Goal: Task Accomplishment & Management: Use online tool/utility

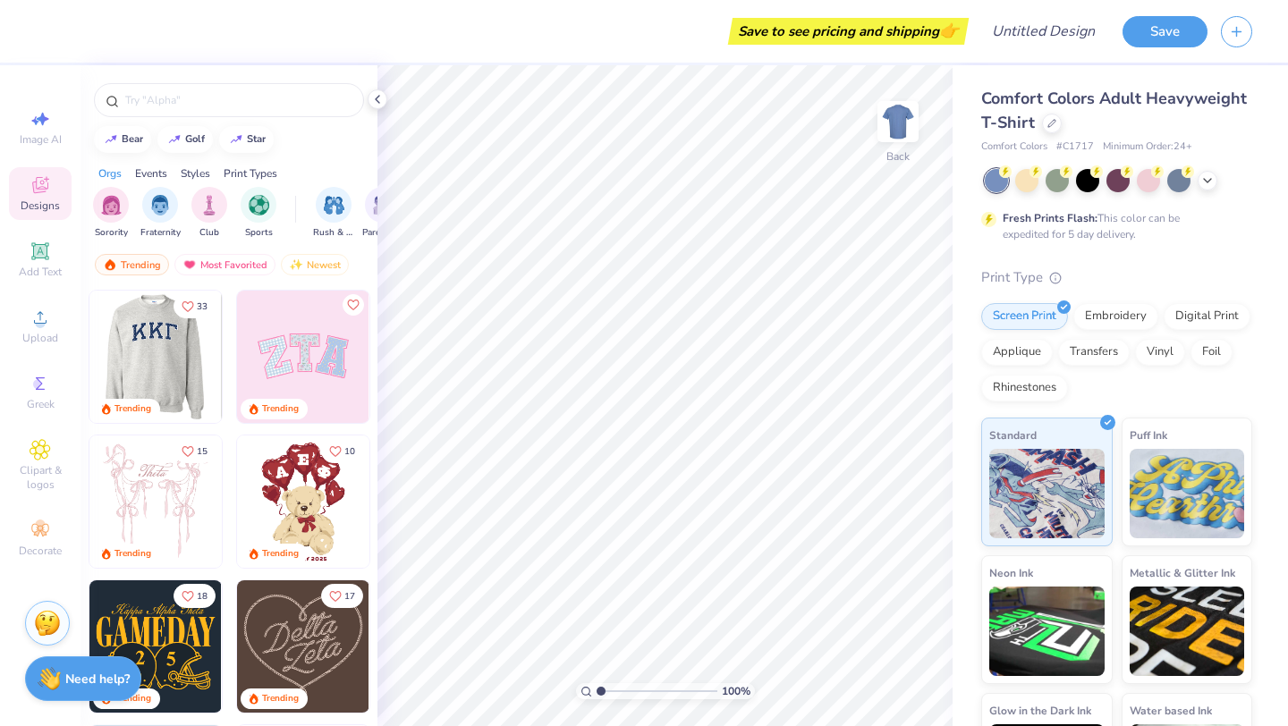
click at [89, 361] on img at bounding box center [23, 357] width 132 height 132
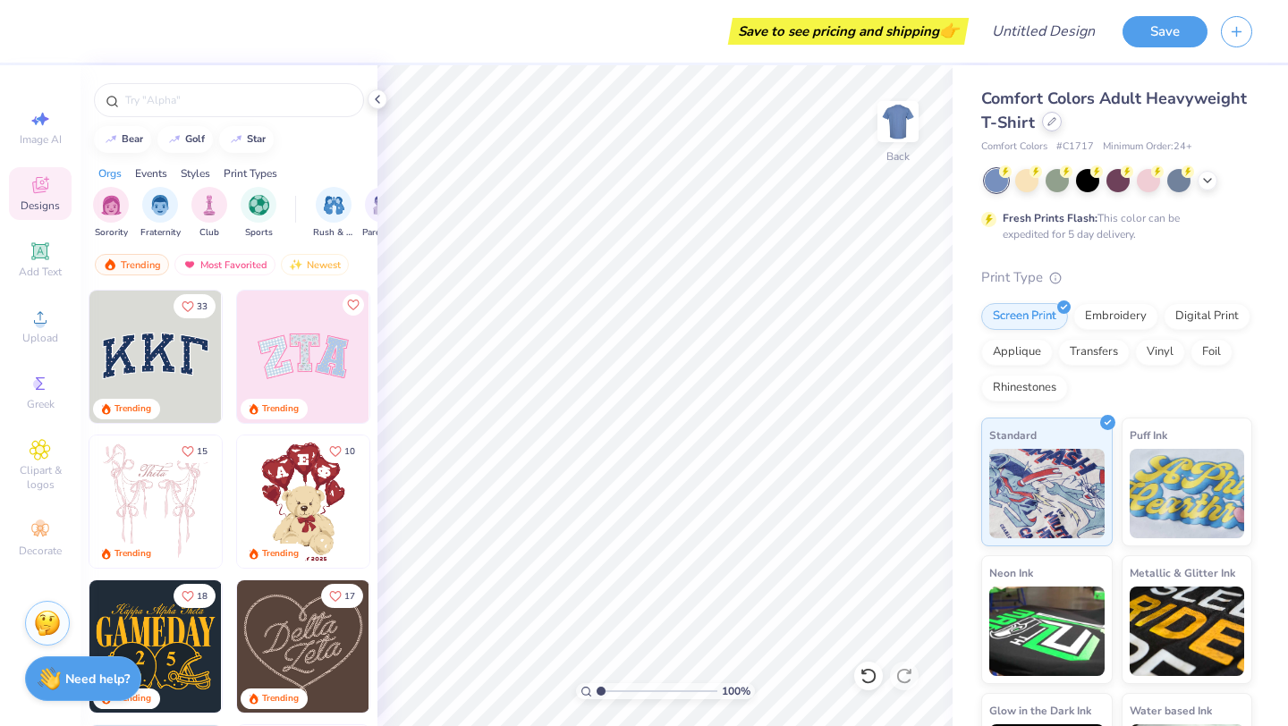
click at [1052, 123] on icon at bounding box center [1052, 121] width 9 height 9
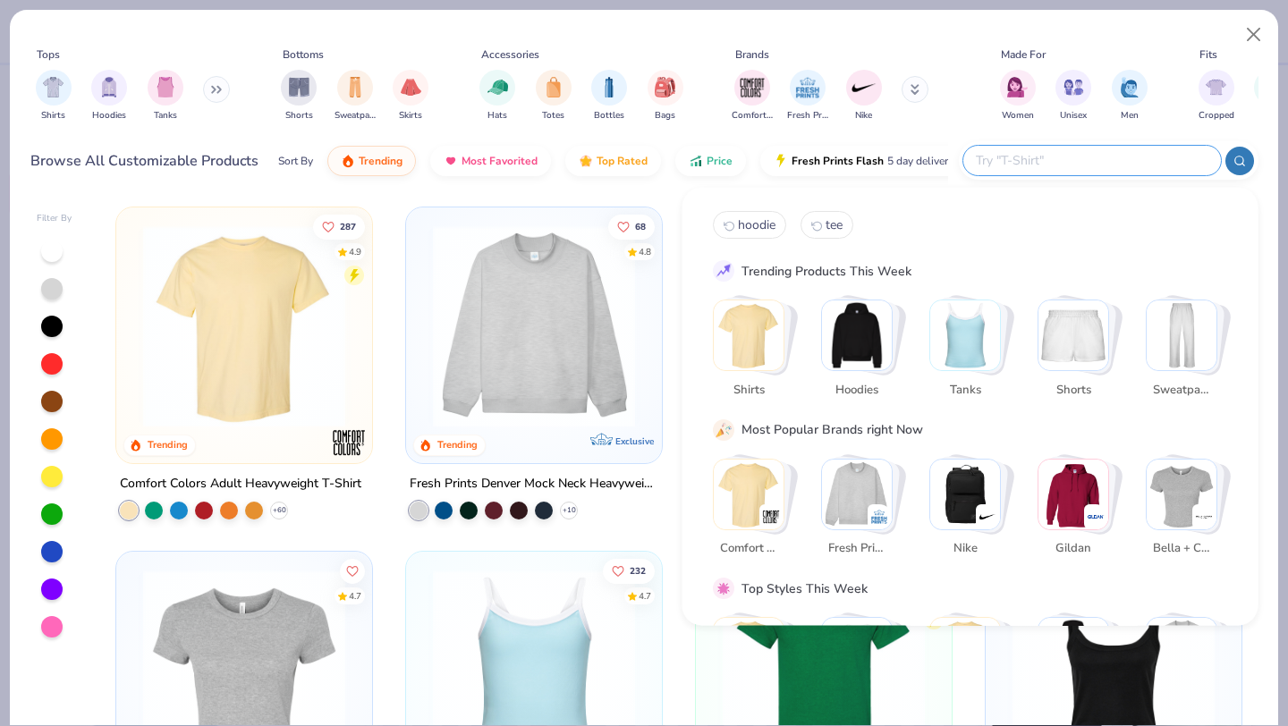
click at [1091, 165] on input "text" at bounding box center [1091, 160] width 234 height 21
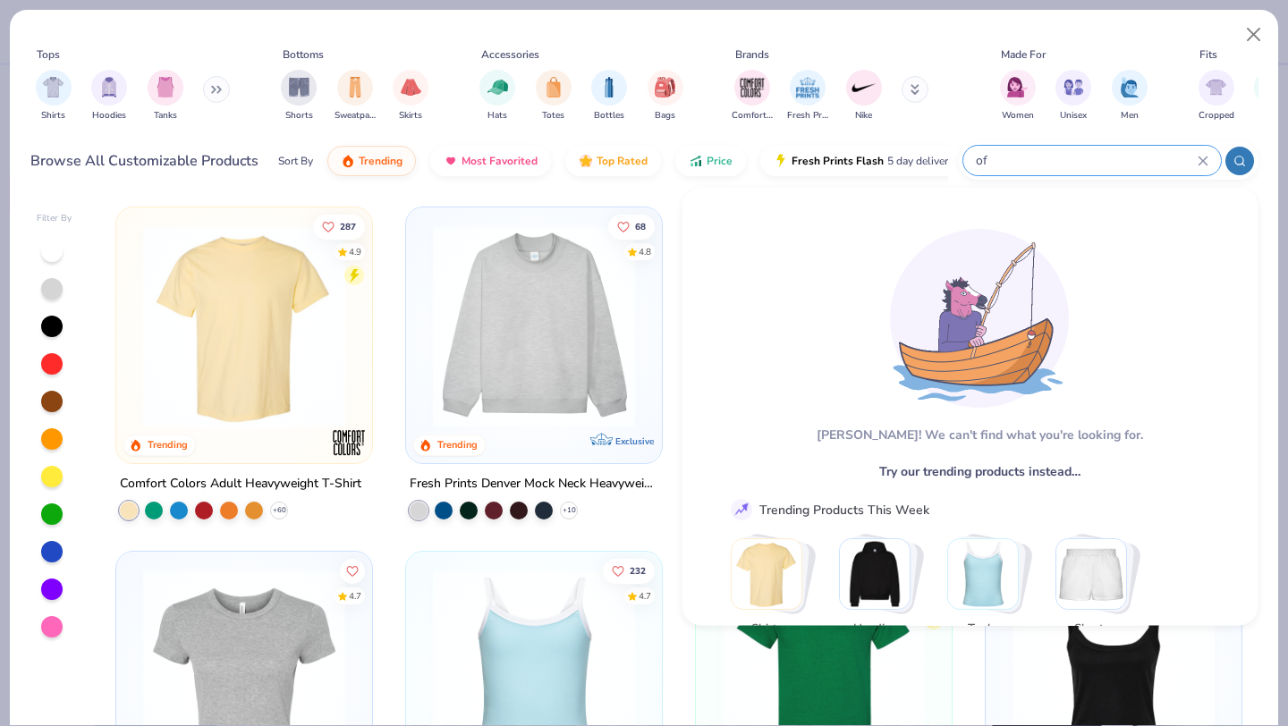
type input "o"
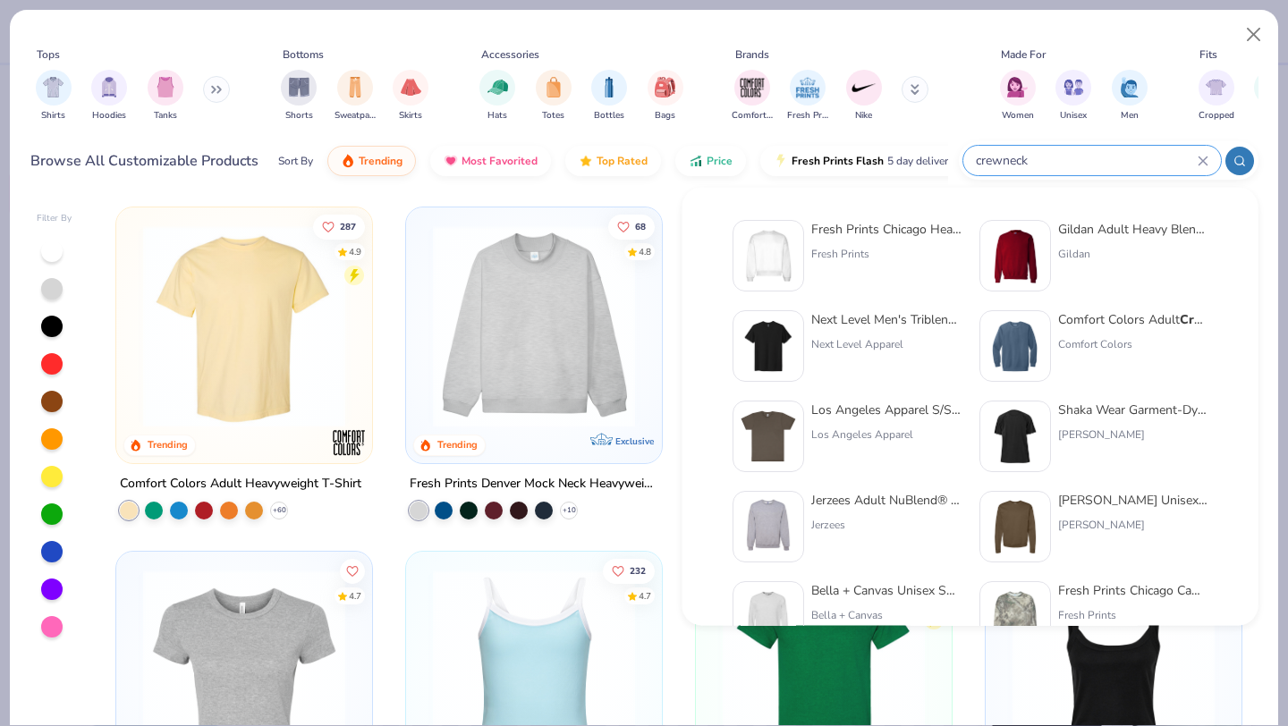
type input "crewneck"
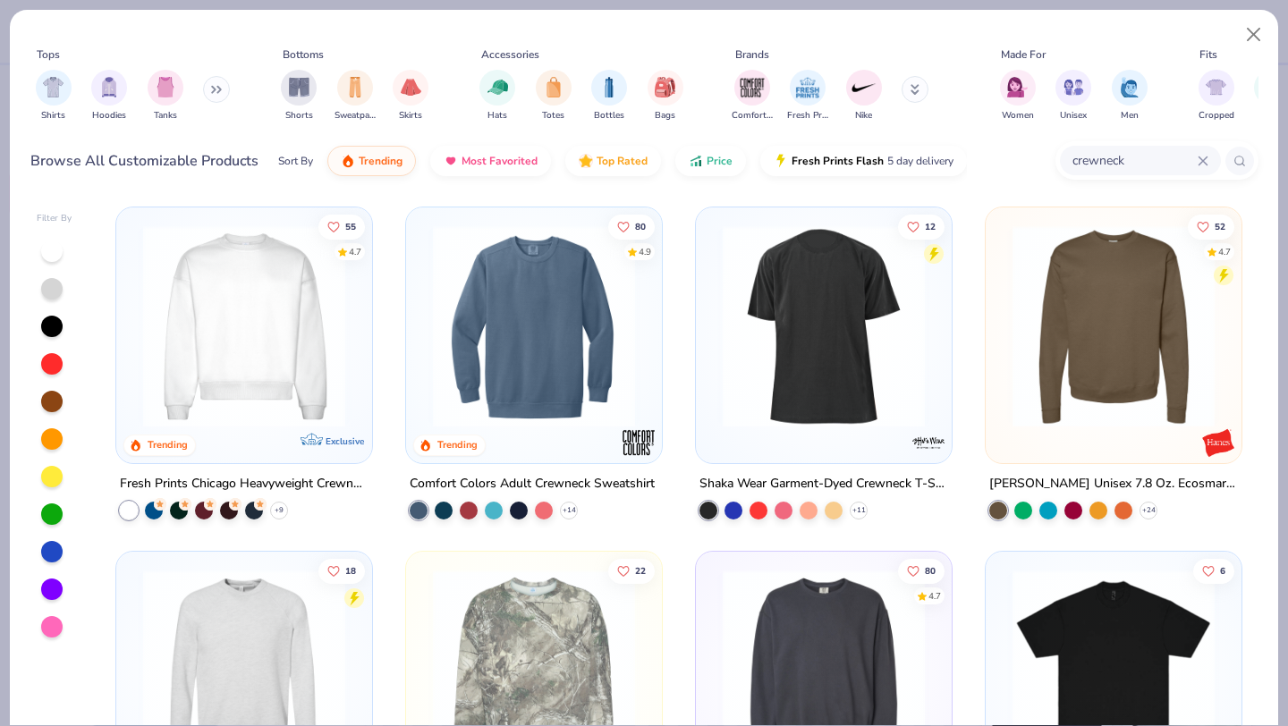
click at [1078, 161] on input "crewneck" at bounding box center [1134, 160] width 127 height 21
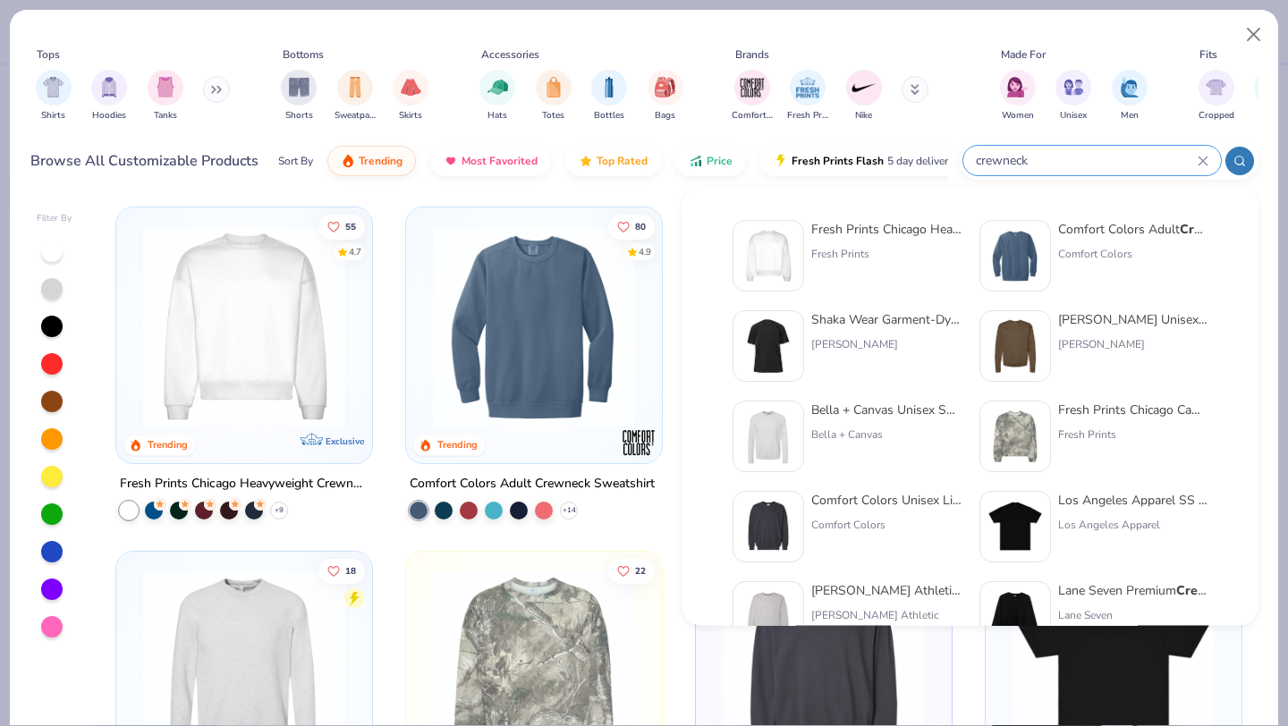
click at [1203, 154] on div "crewneck" at bounding box center [1093, 161] width 258 height 30
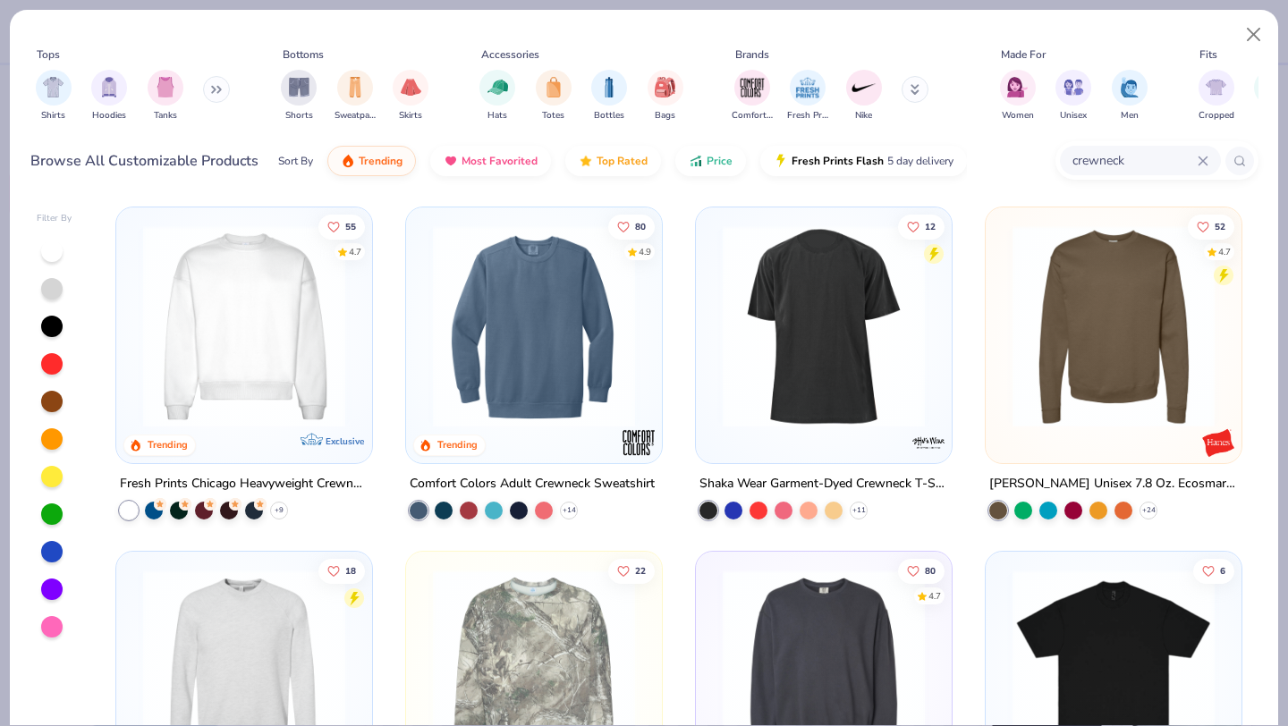
click at [1202, 157] on icon at bounding box center [1203, 161] width 11 height 11
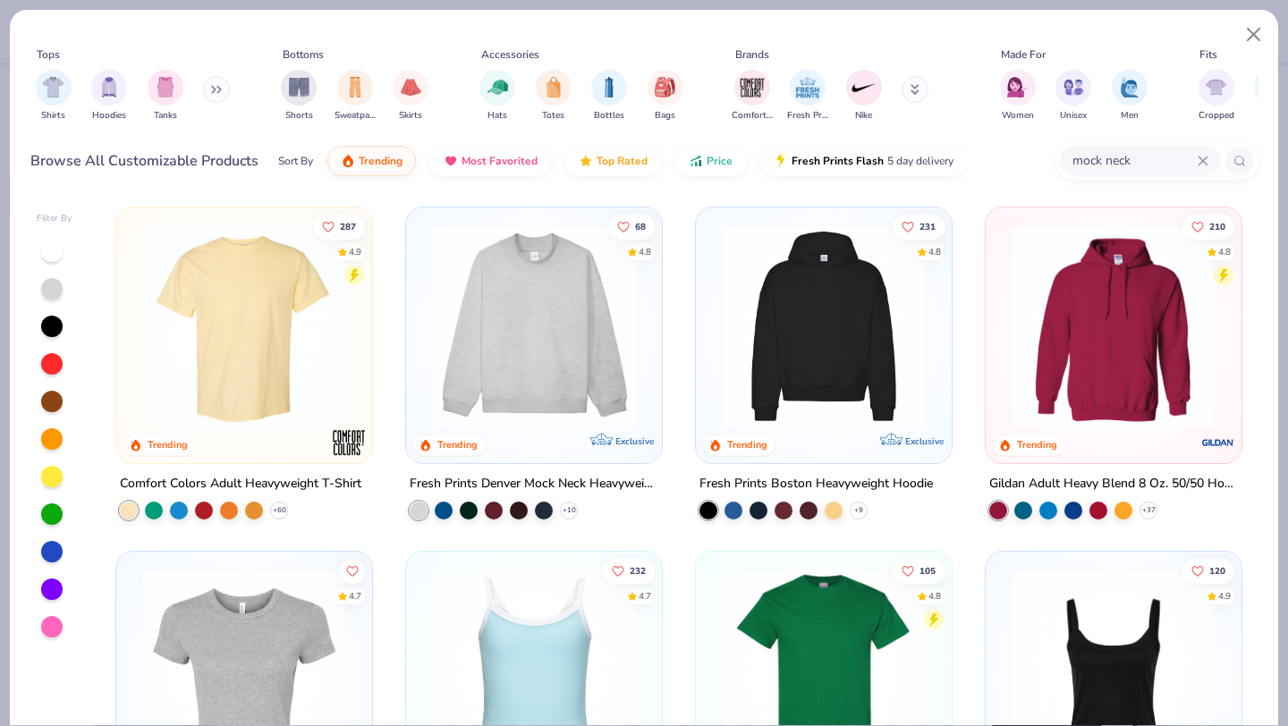
type input "mock neck"
click at [556, 300] on img at bounding box center [534, 326] width 220 height 202
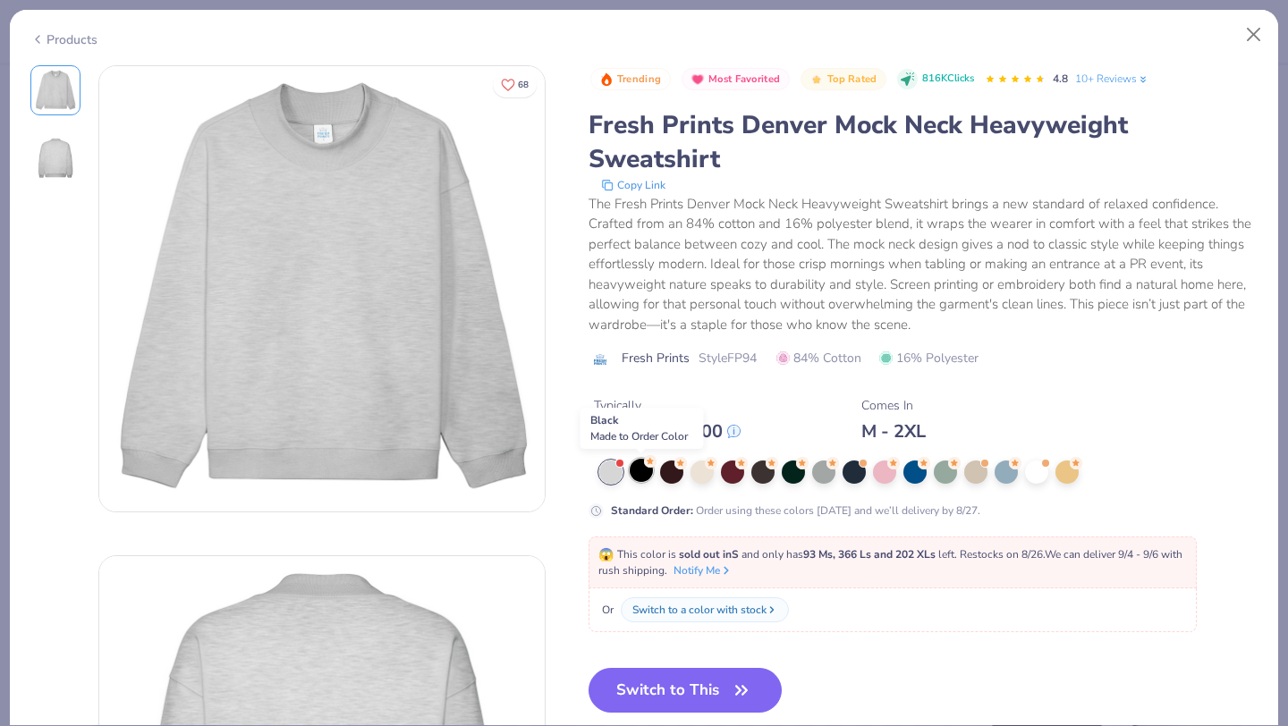
click at [646, 470] on div at bounding box center [641, 470] width 23 height 23
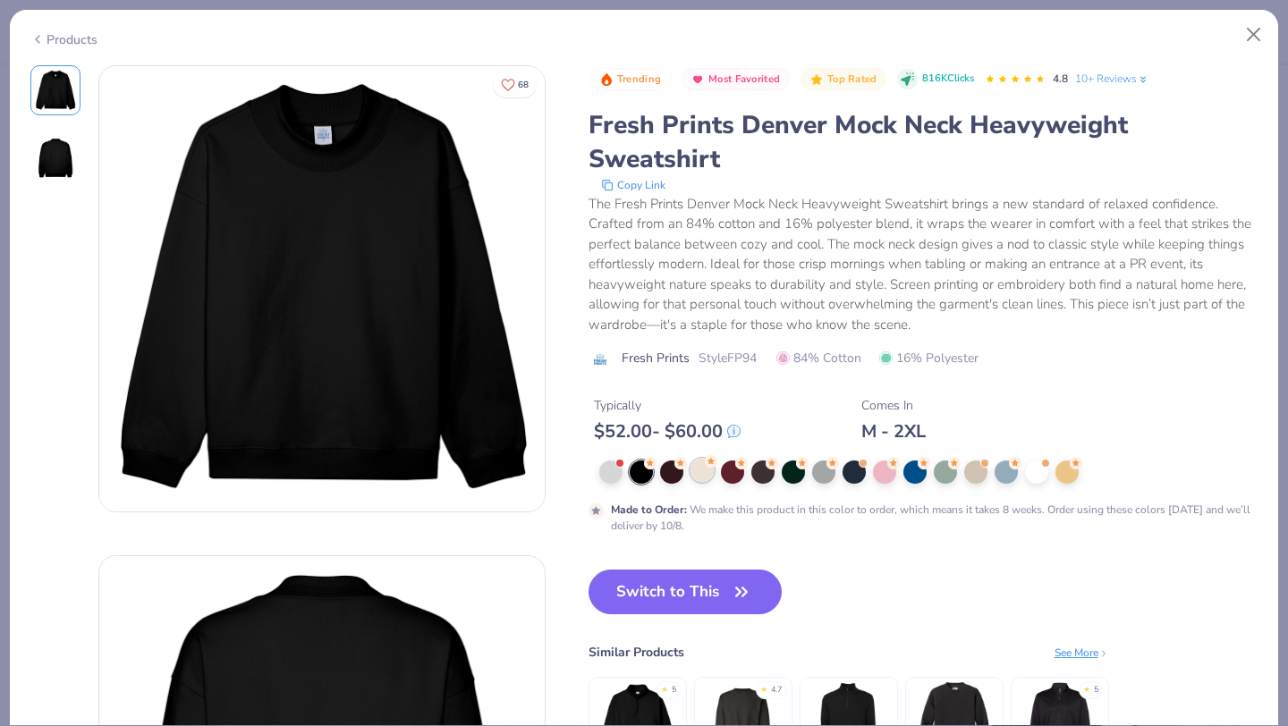
click at [694, 473] on div at bounding box center [702, 470] width 23 height 23
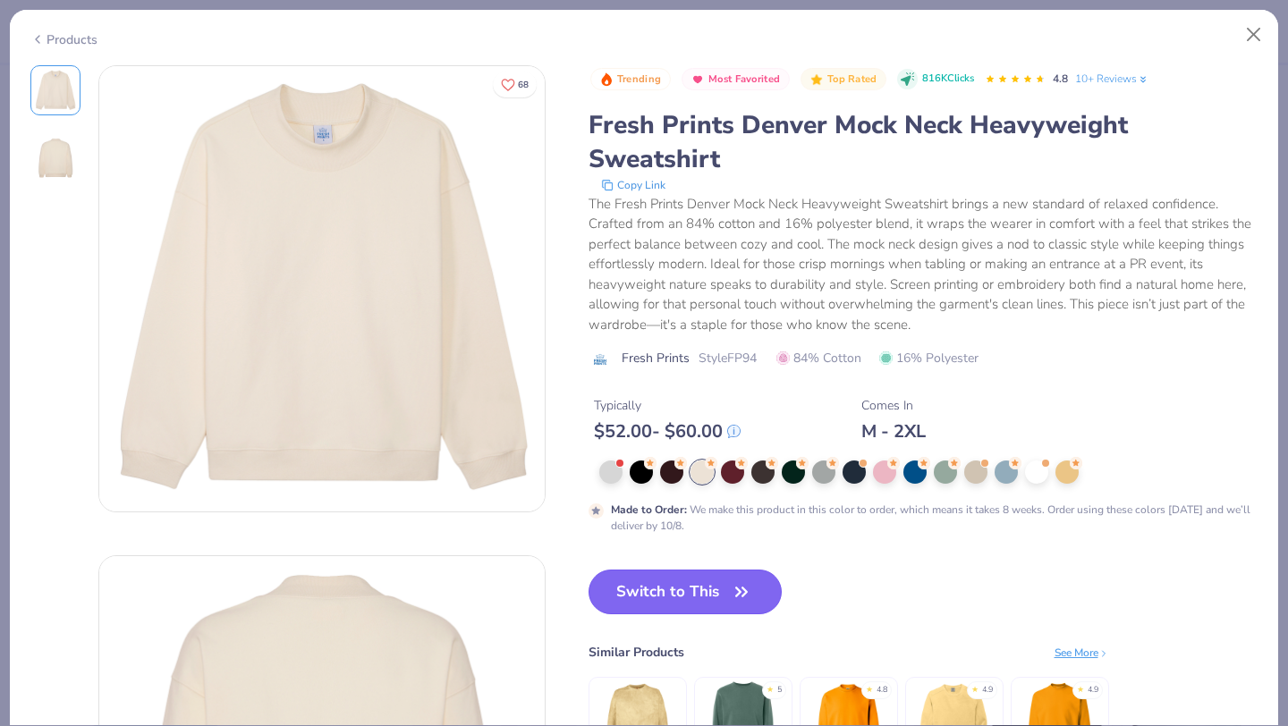
click at [667, 590] on button "Switch to This" at bounding box center [686, 592] width 194 height 45
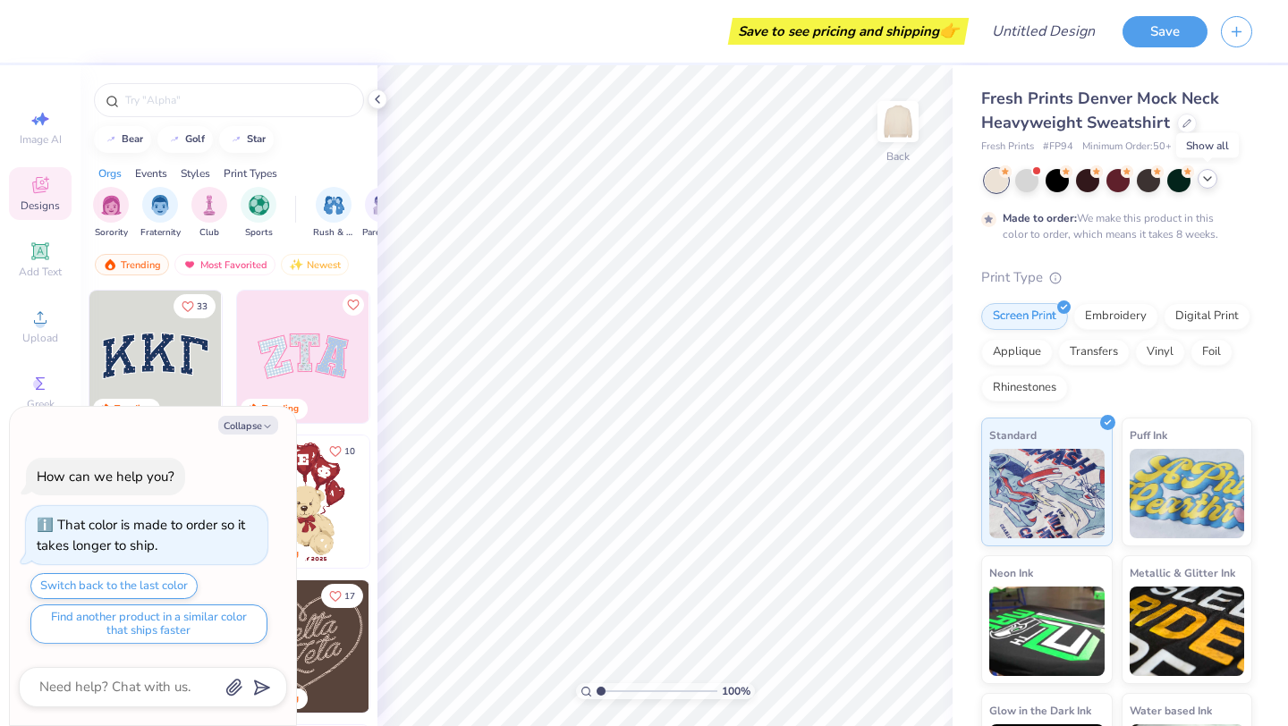
click at [1210, 182] on icon at bounding box center [1208, 179] width 14 height 14
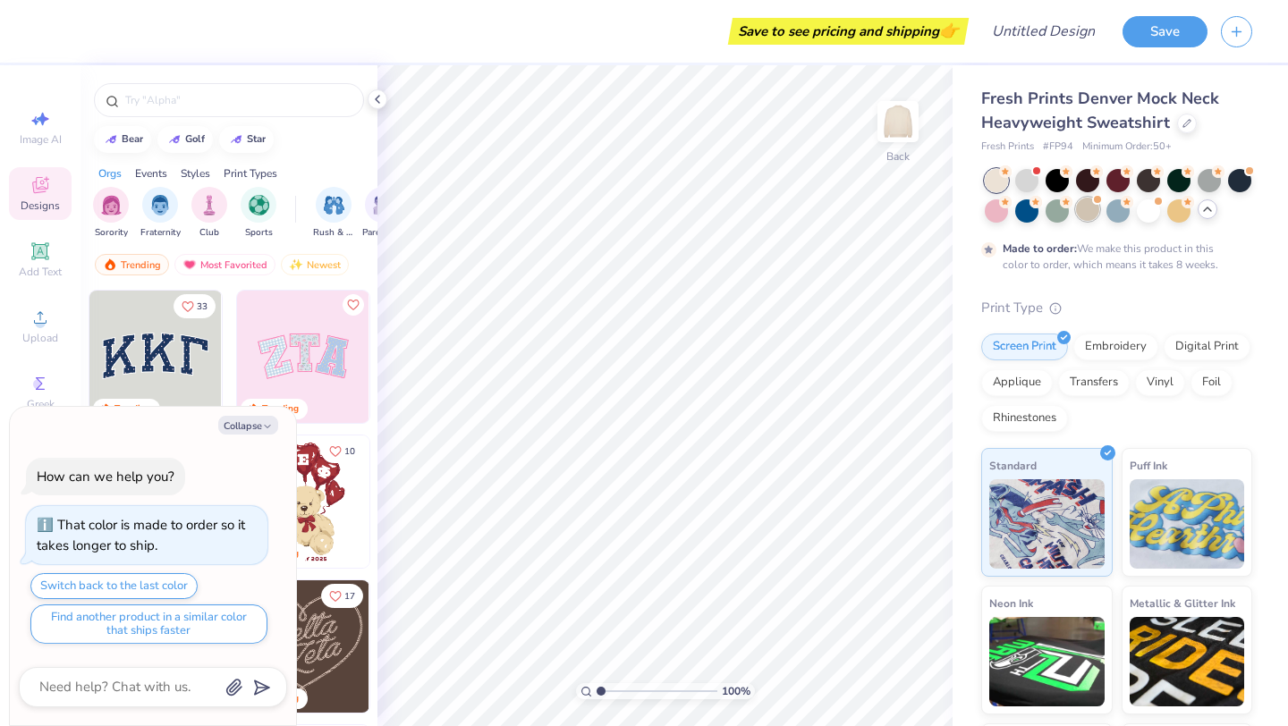
click at [1093, 207] on div at bounding box center [1087, 209] width 23 height 23
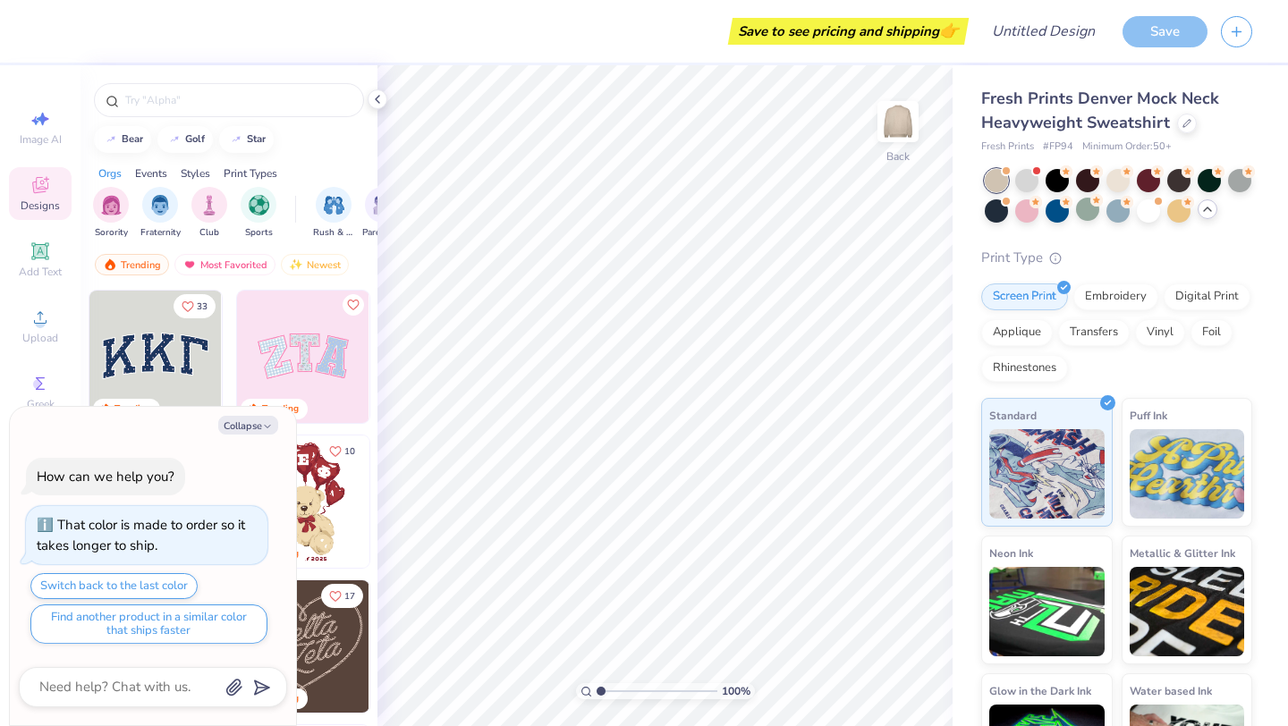
scroll to position [104, 0]
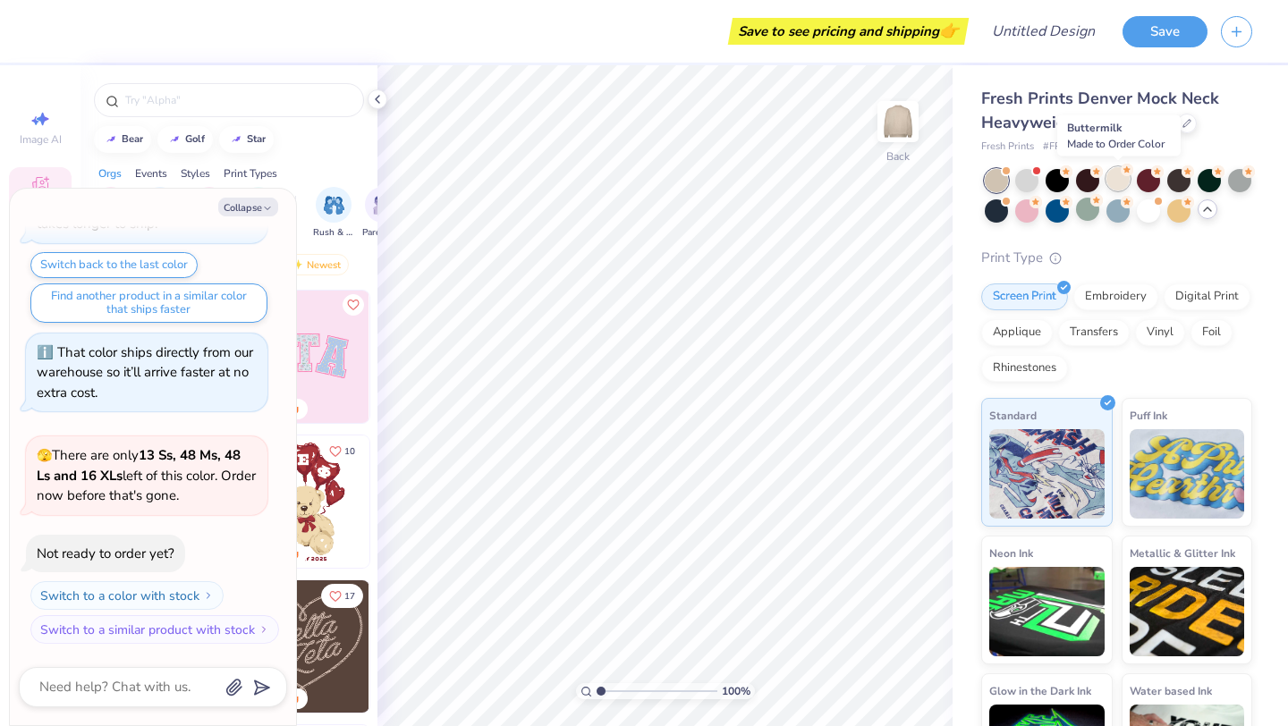
click at [1125, 185] on div at bounding box center [1118, 178] width 23 height 23
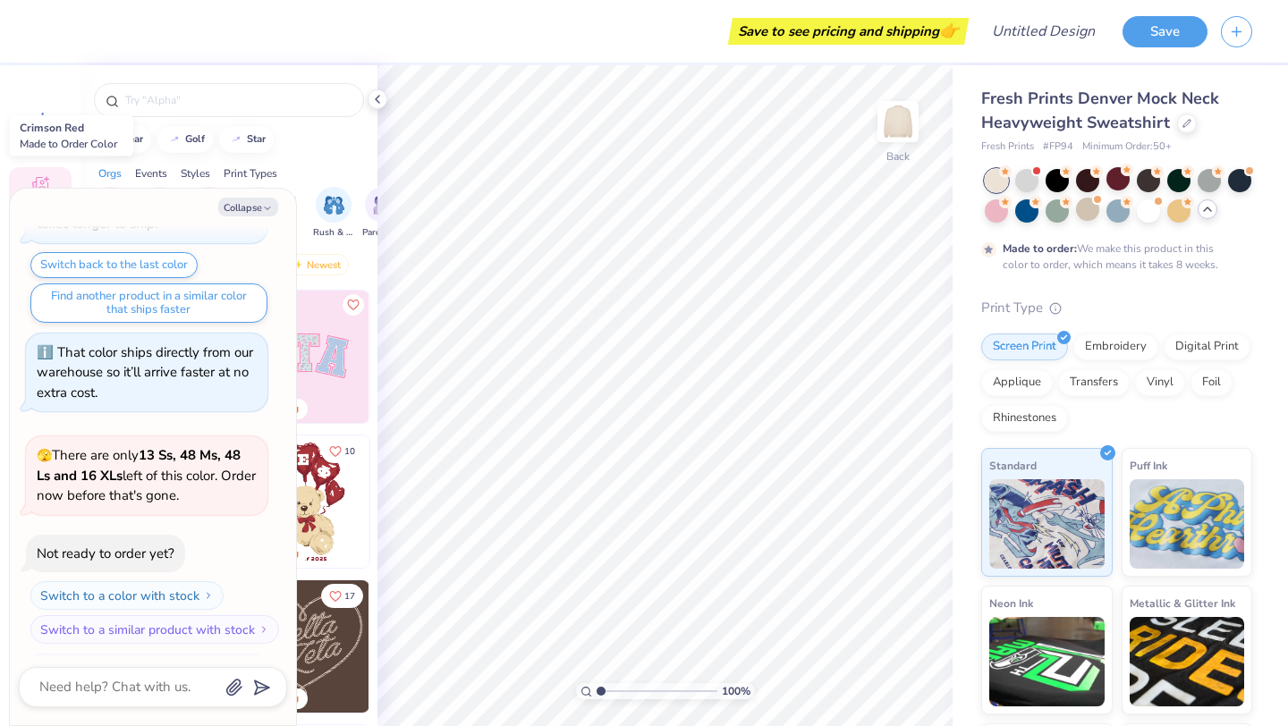
scroll to position [252, 0]
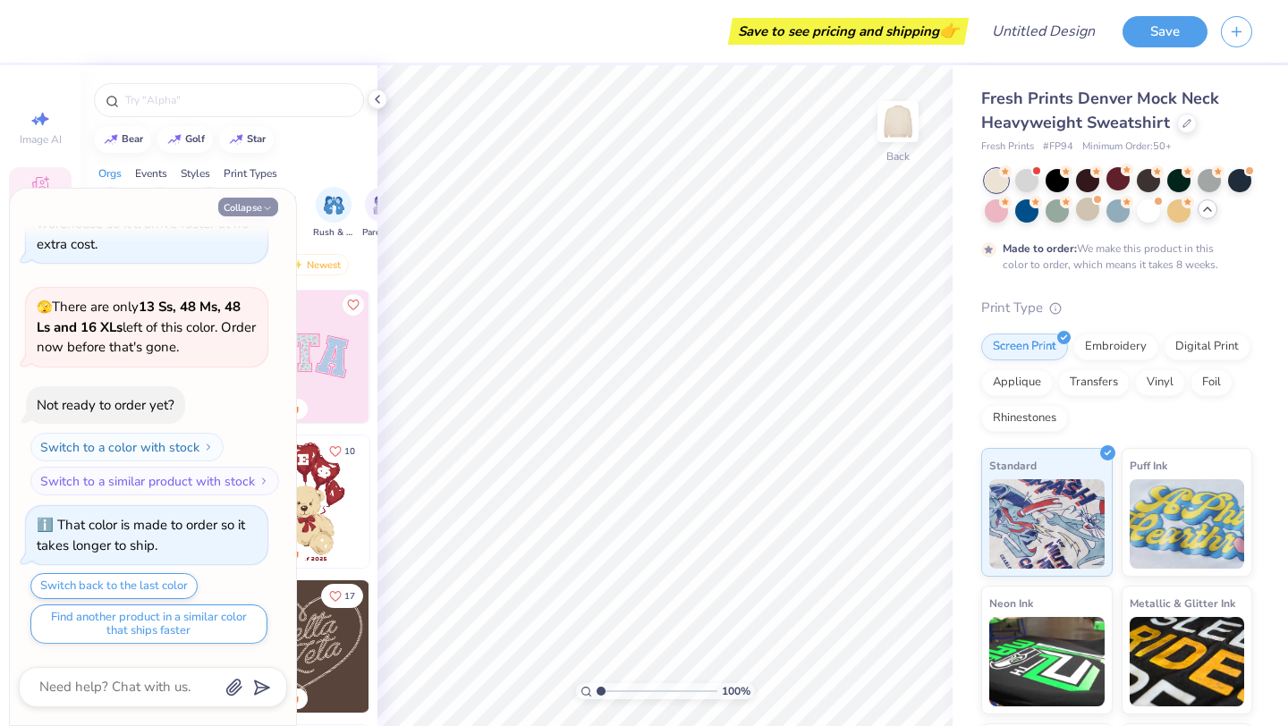
click at [267, 206] on icon "button" at bounding box center [267, 208] width 11 height 11
type textarea "x"
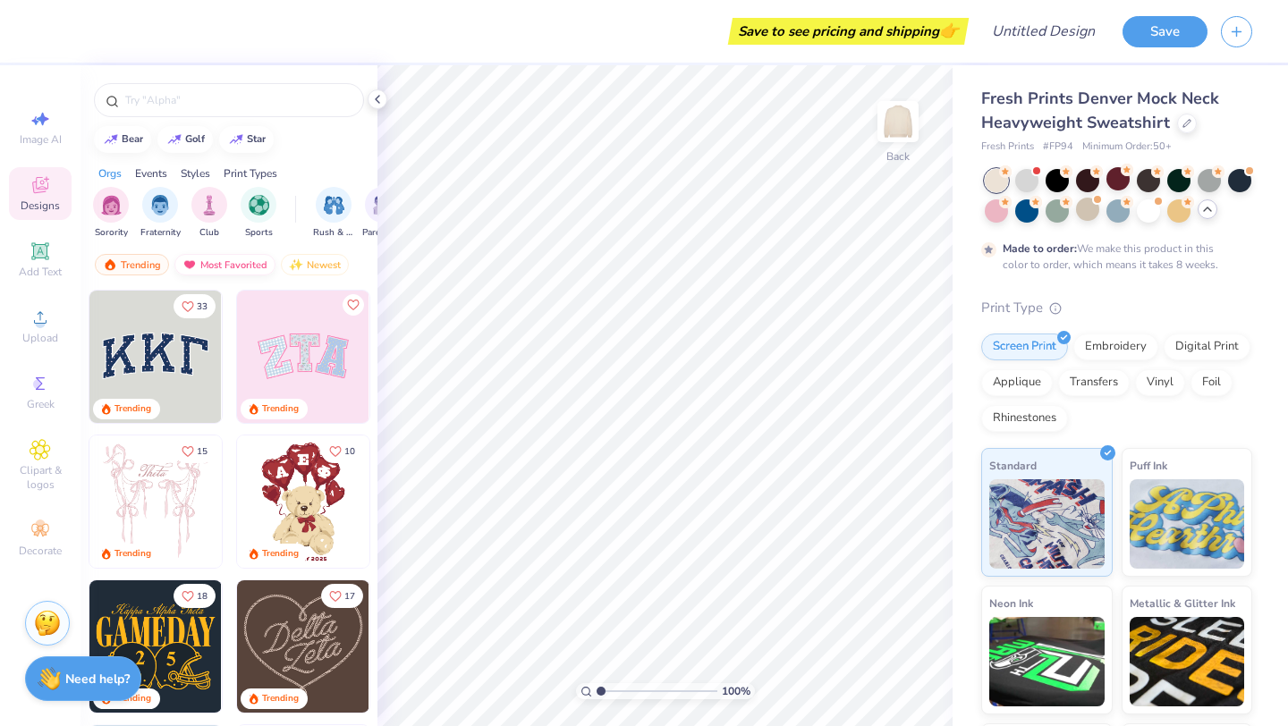
click at [41, 269] on span "Add Text" at bounding box center [40, 272] width 43 height 14
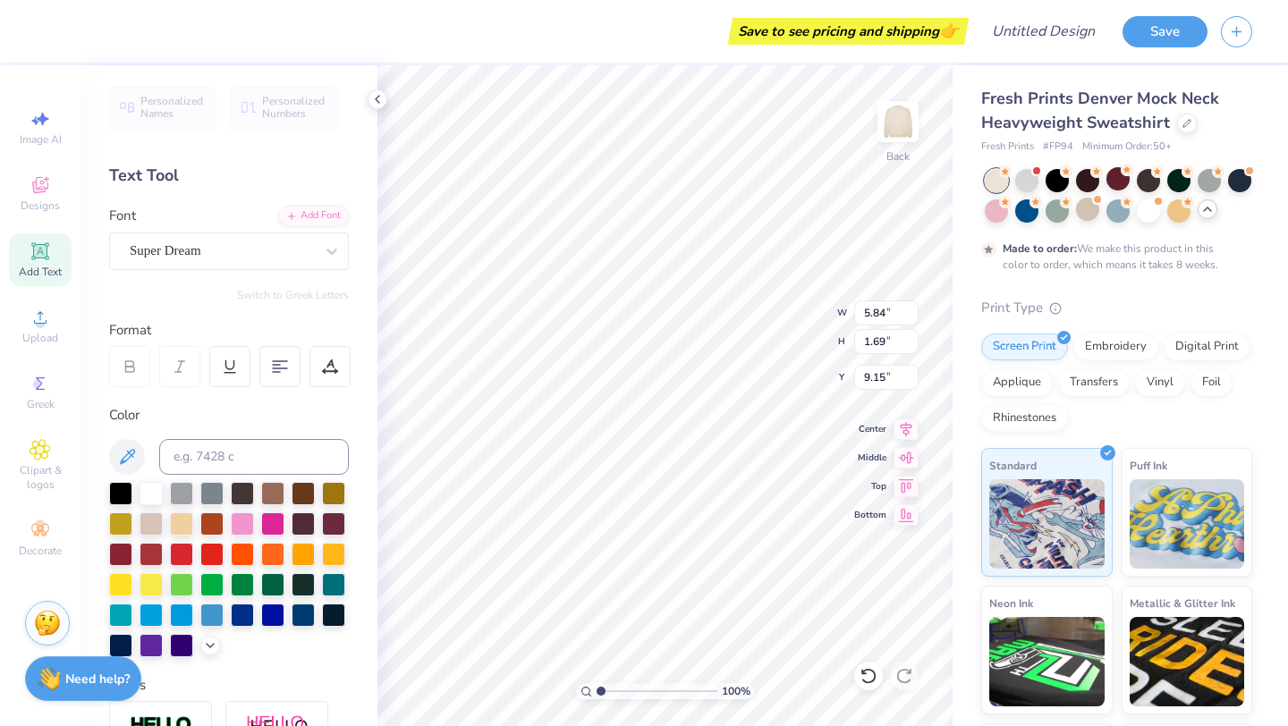
type textarea "EXT"
type textarea "SIGS"
click at [212, 248] on div "Super Dream" at bounding box center [222, 251] width 188 height 28
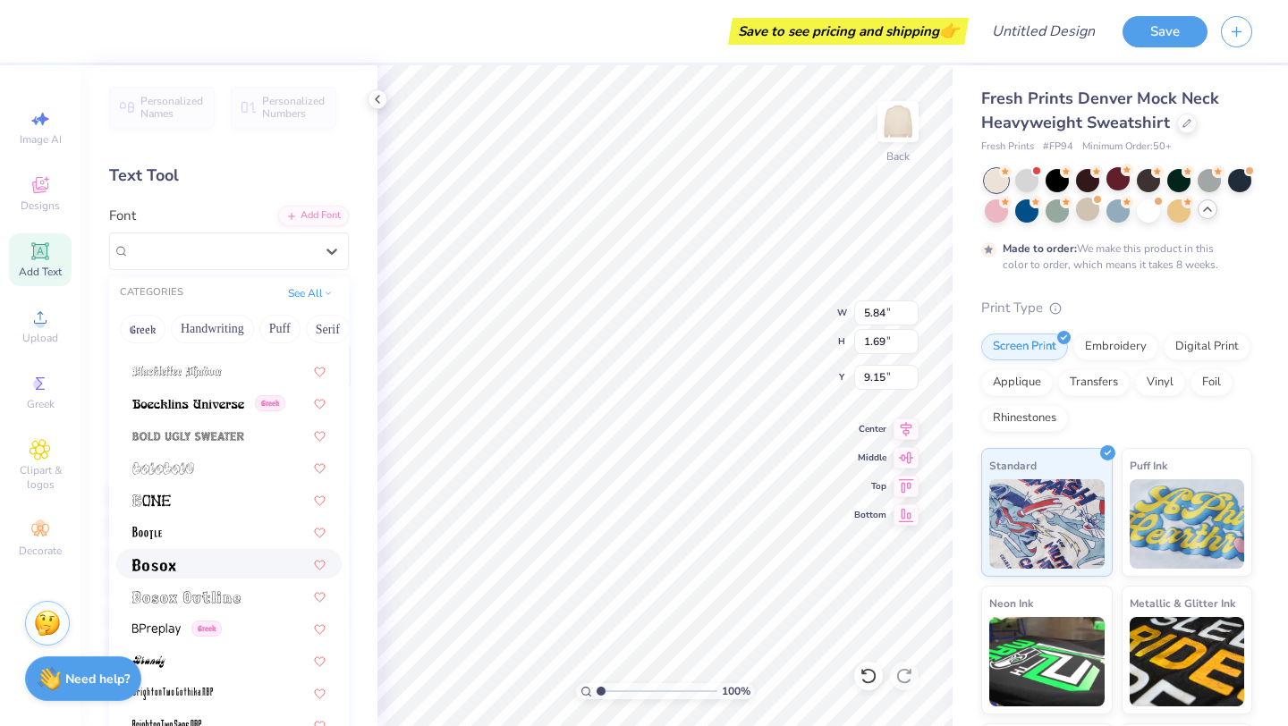
scroll to position [771, 0]
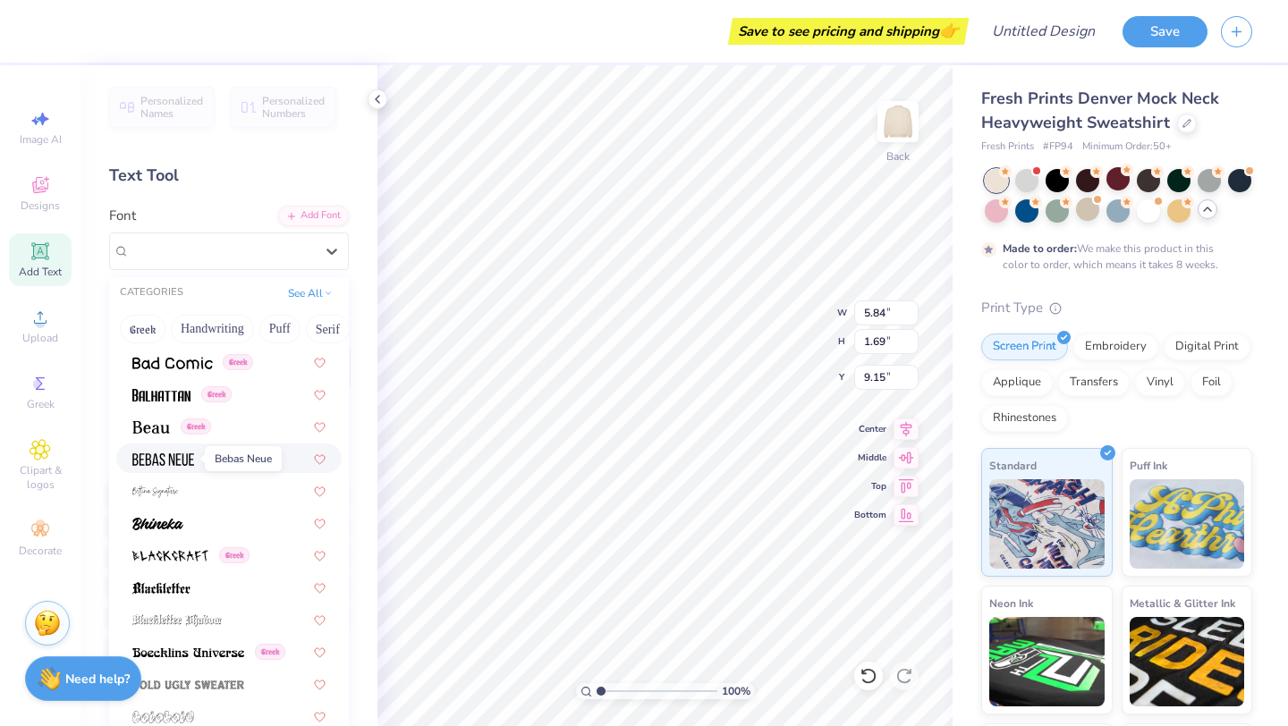
click at [191, 457] on img at bounding box center [163, 460] width 62 height 13
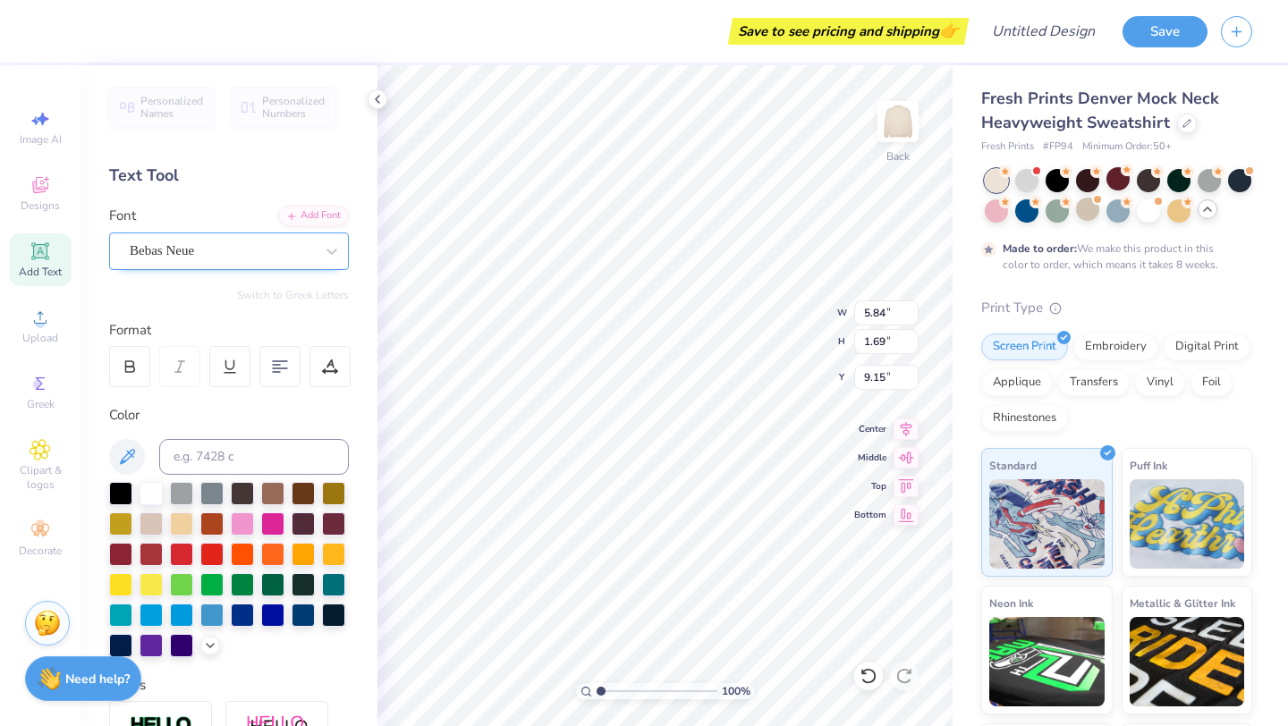
click at [311, 264] on div "Bebas Neue" at bounding box center [222, 251] width 188 height 28
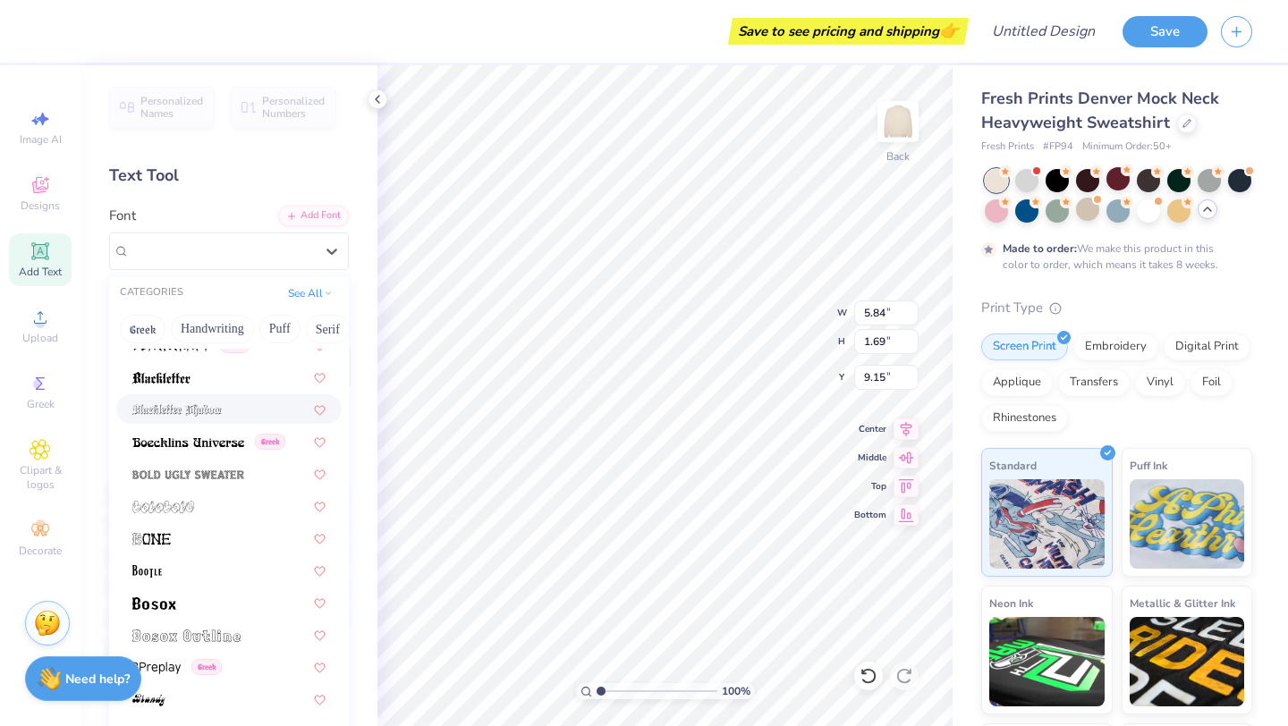
type input "c"
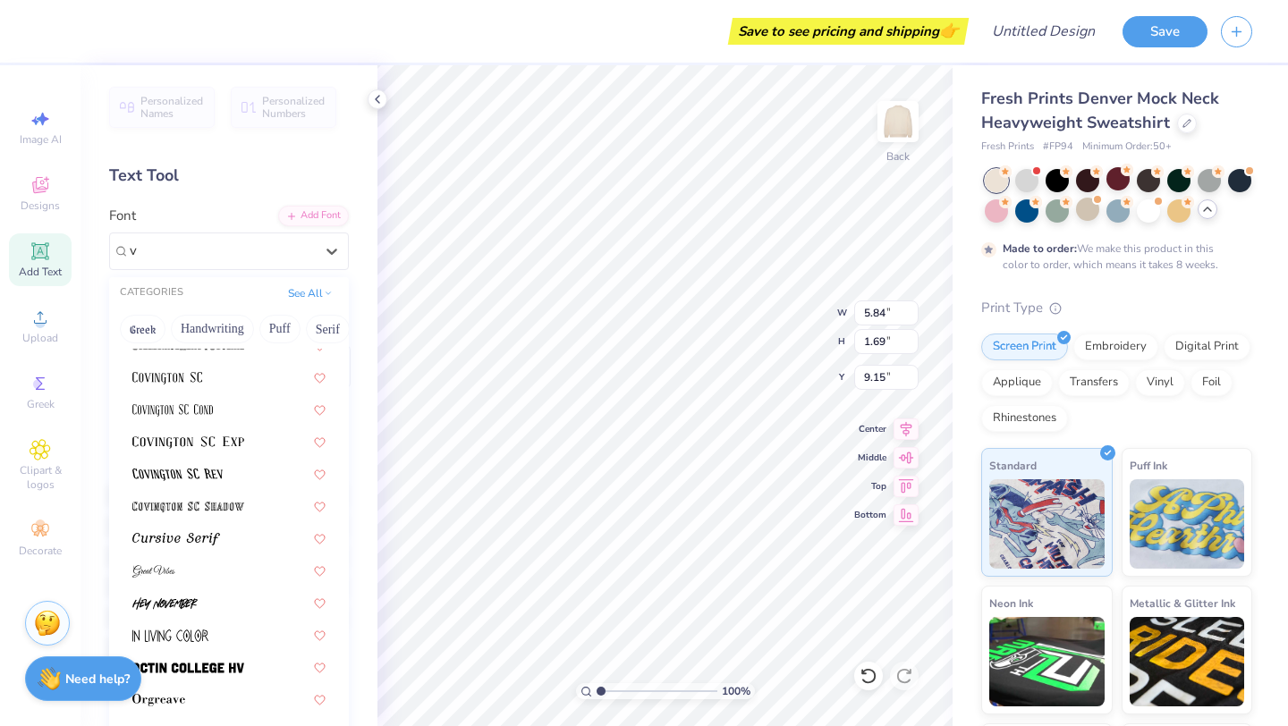
scroll to position [0, 0]
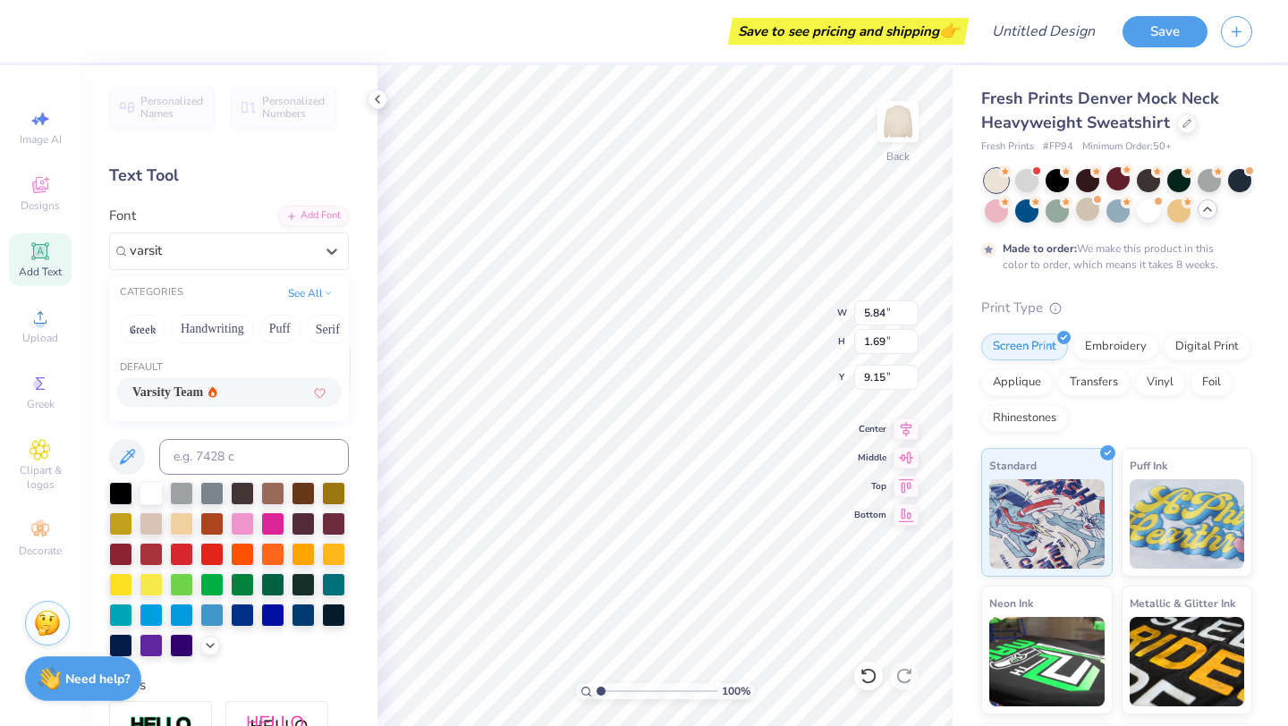
type input "varsit"
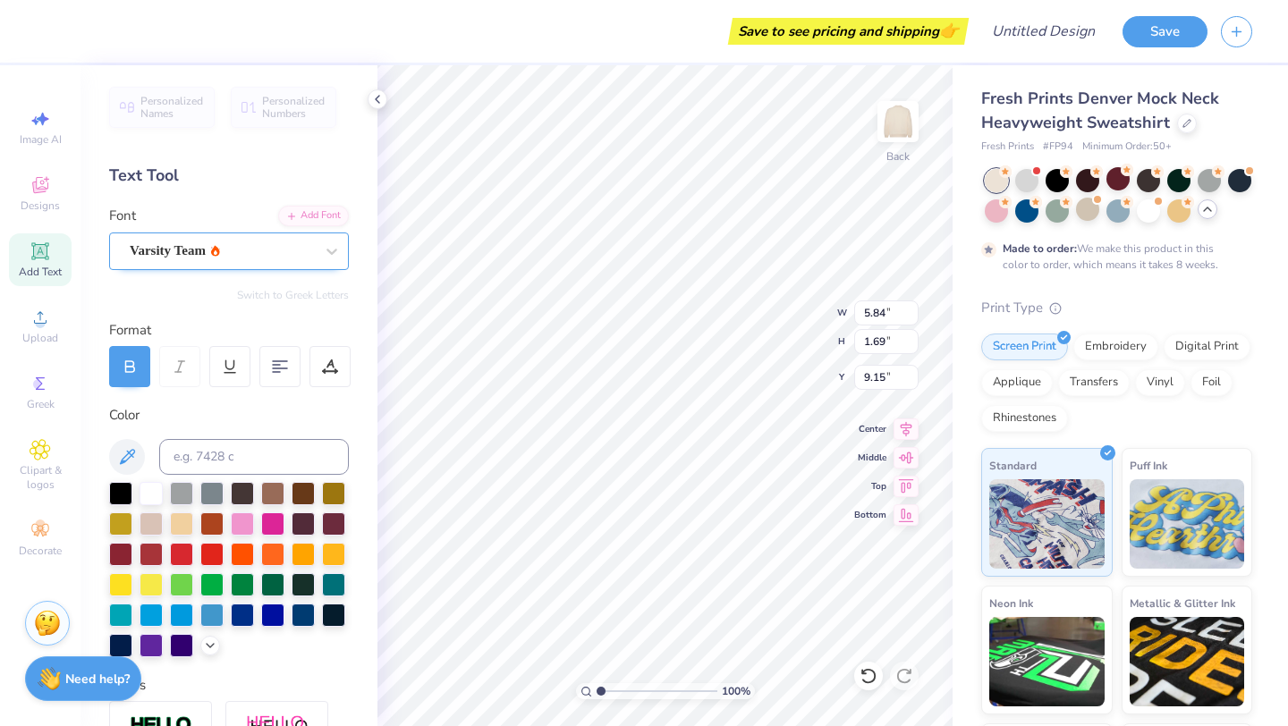
click at [200, 255] on div "Varsity Team" at bounding box center [222, 251] width 188 height 28
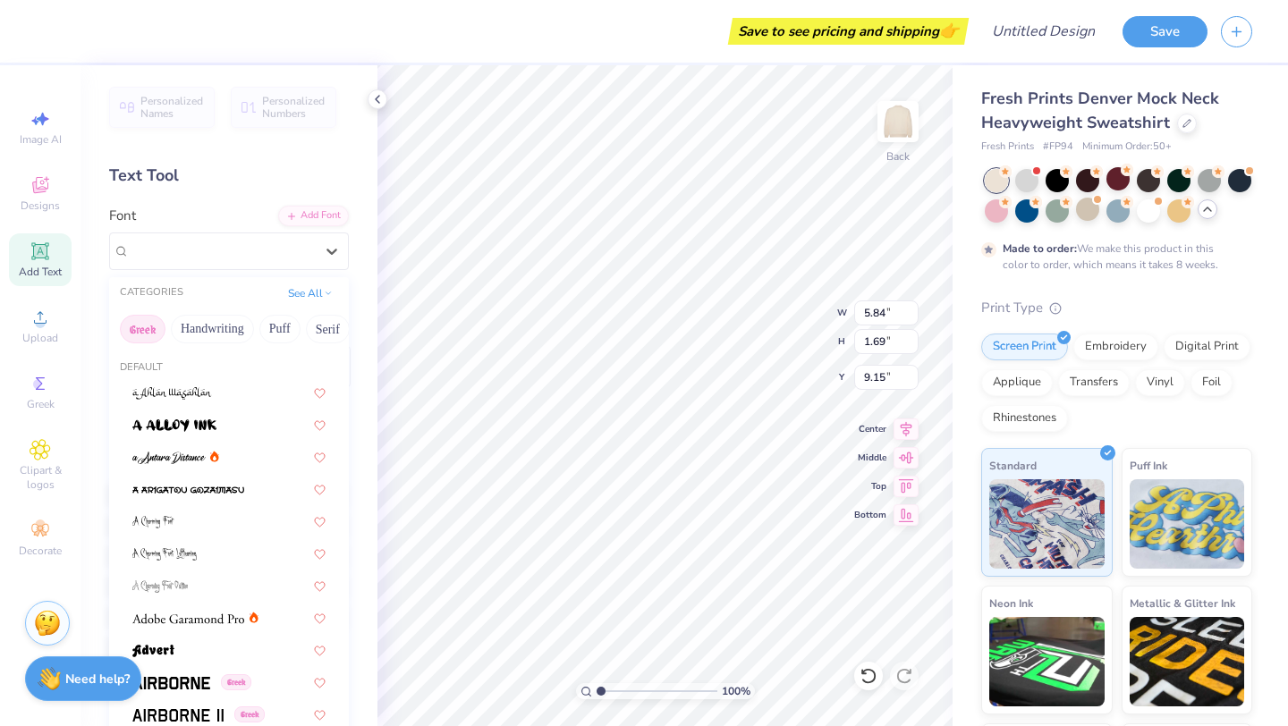
click at [137, 333] on button "Greek" at bounding box center [143, 329] width 46 height 29
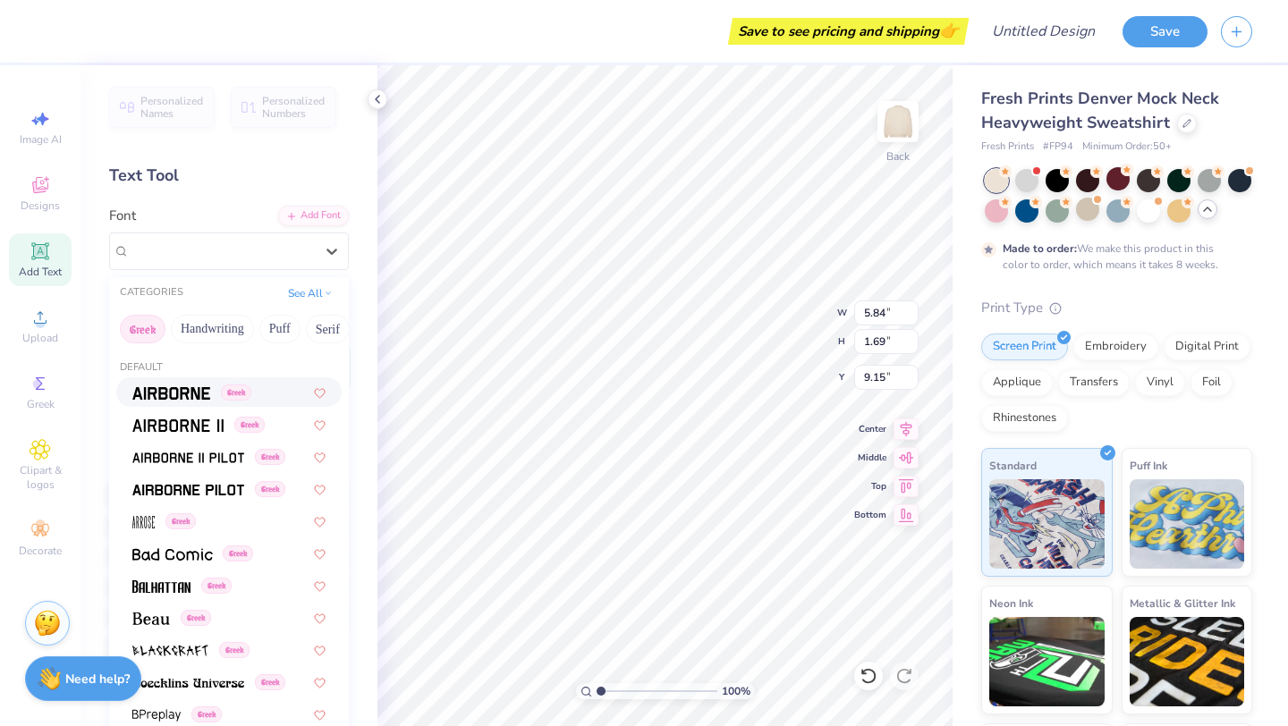
click at [165, 399] on img at bounding box center [171, 393] width 78 height 13
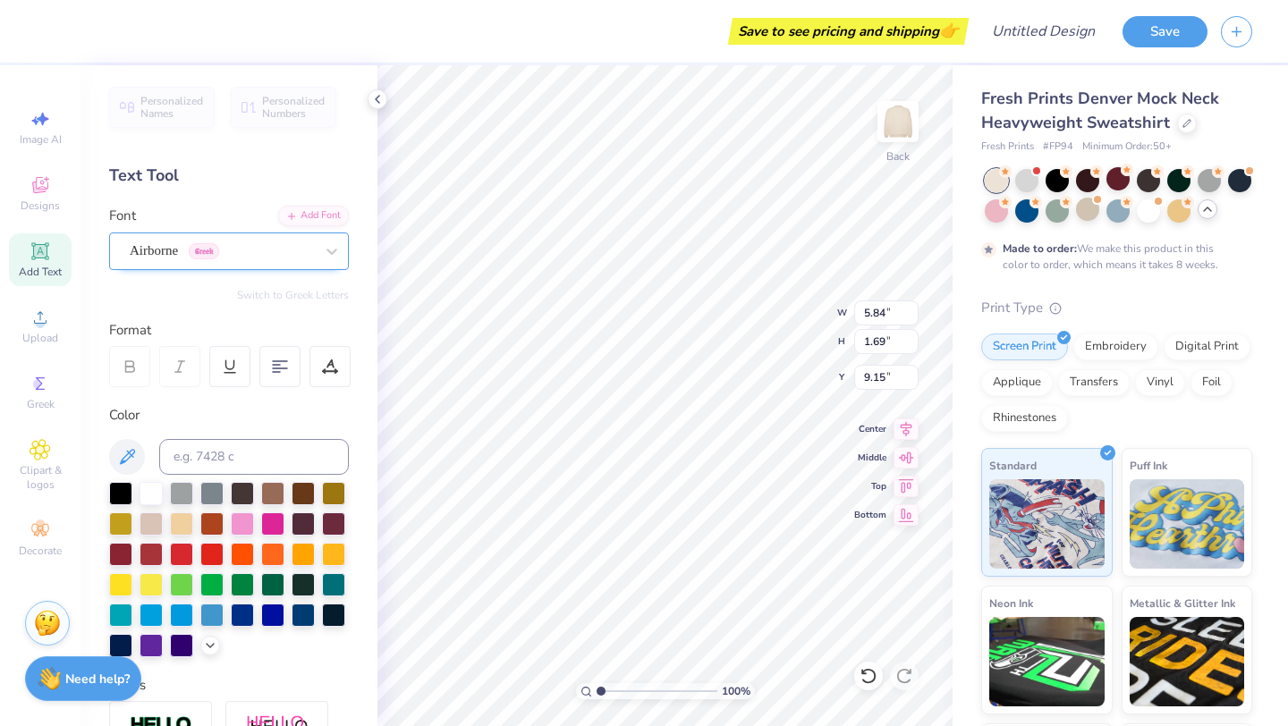
click at [231, 250] on div "Airborne Greek" at bounding box center [222, 251] width 188 height 28
type input "9.66"
type input "3.48"
type input "1.79"
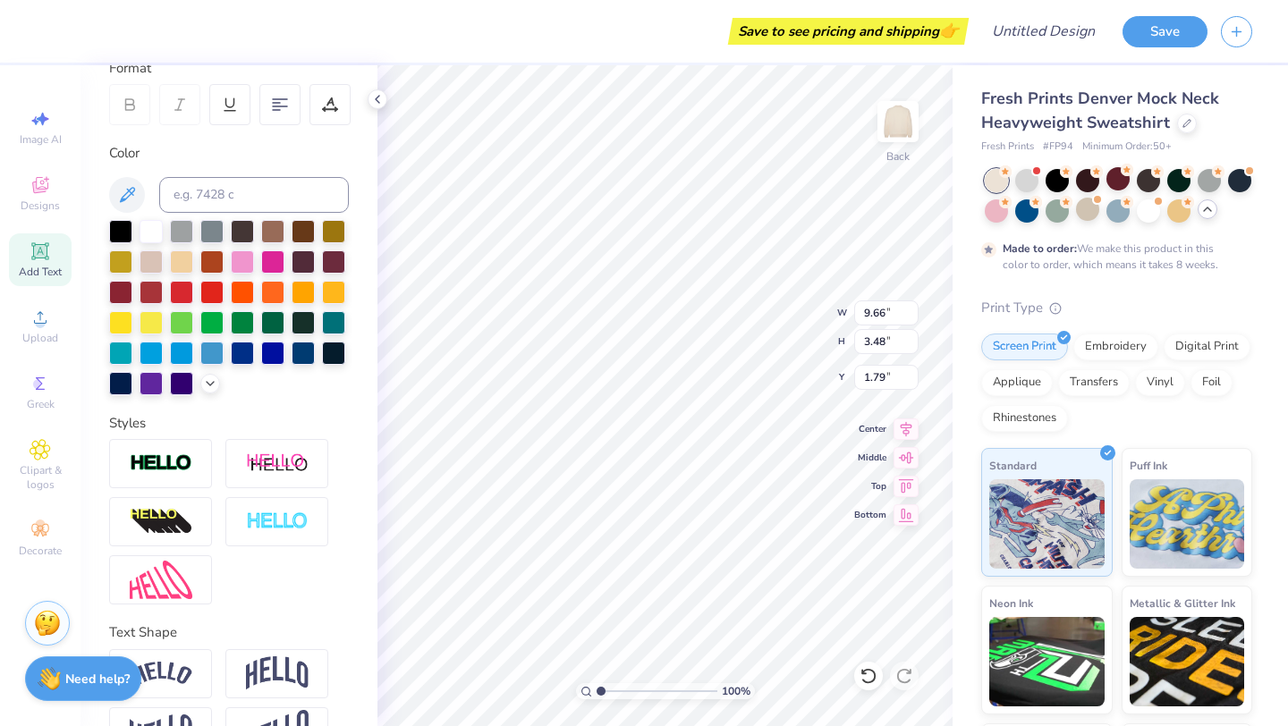
scroll to position [277, 0]
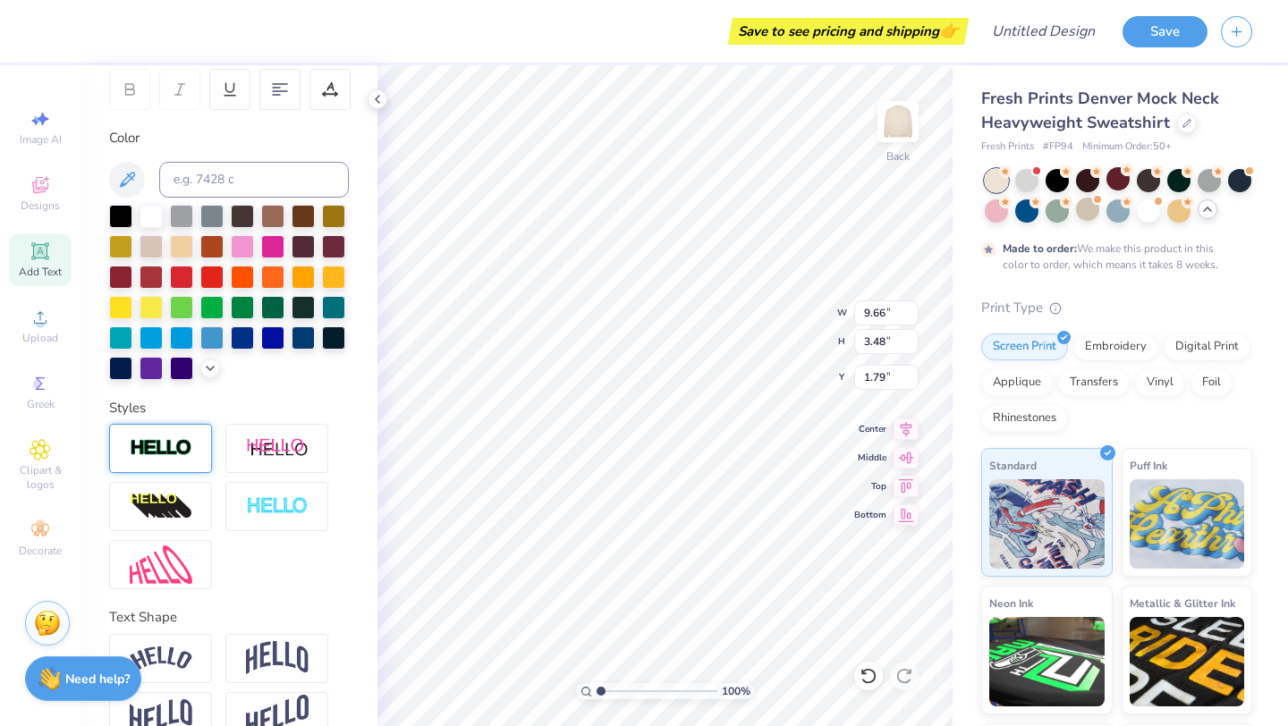
click at [183, 435] on div at bounding box center [160, 448] width 103 height 49
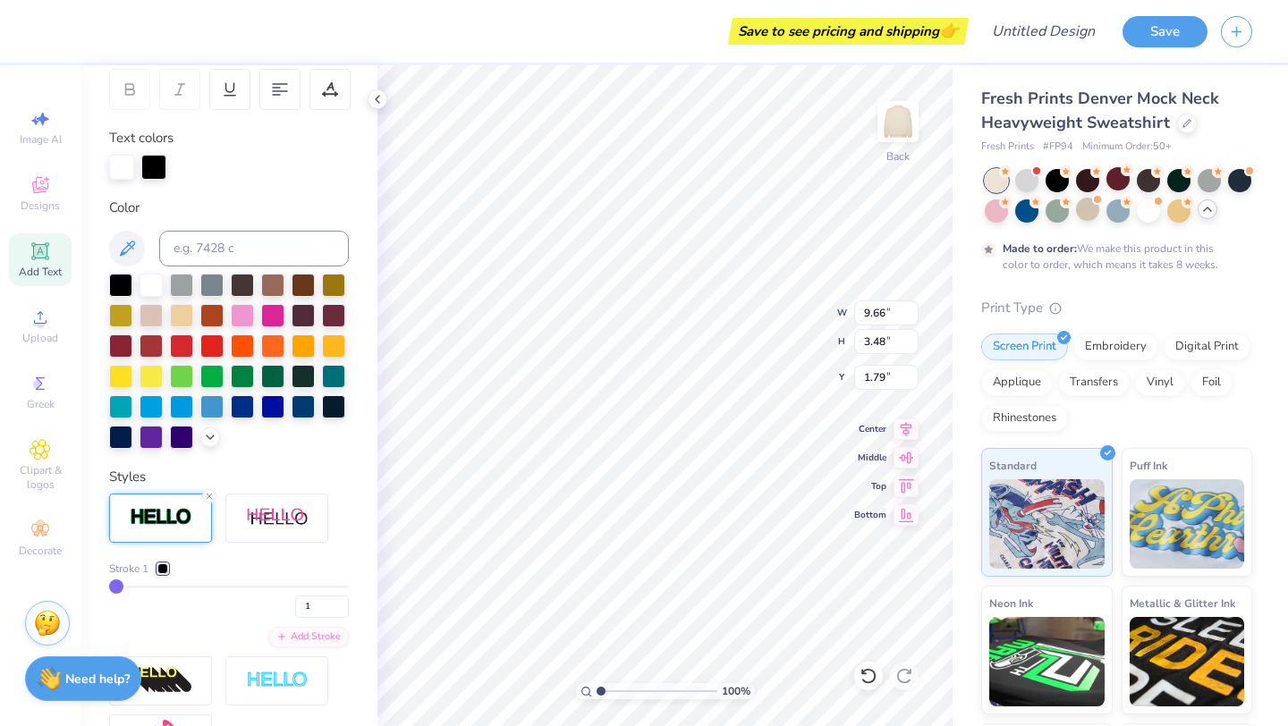
type input "9.72"
type input "3.55"
type input "1.75"
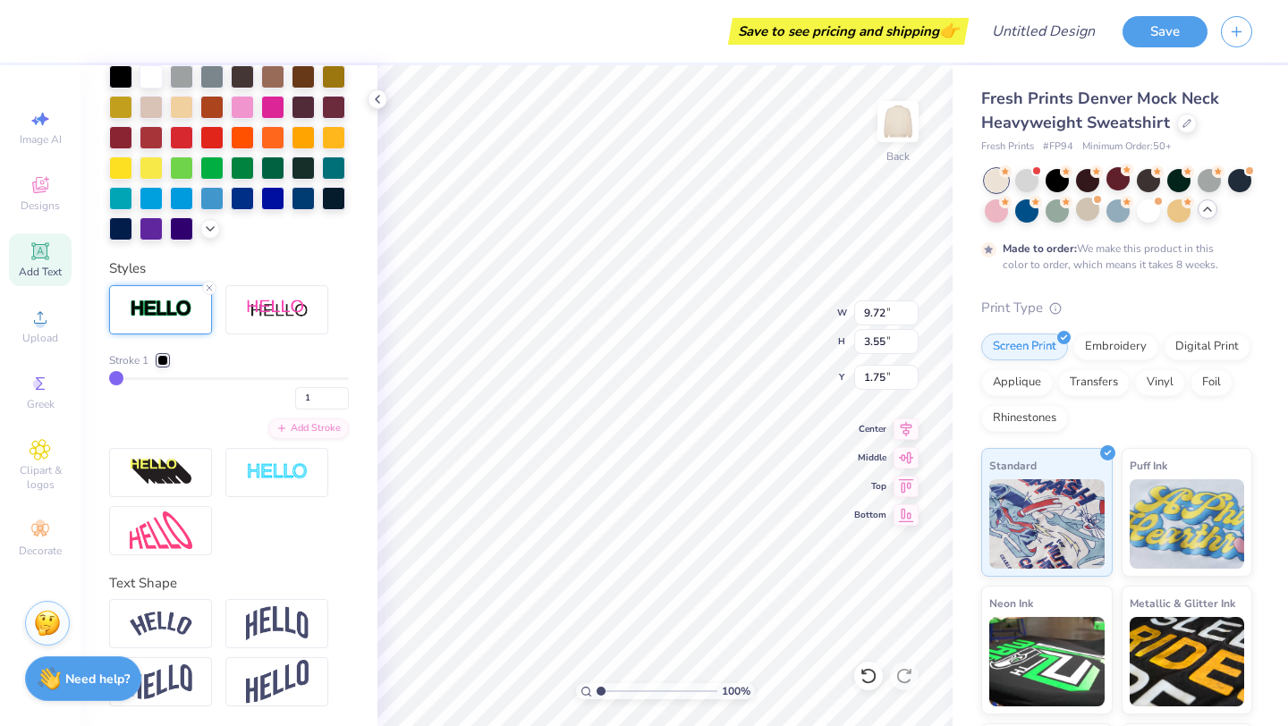
scroll to position [488, 0]
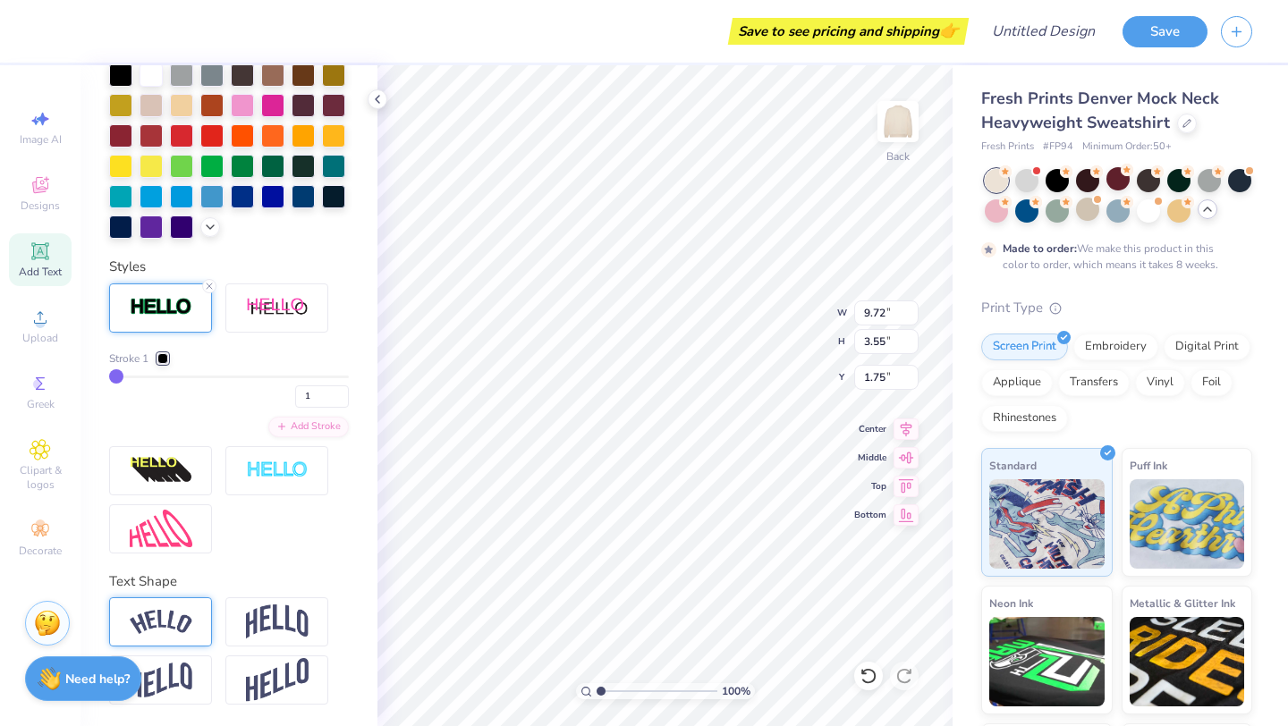
click at [169, 630] on img at bounding box center [161, 622] width 63 height 24
type input "13.94"
type input "4.70"
type input "1.18"
click at [268, 624] on img at bounding box center [277, 622] width 63 height 34
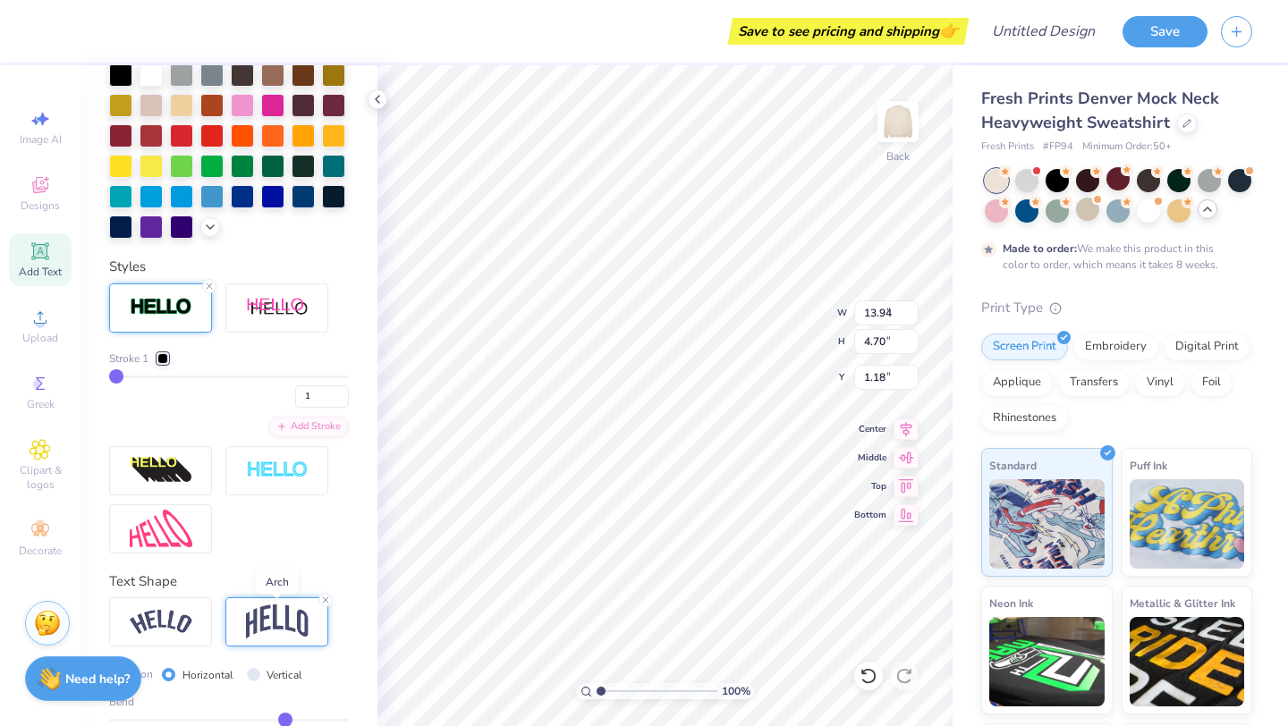
type input "9.72"
type input "5.09"
type input "0.98"
click at [171, 616] on img at bounding box center [161, 622] width 63 height 24
type input "13.94"
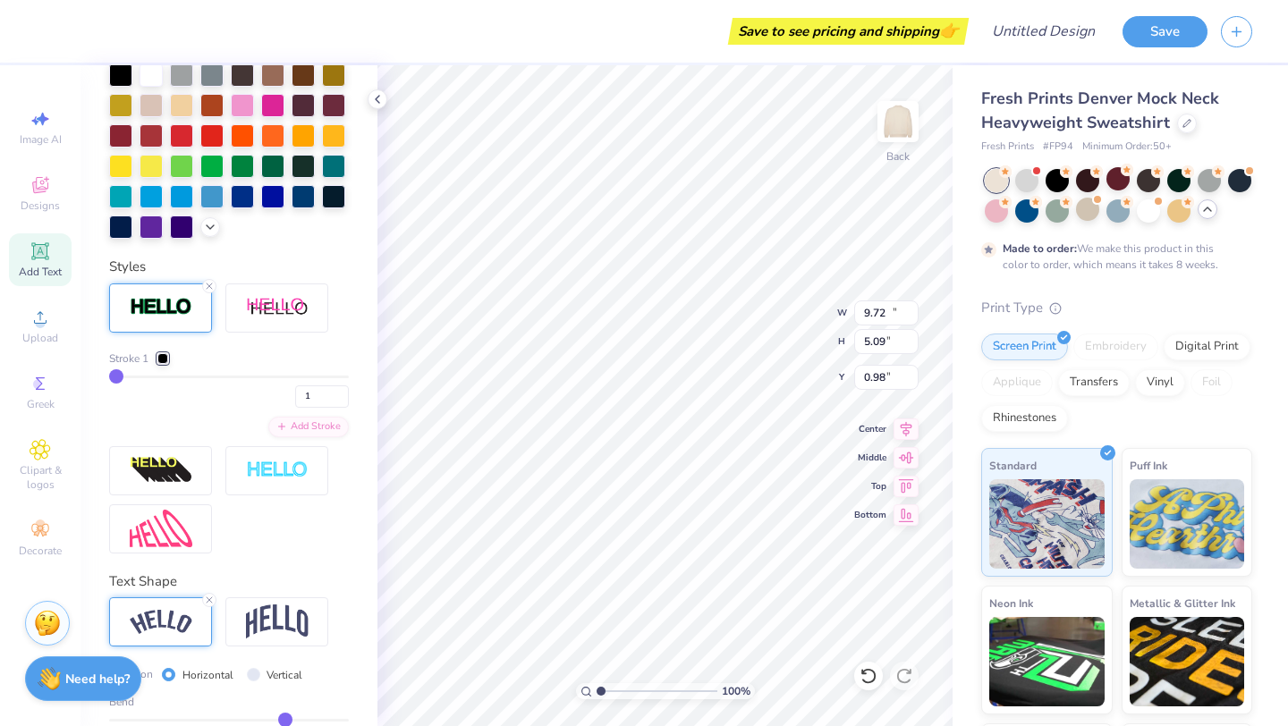
type input "4.70"
type input "1.18"
click at [248, 607] on img at bounding box center [277, 622] width 63 height 34
type input "9.72"
type input "5.09"
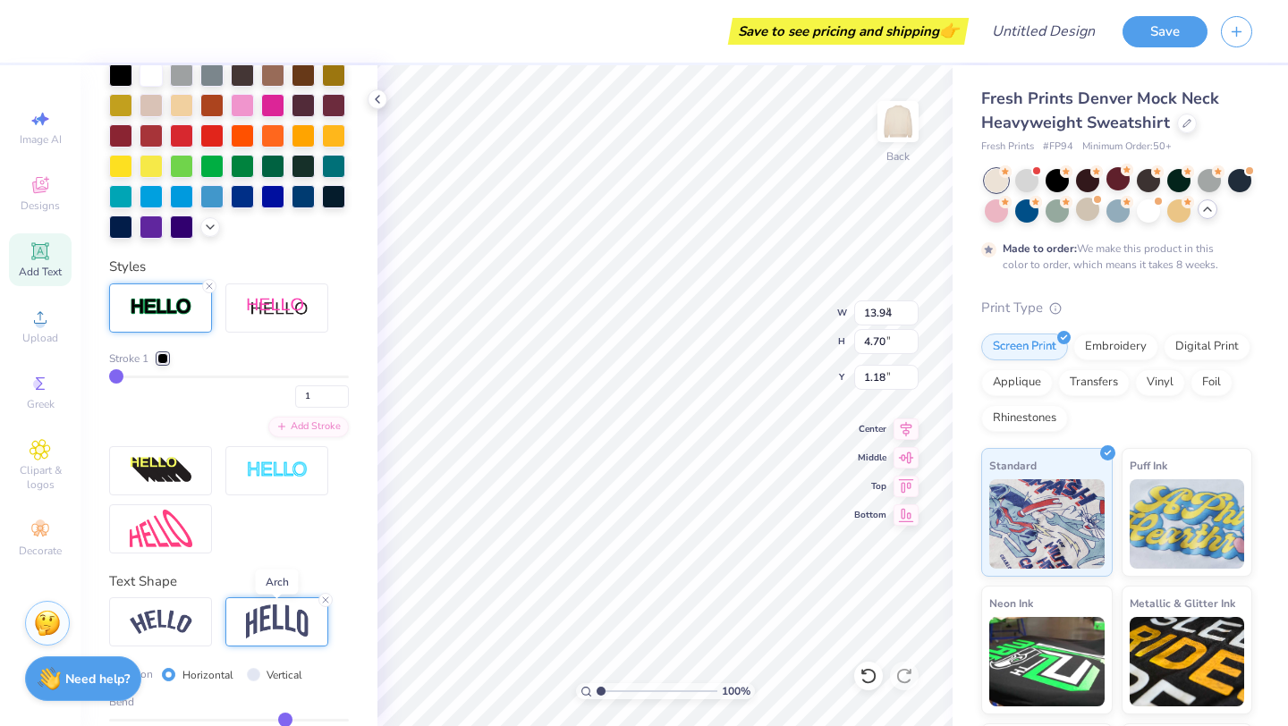
type input "0.98"
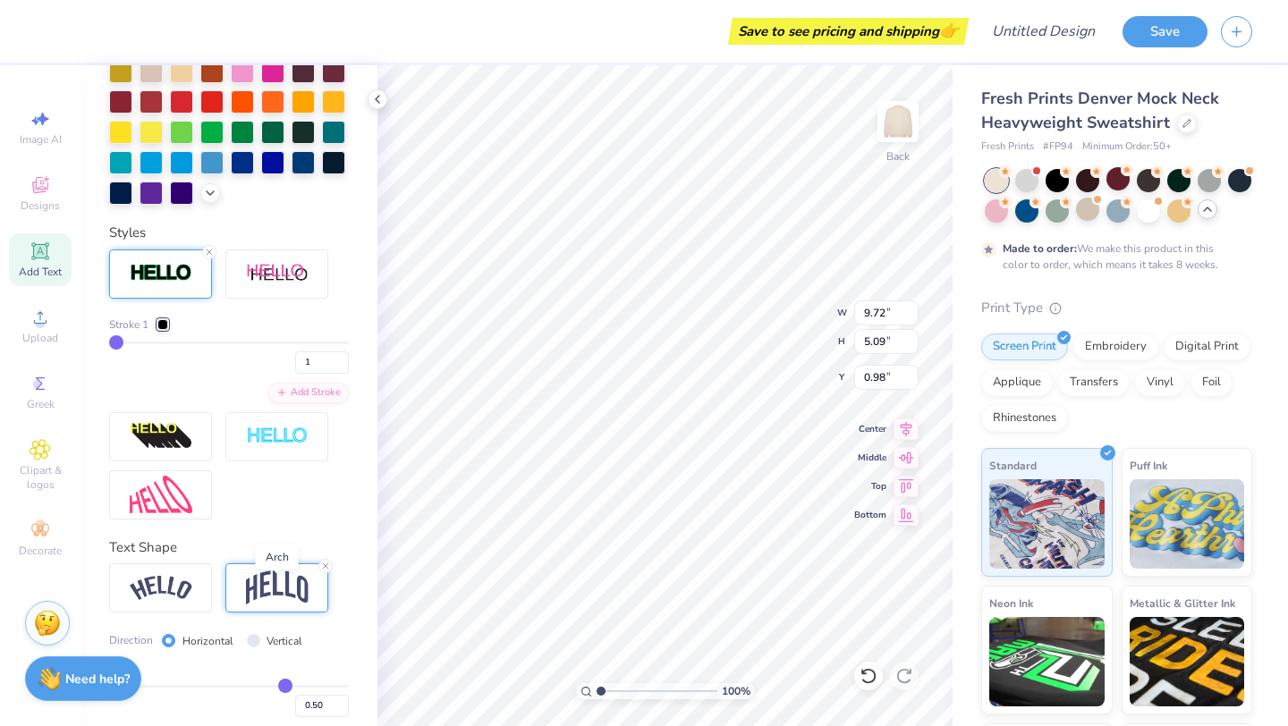
scroll to position [591, 0]
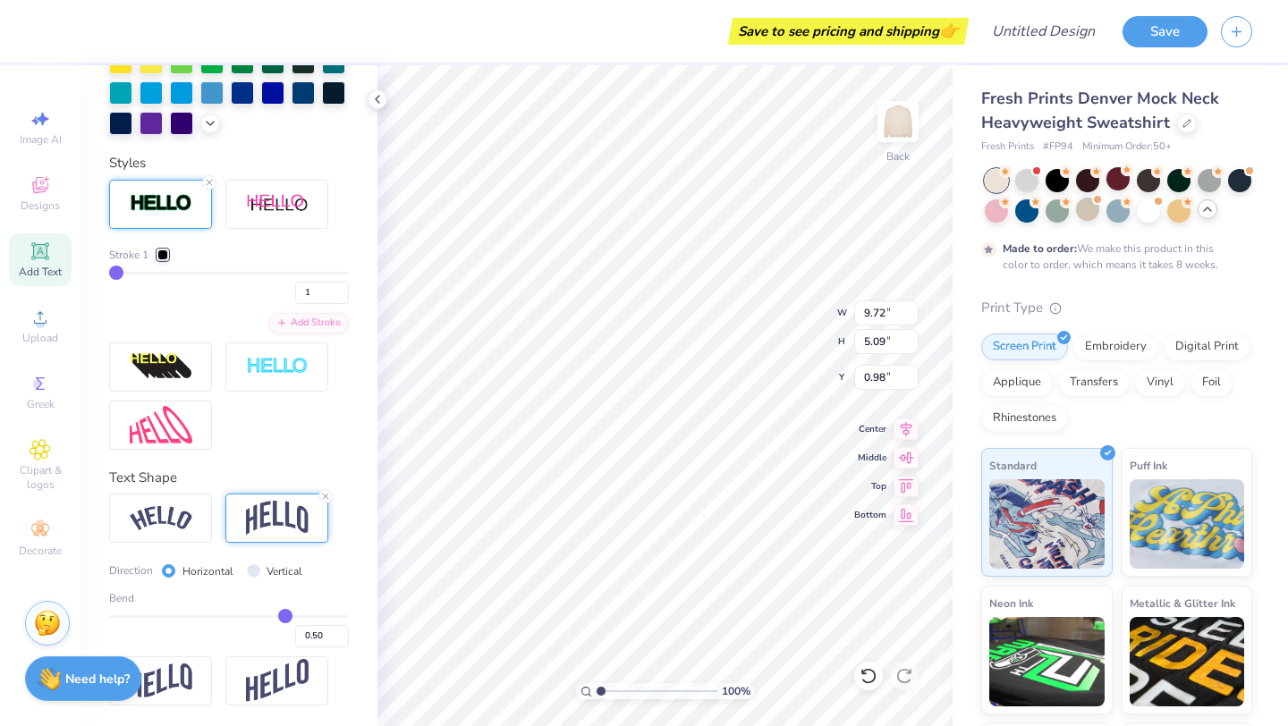
type input "0.47"
type input "0.45"
type input "0.43"
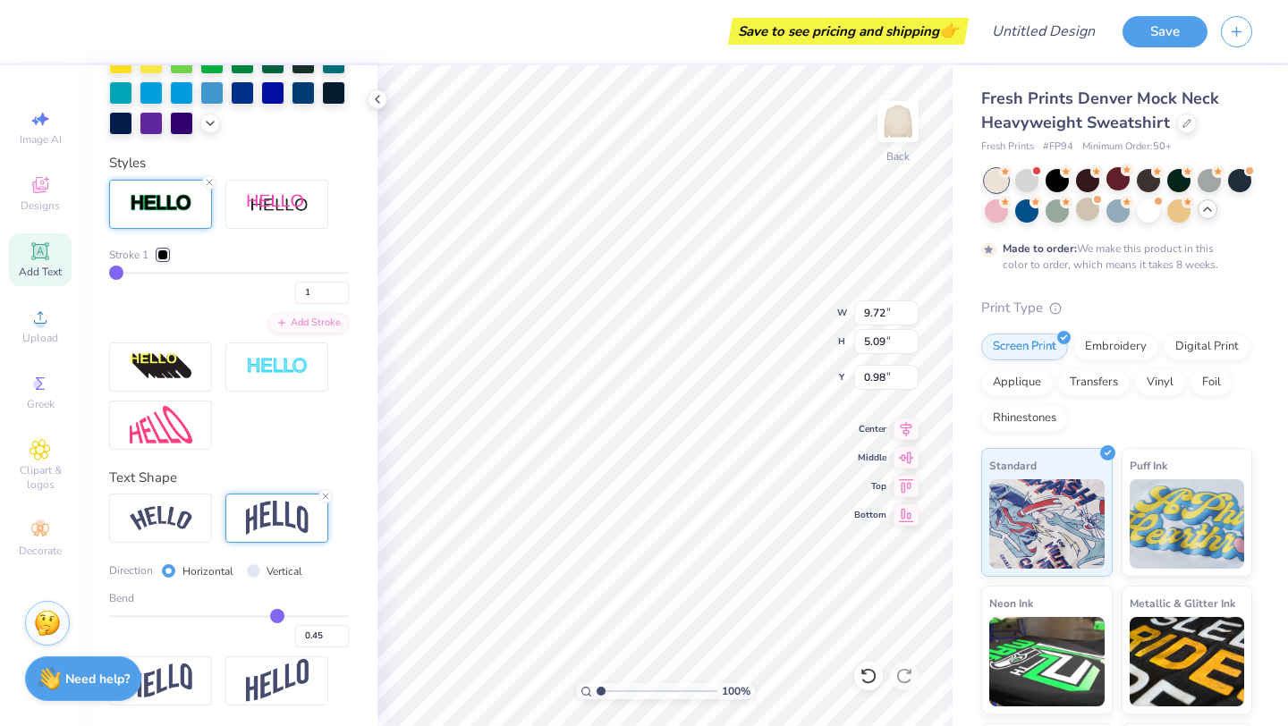
type input "0.43"
type input "0.42"
type input "0.41"
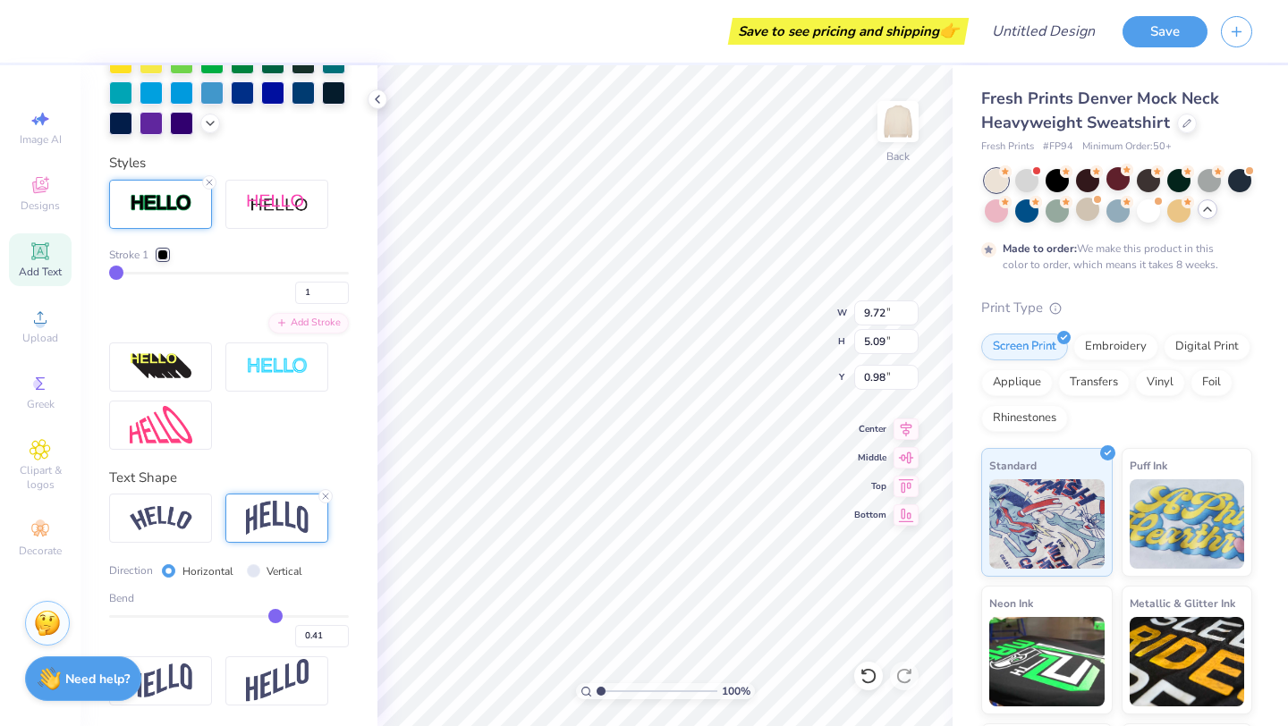
type input "0.4"
type input "0.40"
type input "0.39"
type input "0.38"
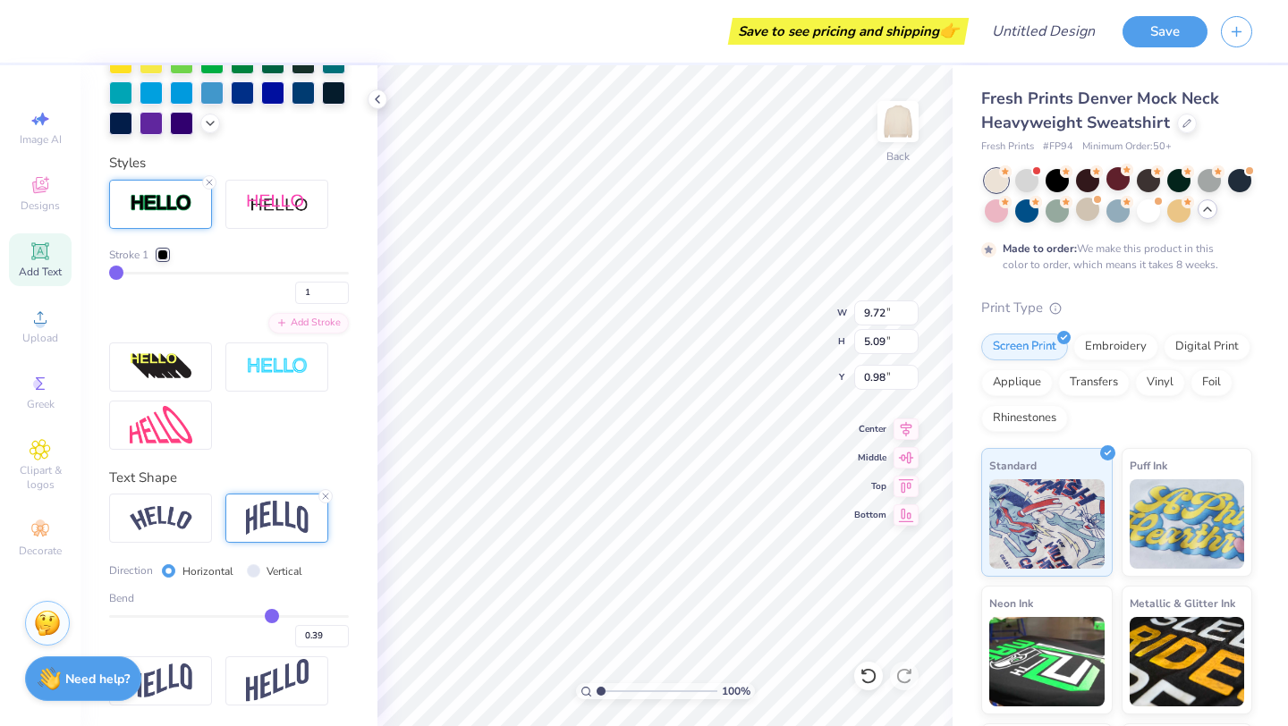
type input "0.38"
type input "0.37"
type input "0.36"
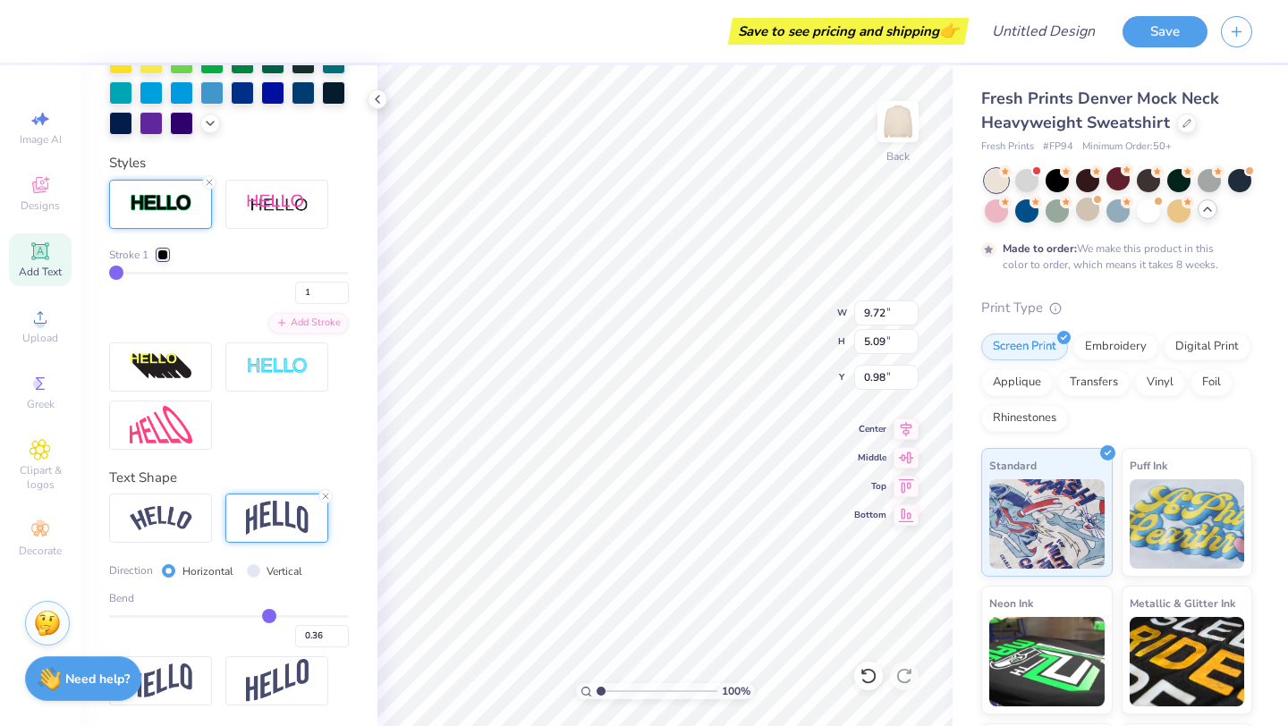
drag, startPoint x: 283, startPoint y: 614, endPoint x: 269, endPoint y: 614, distance: 13.4
type input "0.36"
click at [269, 616] on input "range" at bounding box center [229, 617] width 240 height 3
type input "4.65"
type input "1.20"
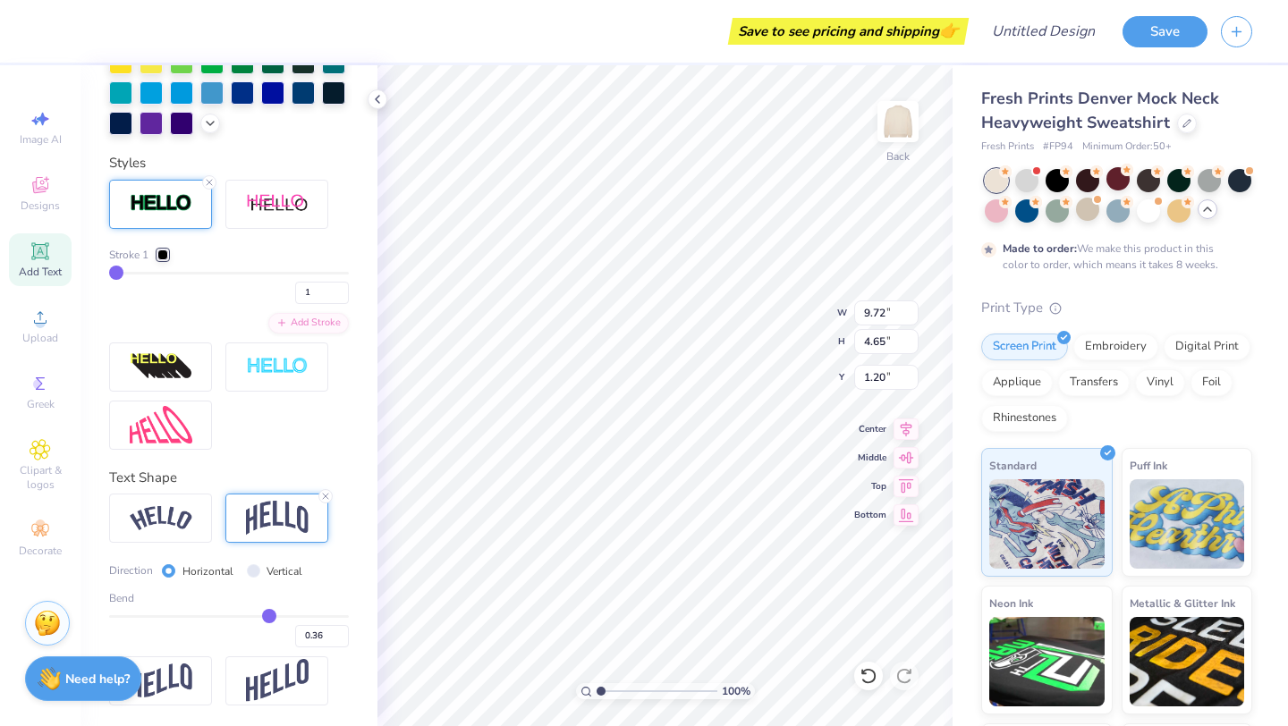
type input "0.34"
type input "0.33"
type input "0.31"
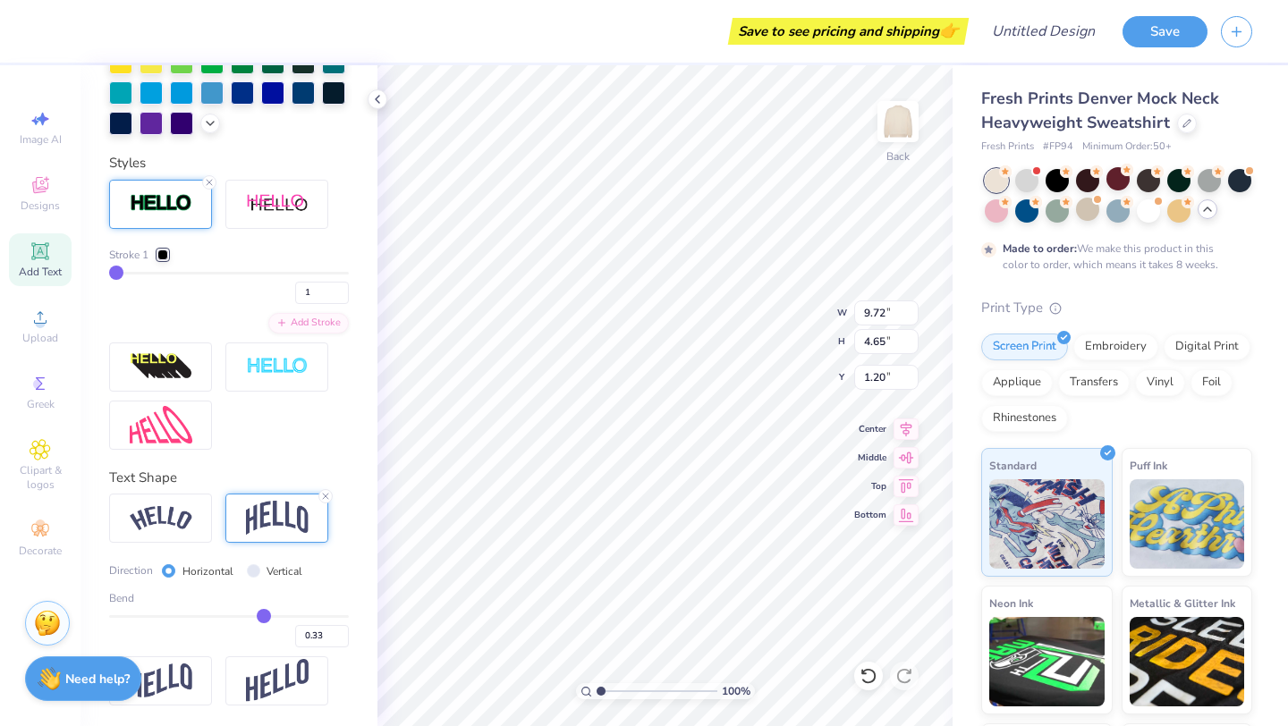
type input "0.31"
type input "0.3"
type input "0.30"
type input "0.29"
click at [261, 616] on input "range" at bounding box center [229, 617] width 240 height 3
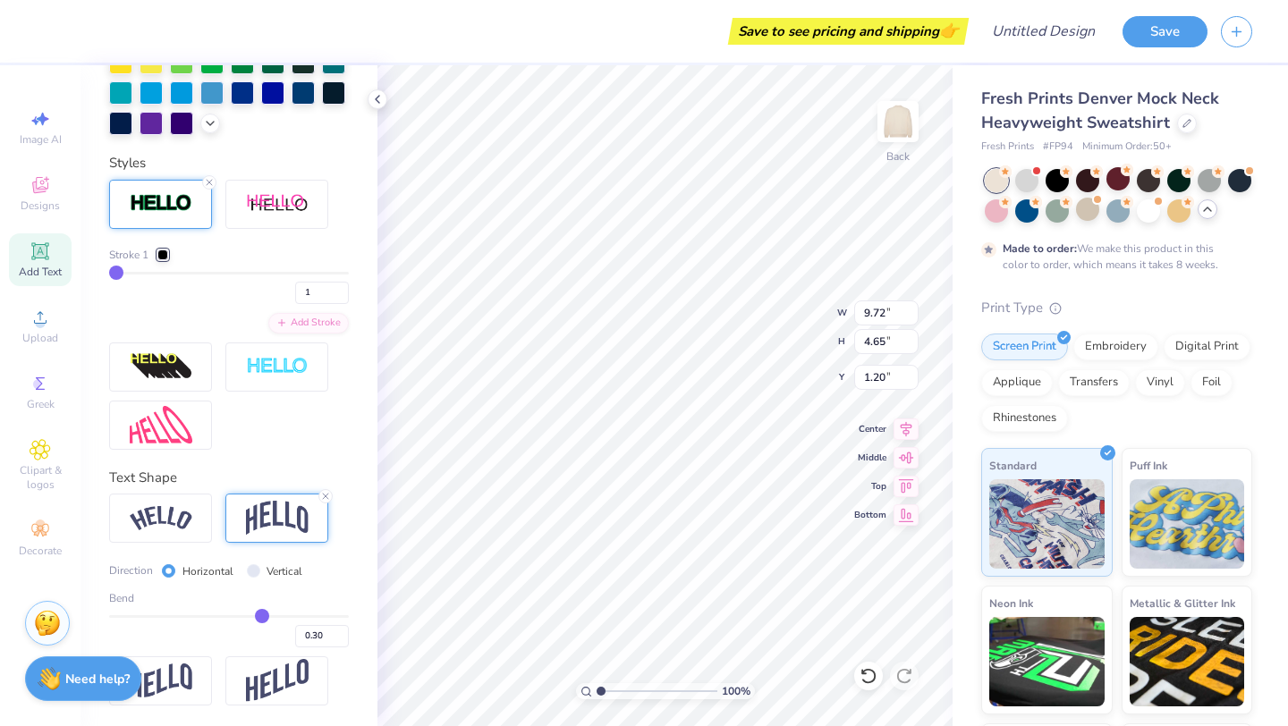
type input "0.29"
type input "4.44"
type input "1.31"
type input "10.47"
type input "4.78"
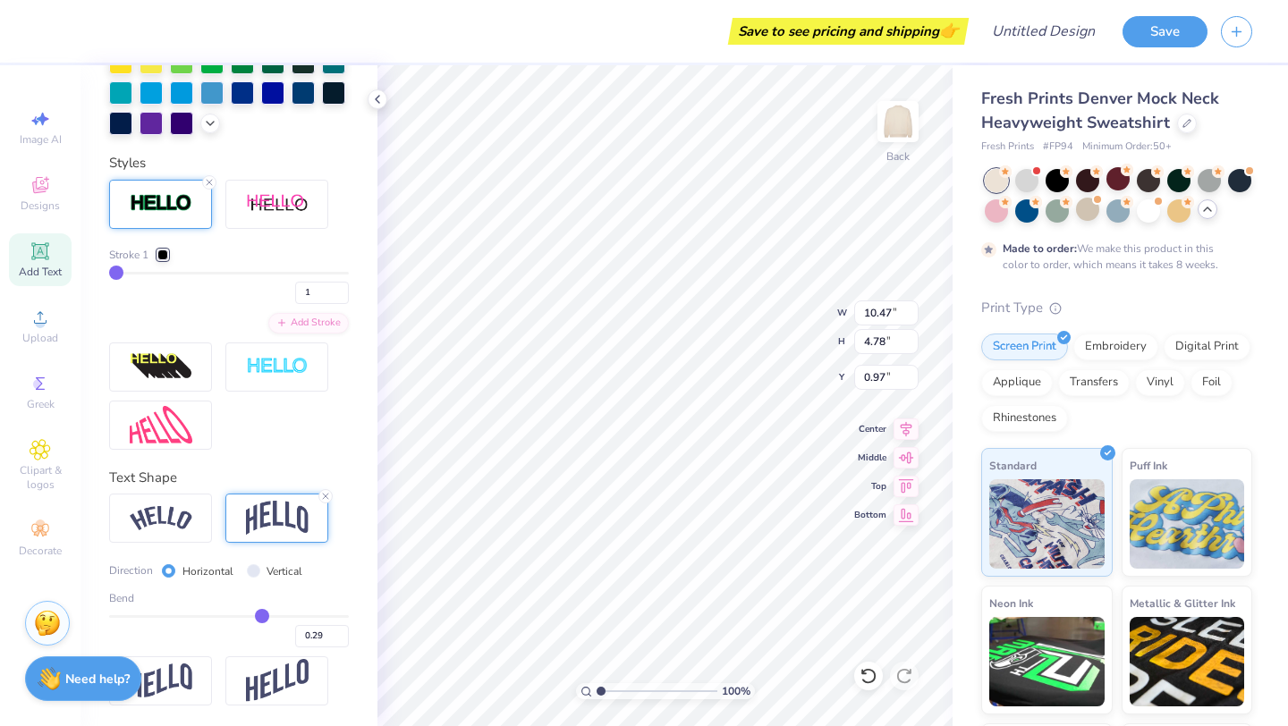
type input "1.38"
click at [181, 514] on img at bounding box center [161, 518] width 63 height 24
type input "13.30"
type input "4.25"
type input "1.65"
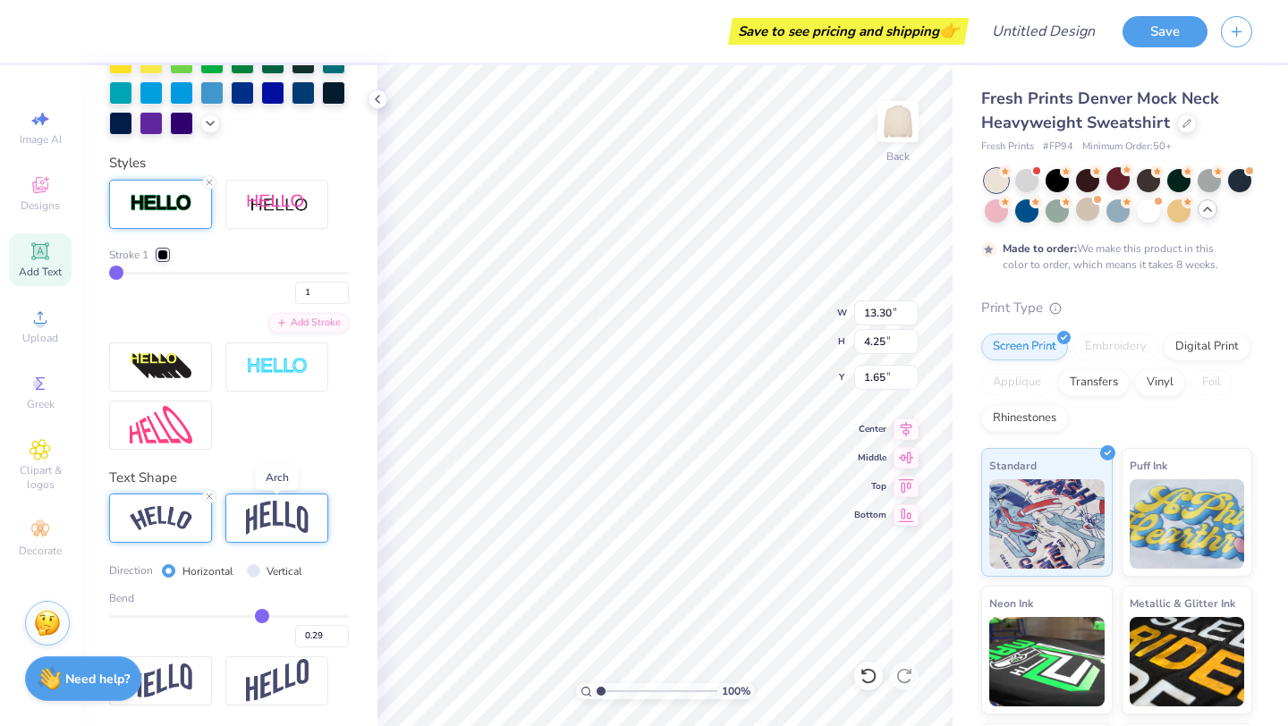
click at [260, 506] on img at bounding box center [277, 518] width 63 height 34
type input "10.47"
type input "4.78"
type input "1.38"
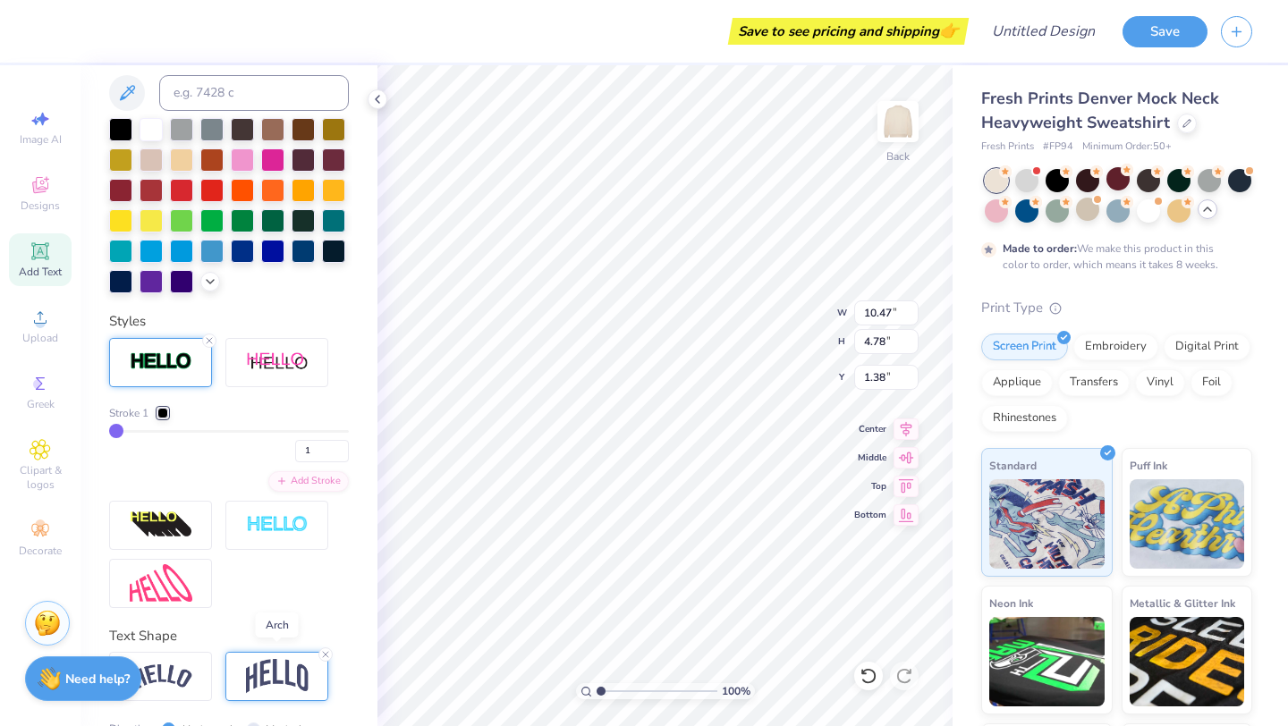
scroll to position [403, 0]
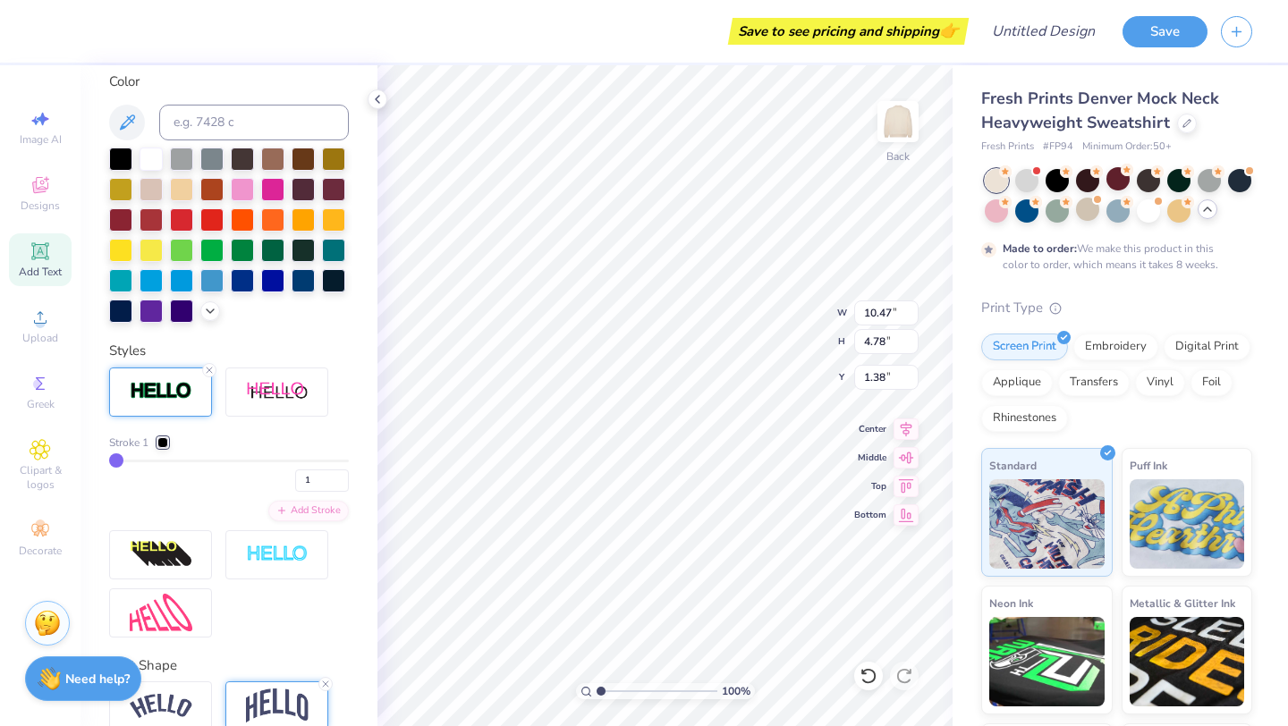
type input "2"
type input "3"
type input "5"
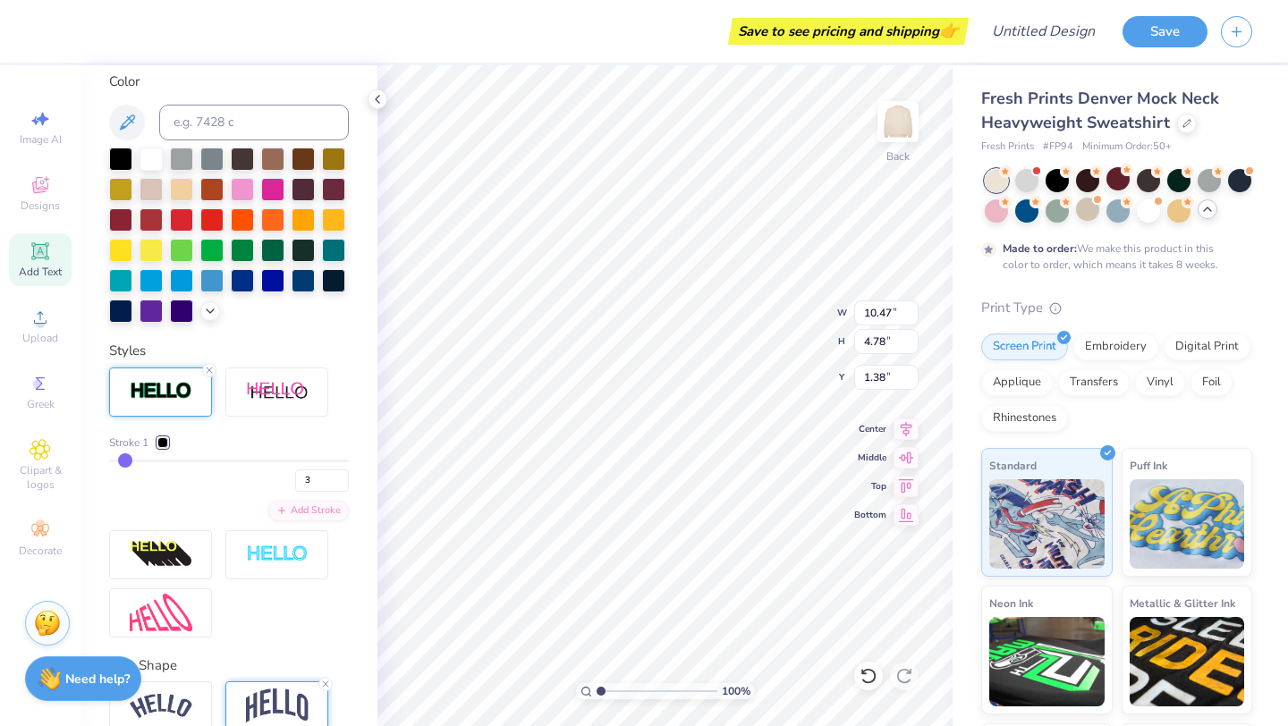
type input "5"
type input "6"
type input "7"
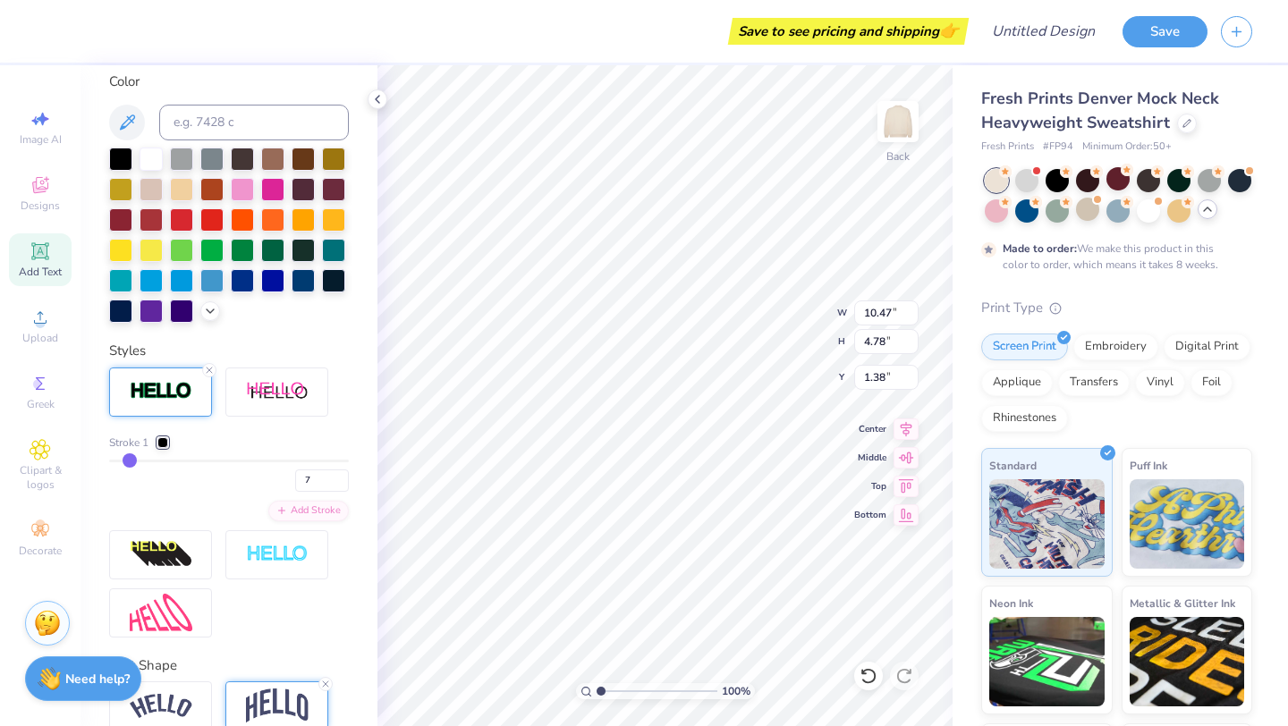
type input "8"
type input "9"
type input "10"
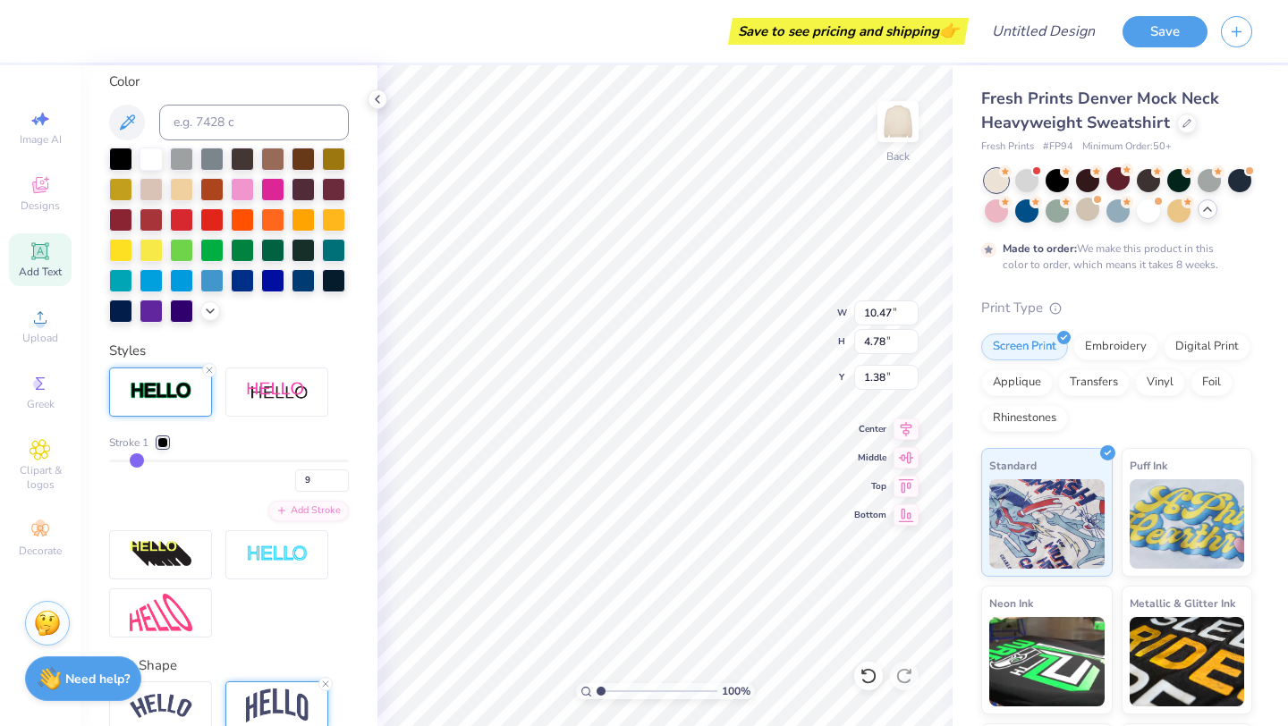
type input "10"
type input "11"
type input "13"
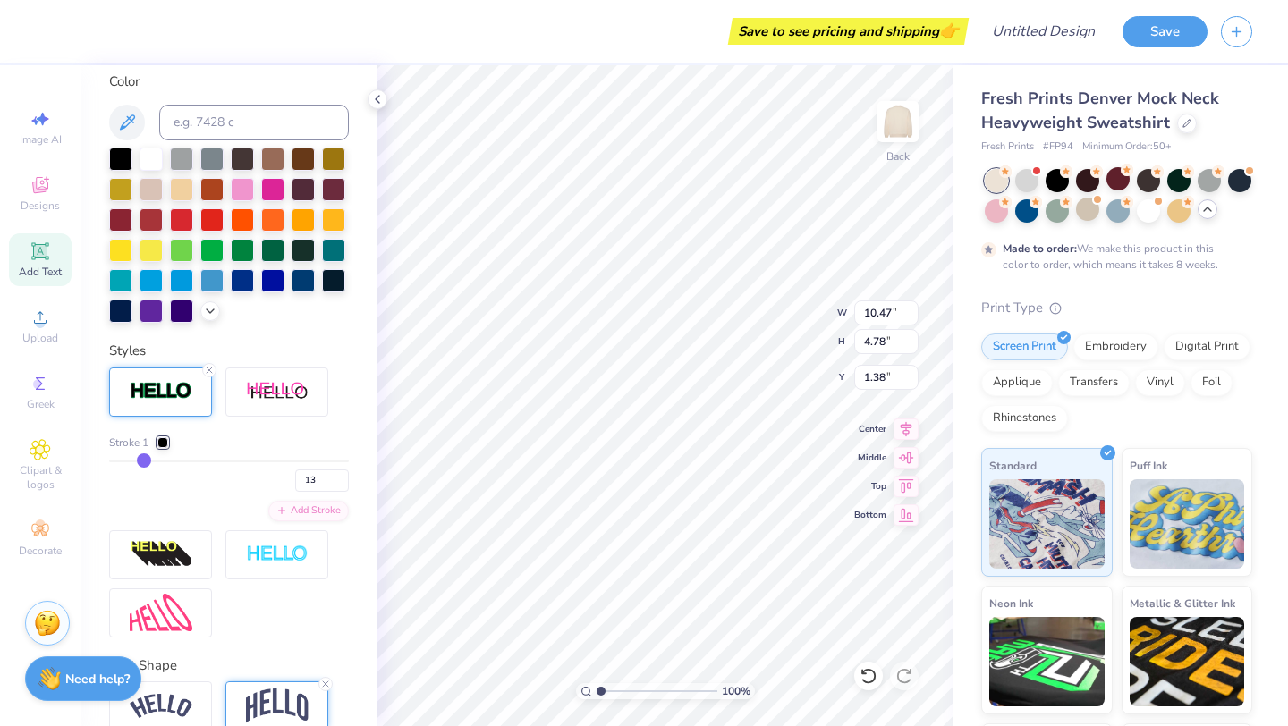
type input "14"
type input "15"
type input "17"
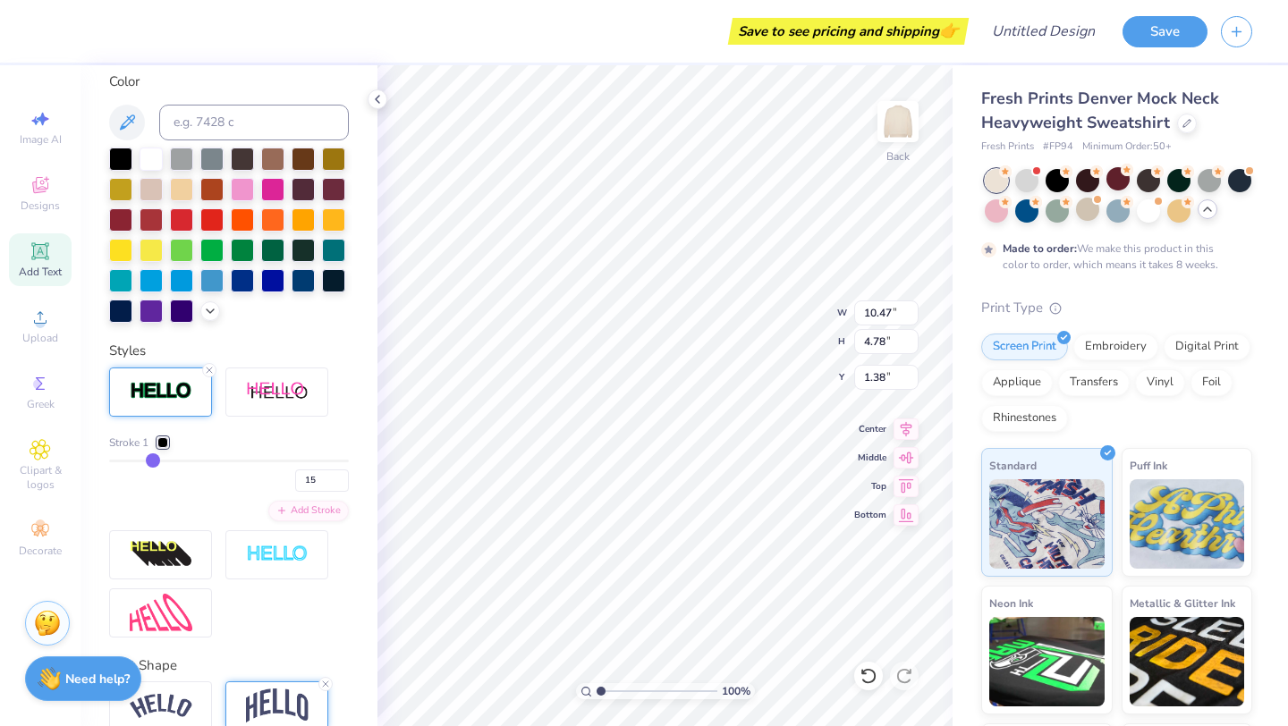
type input "17"
type input "20"
type input "23"
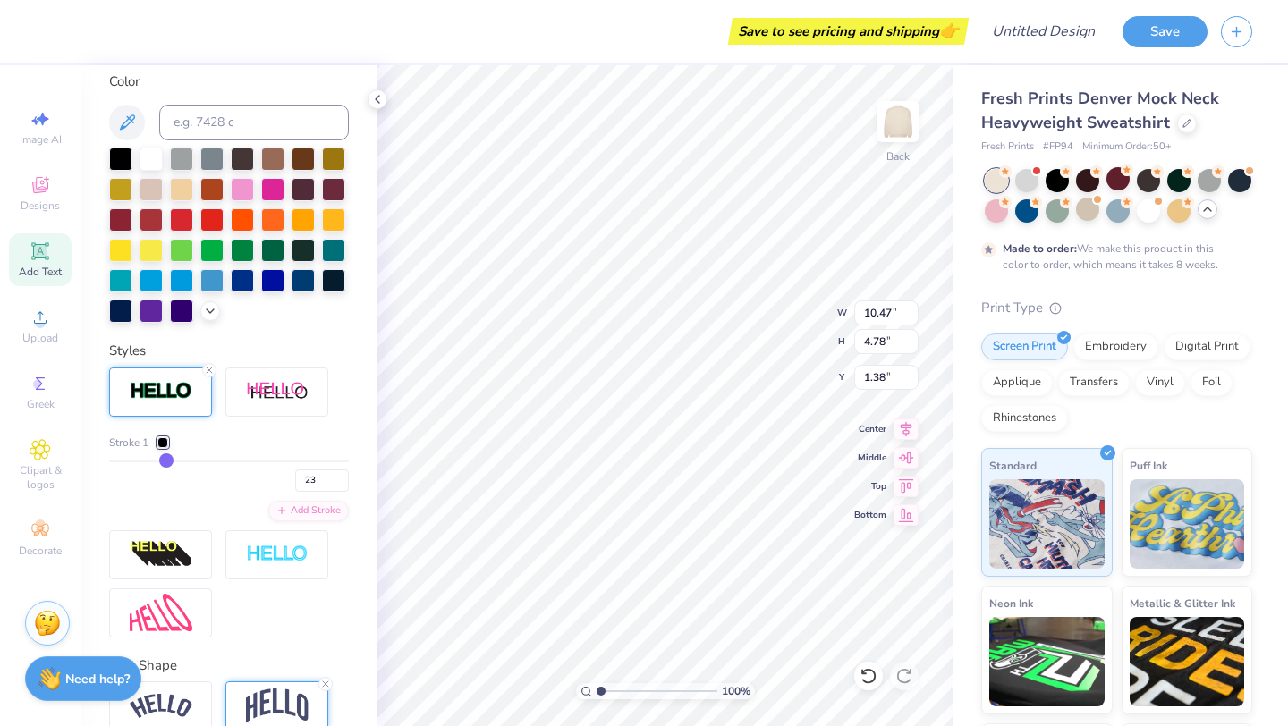
type input "24"
type input "27"
type input "29"
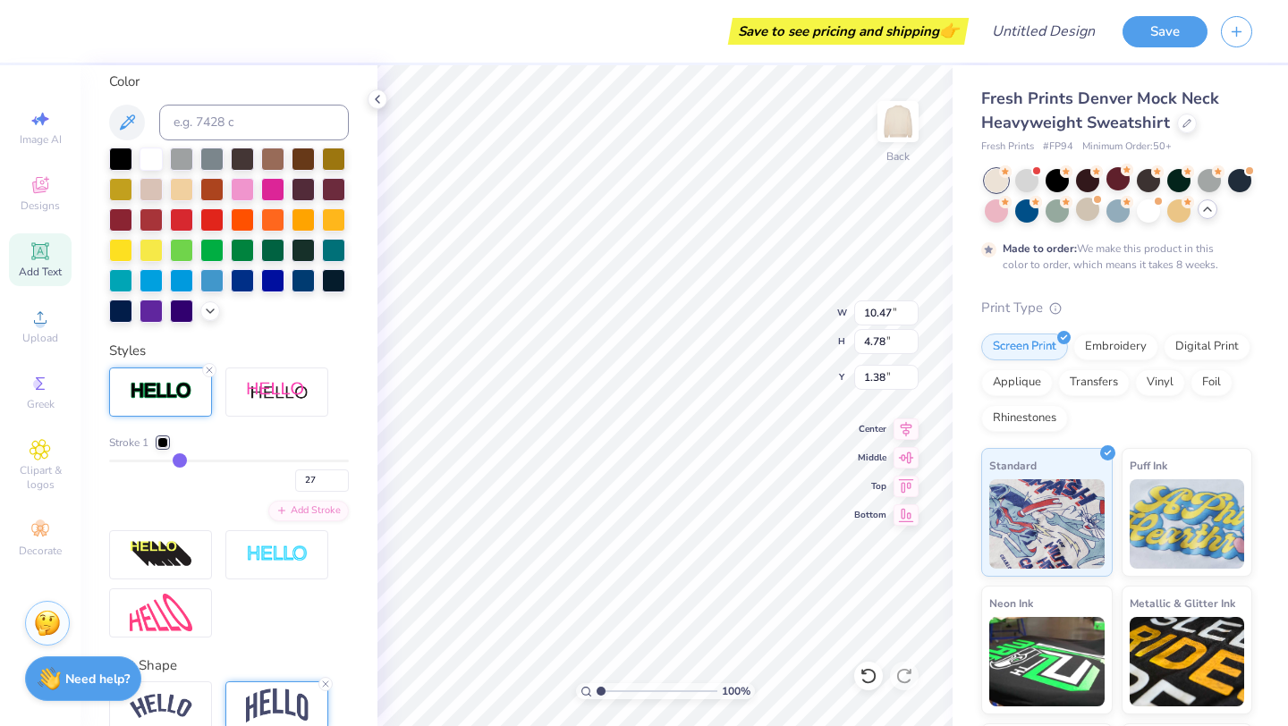
type input "29"
type input "31"
type input "33"
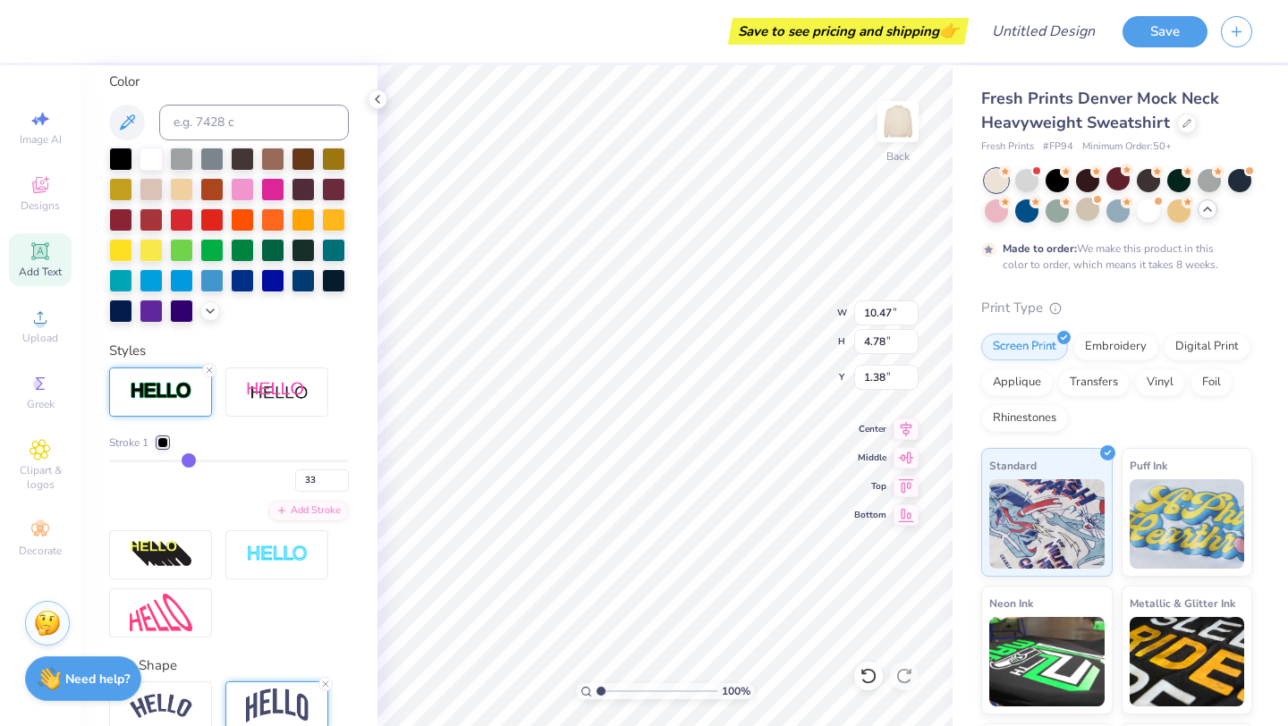
type input "35"
type input "38"
type input "41"
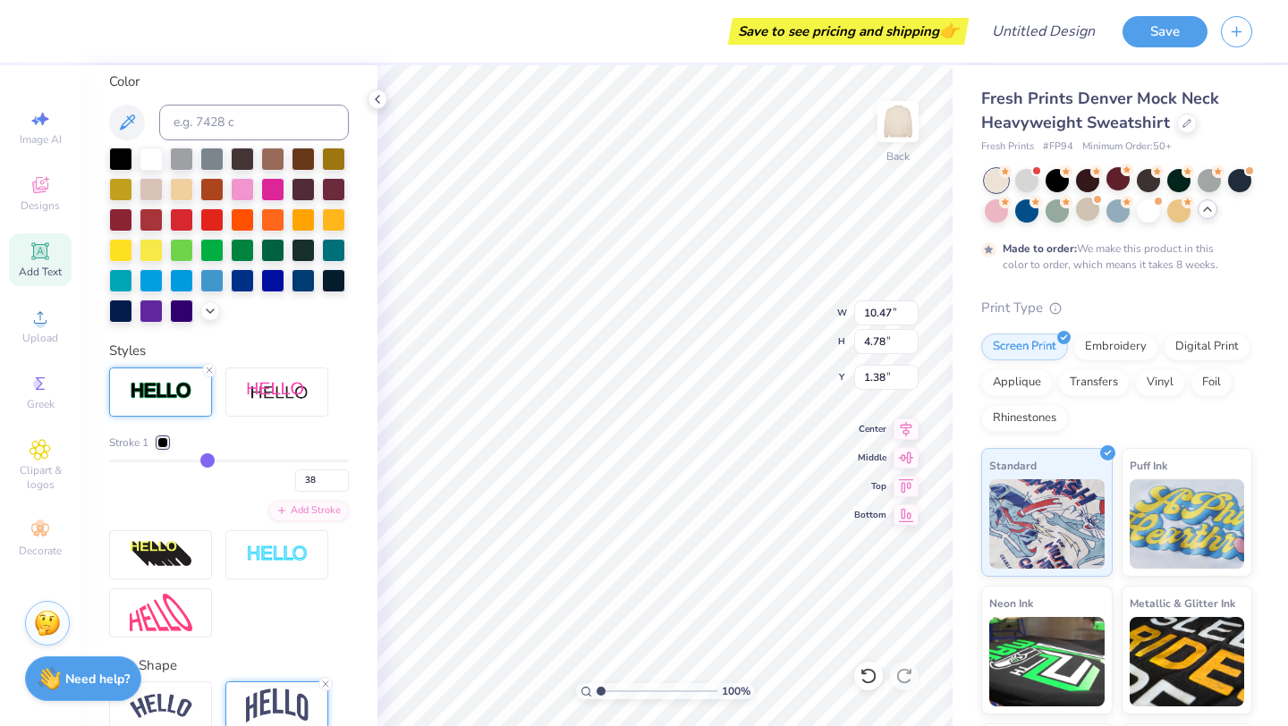
type input "41"
type input "42"
type input "44"
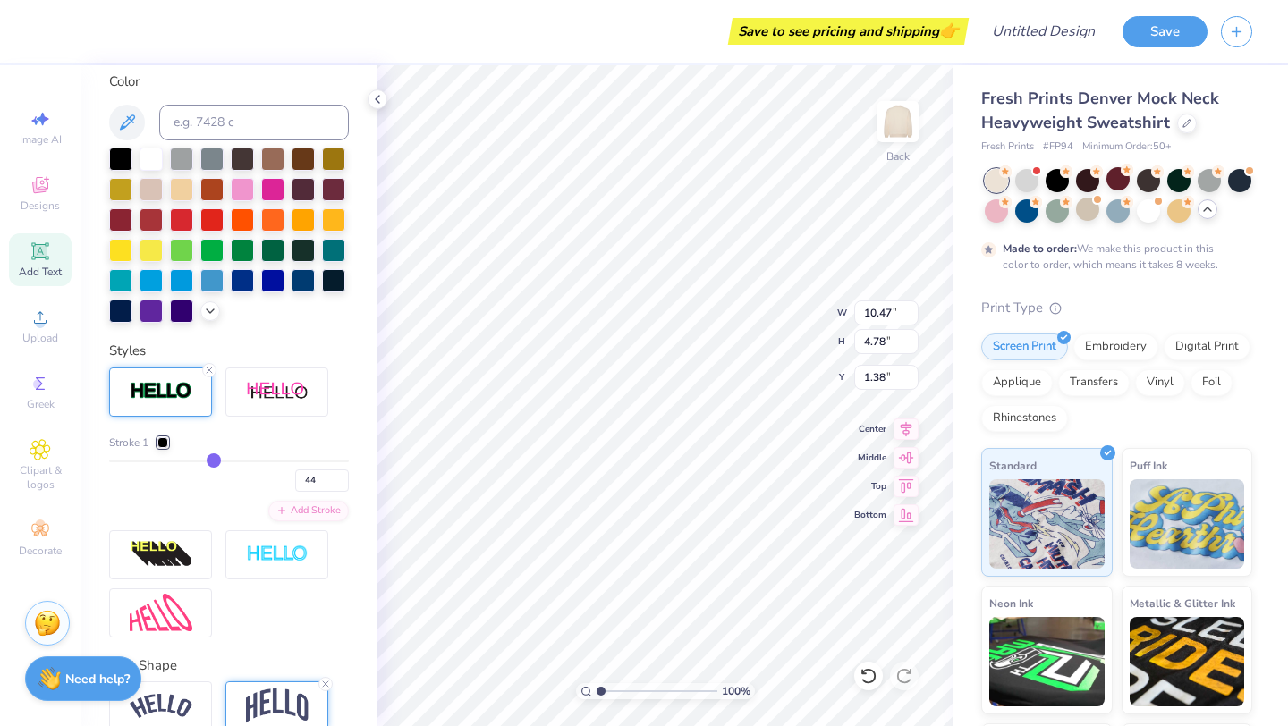
type input "46"
type input "49"
type input "53"
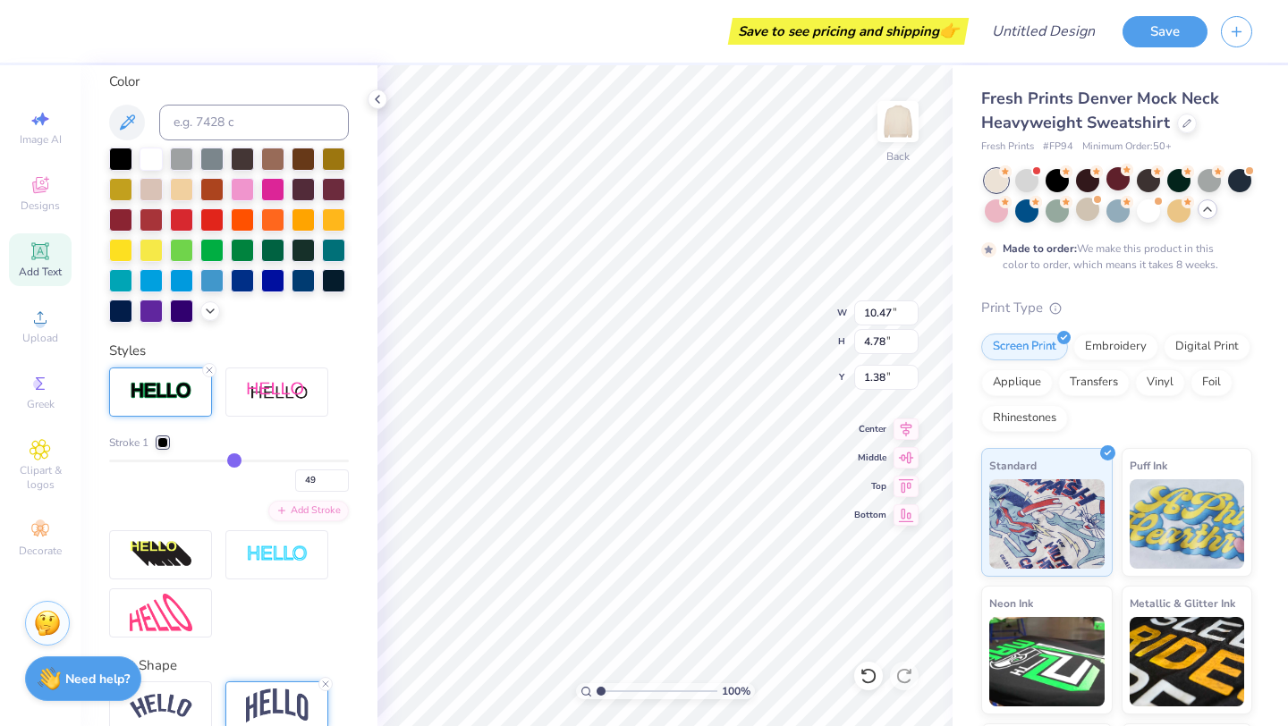
type input "53"
type input "57"
type input "59"
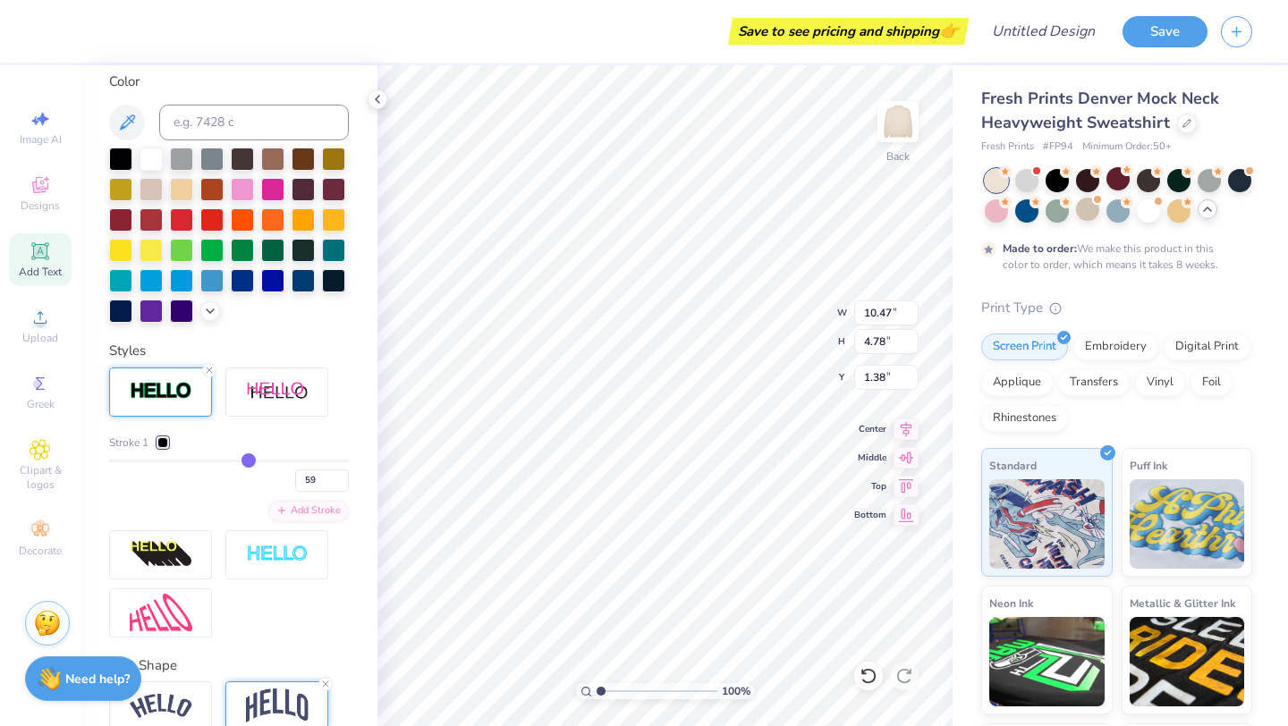
type input "62"
type input "66"
type input "71"
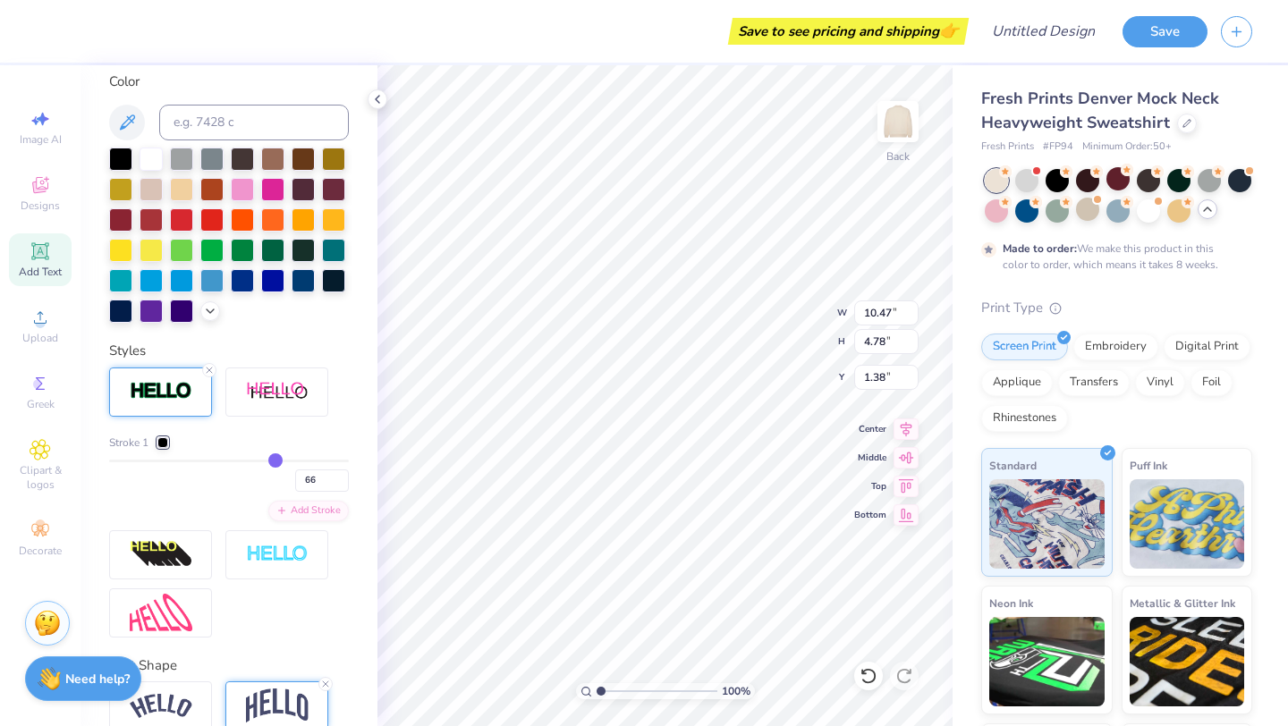
type input "71"
type input "79"
type input "83"
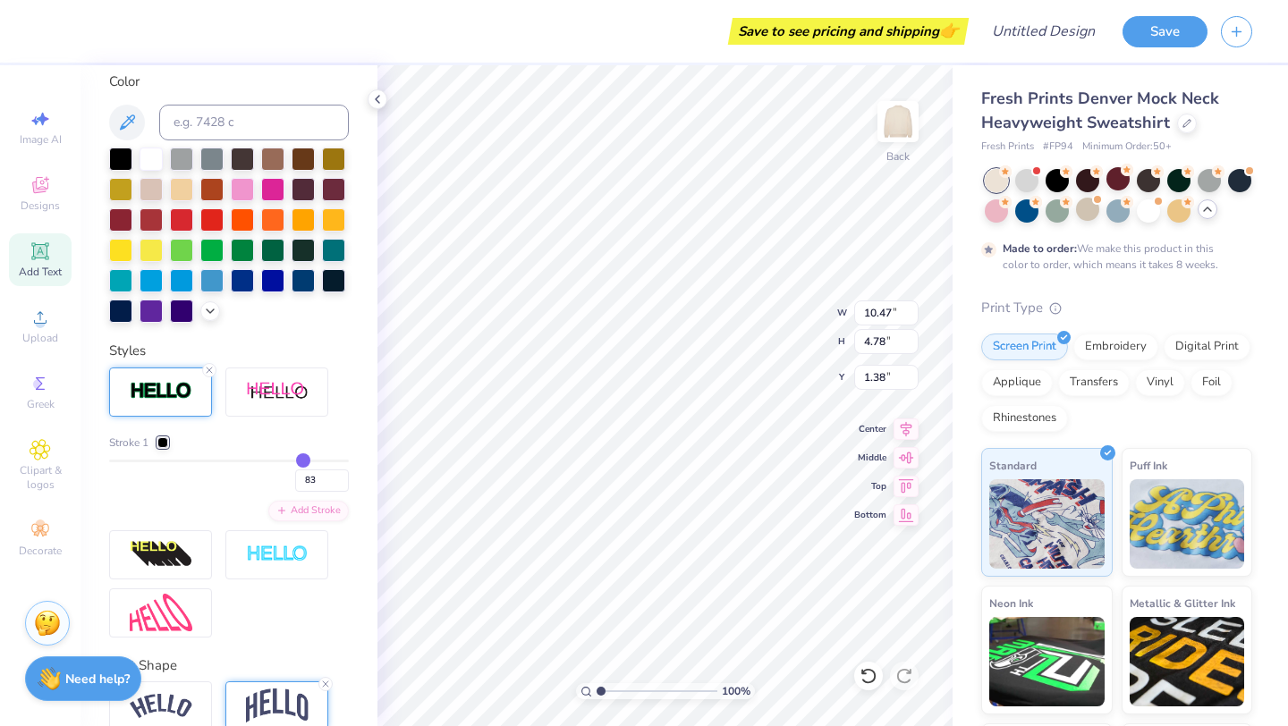
type input "85"
type input "92"
type input "94"
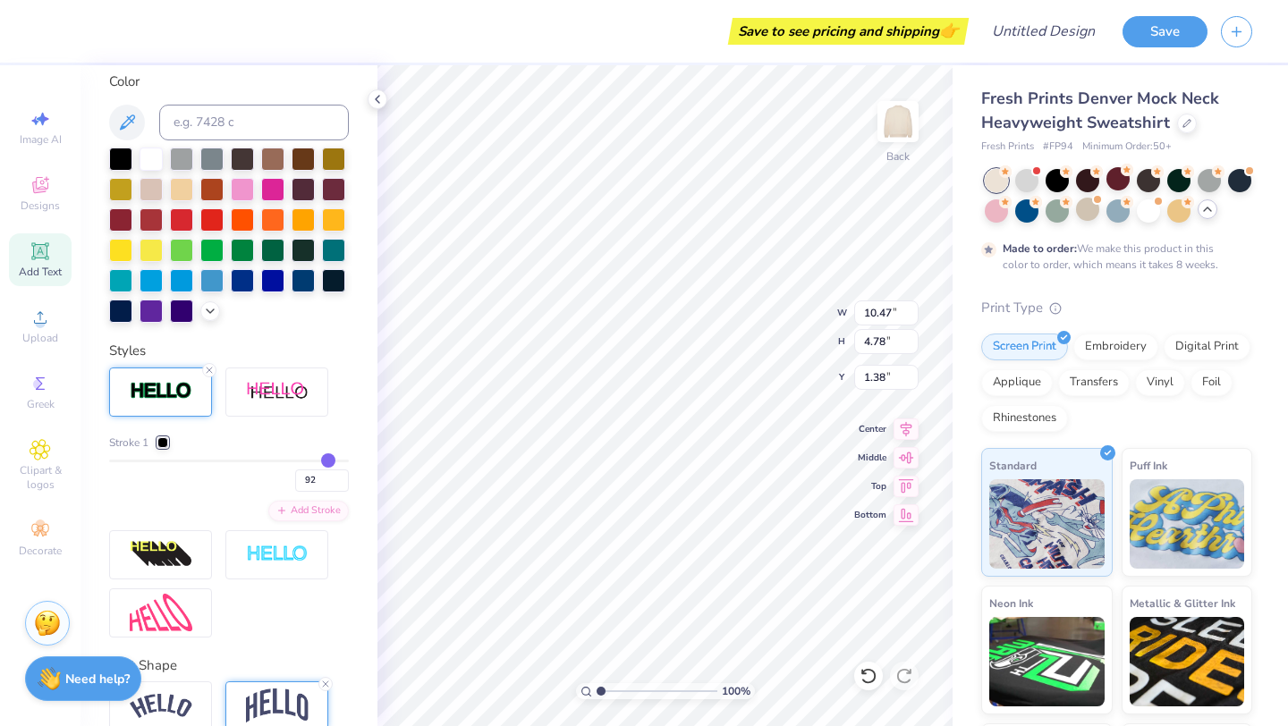
type input "94"
type input "96"
type input "100"
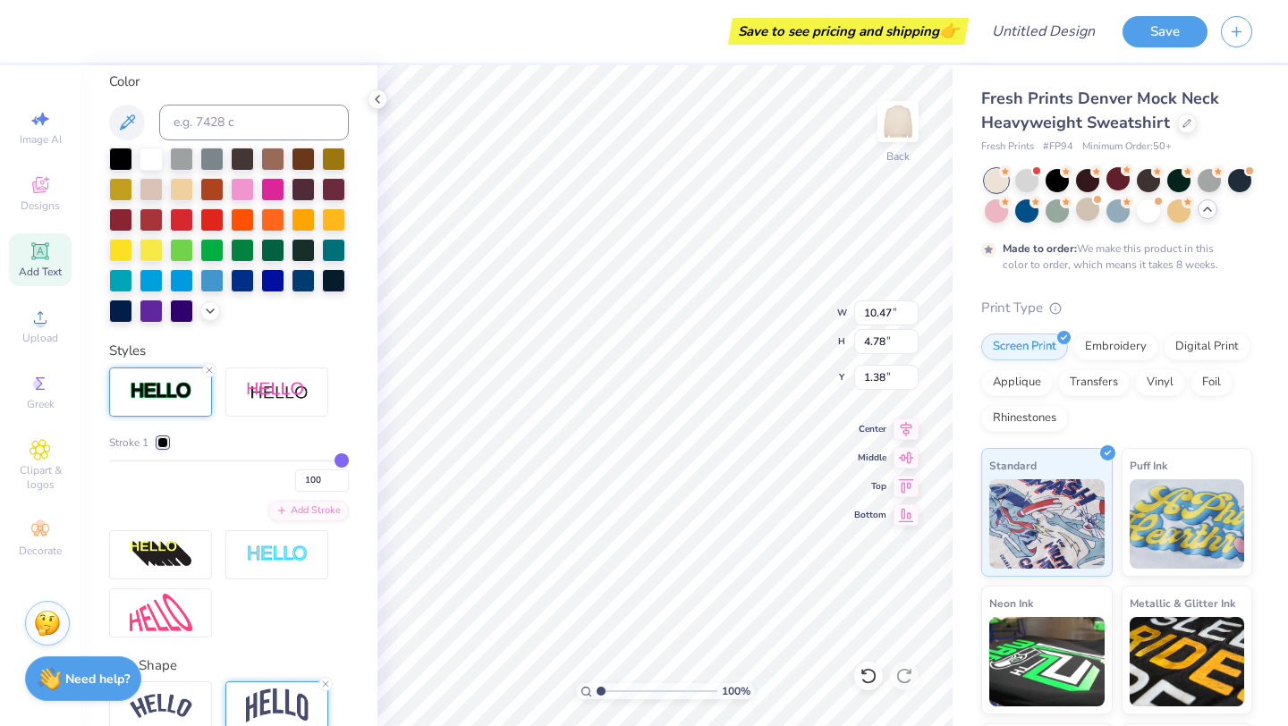
type input "16.27"
type input "10.87"
type input "0.53"
drag, startPoint x: 118, startPoint y: 454, endPoint x: 157, endPoint y: 494, distance: 55.0
type input "10.47"
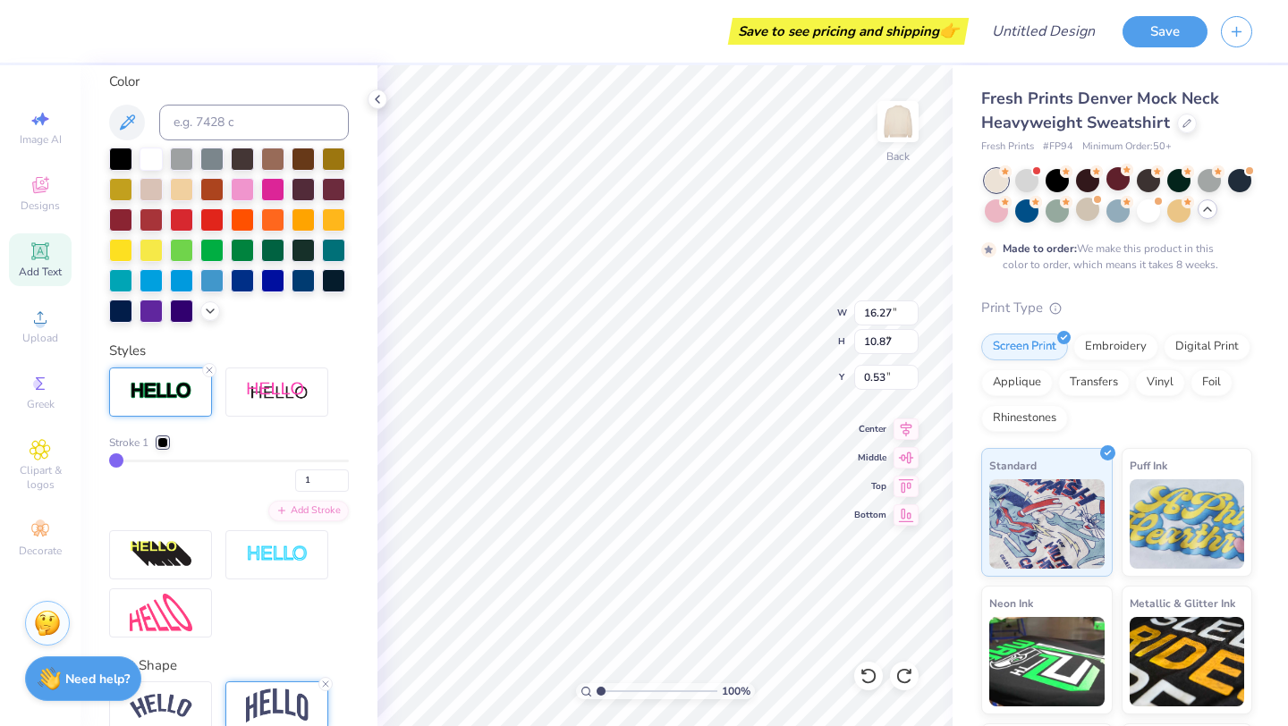
type input "4.78"
type input "1.38"
drag, startPoint x: 126, startPoint y: 454, endPoint x: 141, endPoint y: 455, distance: 15.3
click at [141, 455] on div "Stroke 1 1" at bounding box center [229, 463] width 240 height 57
type input "3"
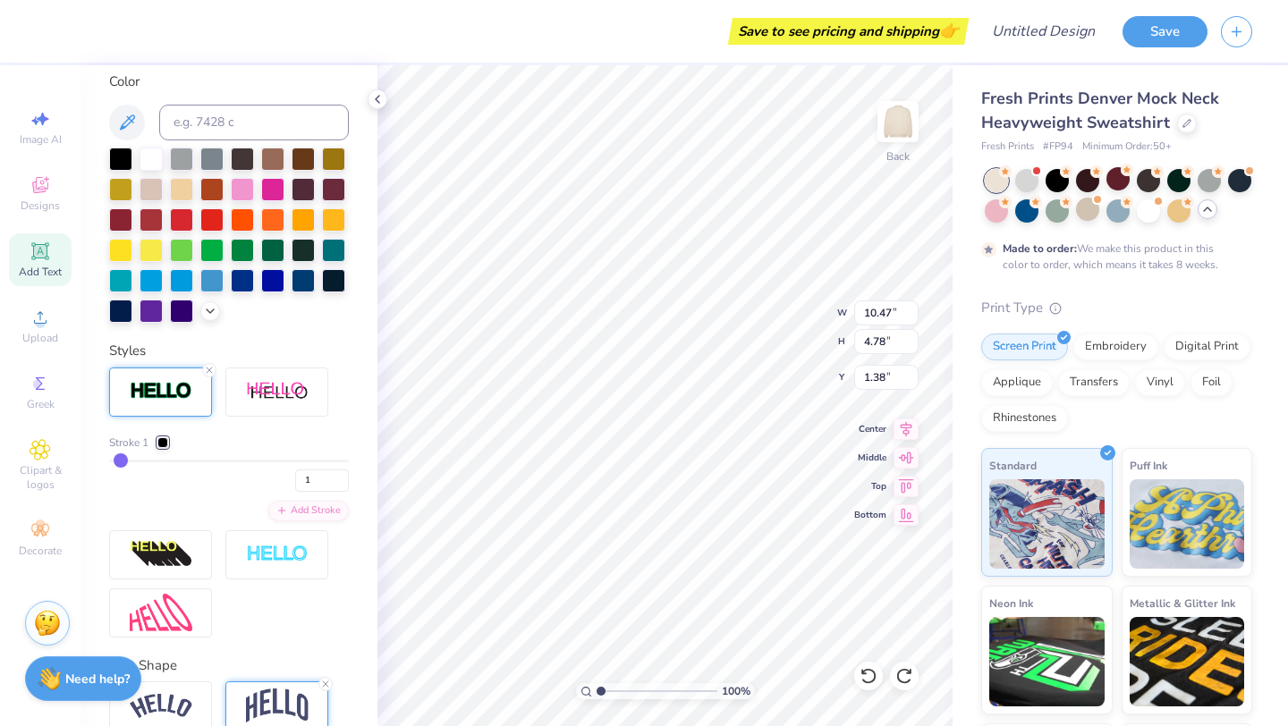
type input "3"
type input "6"
type input "9"
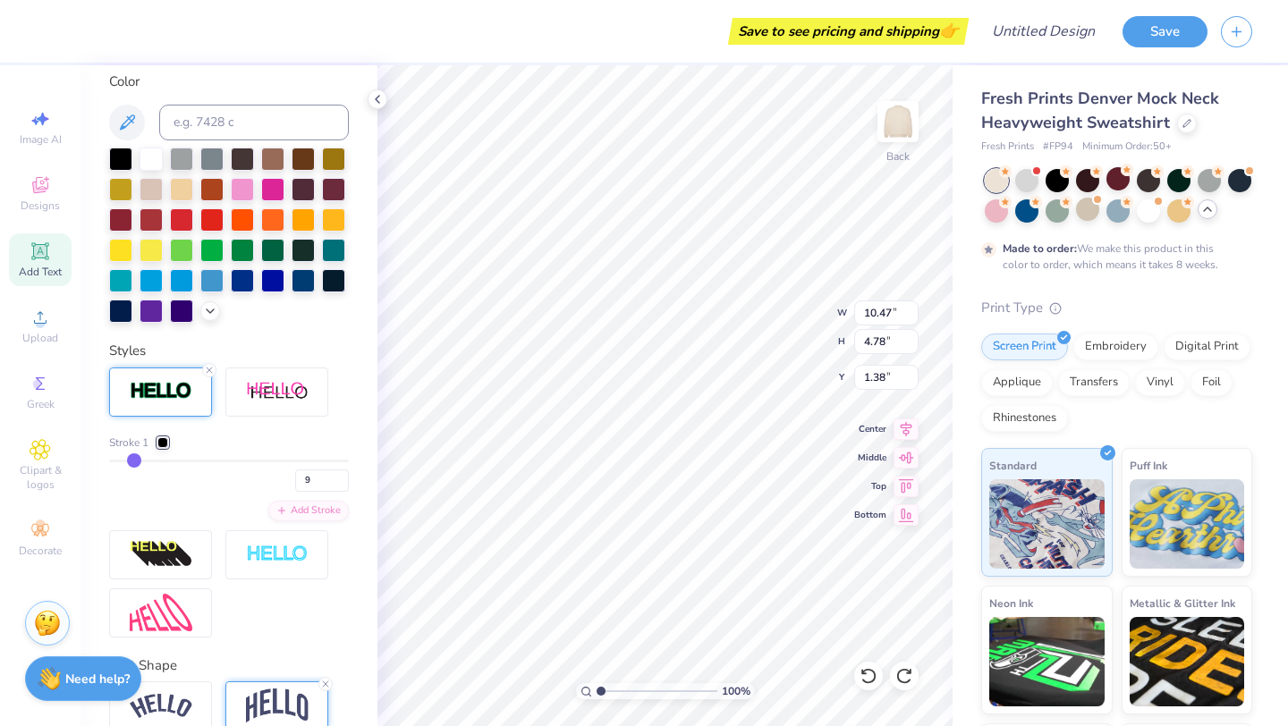
type input "12"
type input "14"
type input "15"
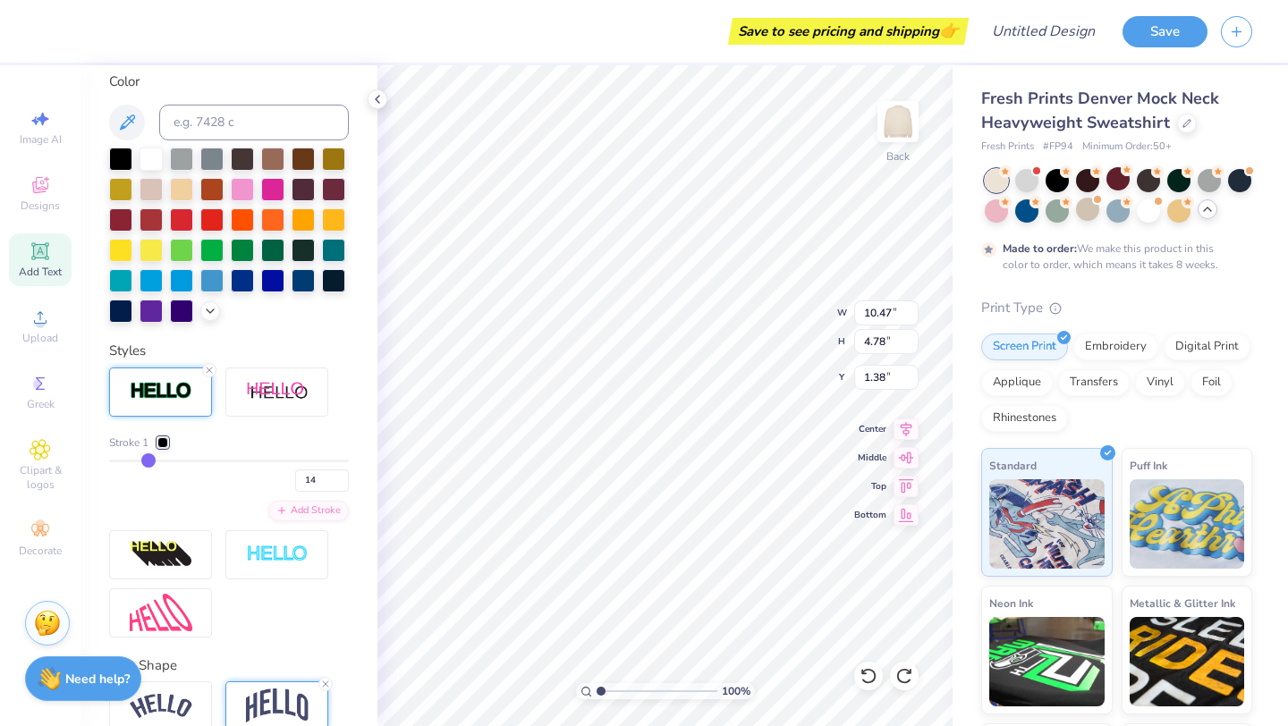
type input "15"
type input "16"
type input "17"
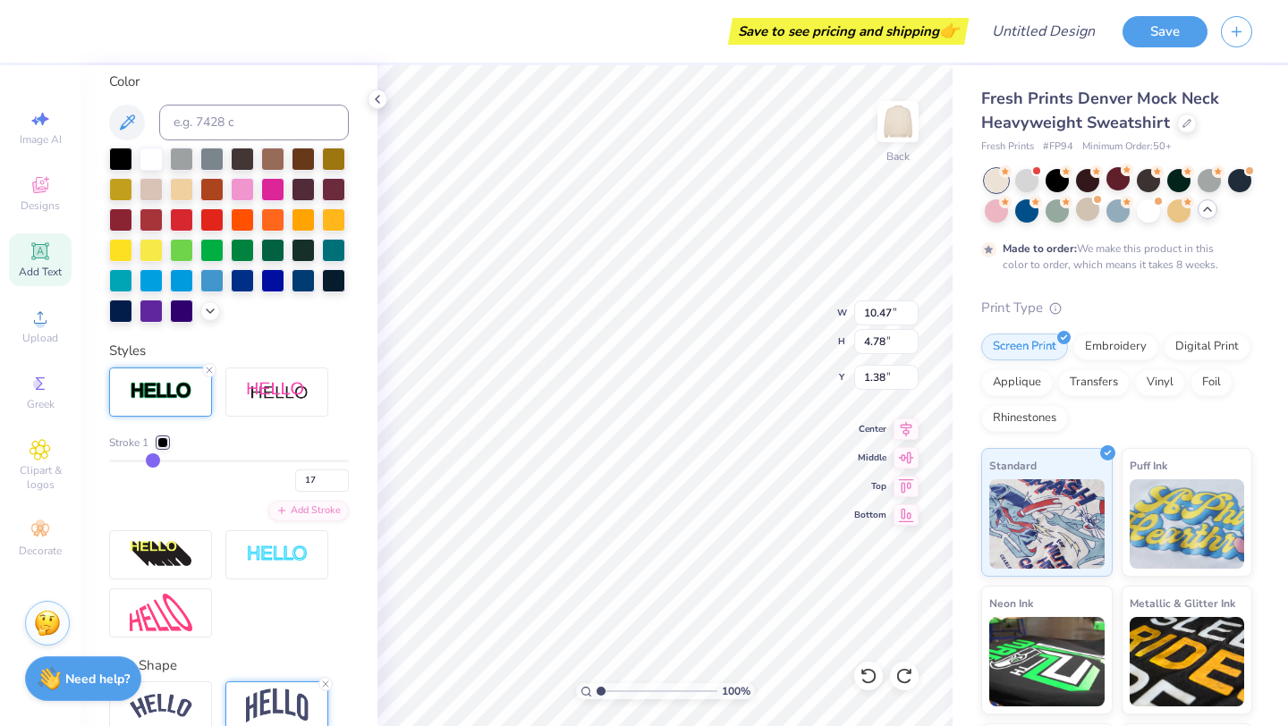
type input "17"
drag, startPoint x: 116, startPoint y: 457, endPoint x: 149, endPoint y: 457, distance: 33.1
click at [149, 460] on input "range" at bounding box center [229, 461] width 240 height 3
type input "11.55"
type input "5.86"
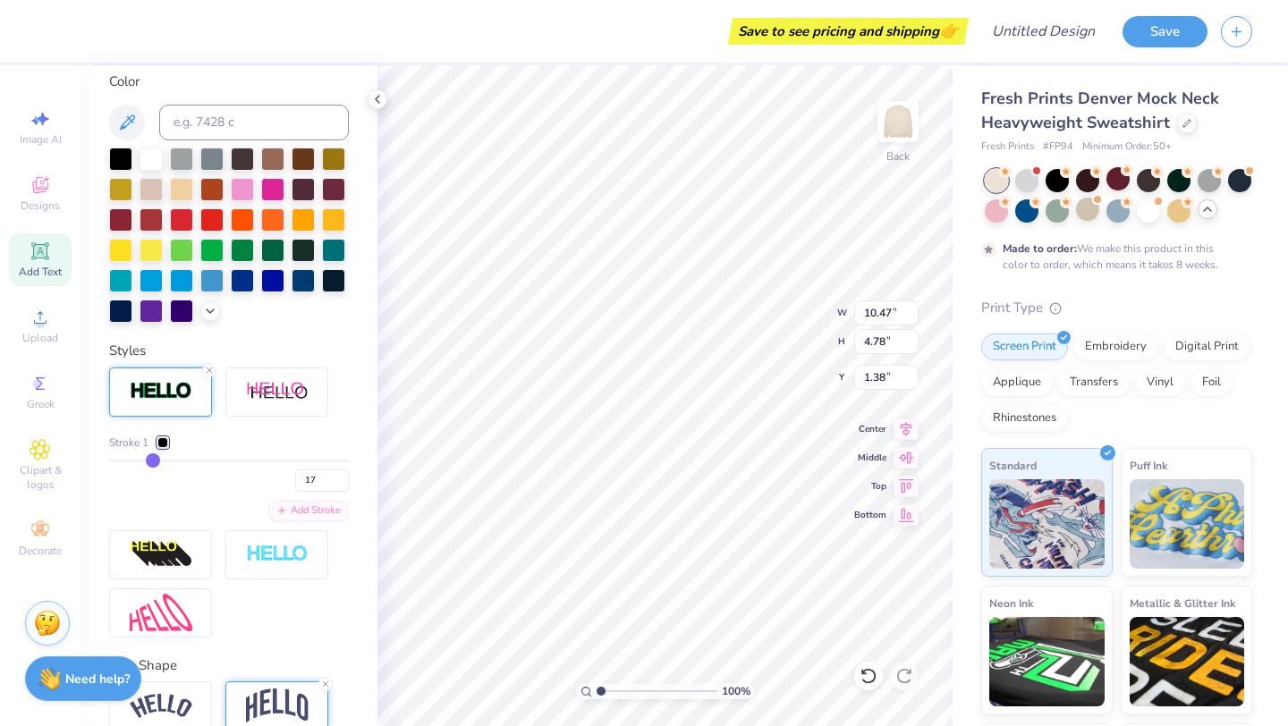
type input "0.84"
type input "16"
type input "15"
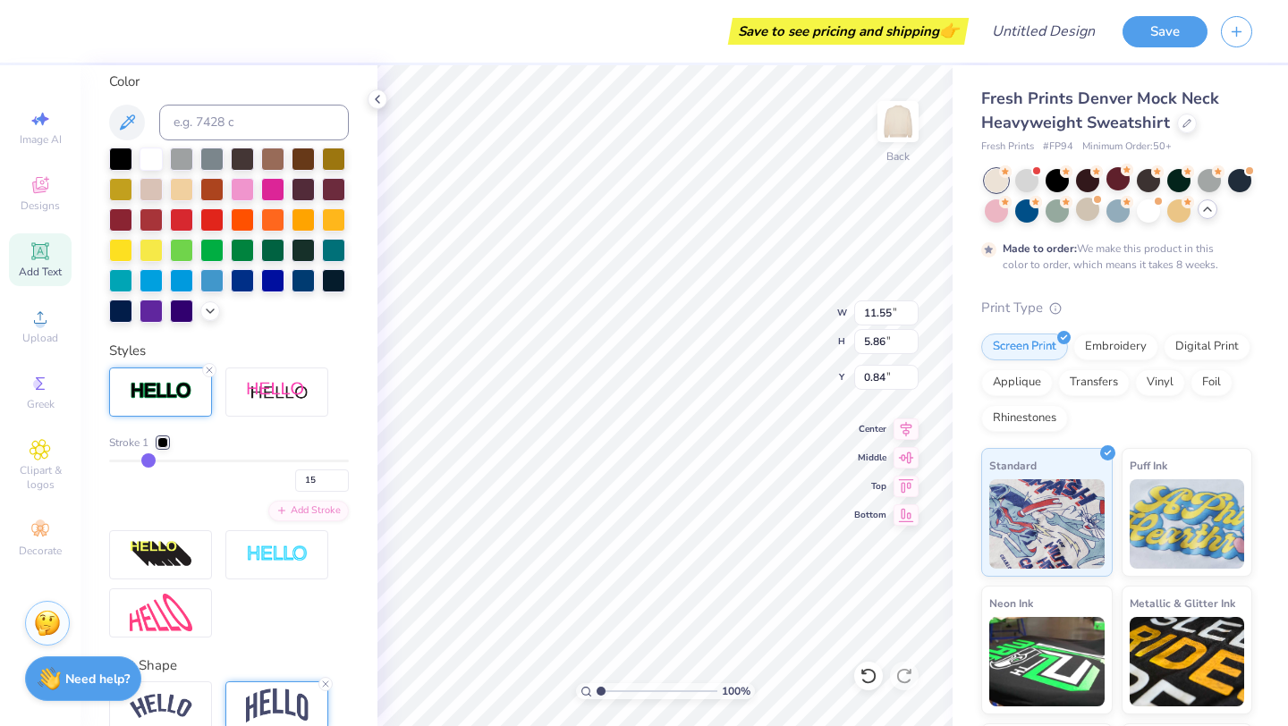
type input "10"
type input "6"
type input "2"
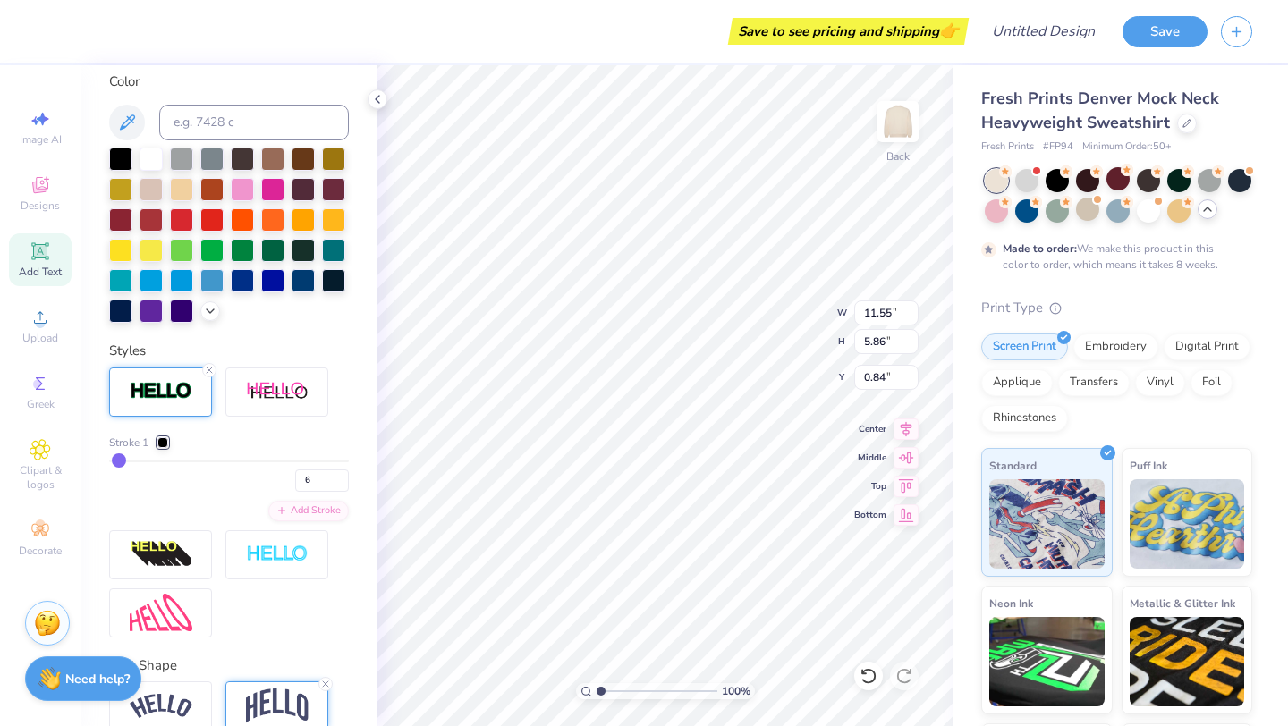
type input "2"
type input "1"
drag, startPoint x: 151, startPoint y: 454, endPoint x: 91, endPoint y: 454, distance: 59.9
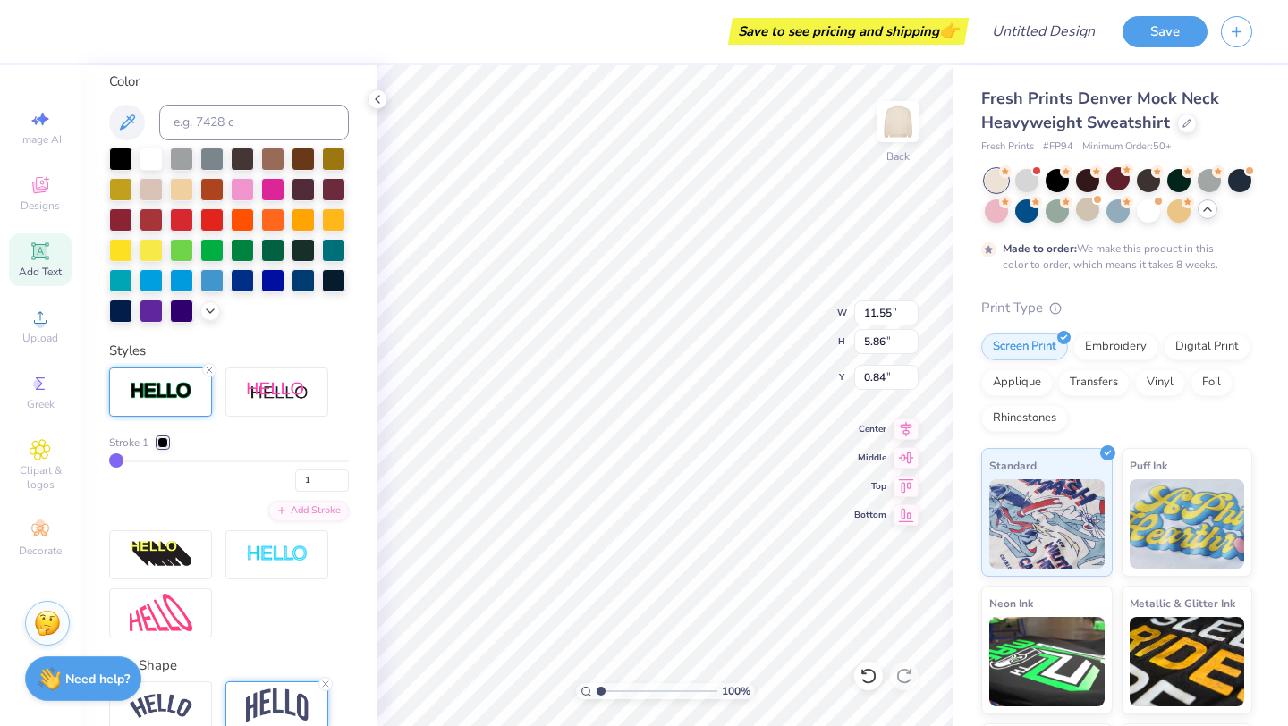
click at [91, 454] on div "Personalized Names Personalized Numbers Text Tool Add Font Font Airborne Greek …" at bounding box center [229, 395] width 297 height 661
type input "10.47"
type input "4.78"
type input "1.38"
type input "2"
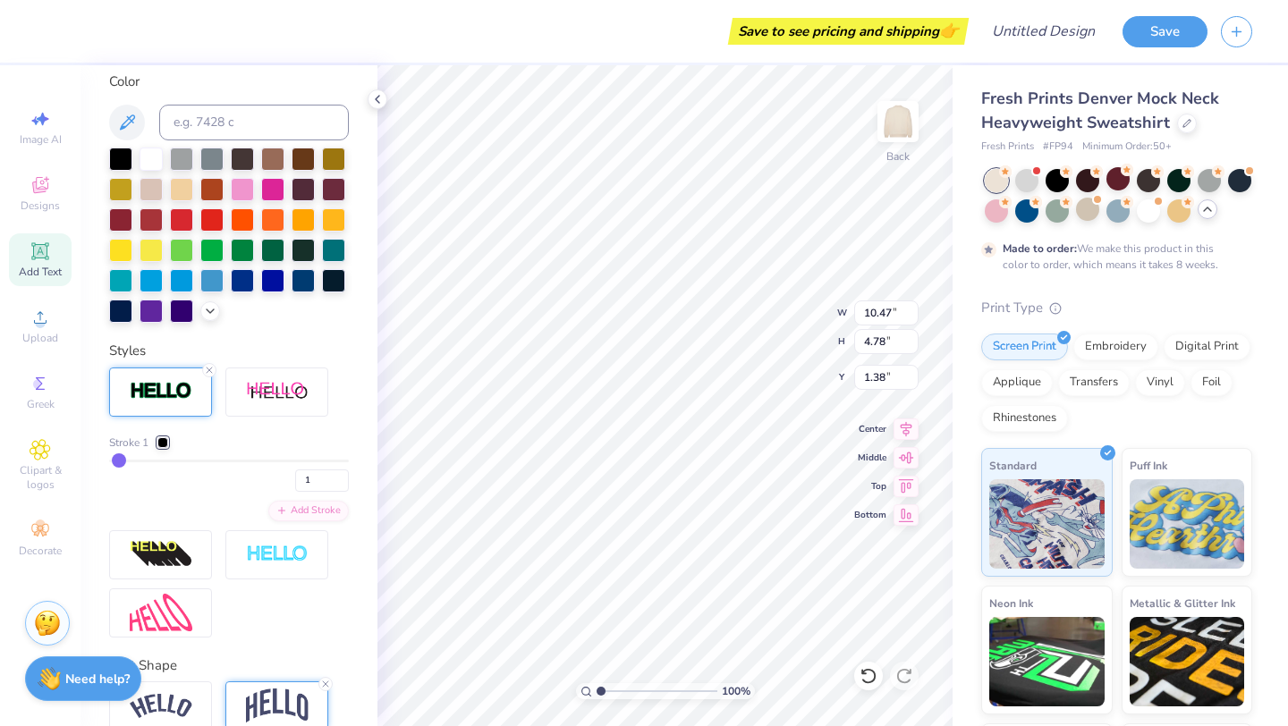
type input "2"
type input "3"
type input "4"
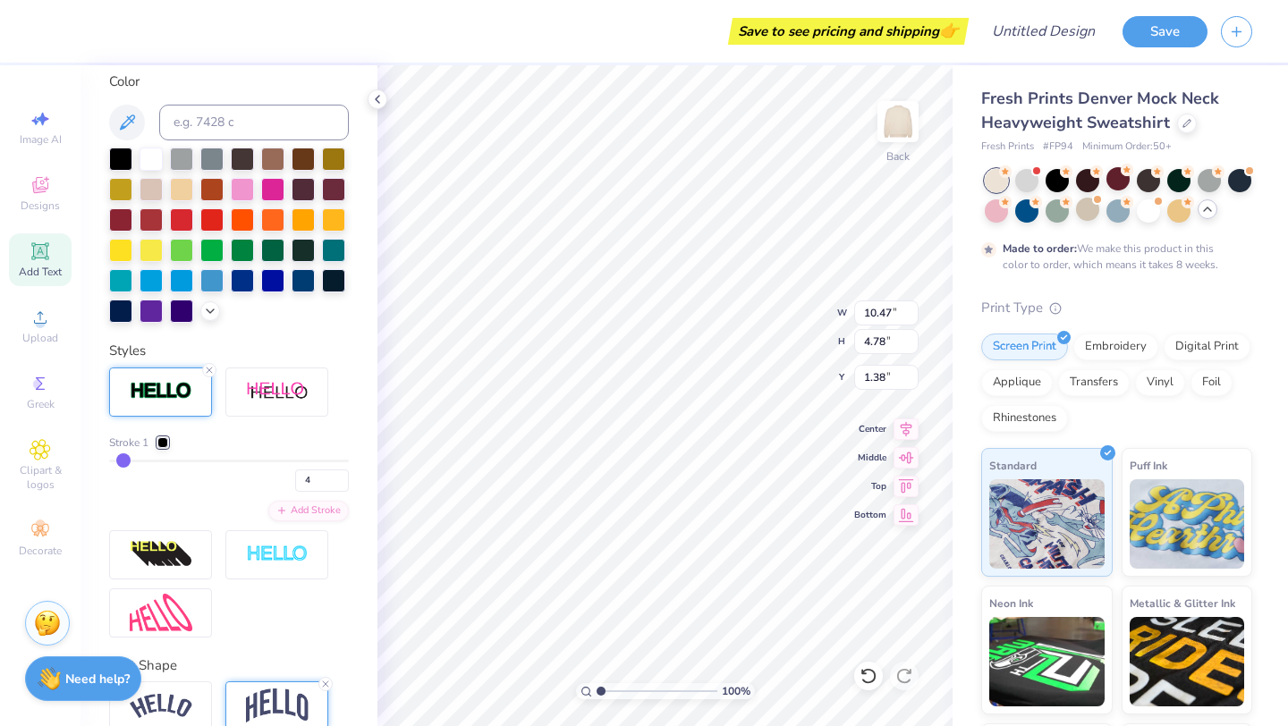
type input "4"
click at [123, 461] on input "range" at bounding box center [229, 461] width 240 height 3
click at [119, 460] on input "range" at bounding box center [229, 461] width 240 height 3
click at [241, 189] on div at bounding box center [242, 187] width 23 height 23
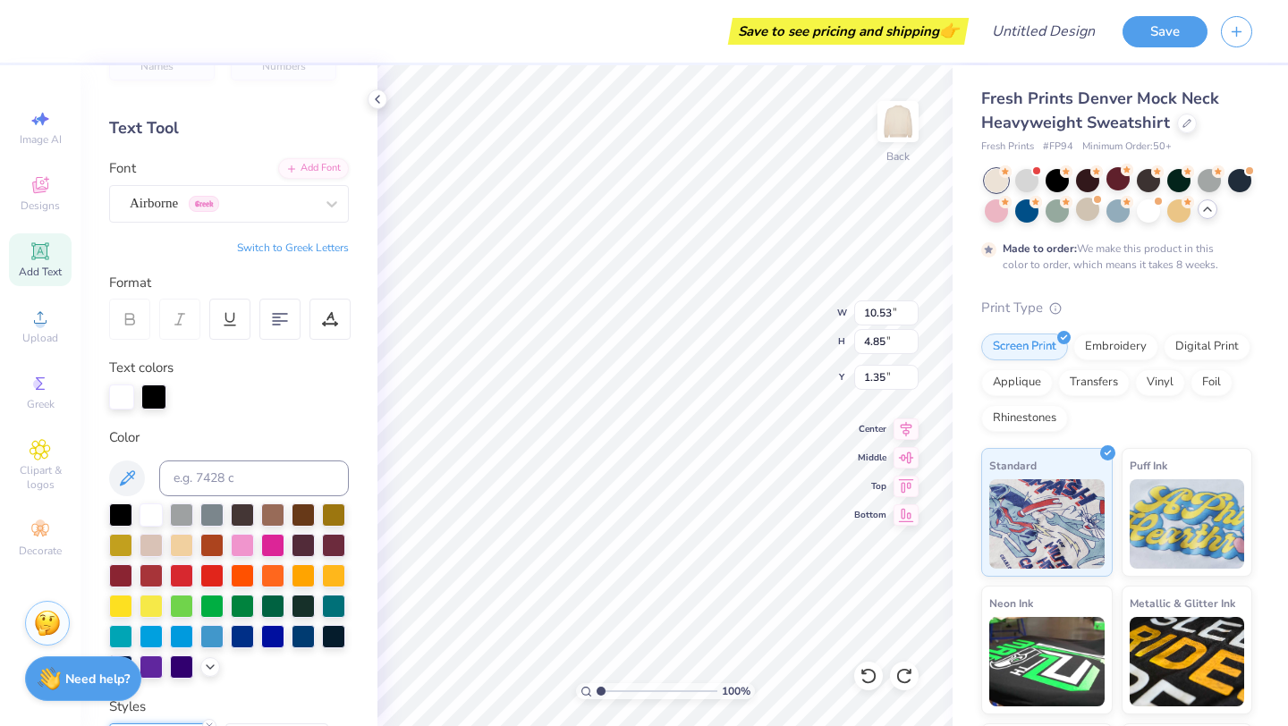
scroll to position [32, 0]
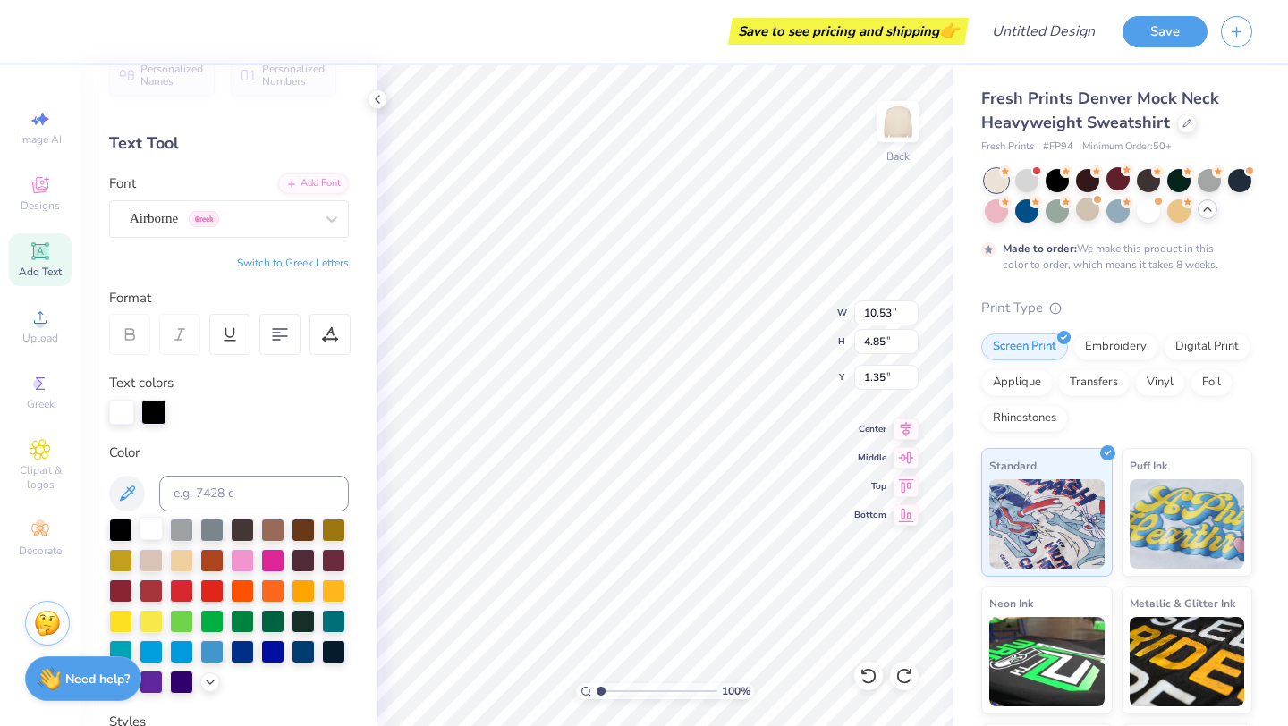
click at [145, 538] on div at bounding box center [151, 528] width 23 height 23
click at [154, 412] on div at bounding box center [153, 410] width 25 height 25
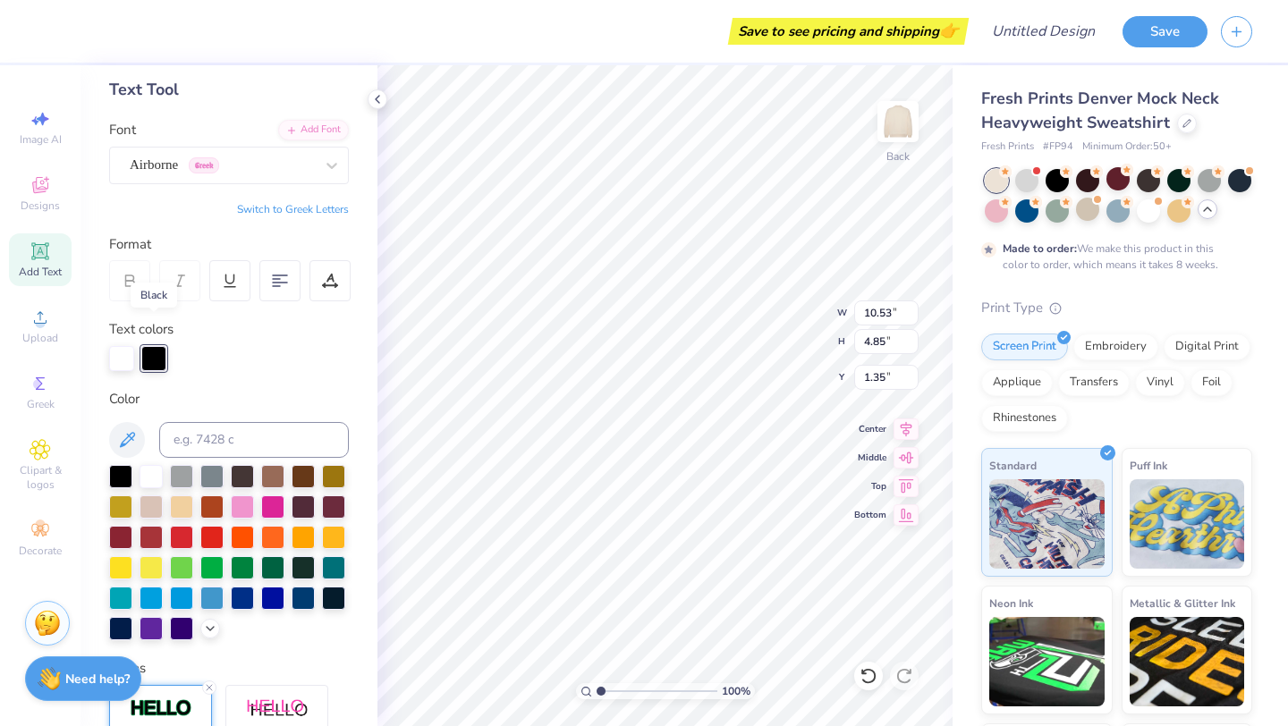
scroll to position [114, 0]
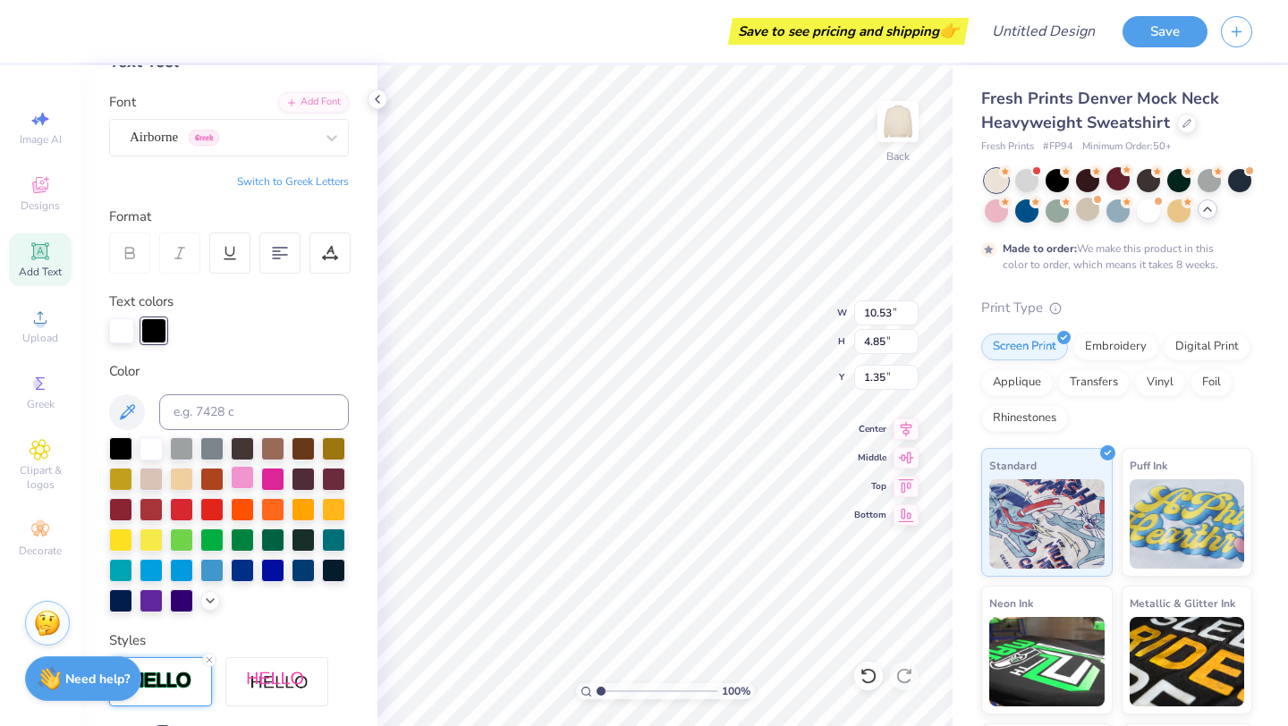
click at [249, 477] on div at bounding box center [242, 477] width 23 height 23
click at [129, 405] on icon at bounding box center [126, 412] width 21 height 21
click at [134, 410] on icon at bounding box center [126, 412] width 21 height 21
click at [181, 411] on input at bounding box center [254, 413] width 190 height 36
click at [132, 400] on button at bounding box center [127, 413] width 36 height 36
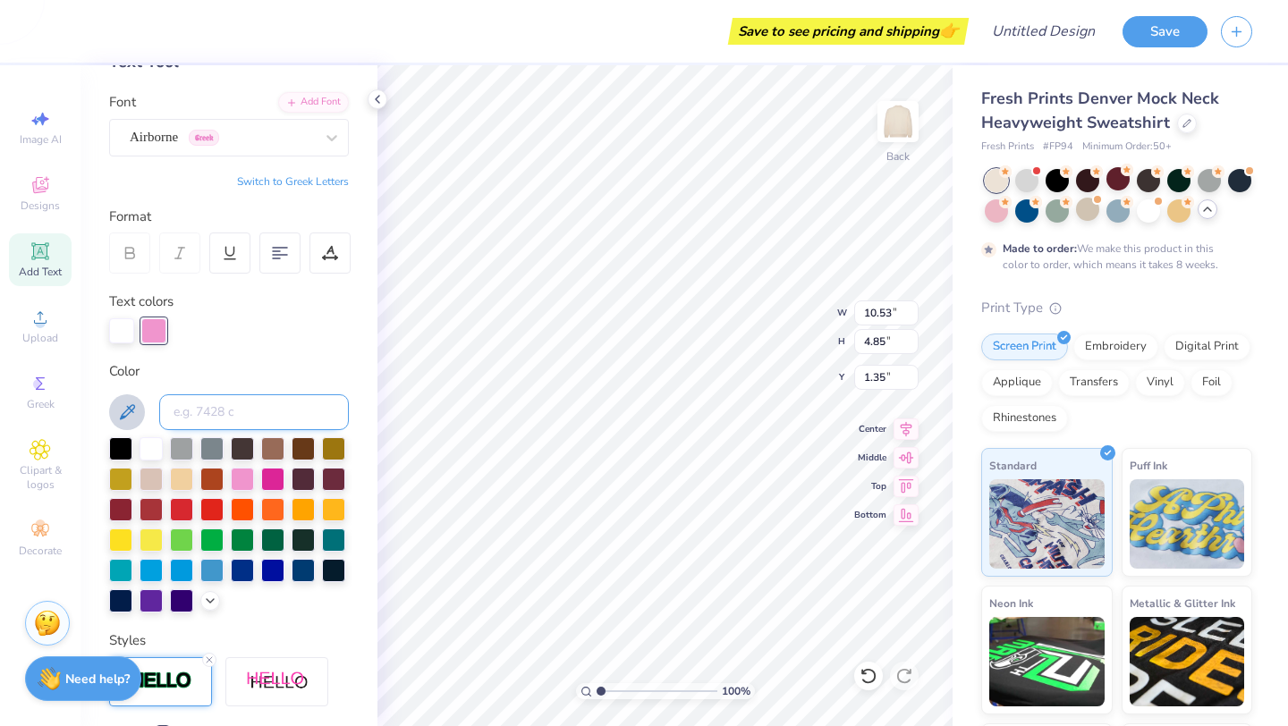
click at [195, 414] on input at bounding box center [254, 413] width 190 height 36
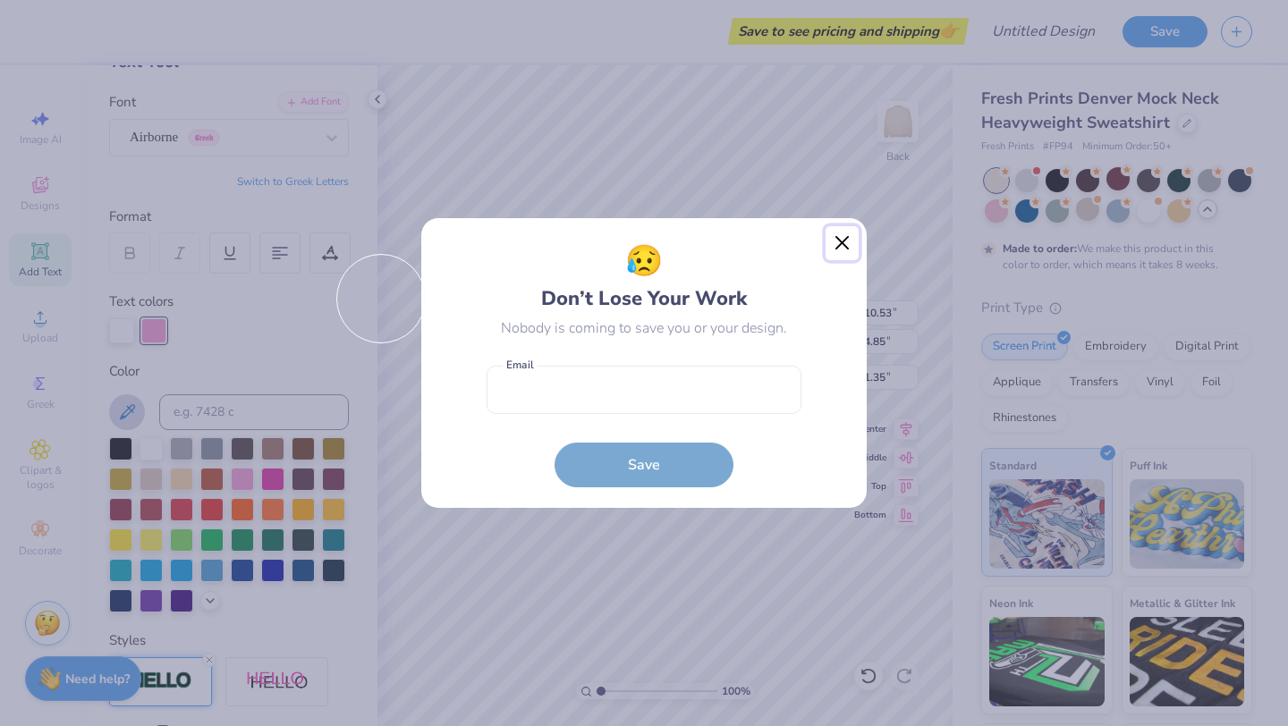
click at [843, 243] on button "Close" at bounding box center [843, 243] width 34 height 34
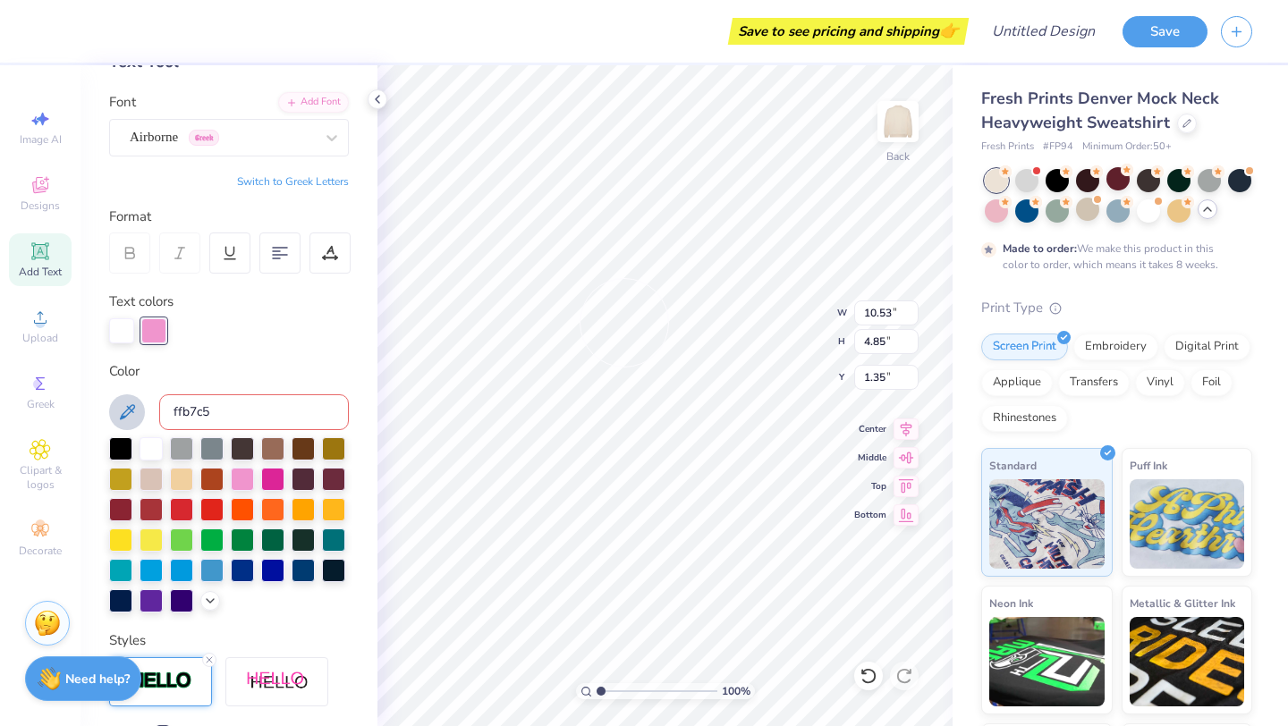
click at [140, 396] on div "ffb7c5" at bounding box center [229, 413] width 240 height 36
click at [136, 396] on button at bounding box center [127, 413] width 36 height 36
click at [214, 608] on div at bounding box center [229, 524] width 240 height 175
click at [214, 603] on icon at bounding box center [210, 599] width 14 height 14
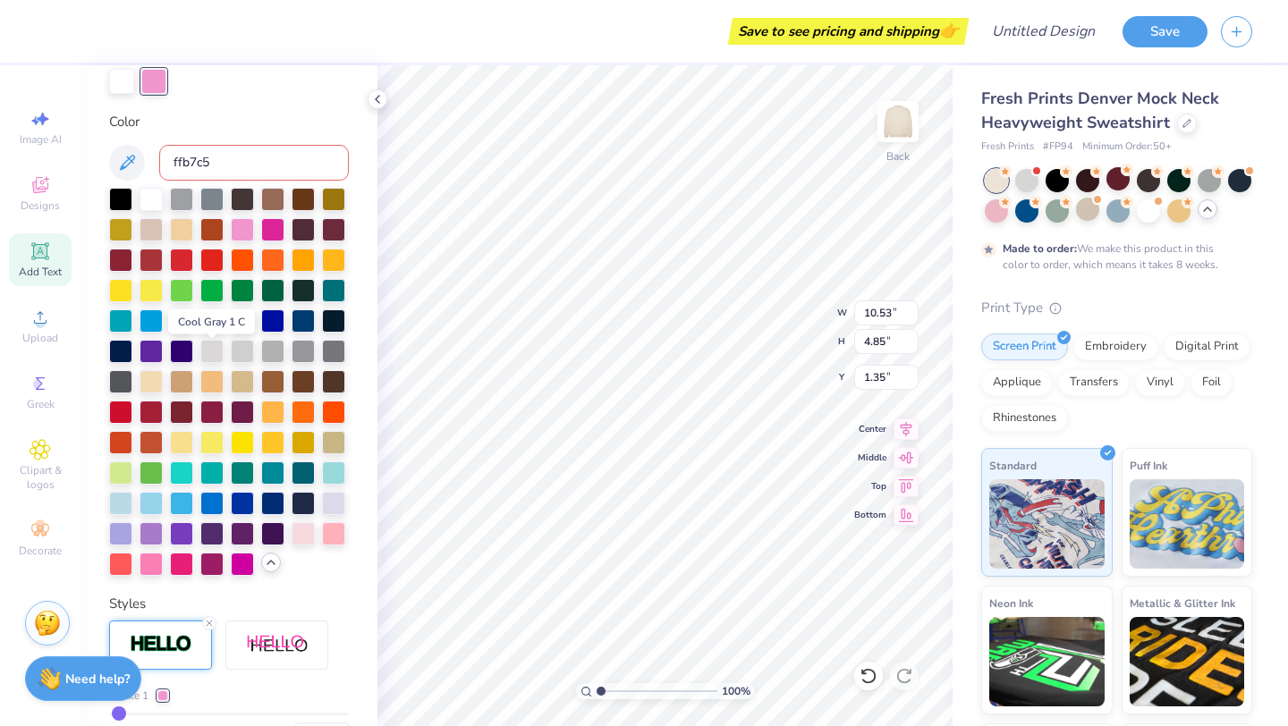
scroll to position [392, 0]
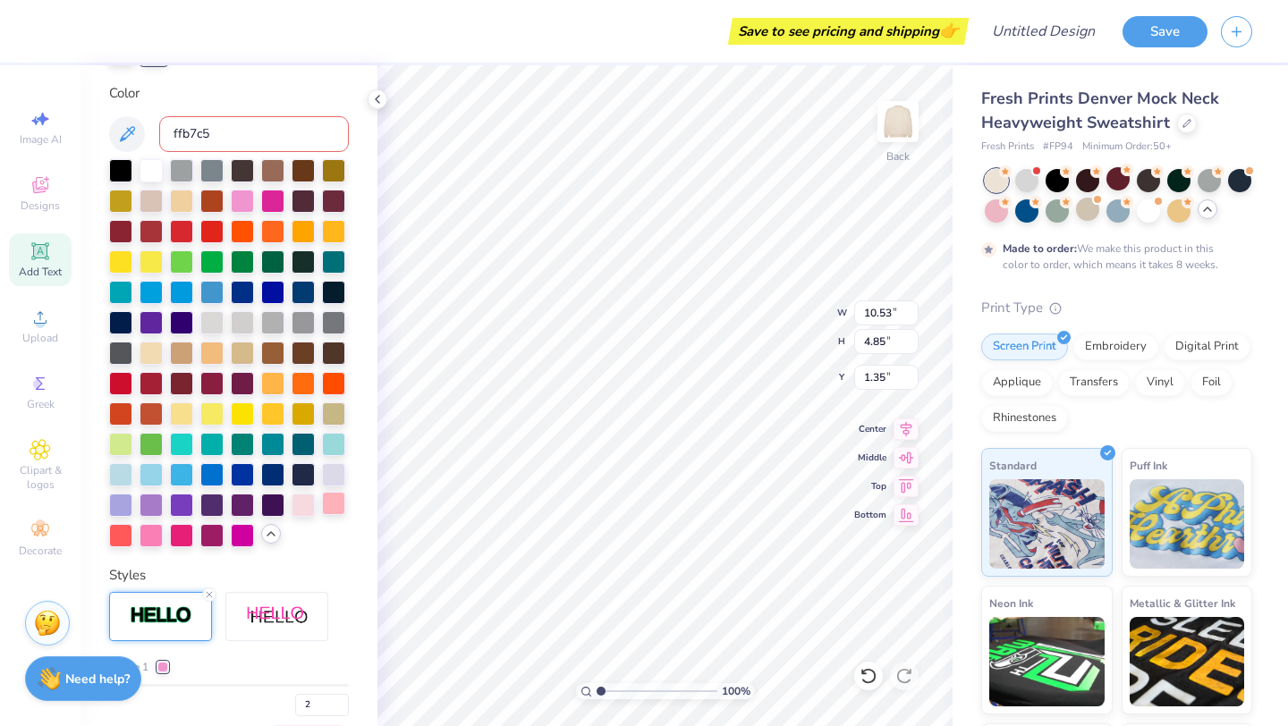
click at [335, 506] on div at bounding box center [333, 503] width 23 height 23
click at [150, 540] on div at bounding box center [151, 533] width 23 height 23
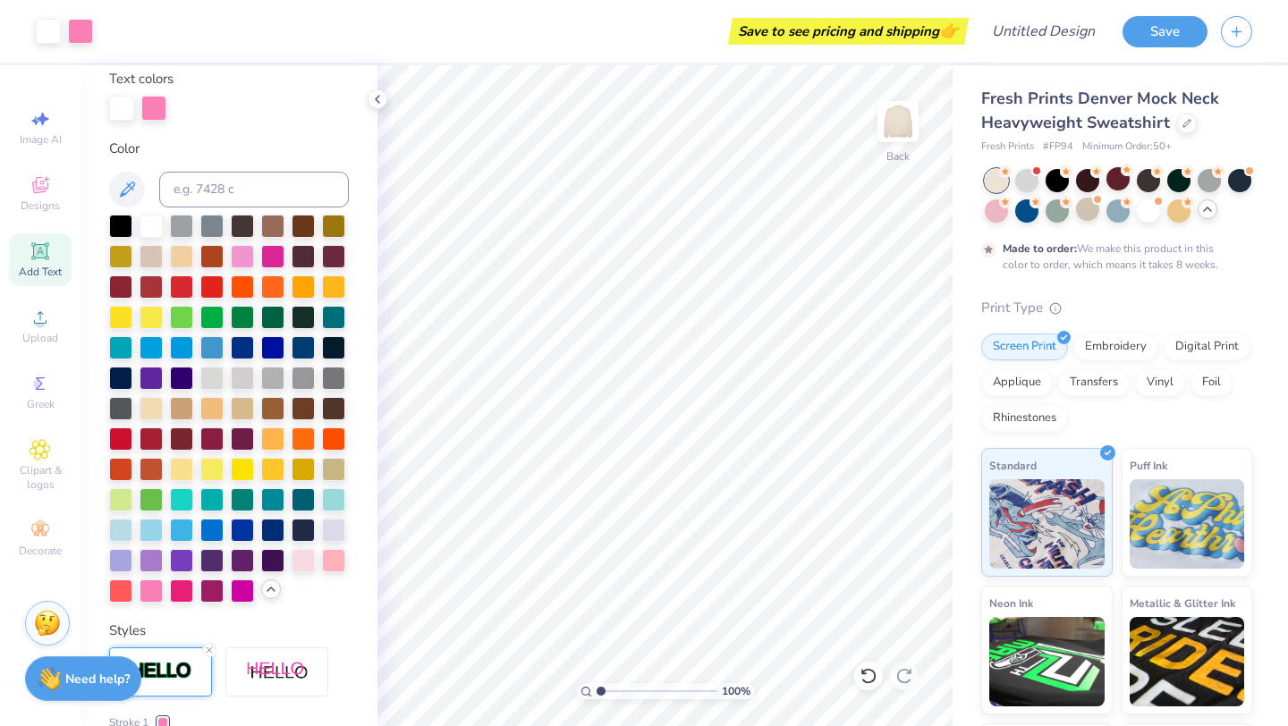
scroll to position [322, 0]
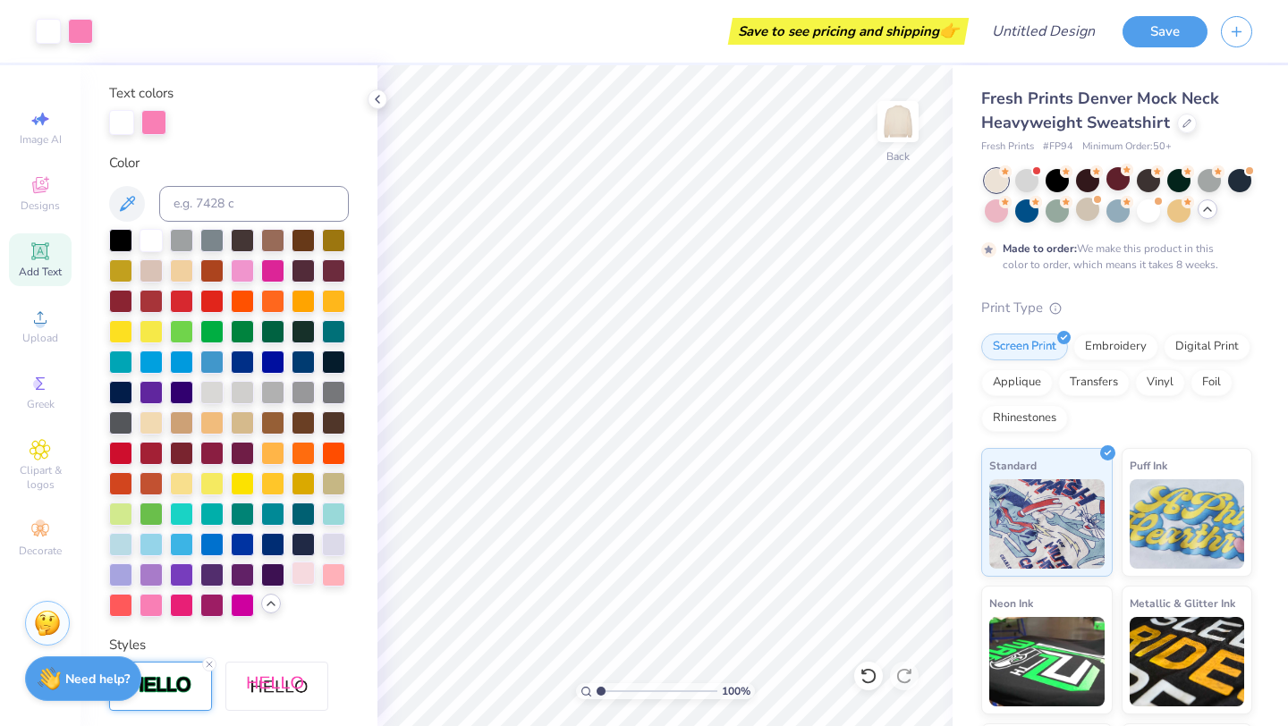
click at [300, 576] on div at bounding box center [303, 573] width 23 height 23
click at [155, 124] on div at bounding box center [153, 120] width 25 height 25
click at [277, 388] on div at bounding box center [272, 390] width 23 height 23
click at [333, 380] on div at bounding box center [333, 390] width 23 height 23
click at [149, 605] on div at bounding box center [151, 603] width 23 height 23
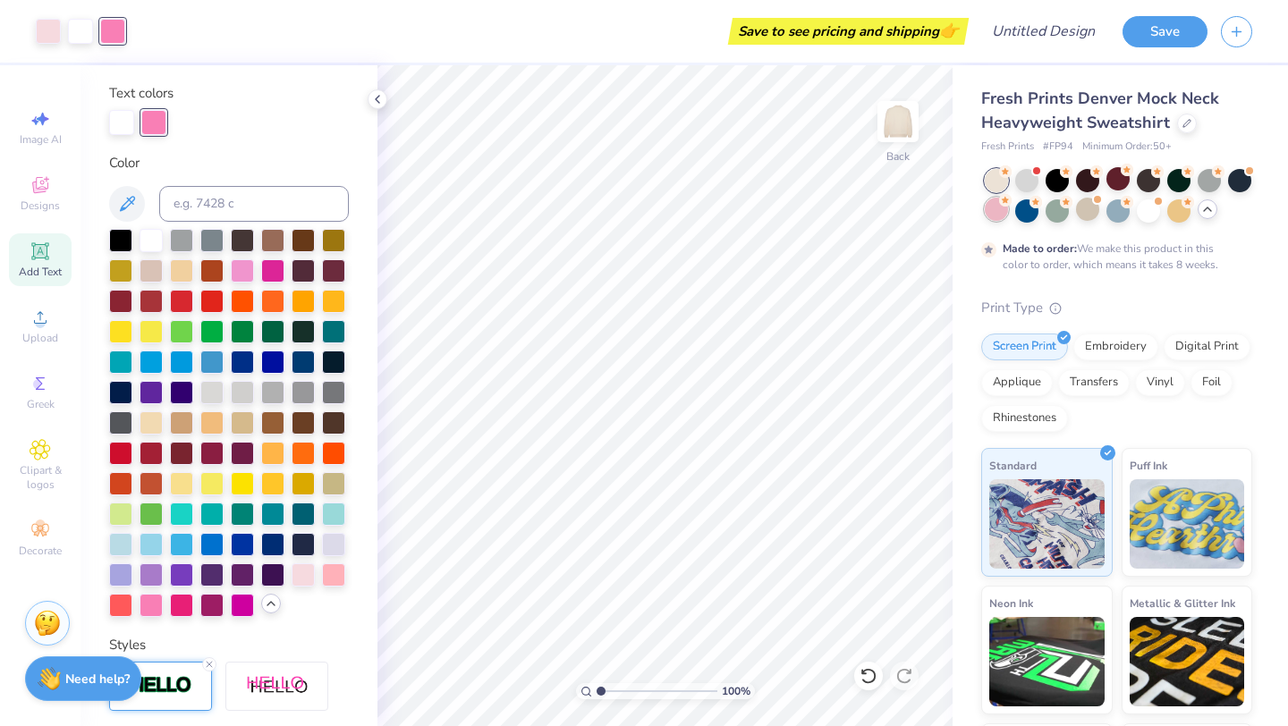
click at [1001, 178] on circle at bounding box center [1005, 172] width 13 height 13
click at [1118, 182] on div at bounding box center [1118, 178] width 23 height 23
click at [1032, 183] on div at bounding box center [1026, 178] width 23 height 23
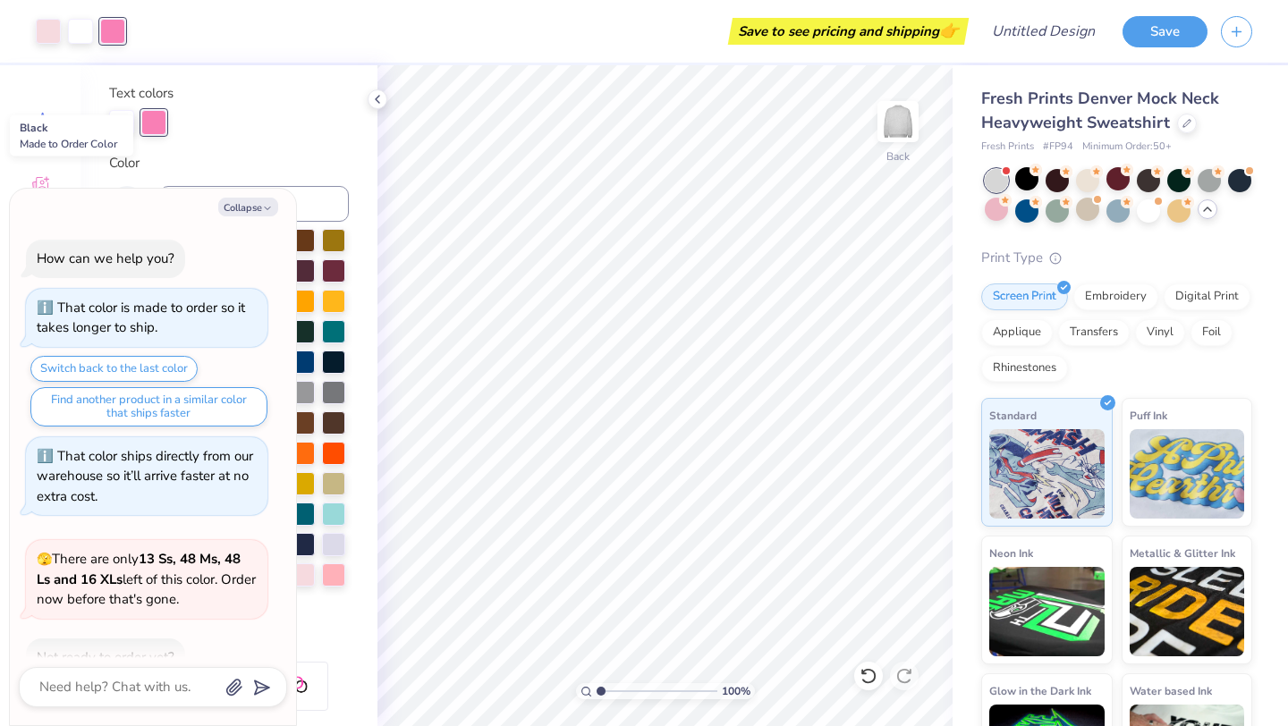
scroll to position [594, 0]
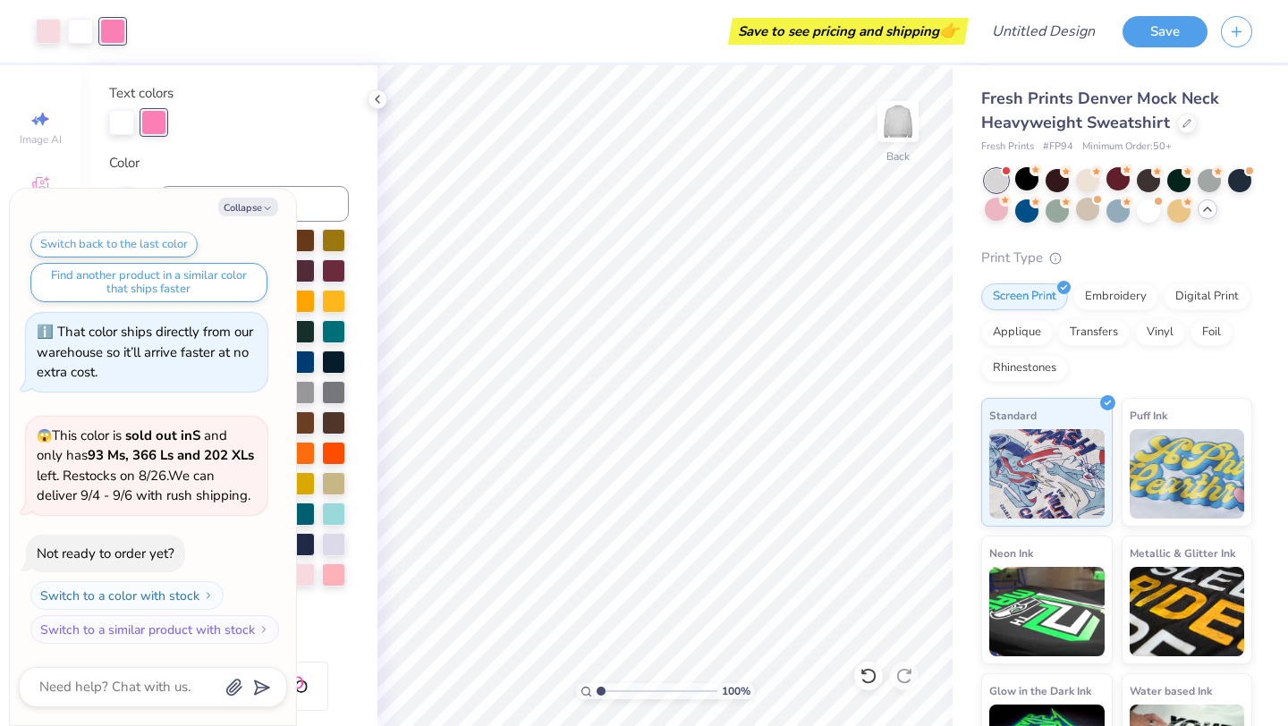
click at [981, 235] on div "Fresh Prints Denver Mock Neck Heavyweight Sweatshirt Fresh Prints # FP94 Minimu…" at bounding box center [1116, 445] width 271 height 716
click at [259, 216] on button "Collapse" at bounding box center [248, 207] width 60 height 19
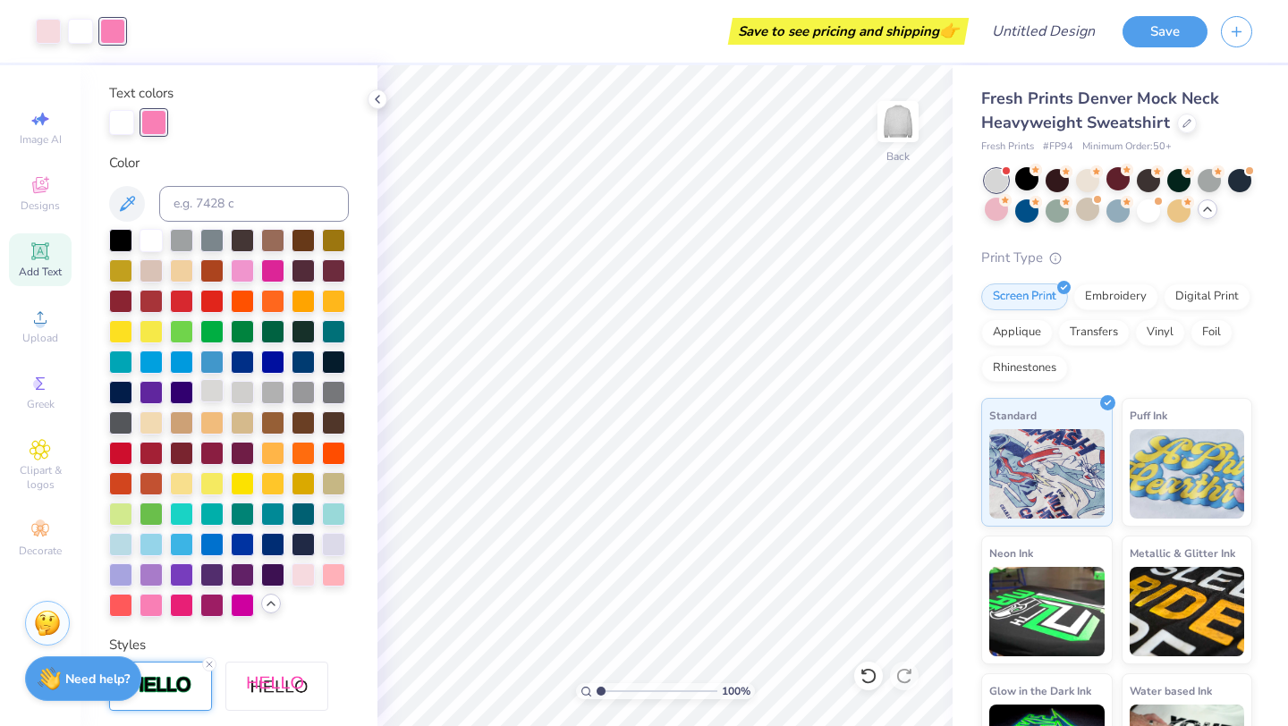
click at [211, 389] on div at bounding box center [211, 390] width 23 height 23
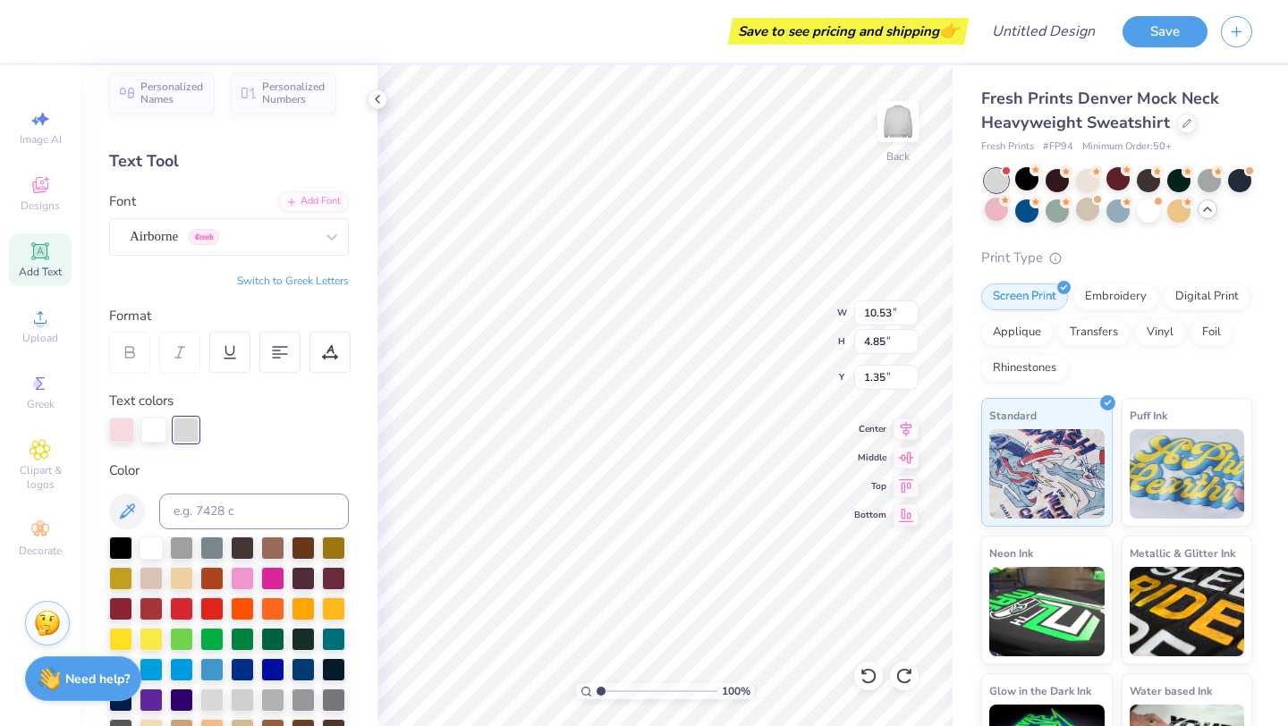
scroll to position [0, 0]
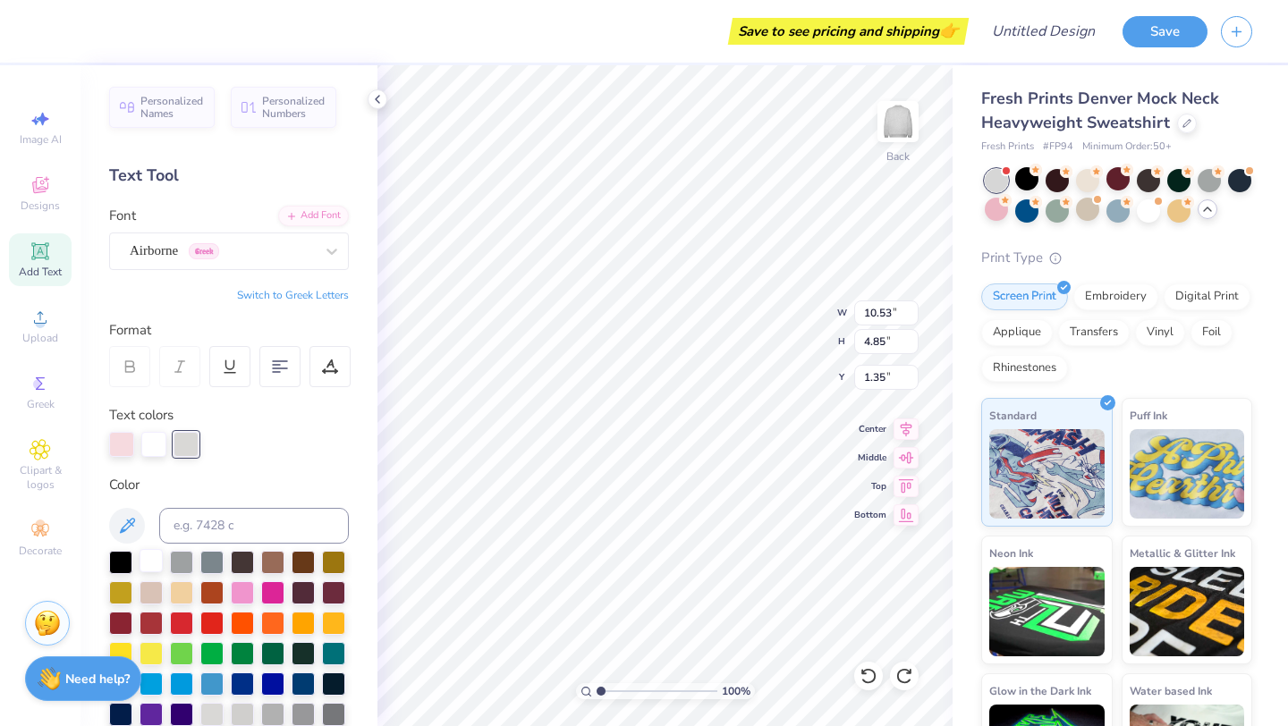
click at [150, 565] on div at bounding box center [151, 560] width 23 height 23
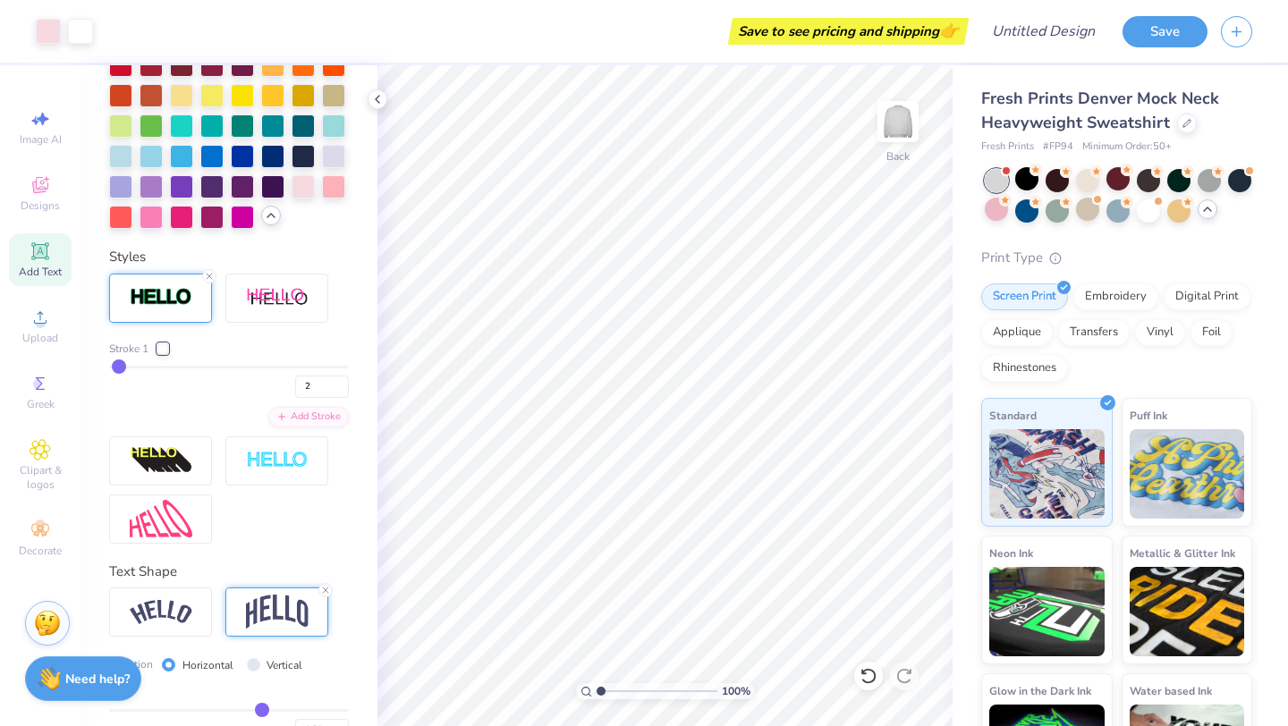
scroll to position [804, 0]
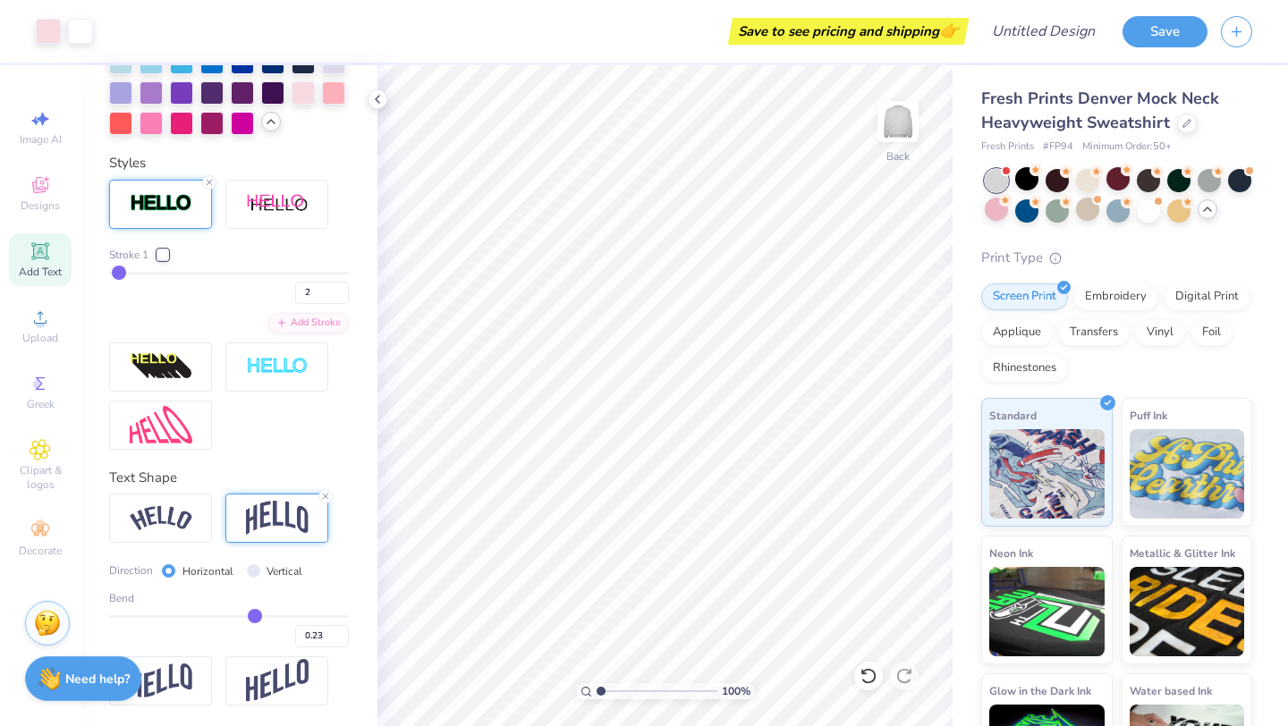
drag, startPoint x: 263, startPoint y: 616, endPoint x: 253, endPoint y: 616, distance: 9.8
click at [254, 616] on input "range" at bounding box center [229, 617] width 240 height 3
click at [258, 616] on input "range" at bounding box center [229, 617] width 240 height 3
click at [1057, 37] on input "Design Title" at bounding box center [1066, 31] width 88 height 36
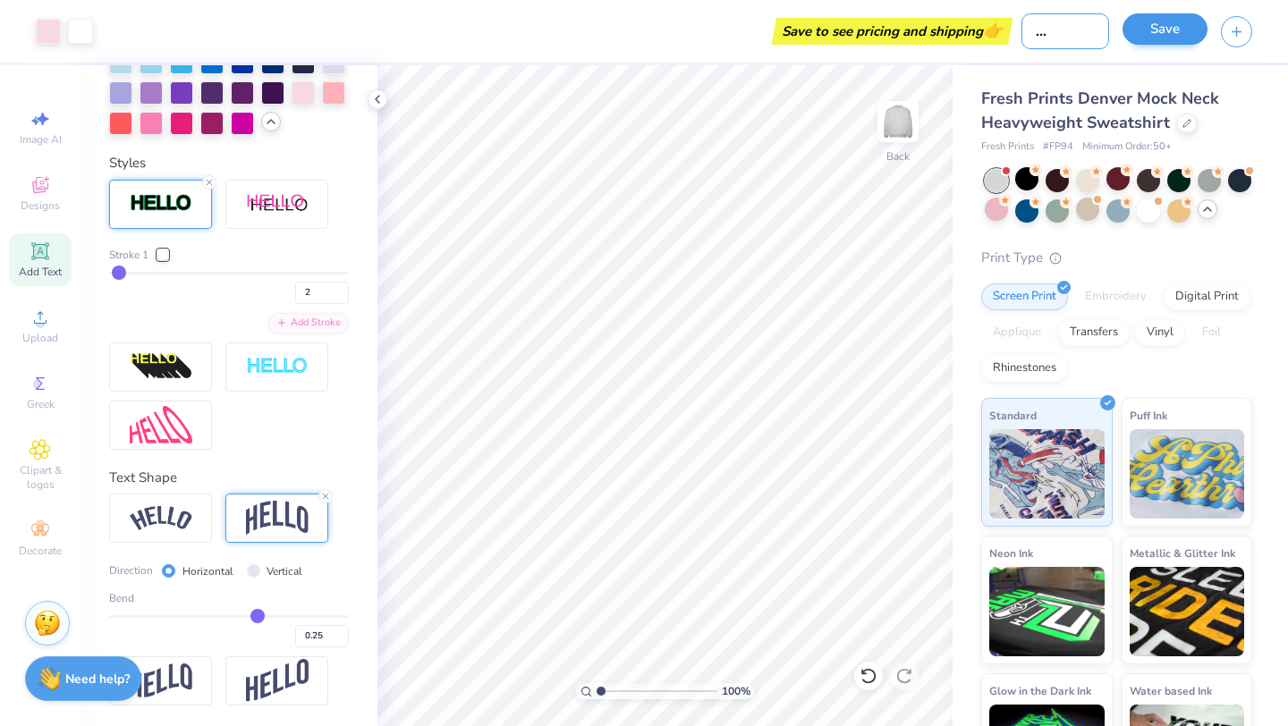
scroll to position [0, 52]
click at [1160, 24] on button "Save" at bounding box center [1165, 28] width 85 height 31
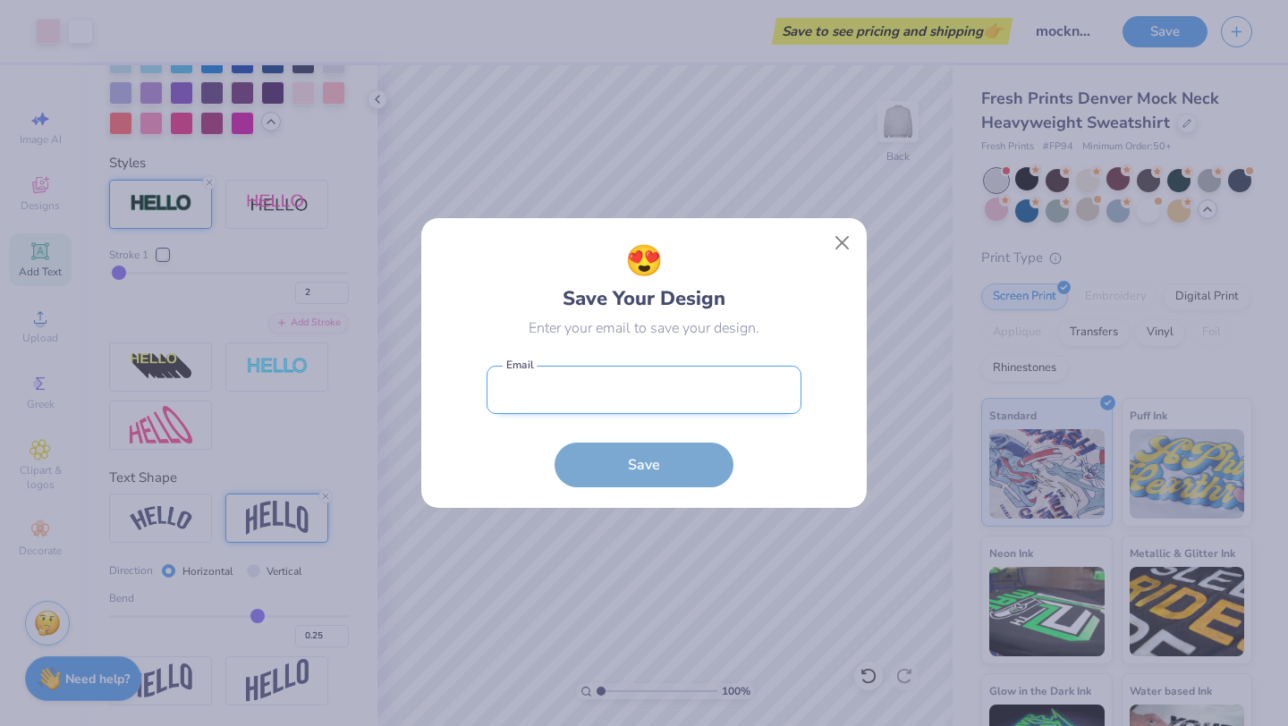
click at [708, 413] on input "email" at bounding box center [644, 390] width 315 height 49
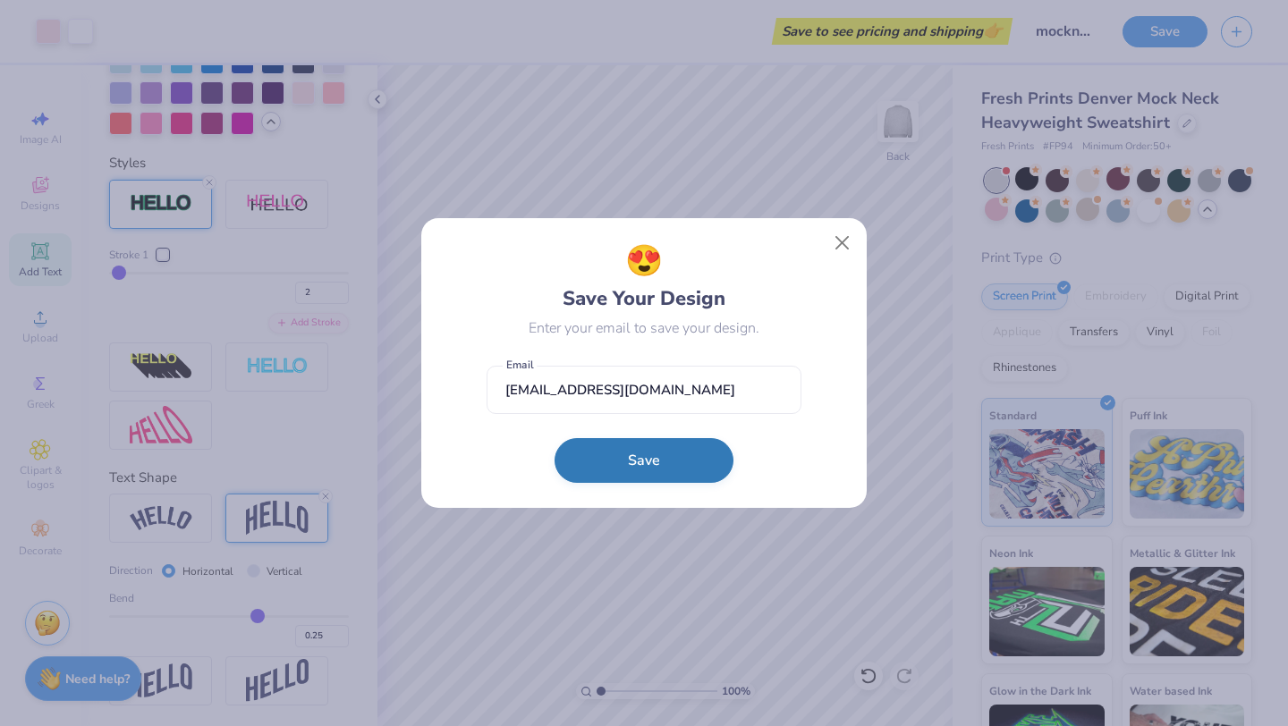
click at [688, 456] on button "Save" at bounding box center [644, 460] width 179 height 45
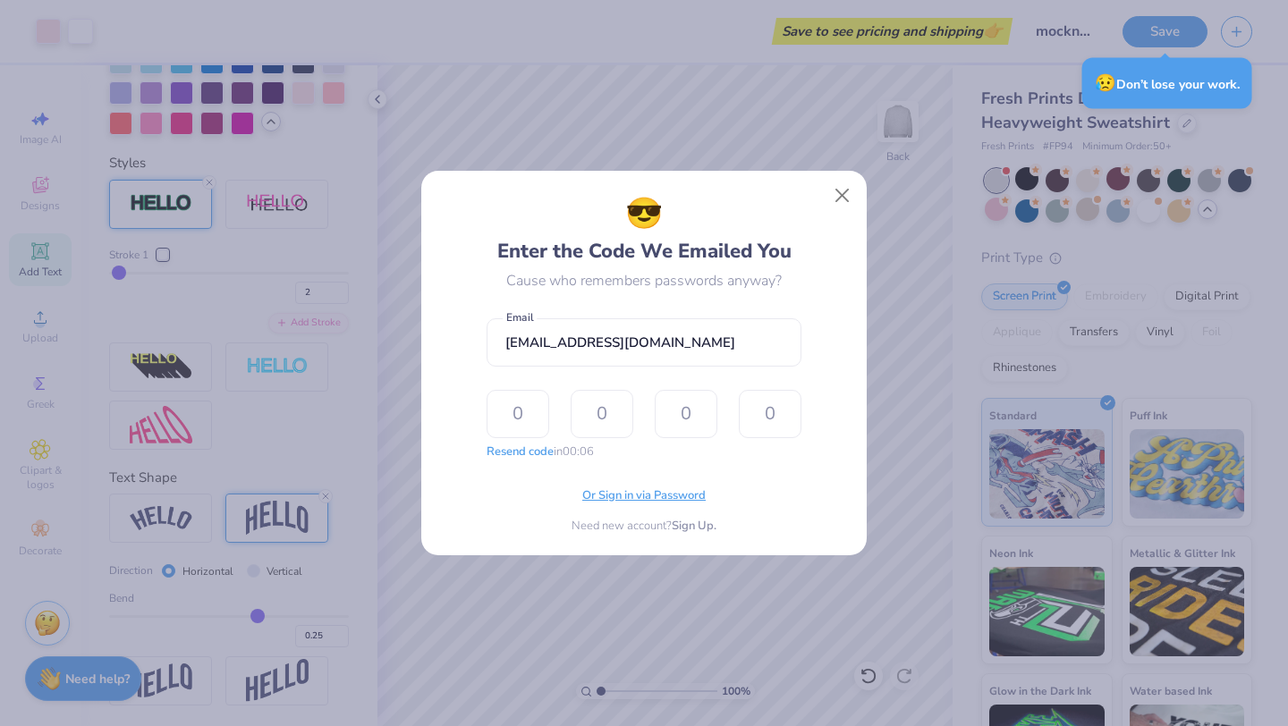
click at [632, 501] on span "Or Sign in via Password" at bounding box center [643, 497] width 123 height 18
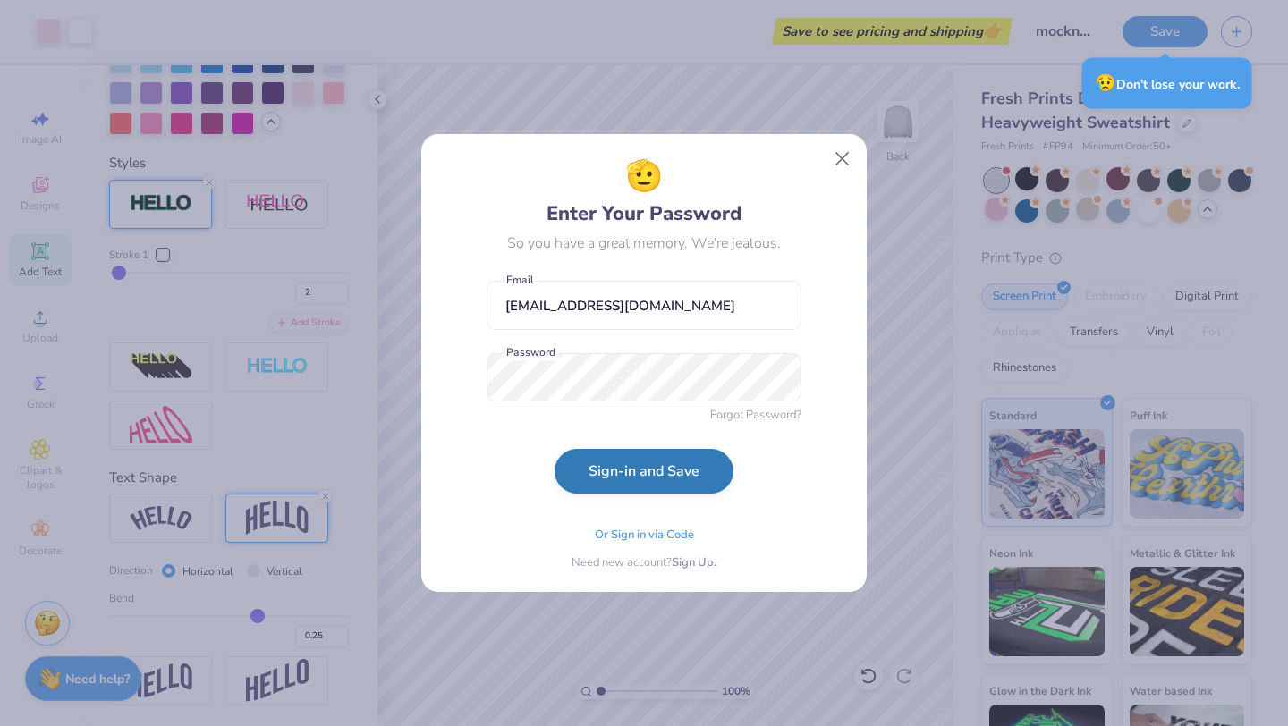
click at [642, 465] on button "Sign-in and Save" at bounding box center [644, 471] width 179 height 45
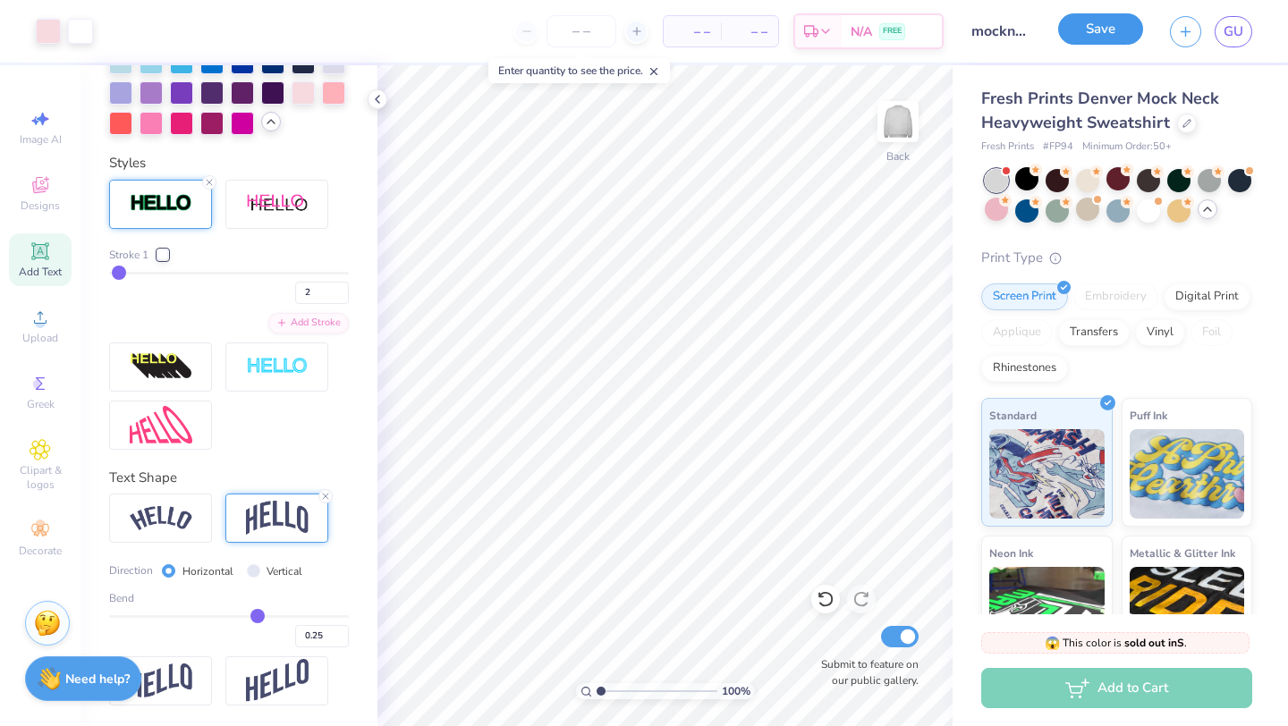
click at [1107, 24] on button "Save" at bounding box center [1100, 28] width 85 height 31
click at [1079, 26] on div "Save" at bounding box center [1100, 31] width 85 height 31
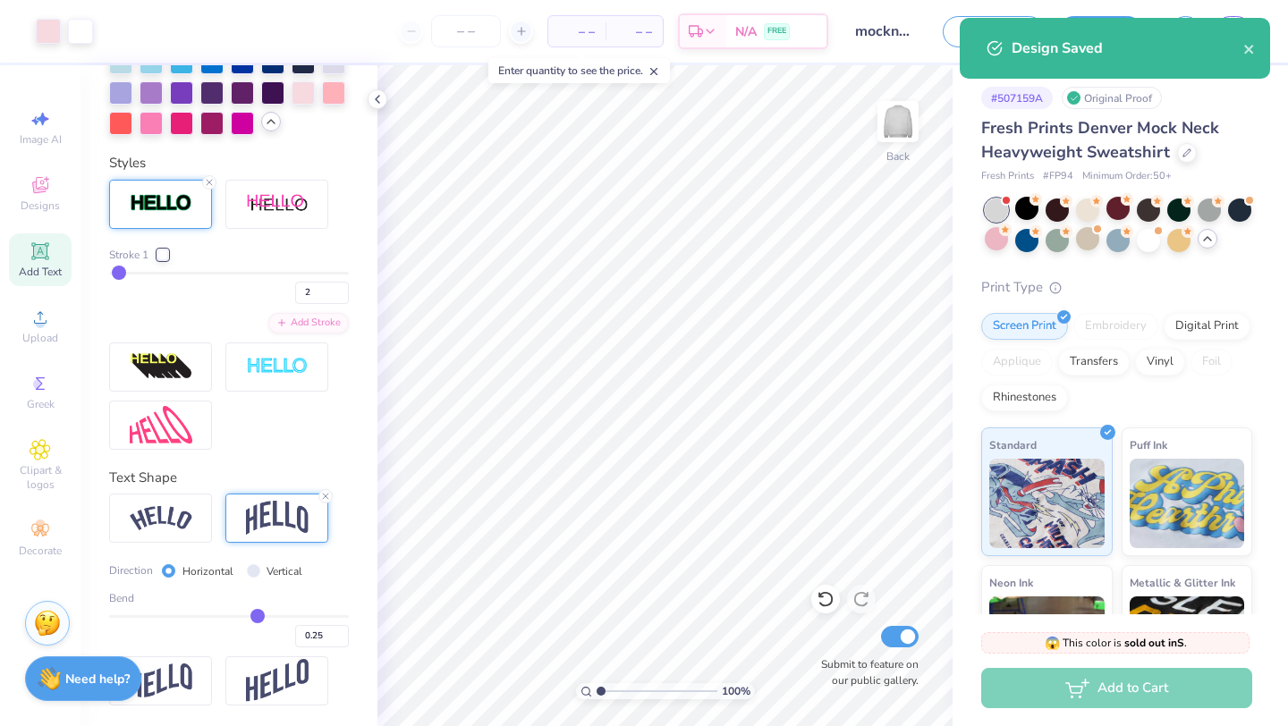
click at [1278, 49] on div "Save as Save GU" at bounding box center [1115, 31] width 345 height 63
click at [1254, 48] on icon "close" at bounding box center [1250, 49] width 13 height 14
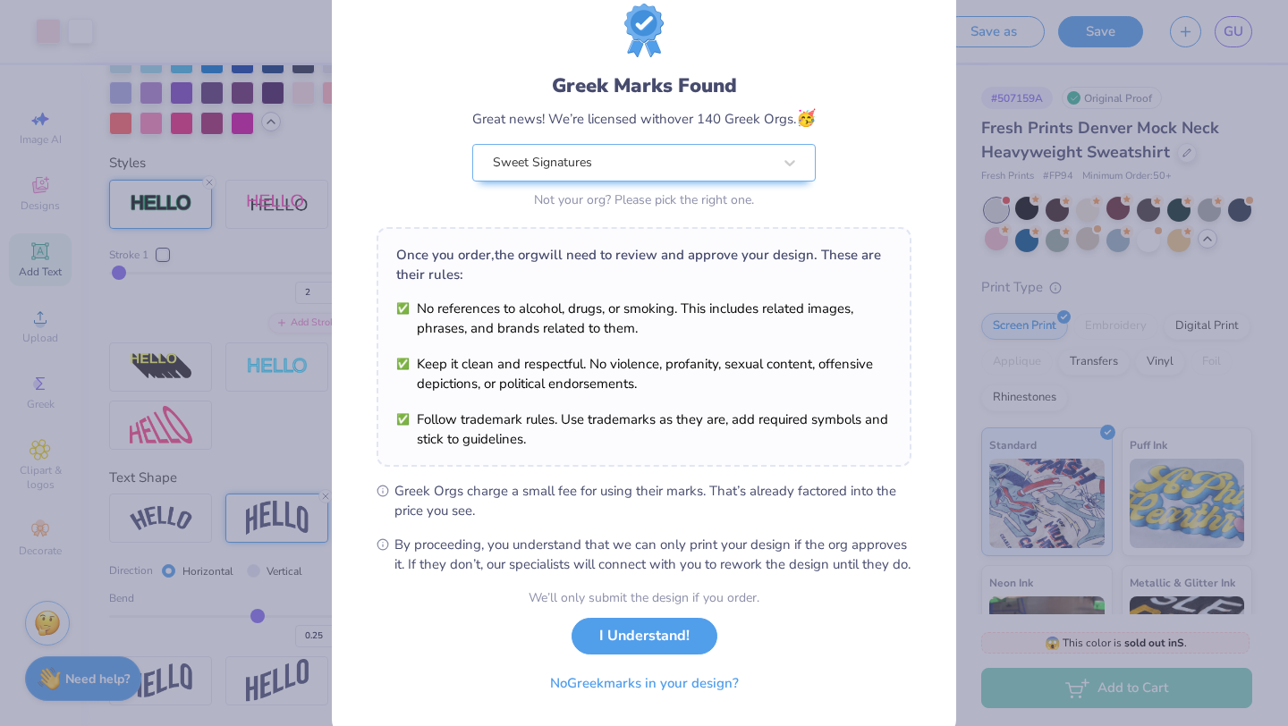
scroll to position [111, 0]
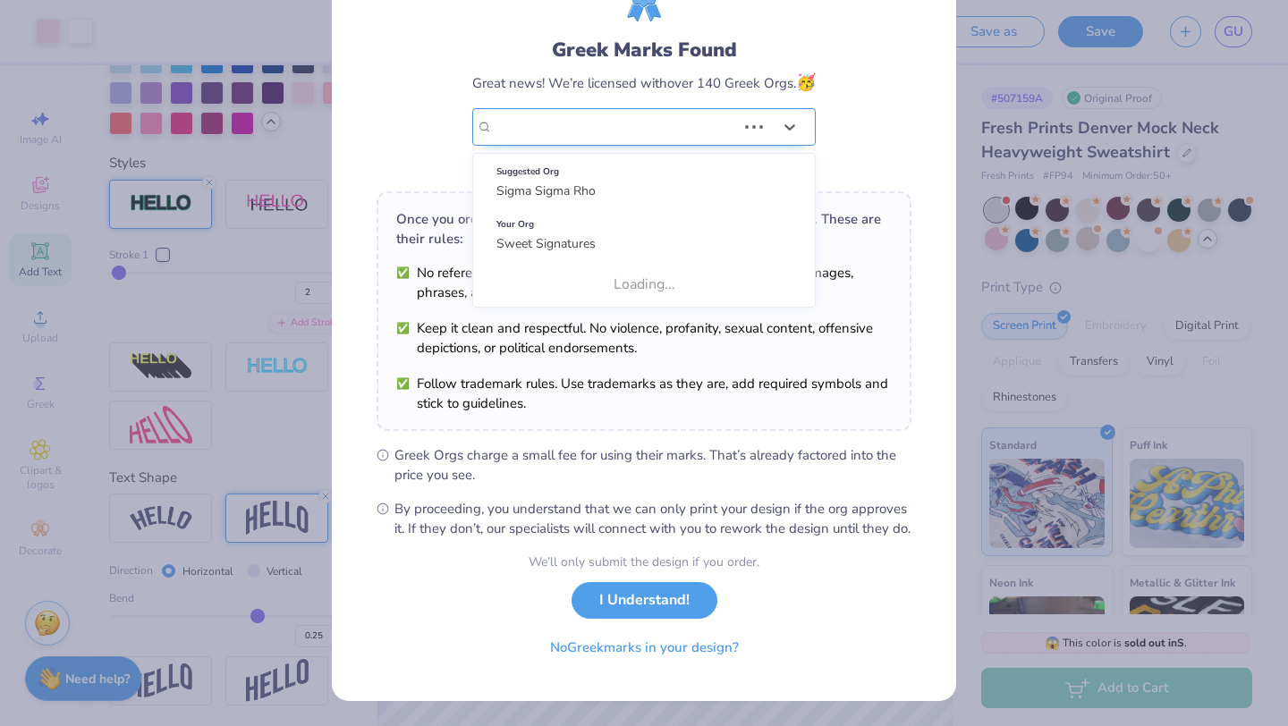
click at [726, 112] on div "Greek Marks Found Great news! We’re licensed with over 140 Greek Orgs. 🥳 Use Up…" at bounding box center [644, 72] width 535 height 209
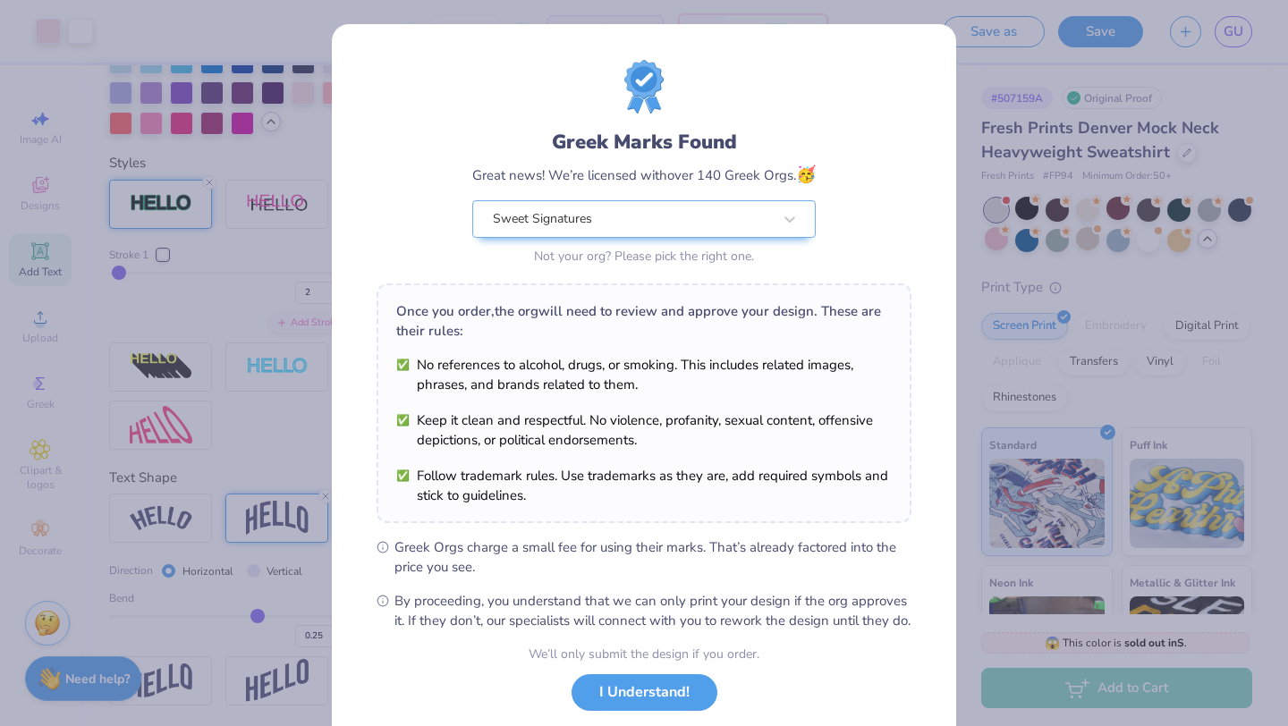
click at [824, 162] on div "Greek Marks Found Great news! We’re licensed with over 140 Greek Orgs. 🥳 Sweet …" at bounding box center [644, 164] width 535 height 209
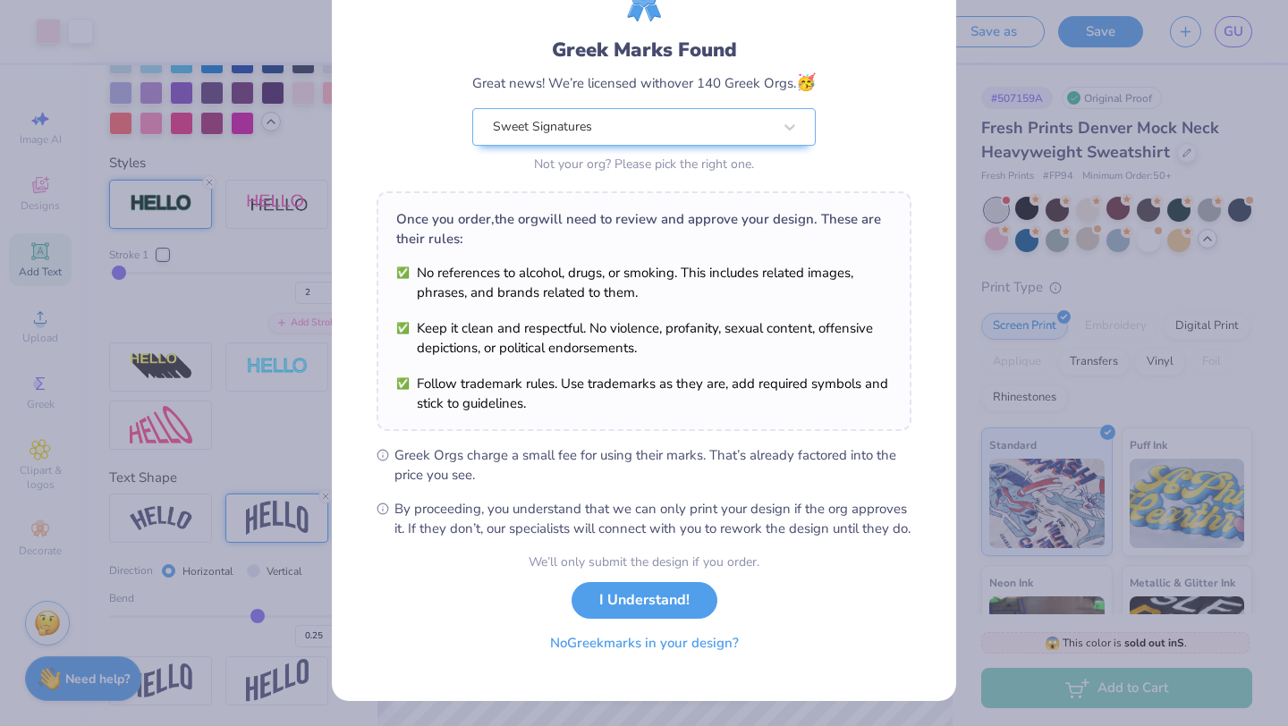
click at [593, 648] on button "No Greek marks in your design?" at bounding box center [644, 643] width 219 height 37
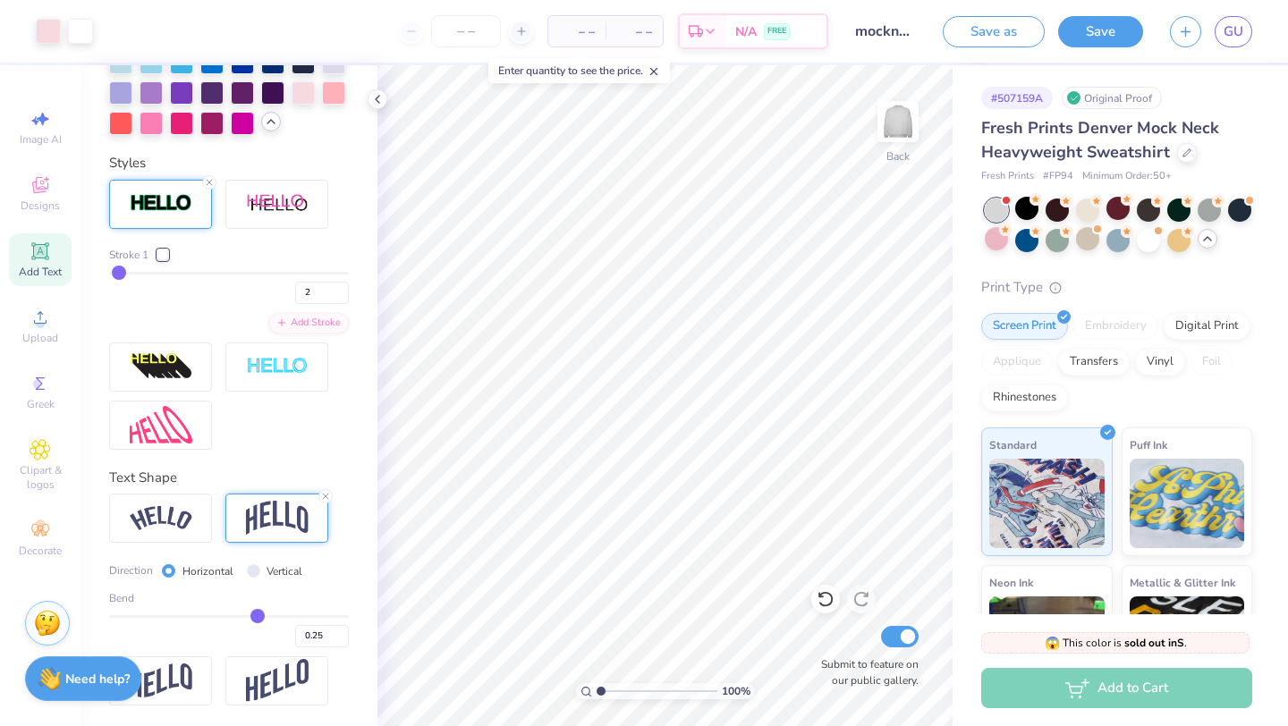
scroll to position [0, 0]
click at [1177, 31] on button "button" at bounding box center [1185, 28] width 31 height 31
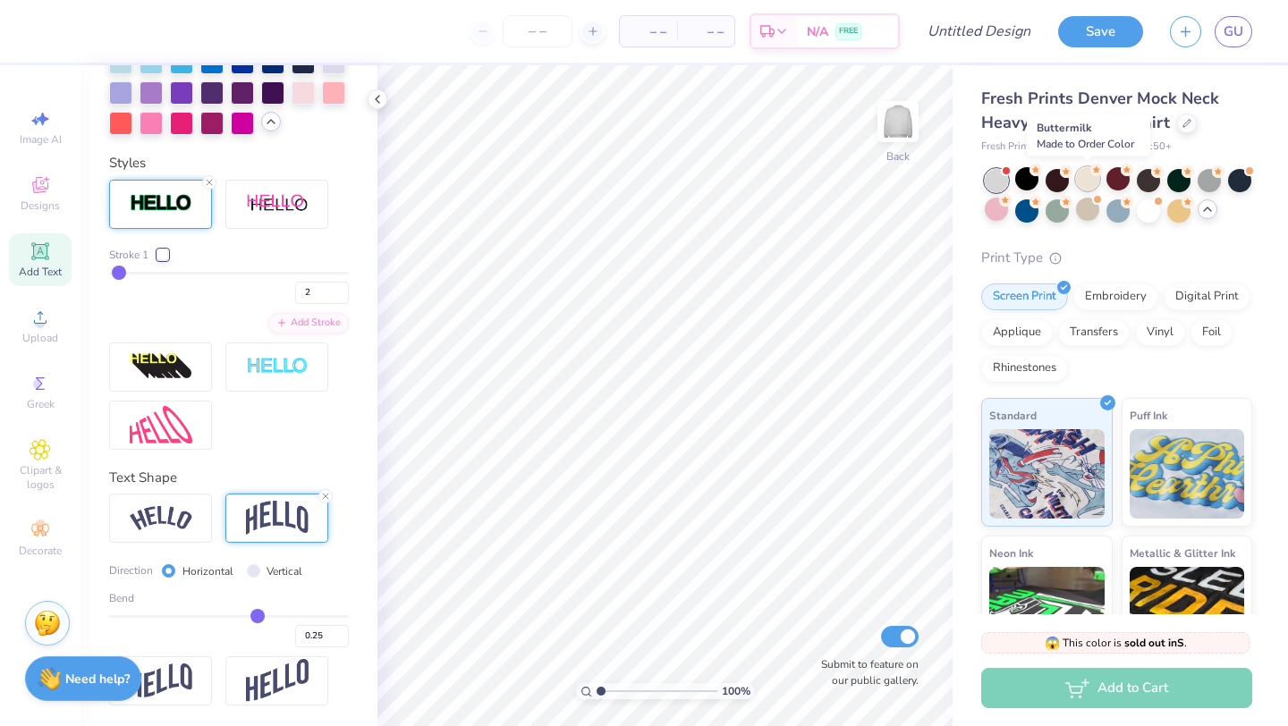
click at [1094, 188] on div at bounding box center [1087, 178] width 23 height 23
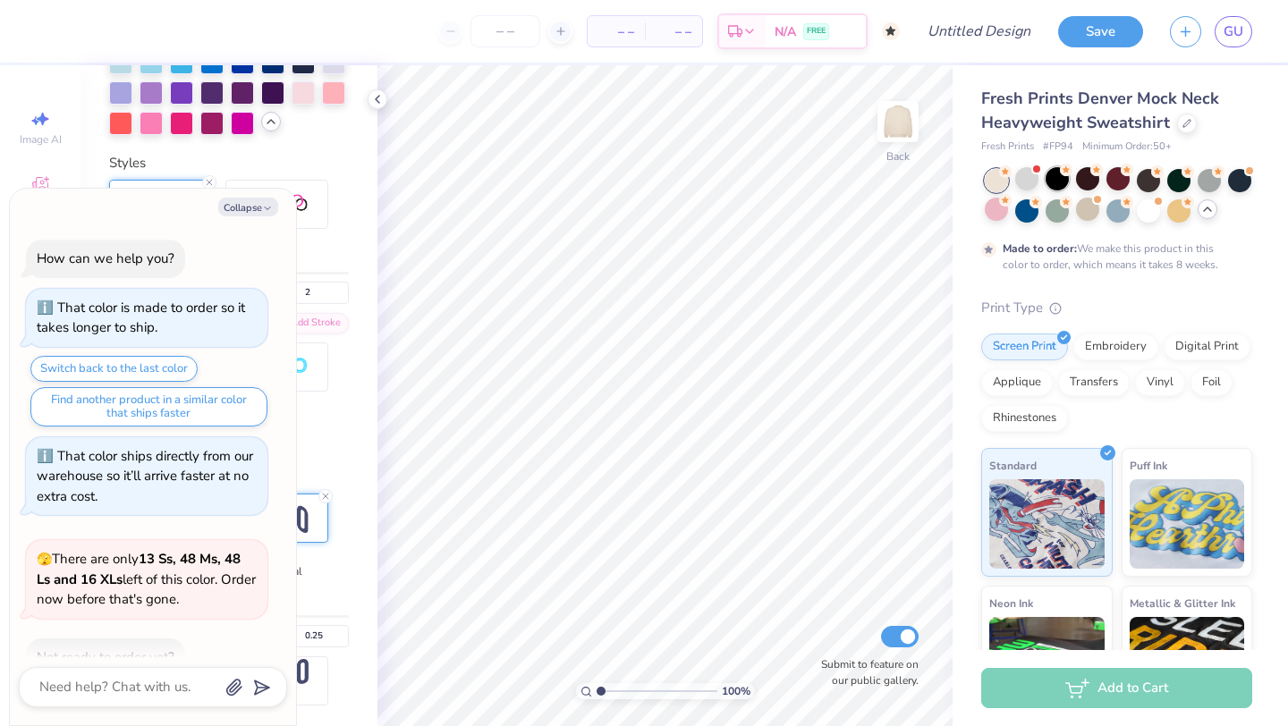
scroll to position [743, 0]
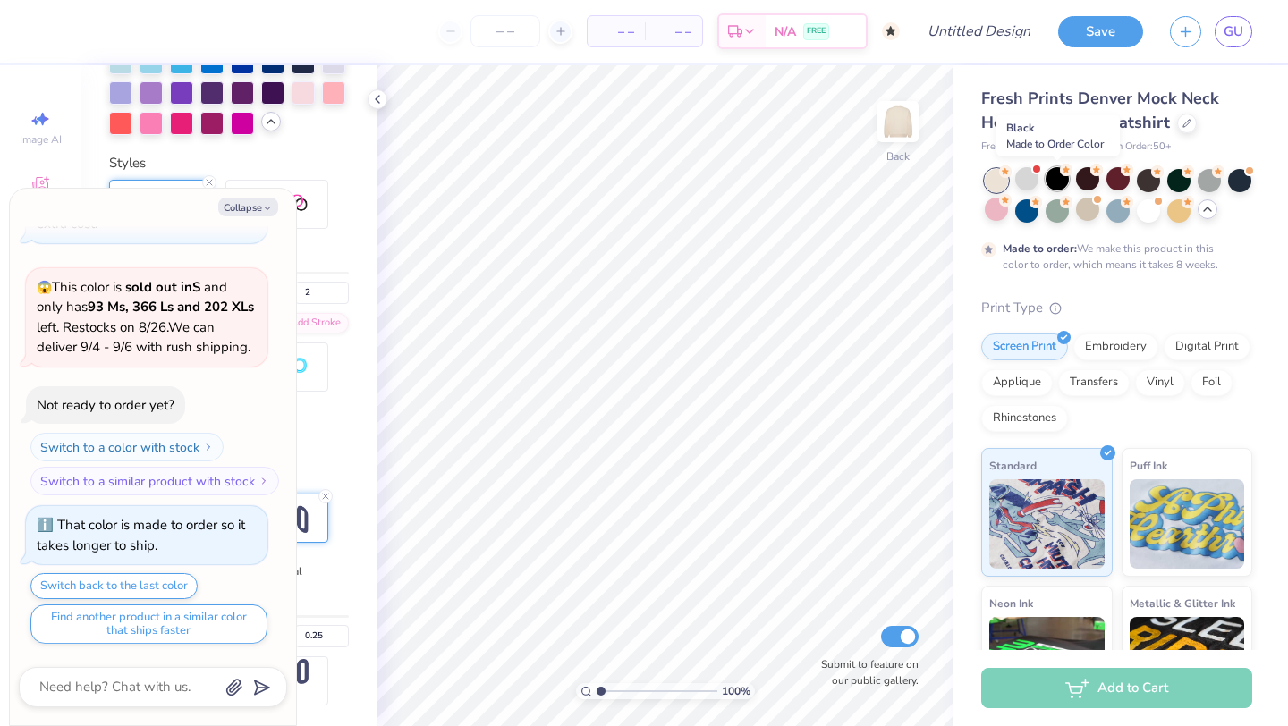
click at [1058, 177] on div at bounding box center [1057, 178] width 23 height 23
click at [1152, 180] on div at bounding box center [1148, 178] width 23 height 23
click at [229, 165] on div "Styles" at bounding box center [229, 163] width 240 height 21
click at [240, 202] on button "Collapse" at bounding box center [248, 207] width 60 height 19
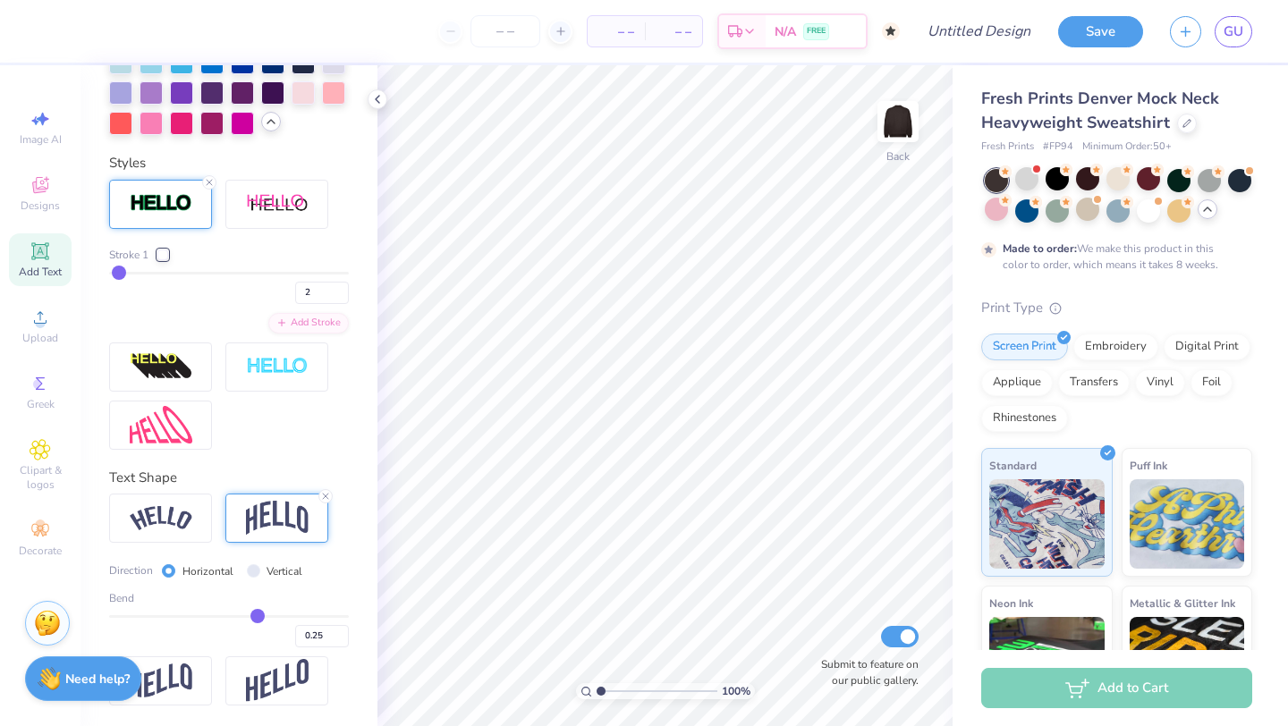
click at [267, 522] on img at bounding box center [277, 518] width 63 height 34
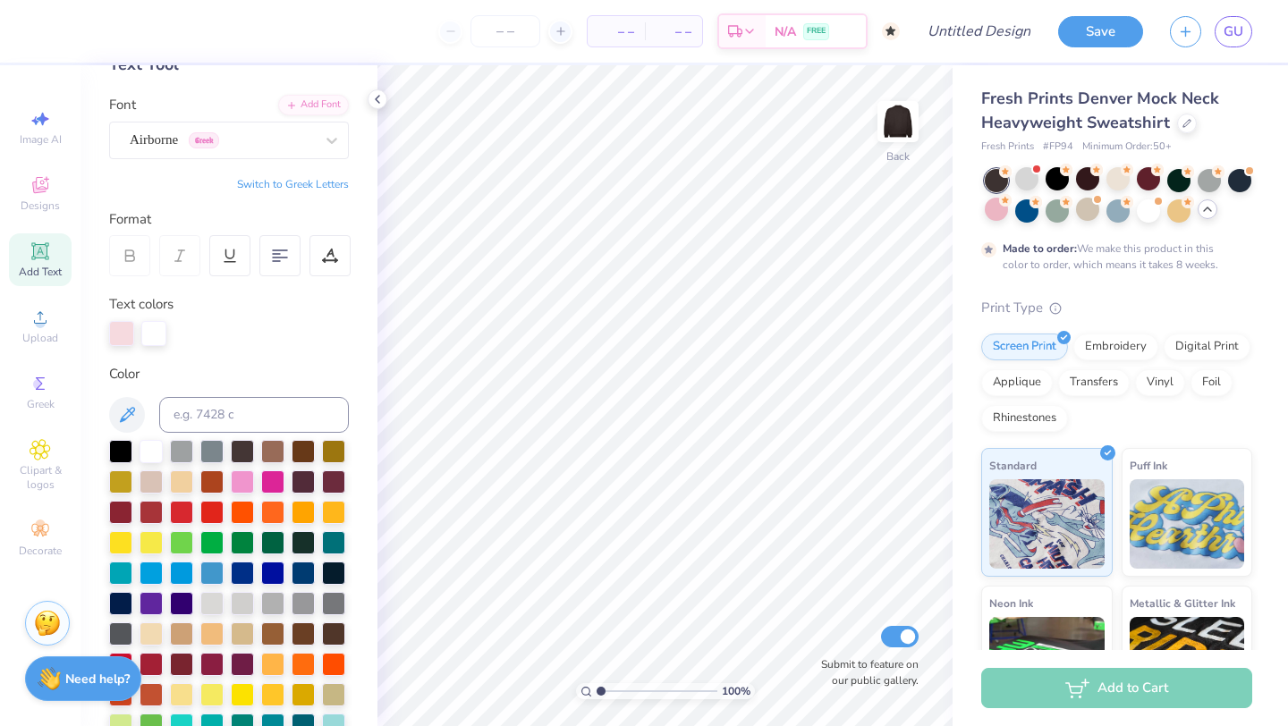
scroll to position [0, 0]
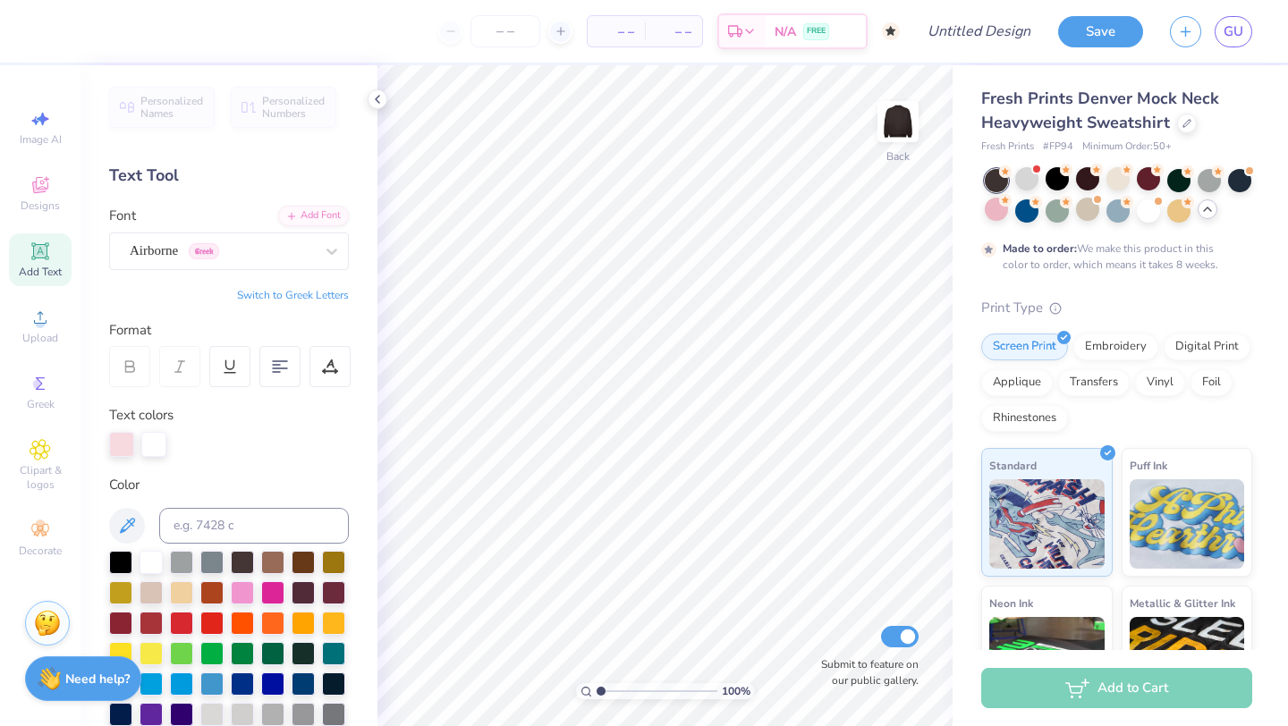
click at [53, 254] on div "Add Text" at bounding box center [40, 259] width 63 height 53
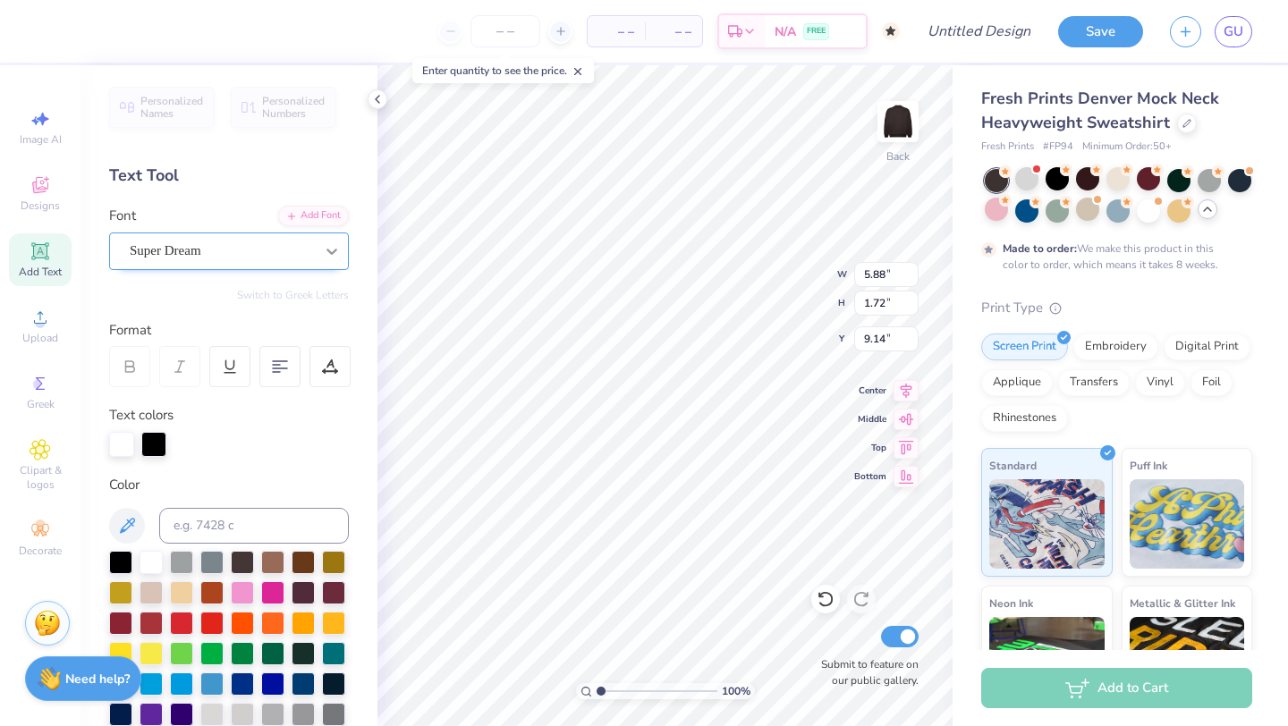
click at [330, 257] on icon at bounding box center [332, 251] width 18 height 18
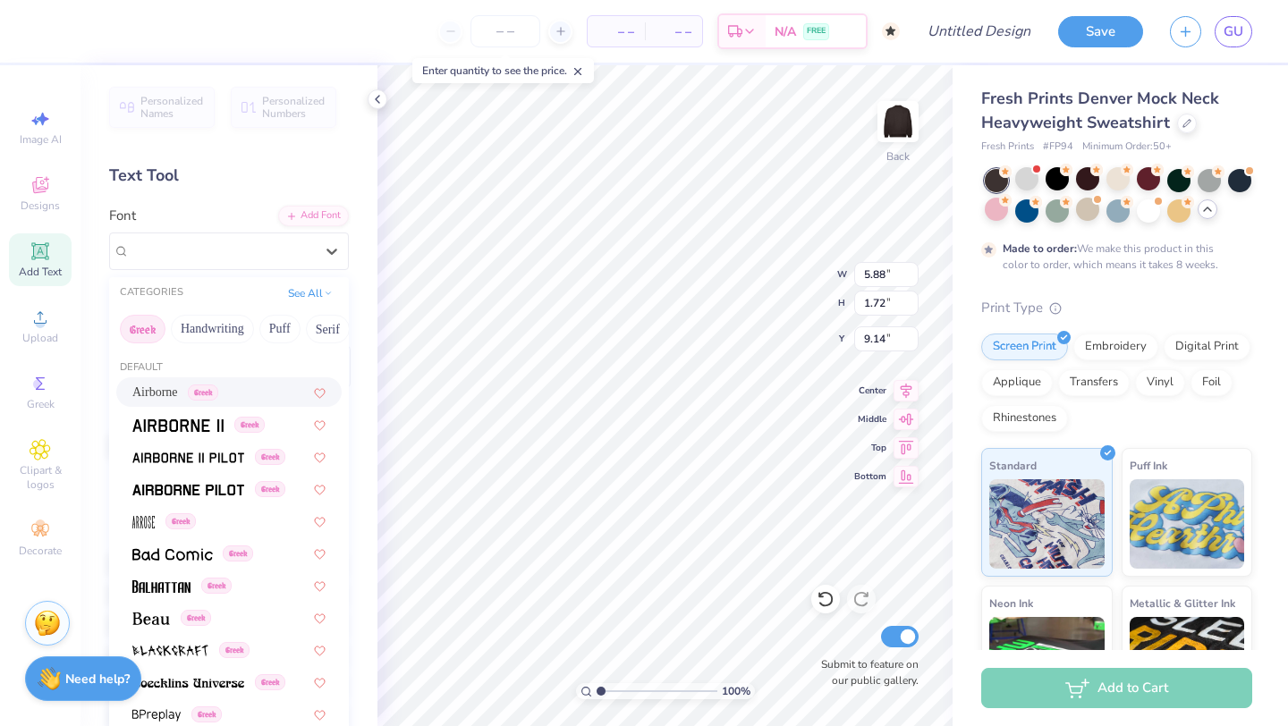
click at [218, 395] on span "Greek" at bounding box center [203, 393] width 30 height 16
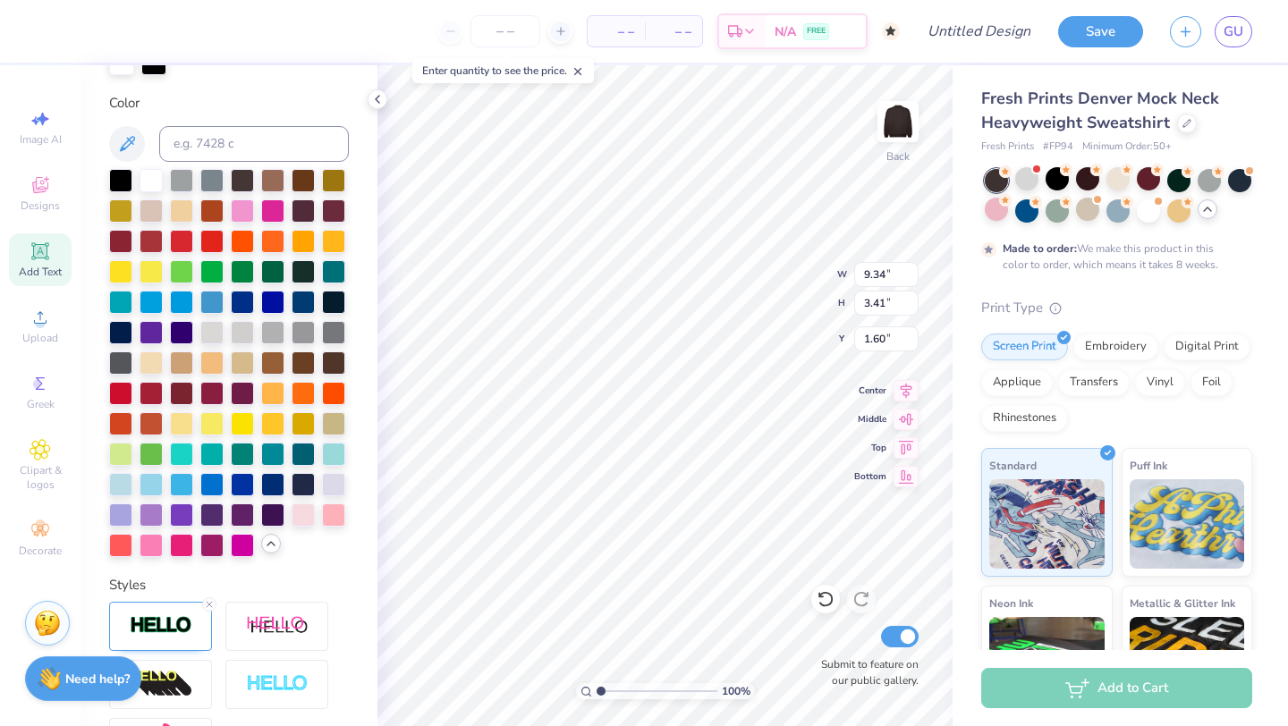
scroll to position [596, 0]
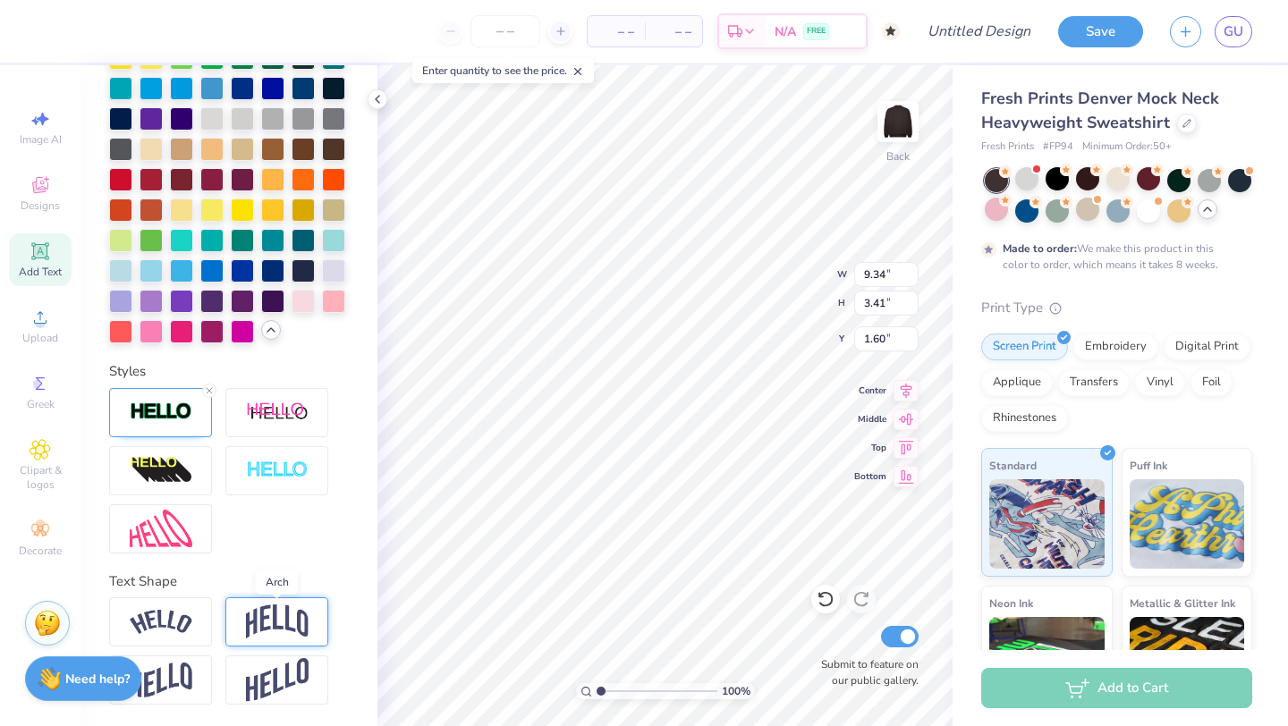
click at [272, 609] on img at bounding box center [277, 622] width 63 height 34
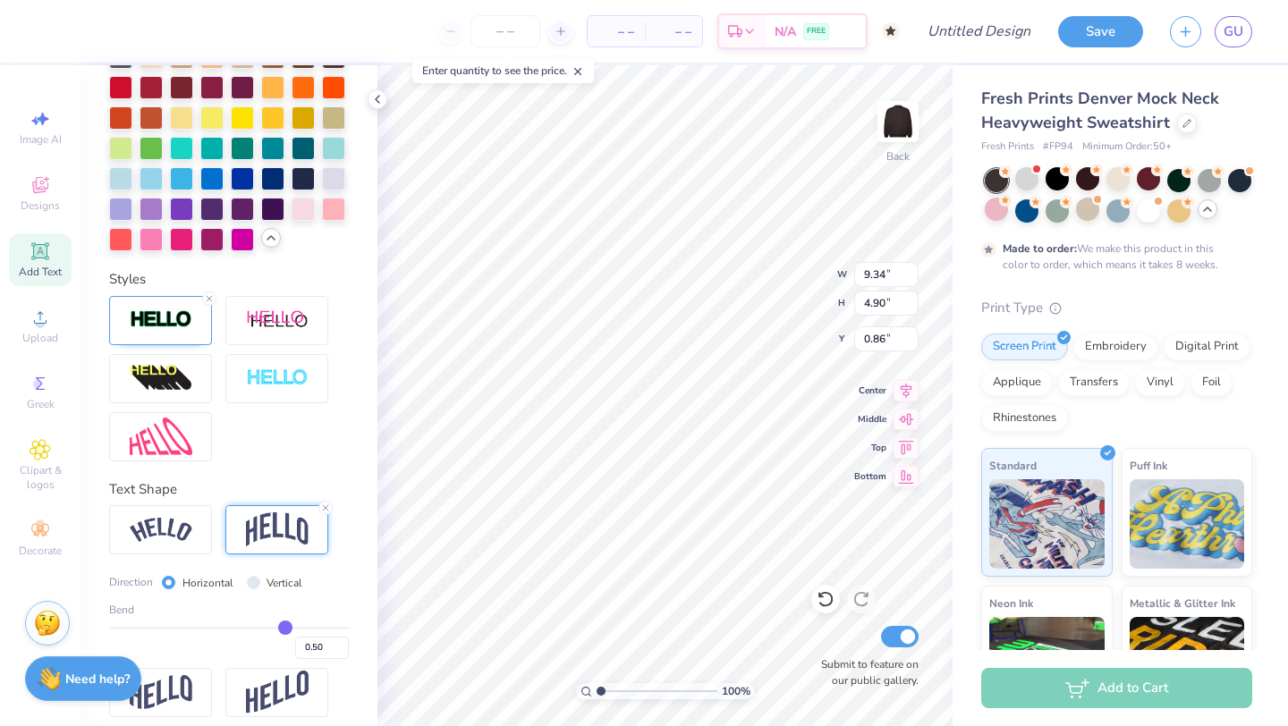
scroll to position [699, 0]
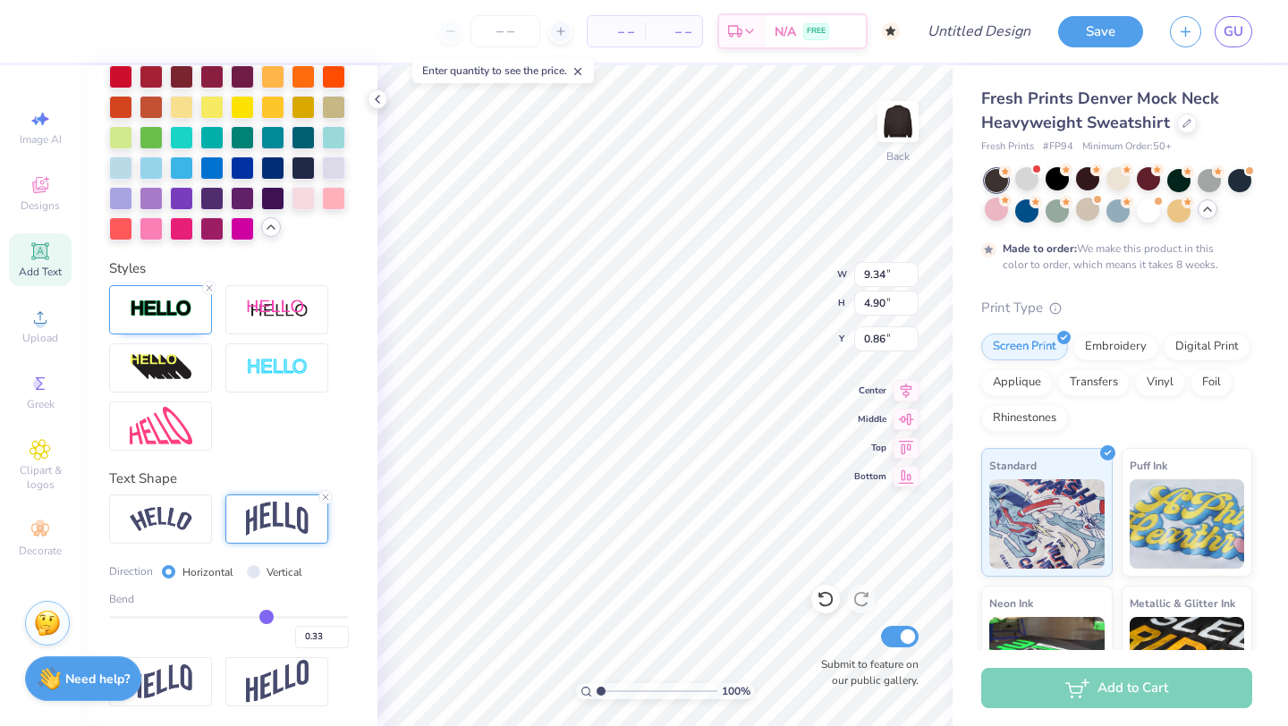
drag, startPoint x: 289, startPoint y: 611, endPoint x: 265, endPoint y: 611, distance: 24.2
click at [265, 616] on input "range" at bounding box center [229, 617] width 240 height 3
click at [259, 616] on input "range" at bounding box center [229, 617] width 240 height 3
click at [301, 204] on div at bounding box center [303, 196] width 23 height 23
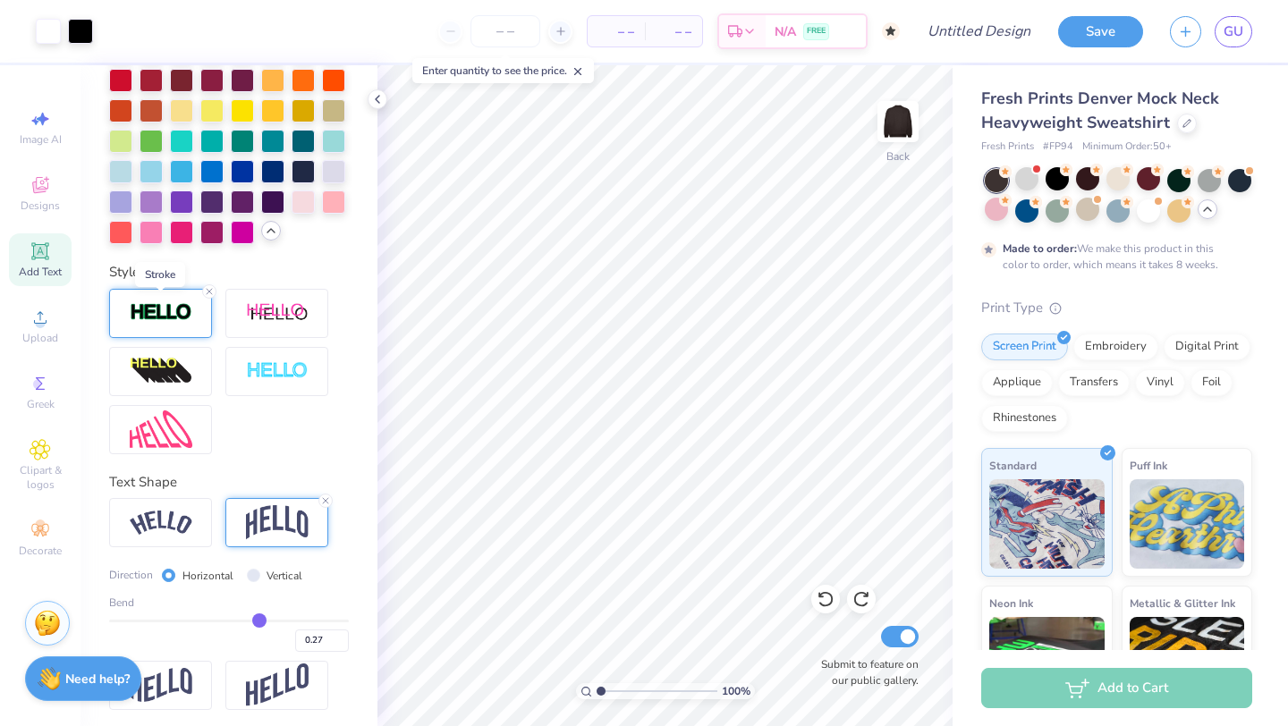
scroll to position [700, 0]
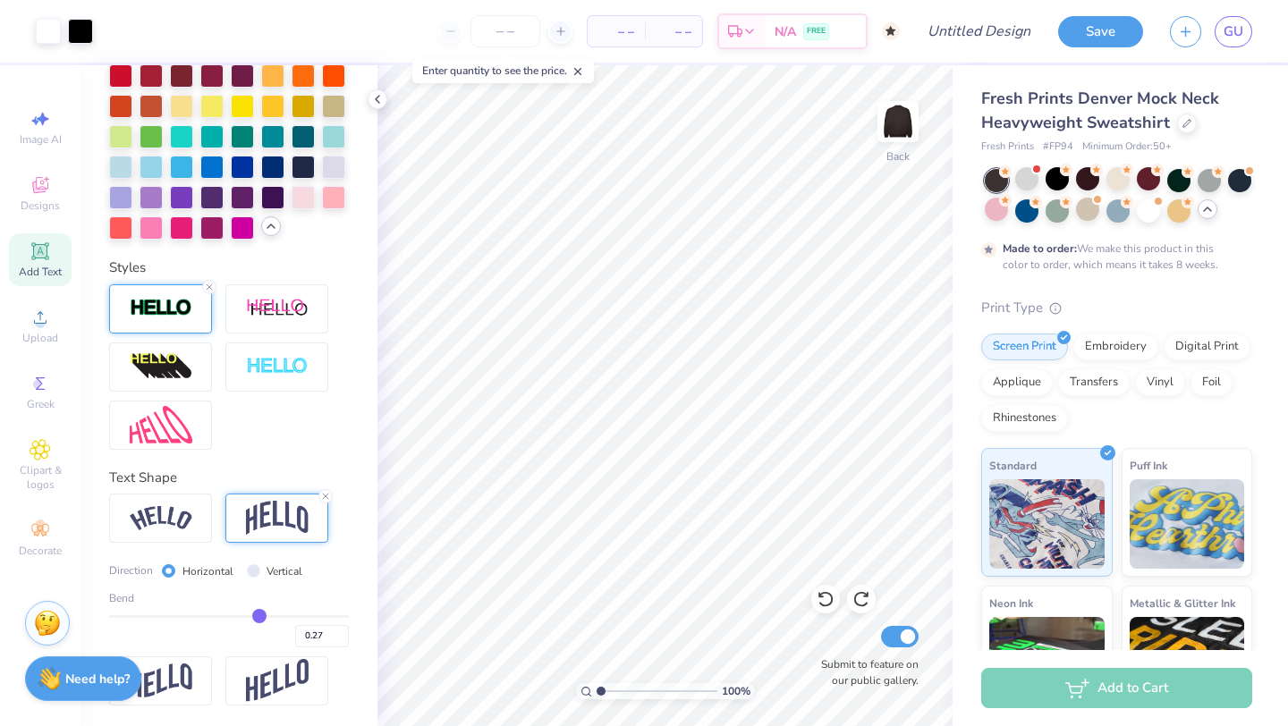
click at [153, 318] on div at bounding box center [160, 308] width 103 height 49
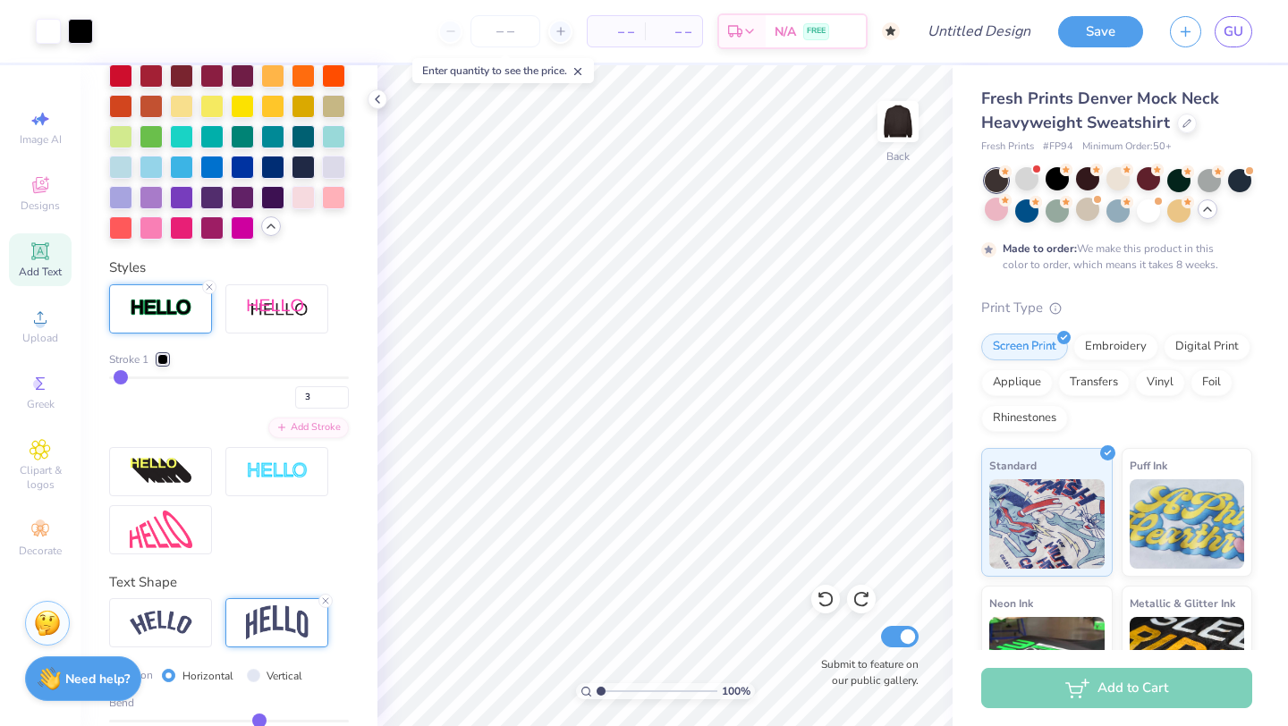
click at [121, 377] on input "range" at bounding box center [229, 378] width 240 height 3
click at [118, 377] on input "range" at bounding box center [229, 378] width 240 height 3
drag, startPoint x: 125, startPoint y: 378, endPoint x: 136, endPoint y: 382, distance: 11.3
click at [136, 382] on div "2" at bounding box center [229, 393] width 240 height 32
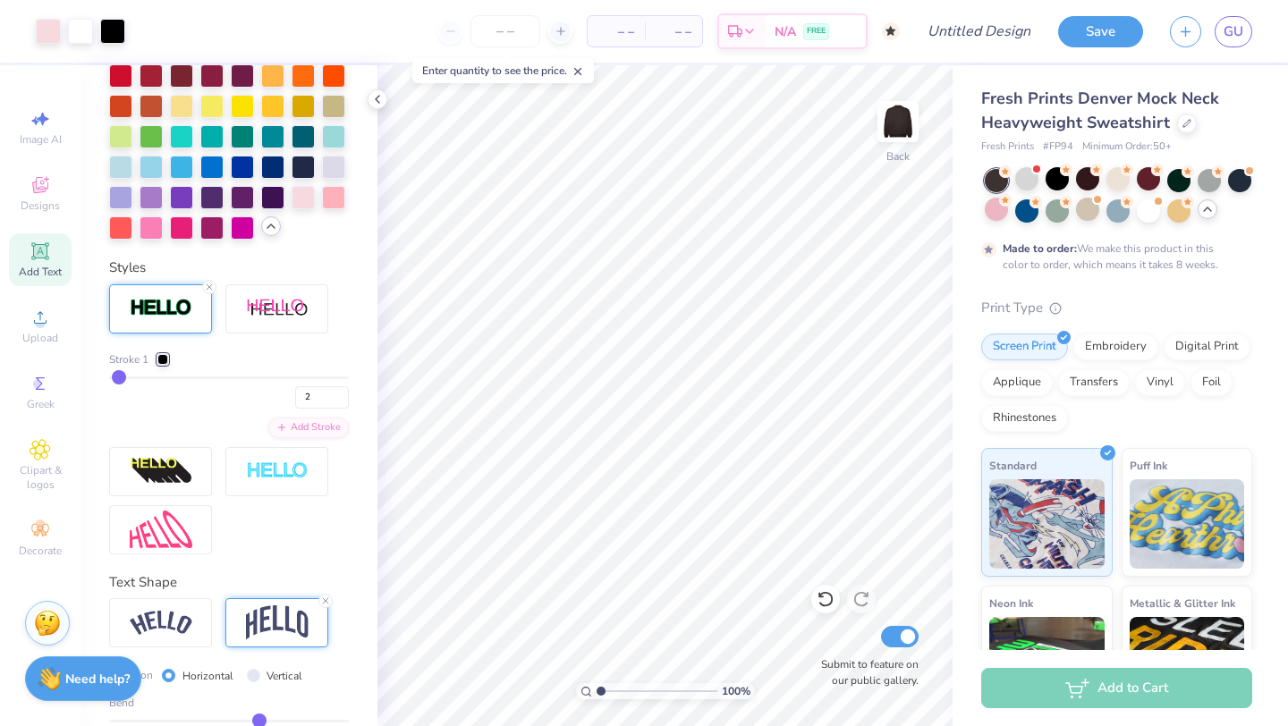
click at [118, 377] on input "range" at bounding box center [229, 378] width 240 height 3
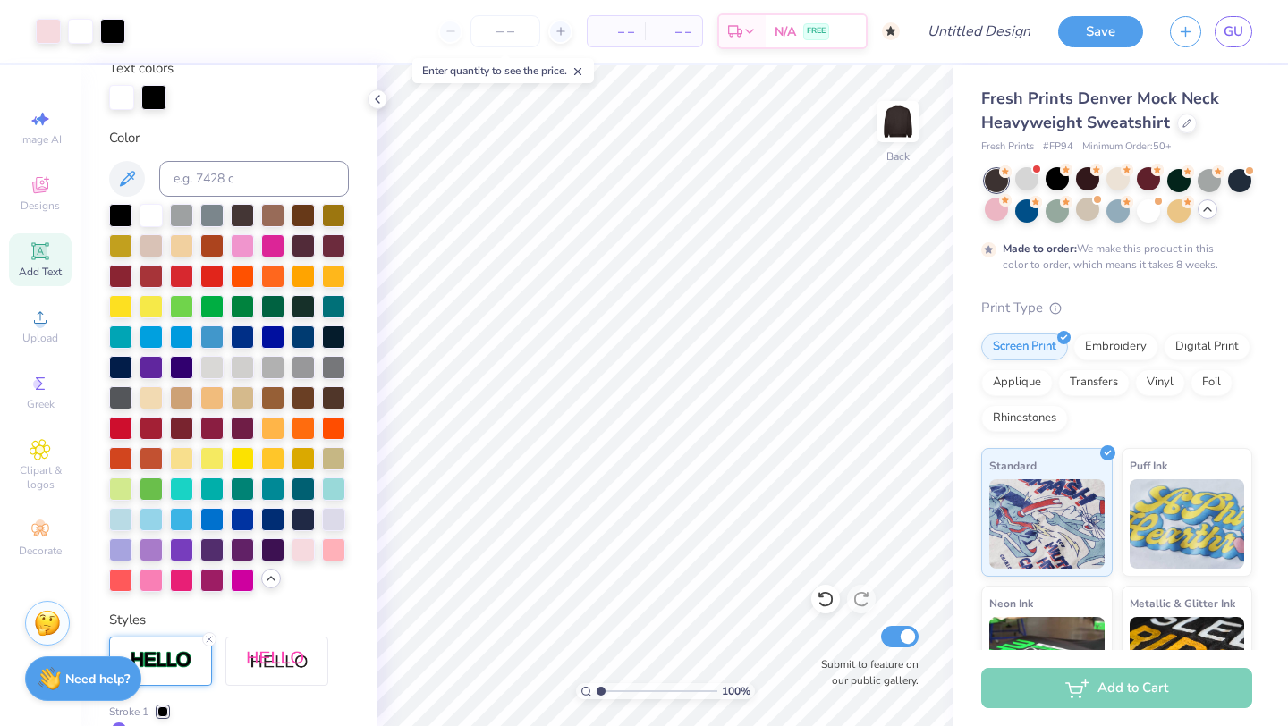
scroll to position [354, 0]
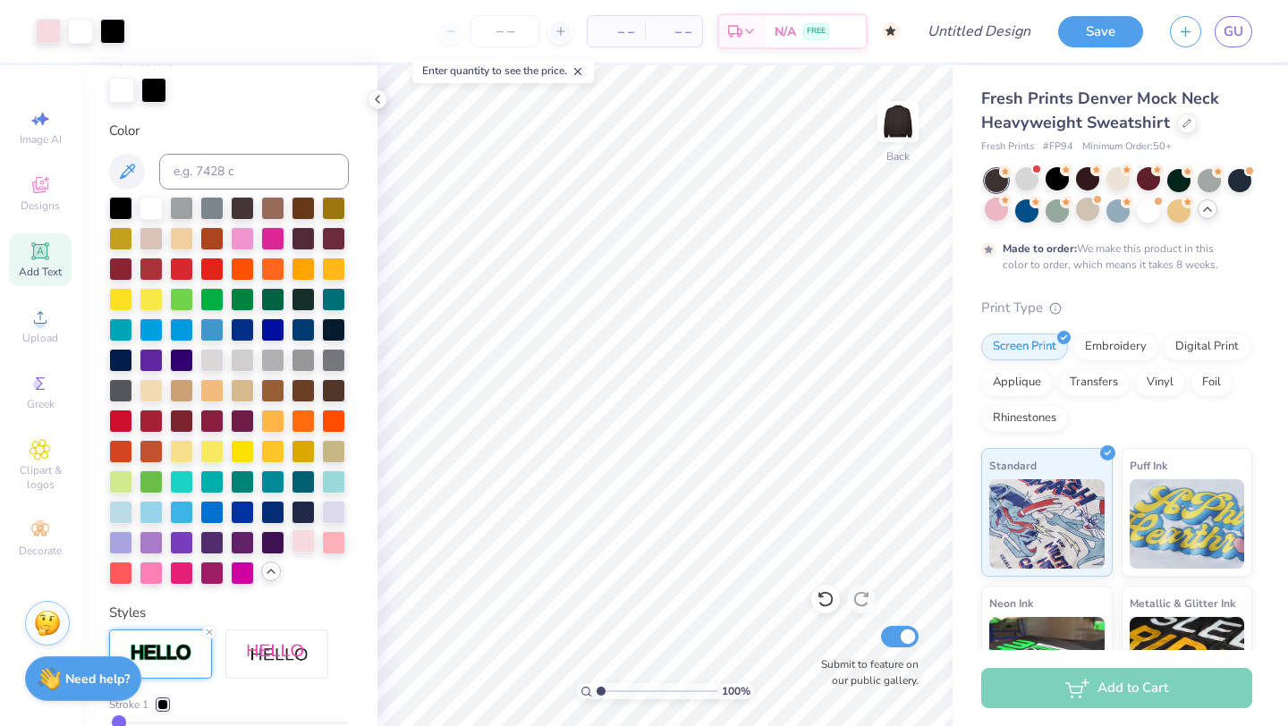
click at [306, 535] on div at bounding box center [303, 541] width 23 height 23
click at [157, 86] on div at bounding box center [153, 88] width 25 height 25
click at [301, 540] on div at bounding box center [303, 542] width 23 height 23
click at [122, 89] on div at bounding box center [121, 88] width 25 height 25
click at [153, 200] on div at bounding box center [151, 206] width 23 height 23
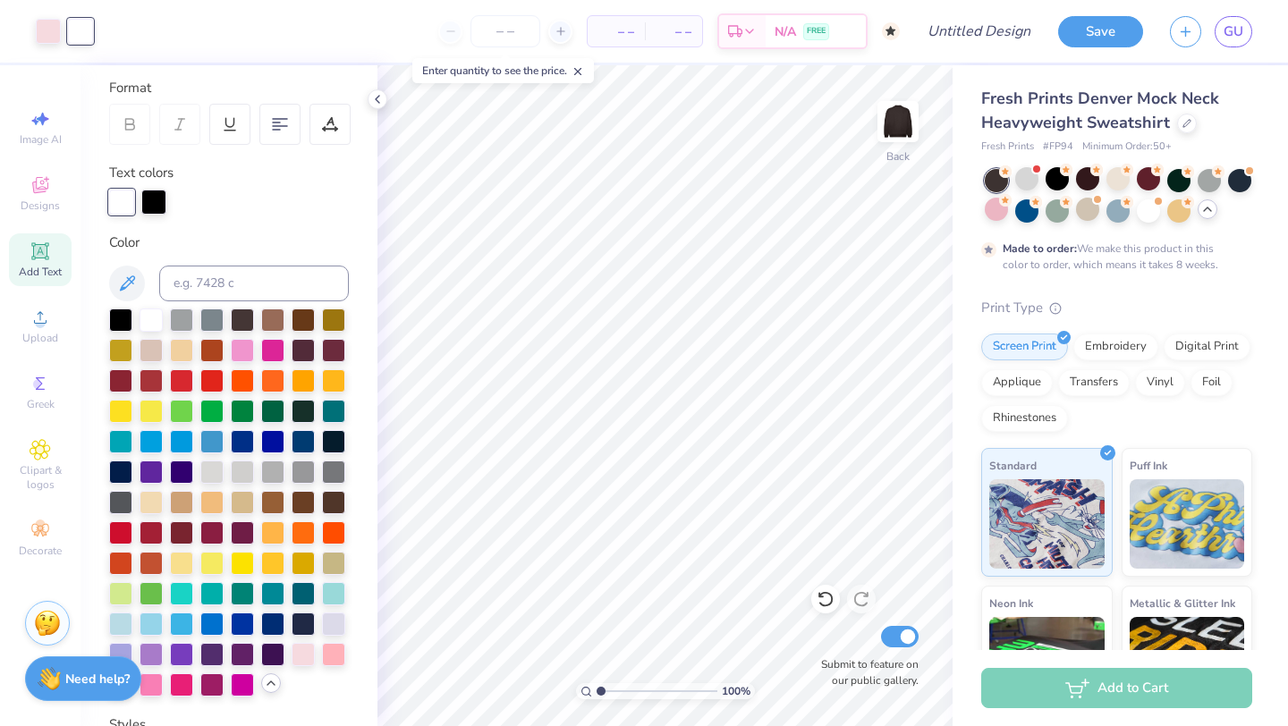
scroll to position [228, 0]
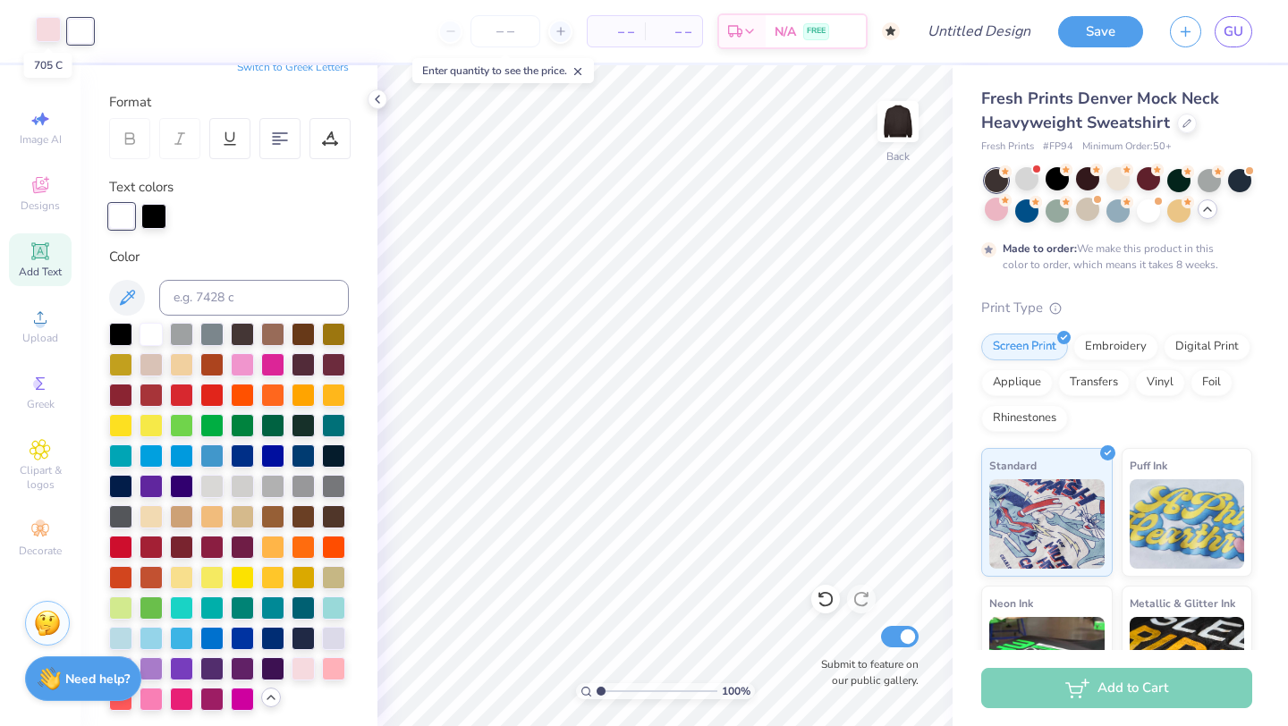
click at [56, 38] on div at bounding box center [48, 29] width 25 height 25
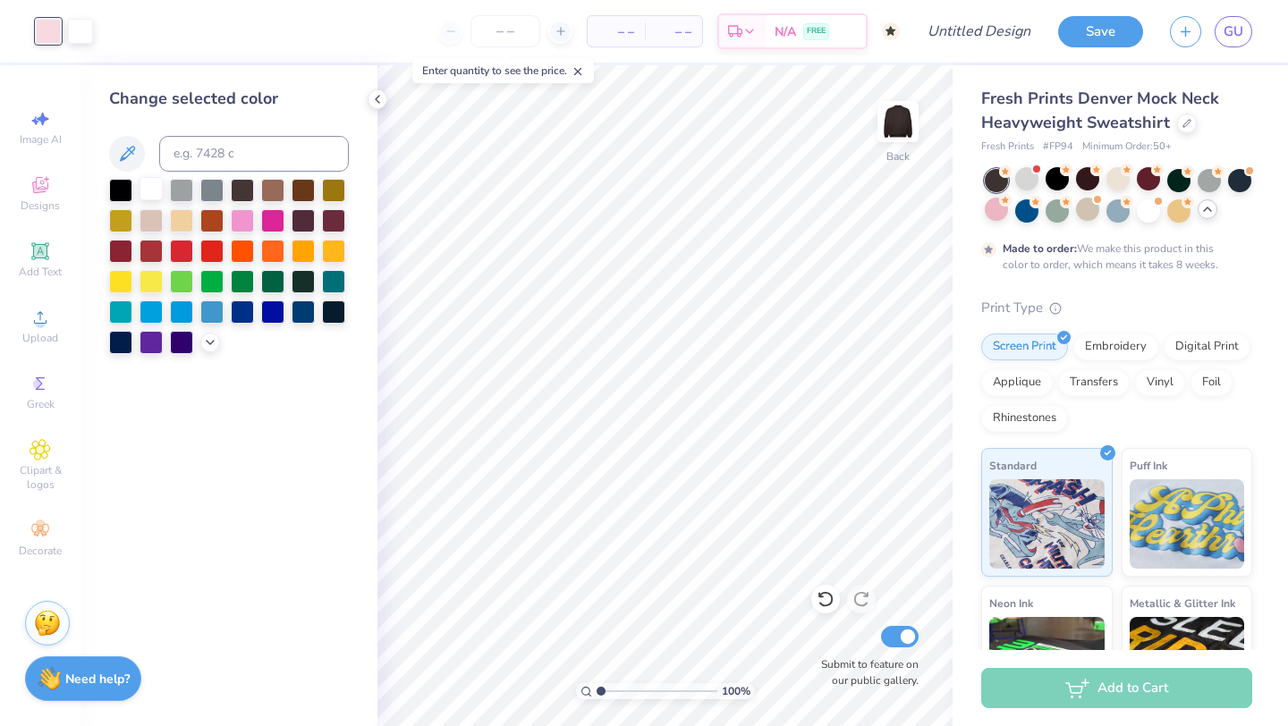
click at [149, 189] on div at bounding box center [151, 188] width 23 height 23
click at [378, 99] on icon at bounding box center [377, 99] width 14 height 14
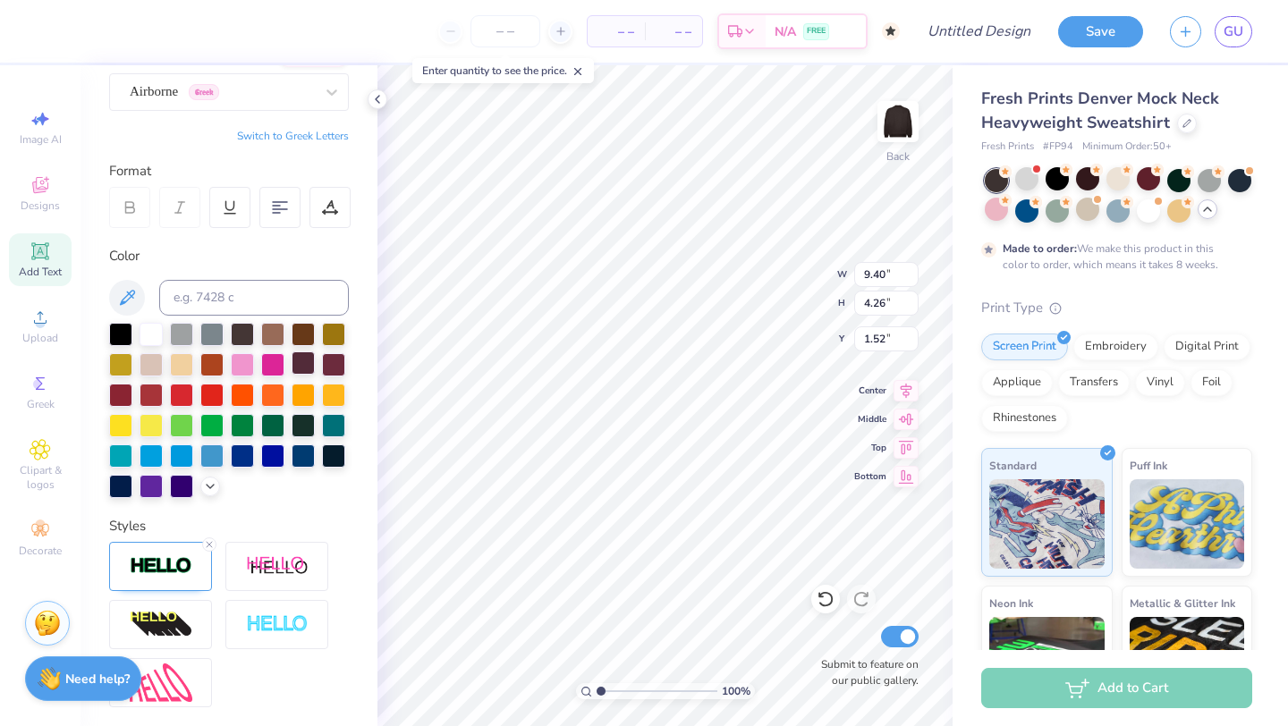
scroll to position [158, 0]
click at [208, 479] on div at bounding box center [210, 486] width 20 height 20
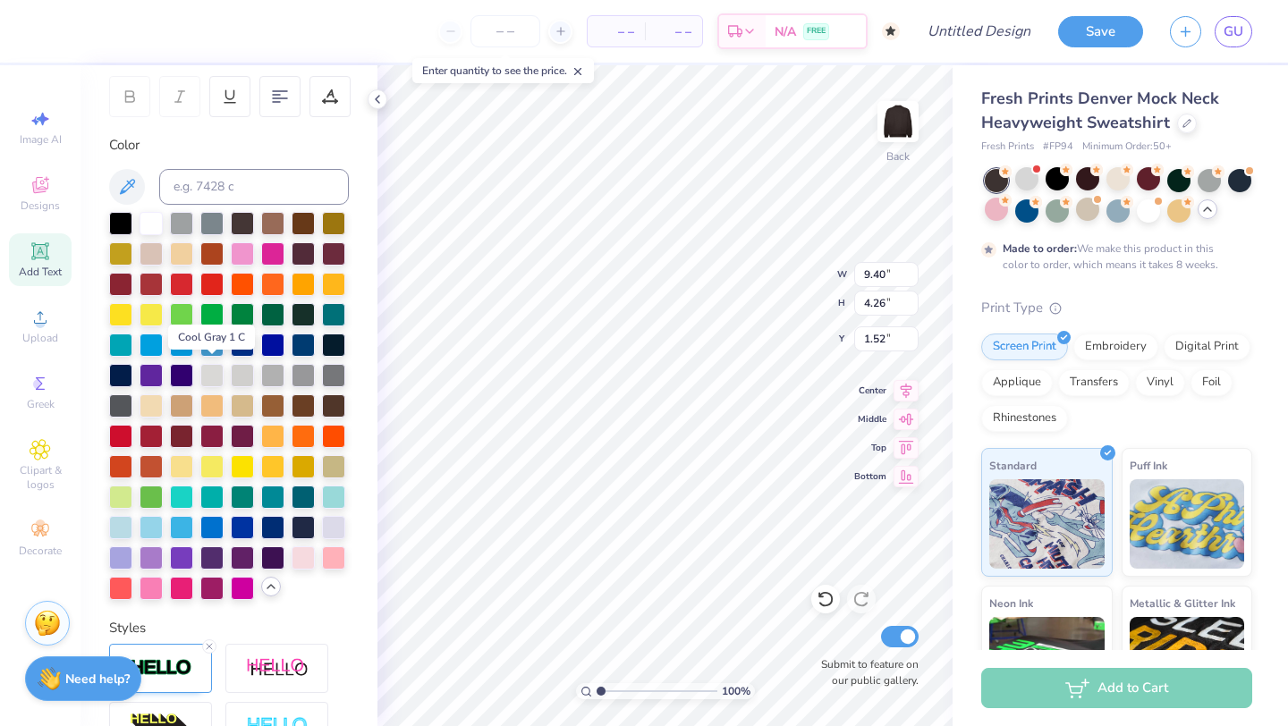
scroll to position [271, 0]
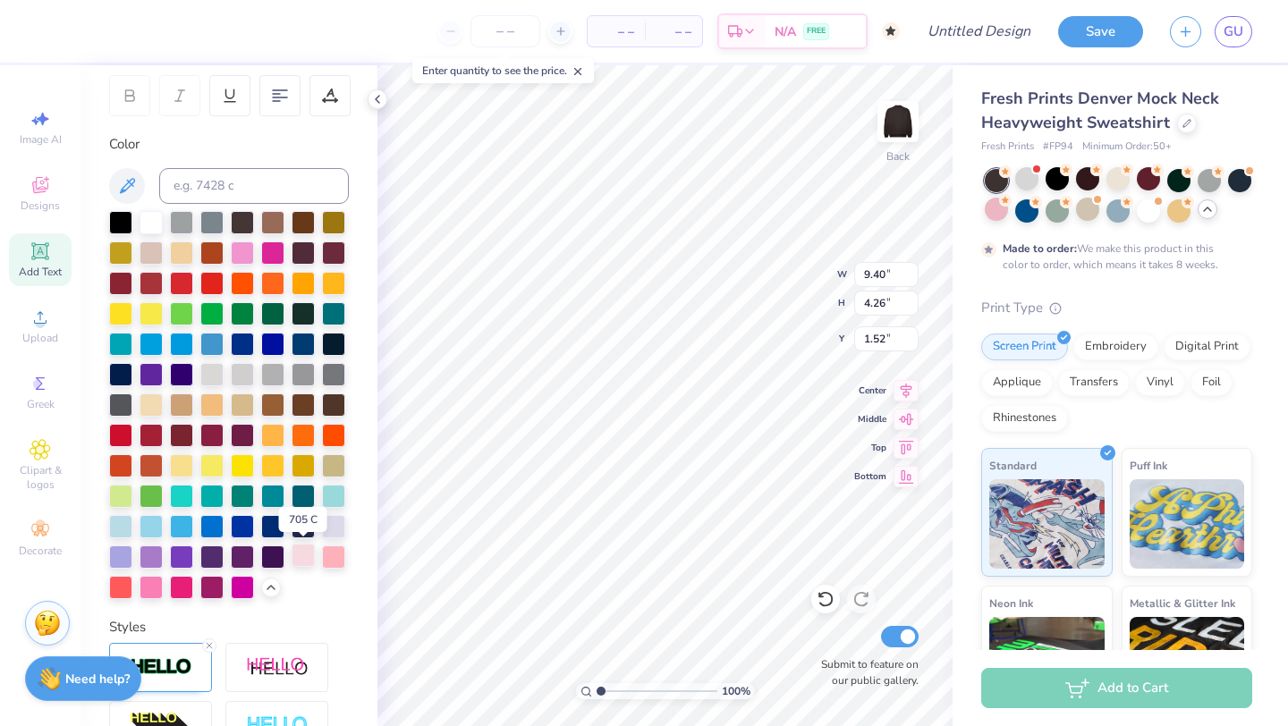
click at [310, 555] on div at bounding box center [303, 555] width 23 height 23
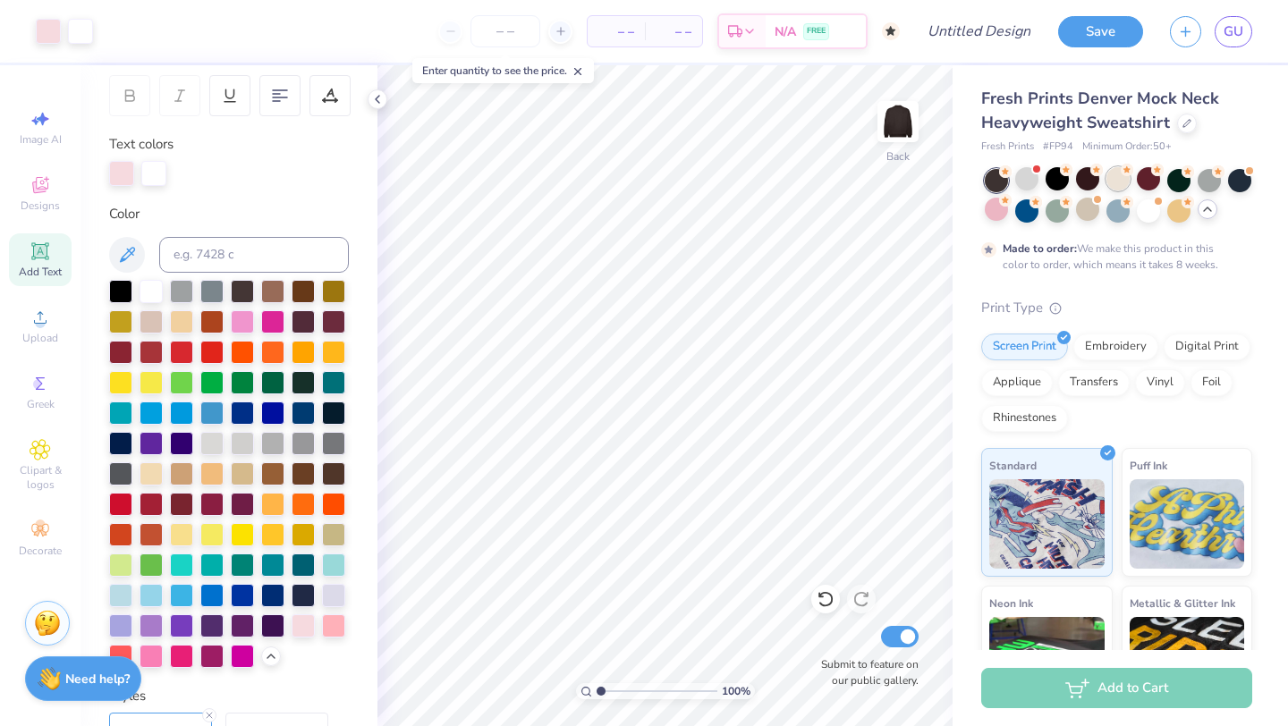
click at [1109, 177] on div at bounding box center [1118, 178] width 23 height 23
click at [1089, 177] on div at bounding box center [1087, 178] width 23 height 23
click at [1147, 174] on div at bounding box center [1148, 178] width 23 height 23
click at [1012, 21] on input "Design Title" at bounding box center [1001, 31] width 88 height 36
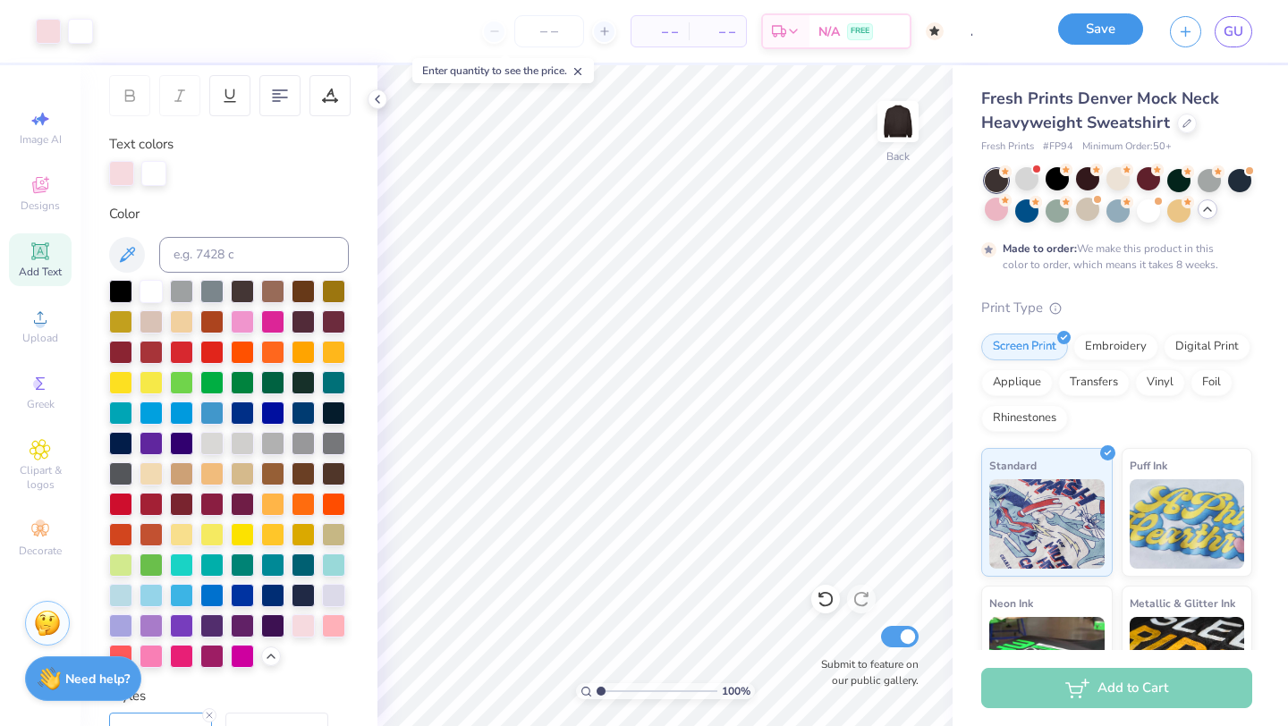
click at [1119, 38] on button "Save" at bounding box center [1100, 28] width 85 height 31
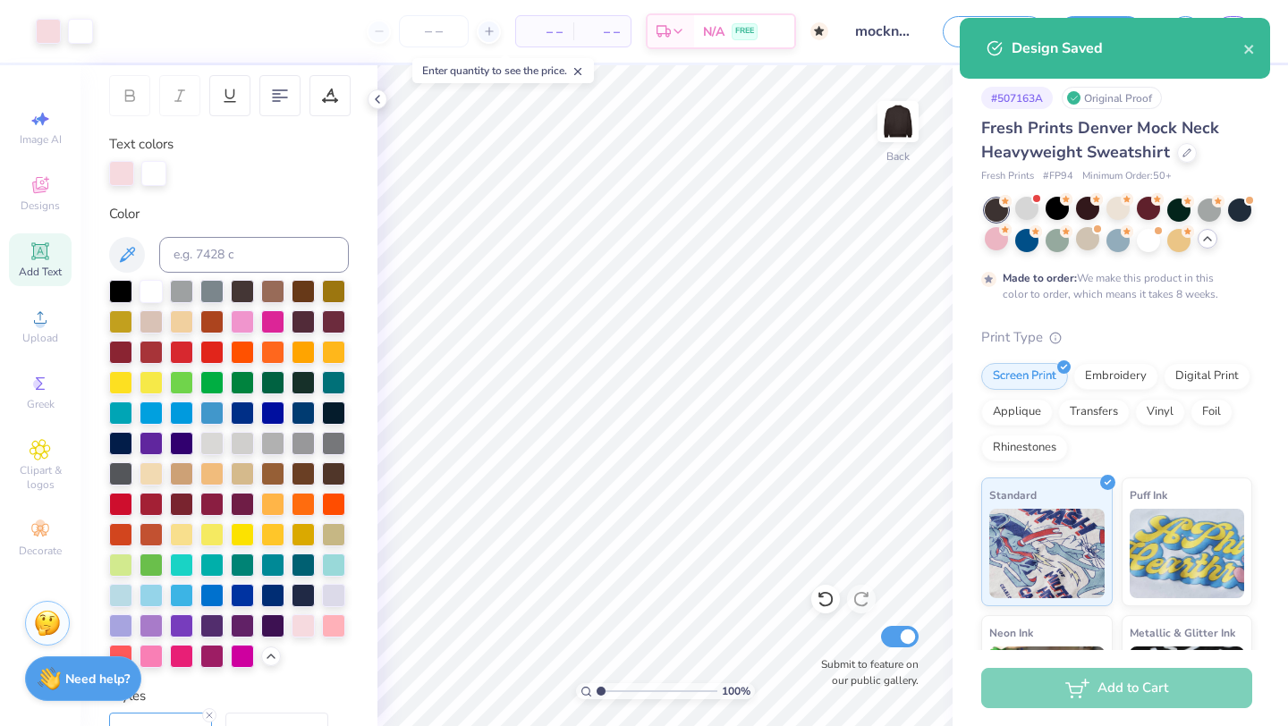
click at [1242, 51] on div "Design Saved" at bounding box center [1128, 48] width 232 height 21
click at [1248, 47] on icon "close" at bounding box center [1248, 49] width 9 height 9
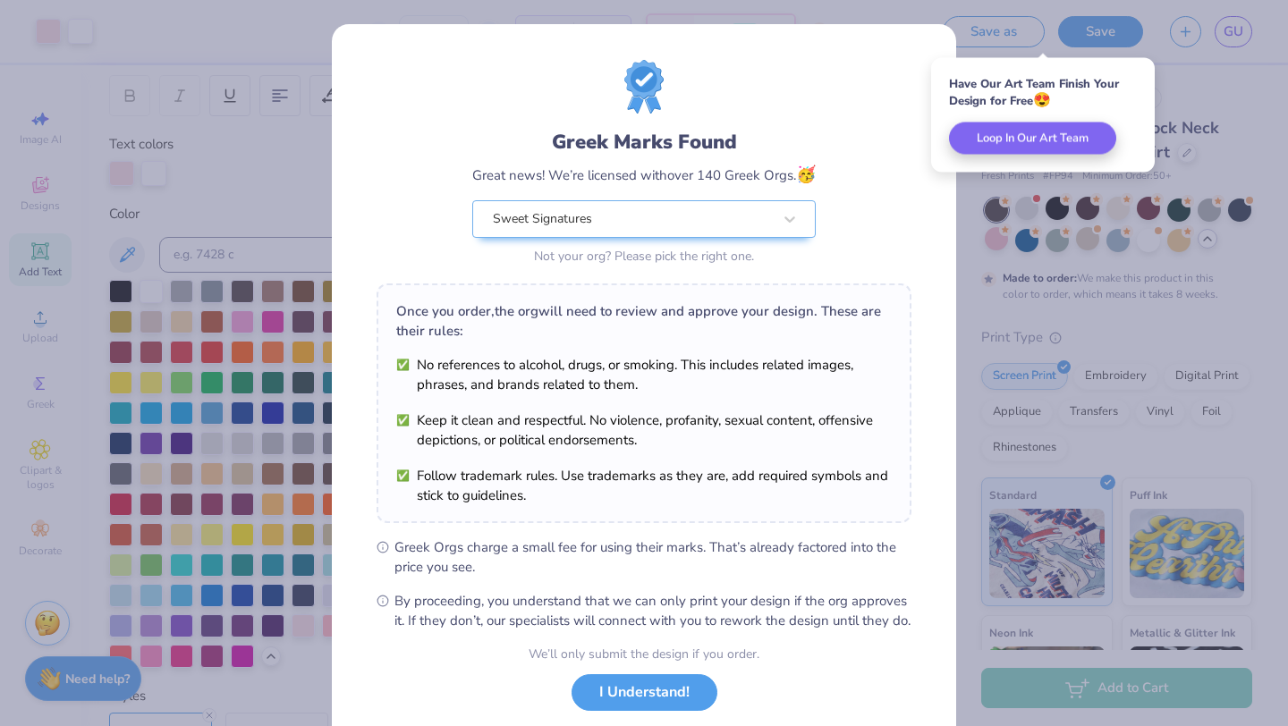
scroll to position [98, 0]
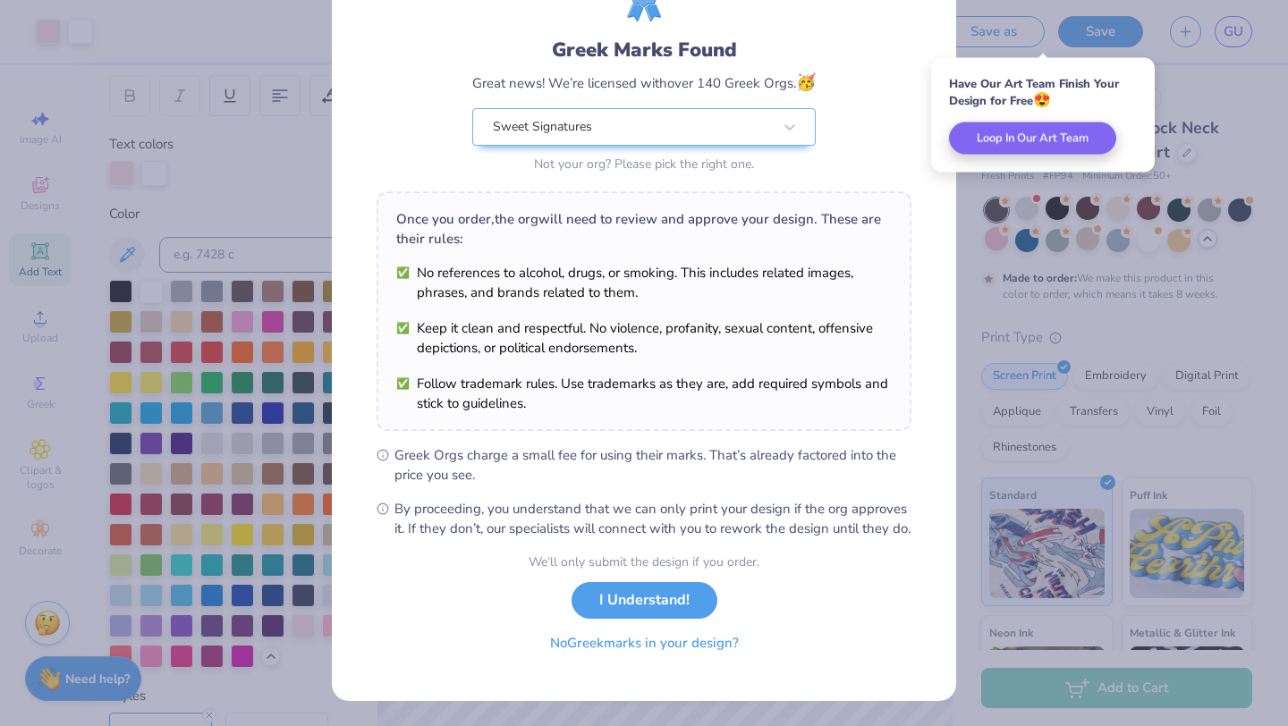
click at [718, 658] on button "No Greek marks in your design?" at bounding box center [644, 643] width 219 height 37
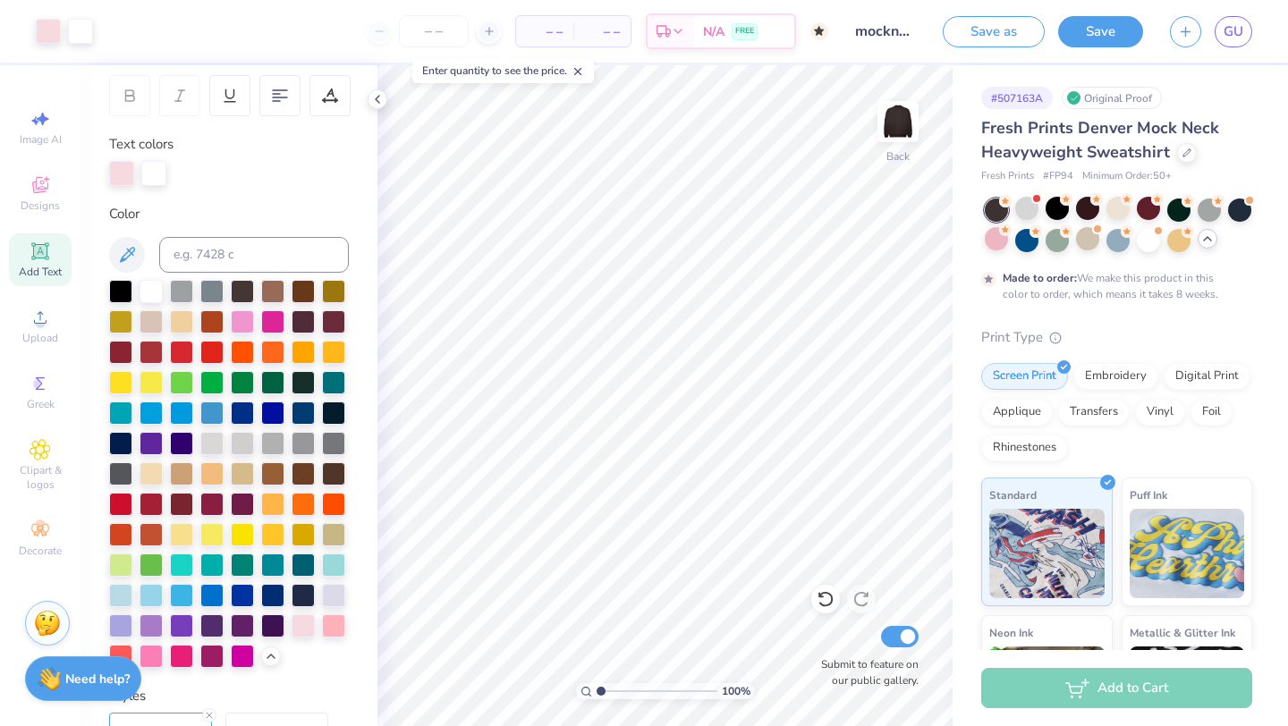
click at [1169, 44] on div "Save as Save GU" at bounding box center [1115, 31] width 345 height 63
click at [1183, 32] on icon "button" at bounding box center [1185, 28] width 15 height 15
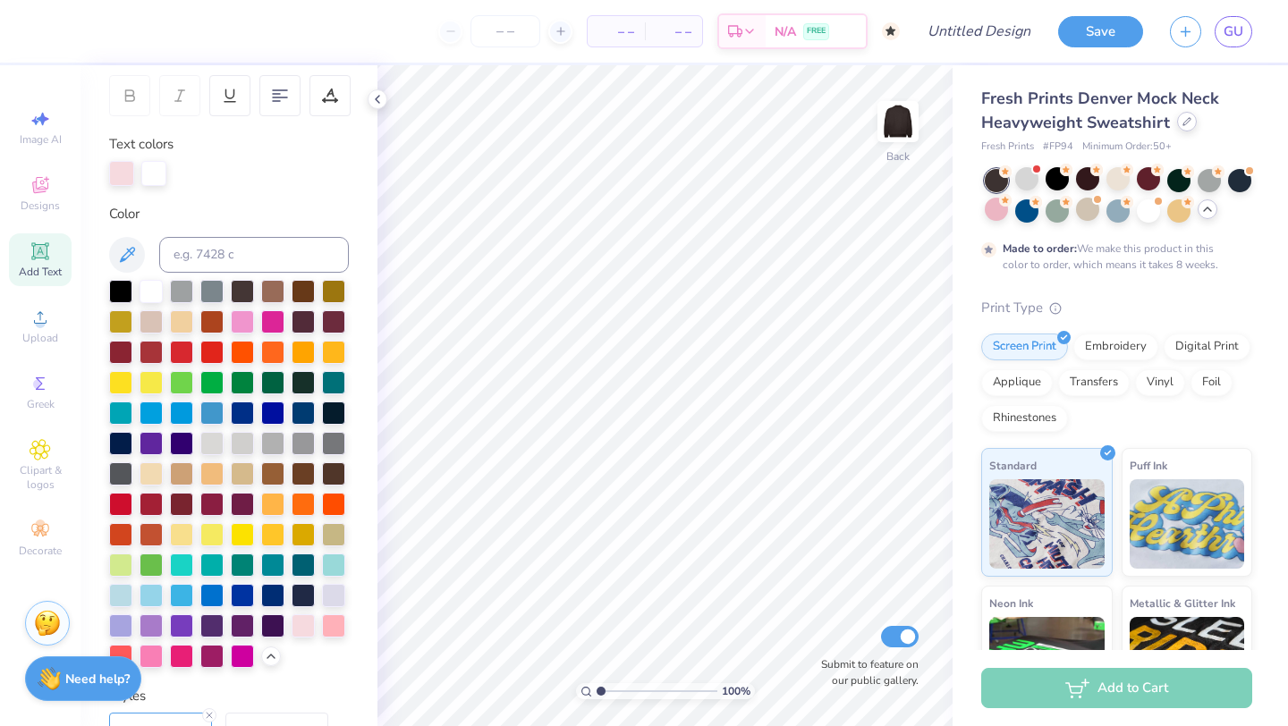
click at [1183, 117] on icon at bounding box center [1187, 121] width 9 height 9
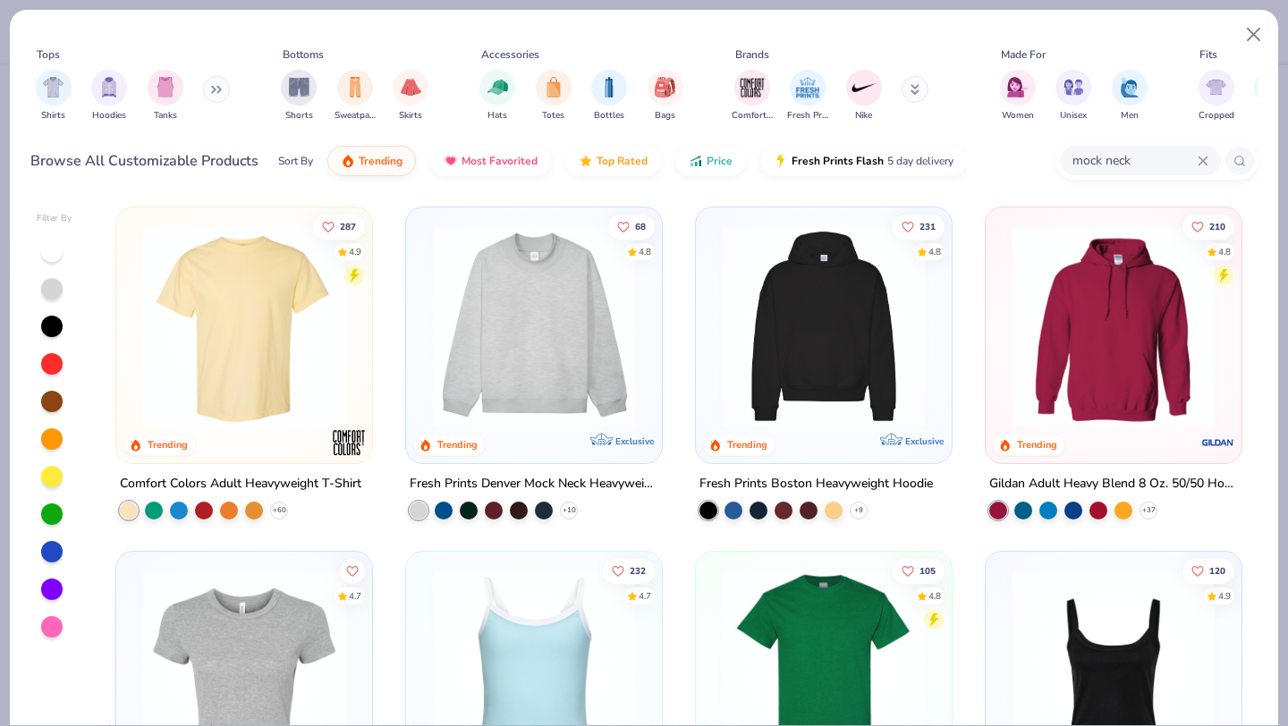
click at [1195, 162] on input "mock neck" at bounding box center [1134, 160] width 127 height 21
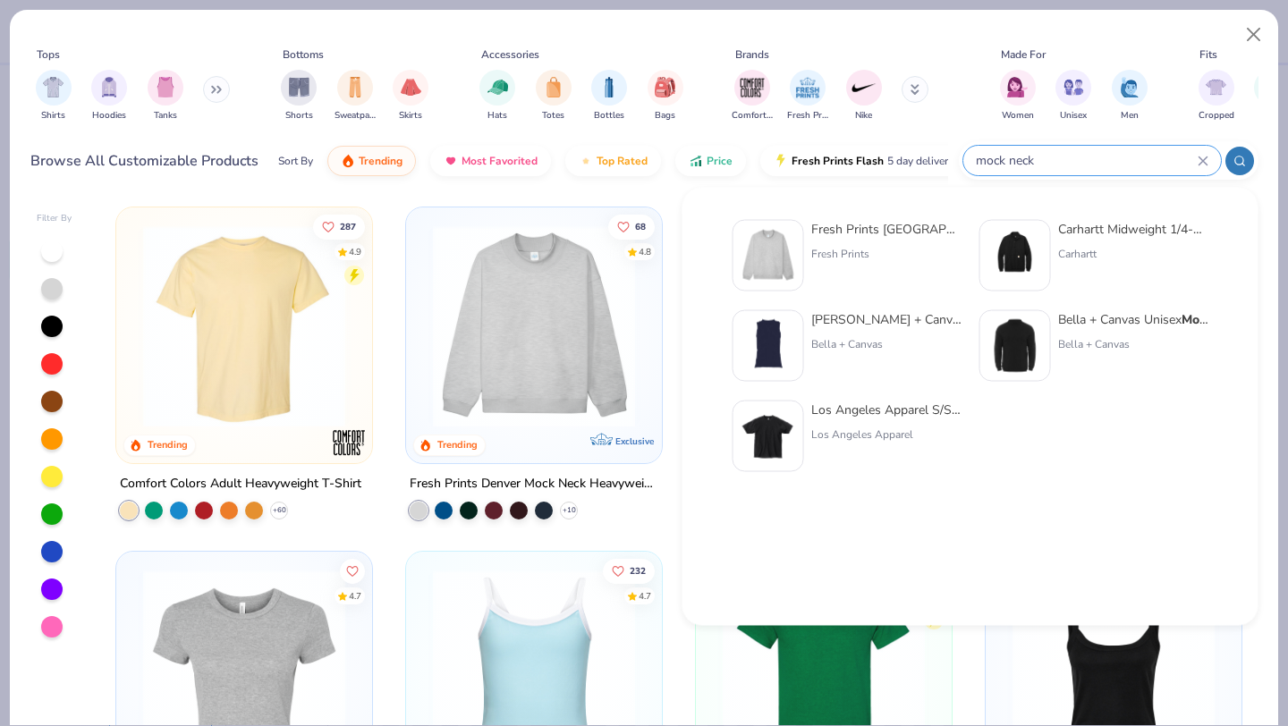
click at [1199, 154] on div "mock neck" at bounding box center [1093, 161] width 258 height 30
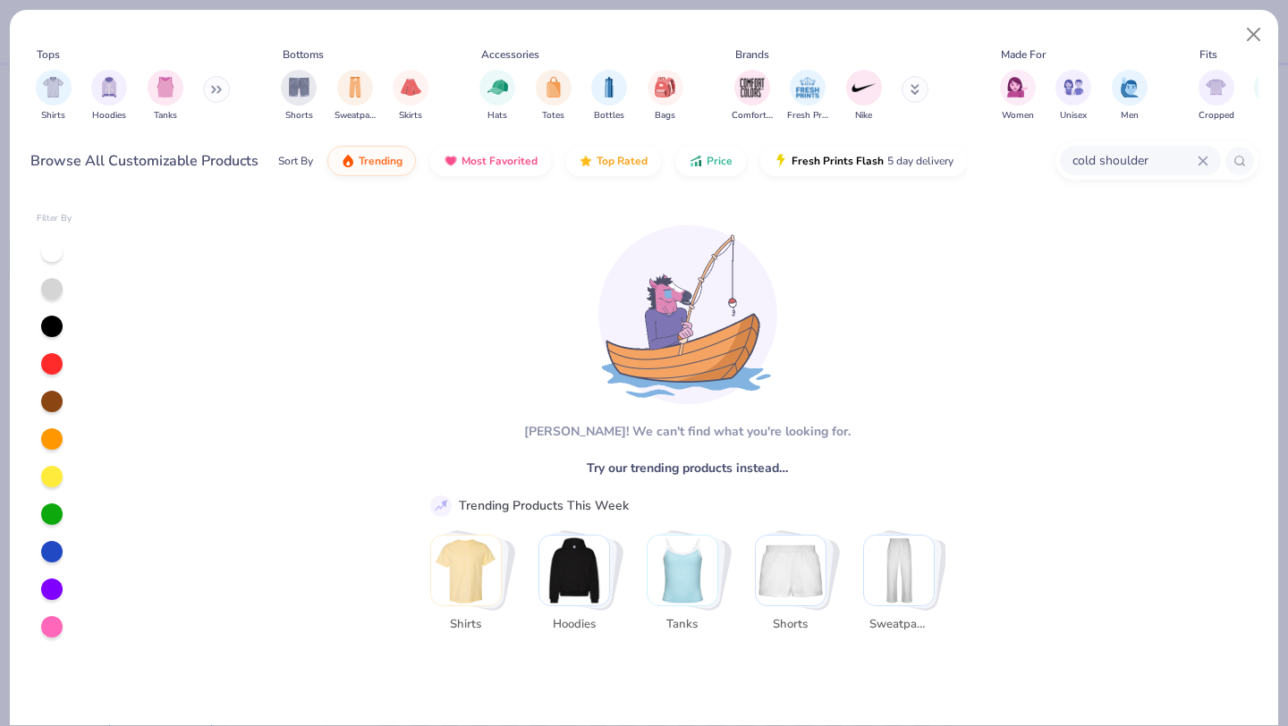
click at [1196, 158] on input "cold shoulder" at bounding box center [1134, 160] width 127 height 21
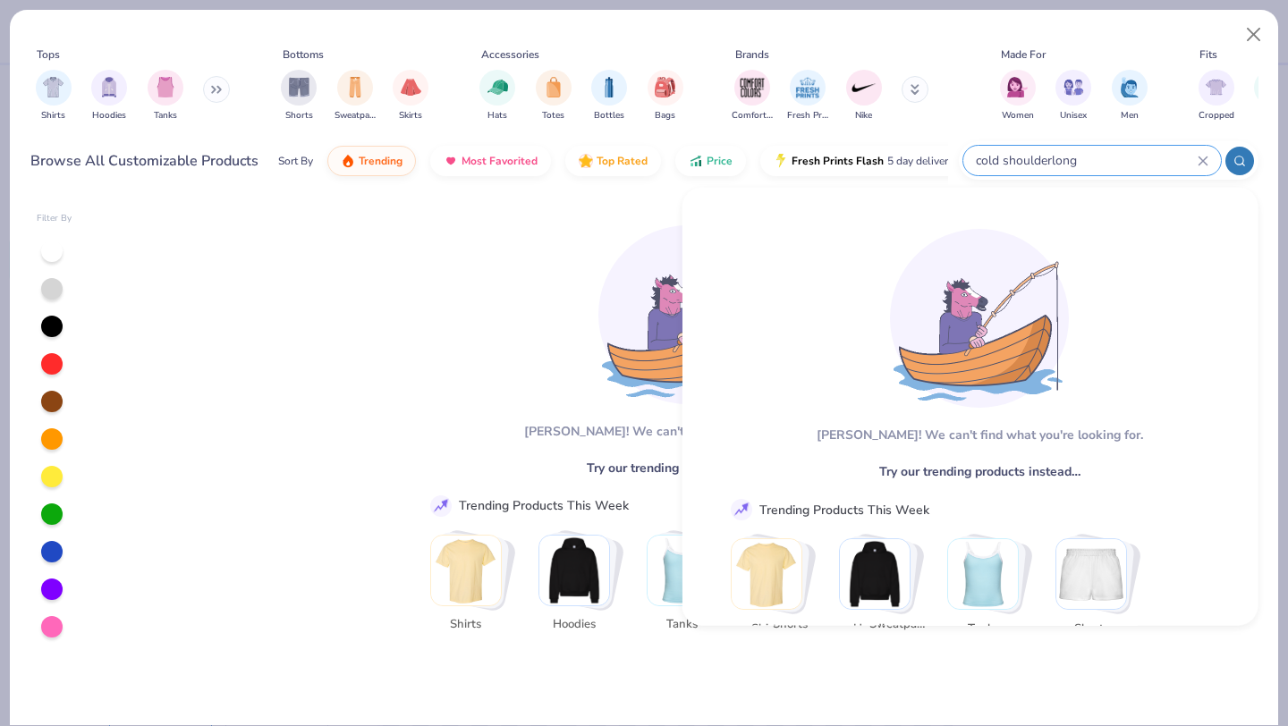
click at [1198, 161] on icon at bounding box center [1203, 161] width 11 height 11
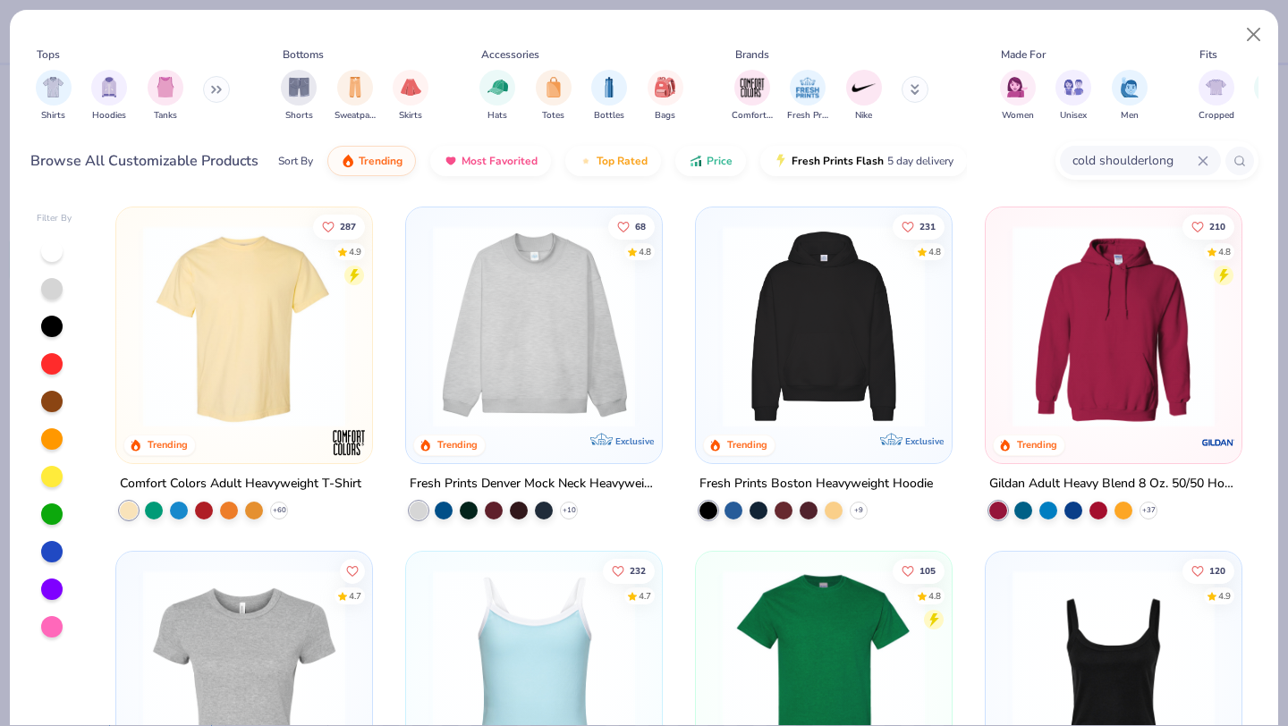
click at [1198, 161] on icon at bounding box center [1203, 161] width 11 height 11
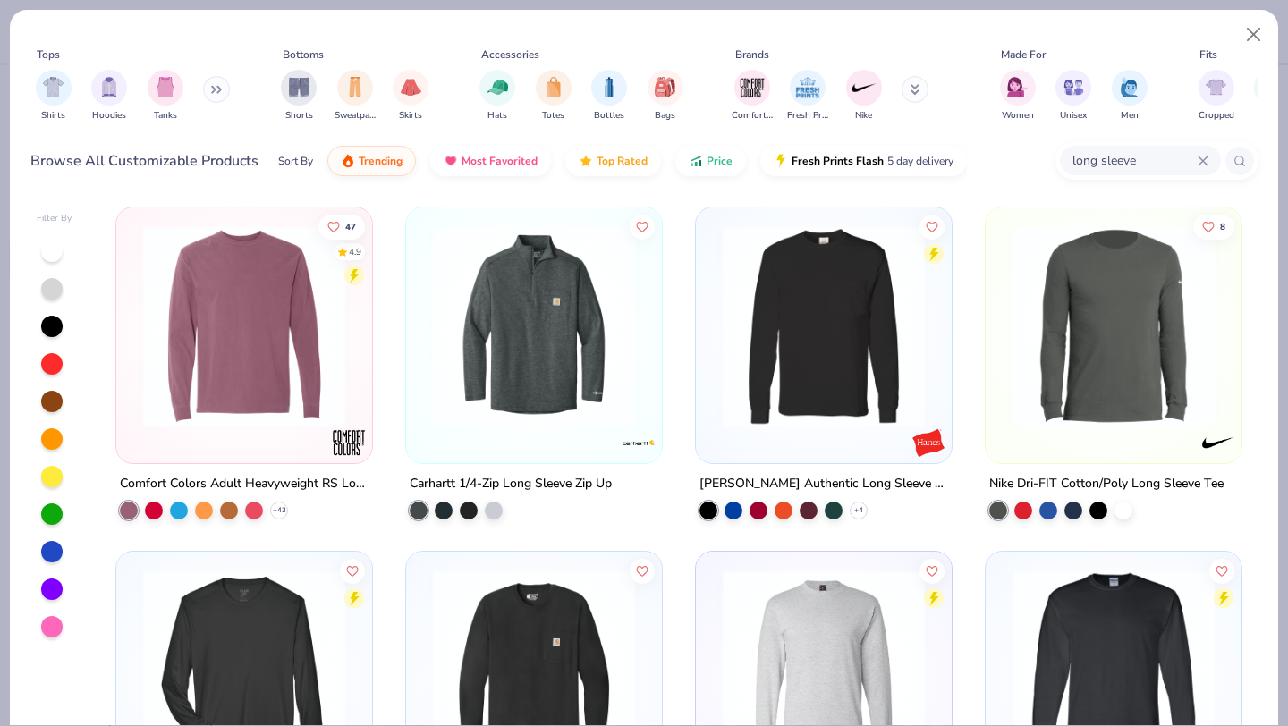
click at [1196, 162] on input "long sleeve" at bounding box center [1134, 160] width 127 height 21
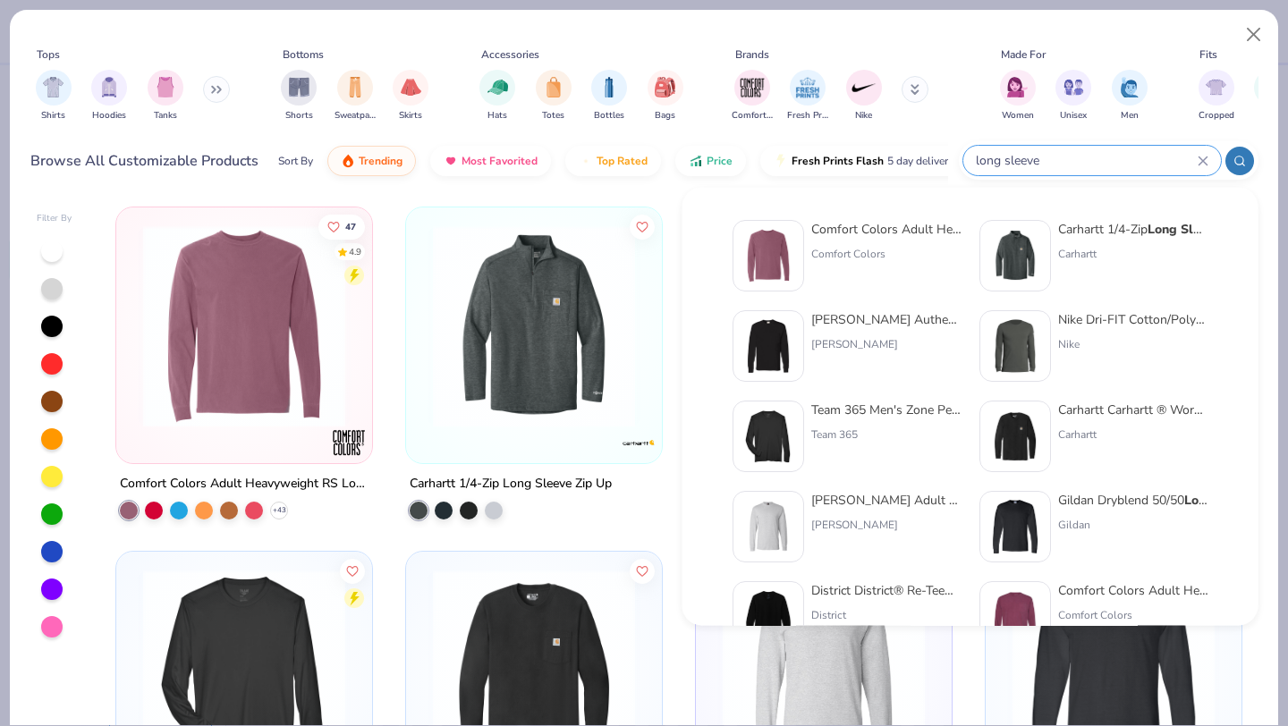
click at [1191, 157] on input "long sleeve" at bounding box center [1086, 160] width 224 height 21
click at [1199, 159] on icon at bounding box center [1203, 161] width 11 height 11
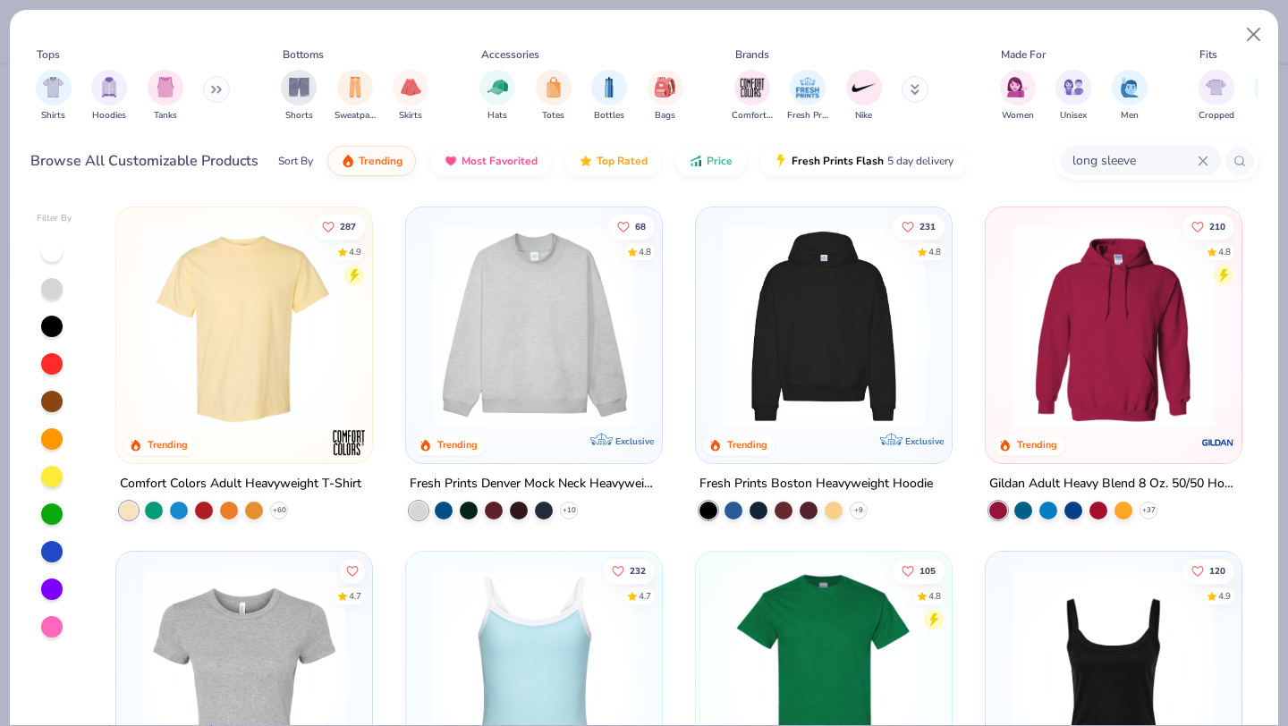
drag, startPoint x: 1144, startPoint y: 161, endPoint x: 1078, endPoint y: 157, distance: 66.3
click at [1078, 157] on input "long sleeve" at bounding box center [1134, 160] width 127 height 21
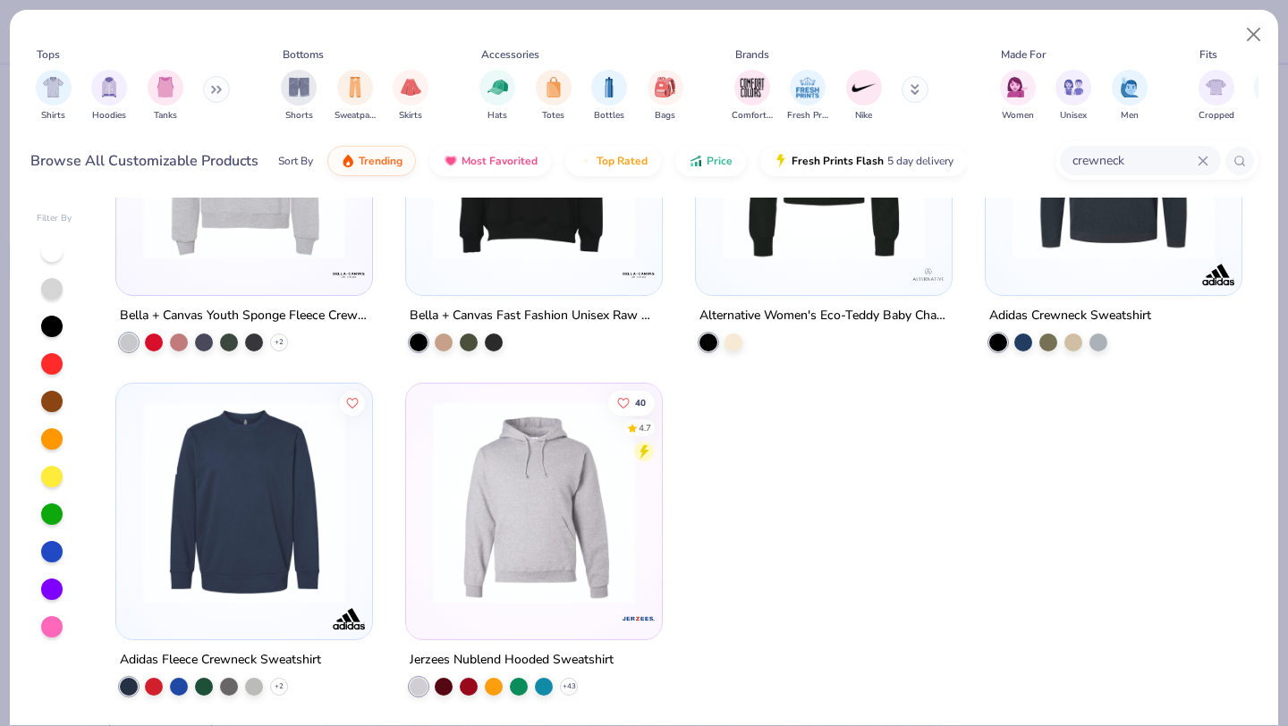
scroll to position [2380, 0]
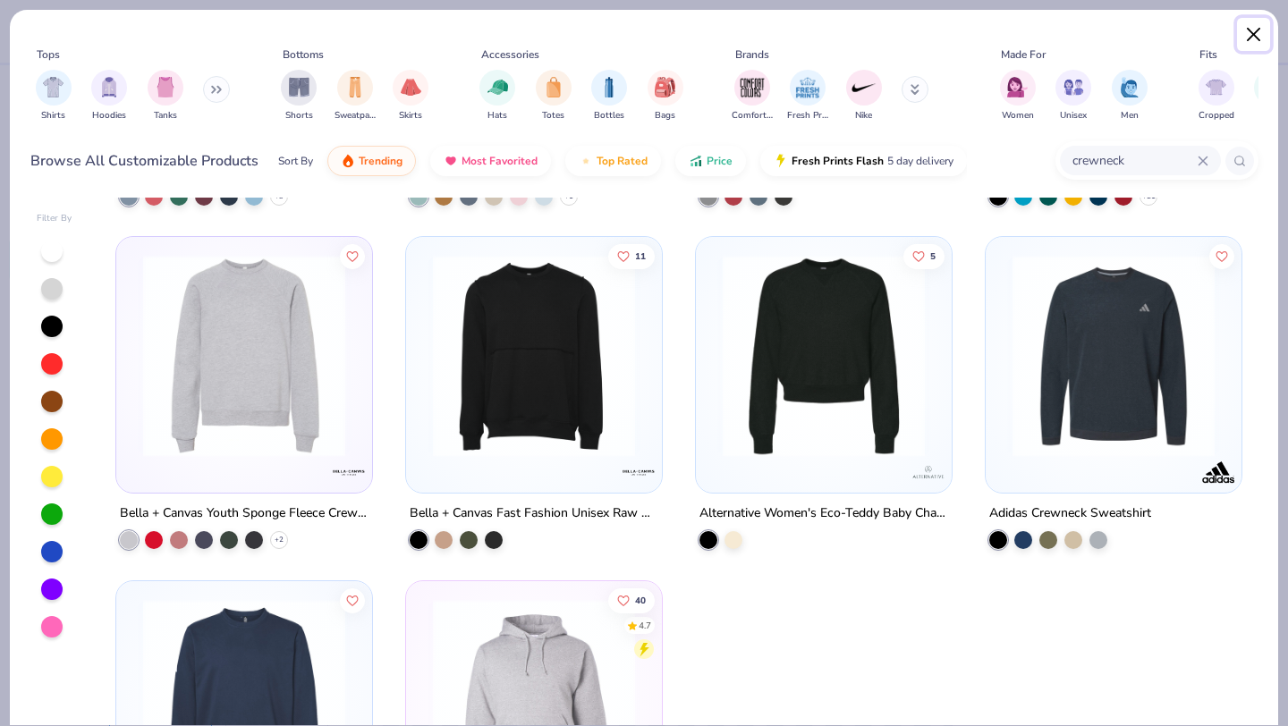
click at [1252, 31] on button "Close" at bounding box center [1254, 35] width 34 height 34
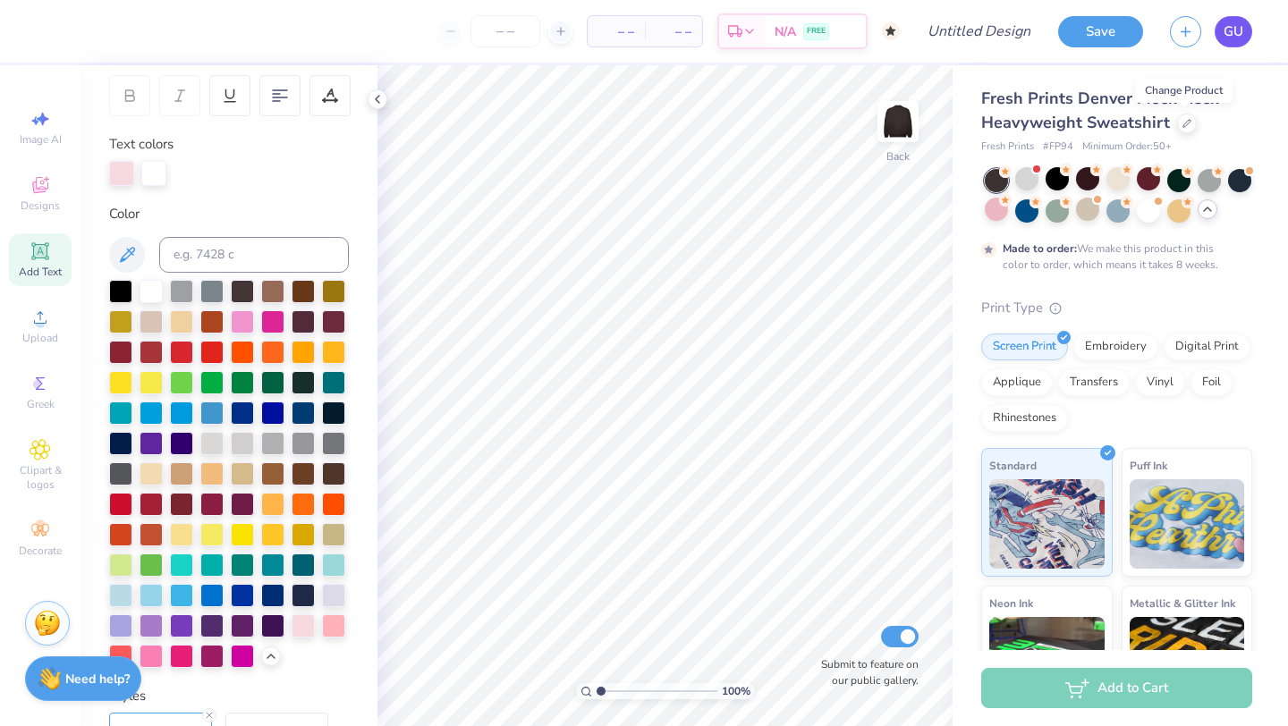
click at [1240, 38] on span "GU" at bounding box center [1234, 31] width 20 height 21
